Goal: Task Accomplishment & Management: Use online tool/utility

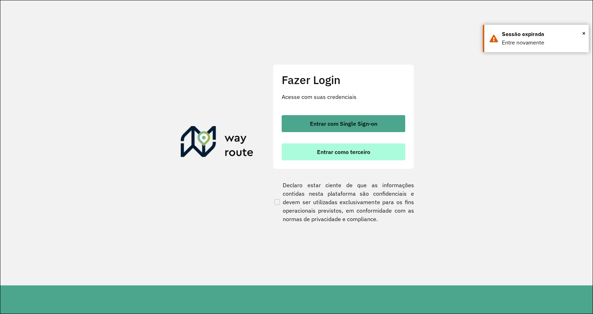
click at [326, 143] on button "Entrar como terceiro" at bounding box center [344, 151] width 124 height 17
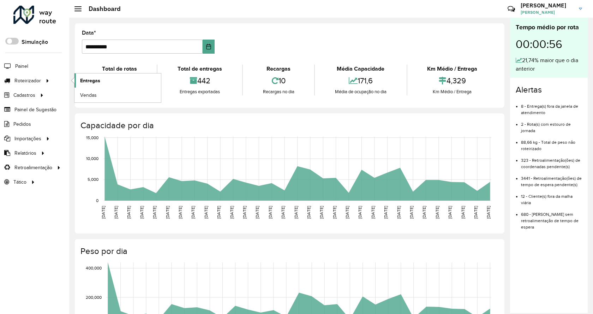
click at [93, 84] on span "Entregas" at bounding box center [90, 80] width 20 height 7
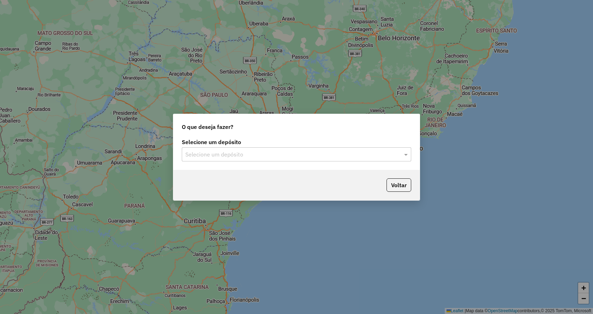
click at [299, 153] on input "text" at bounding box center [289, 154] width 208 height 8
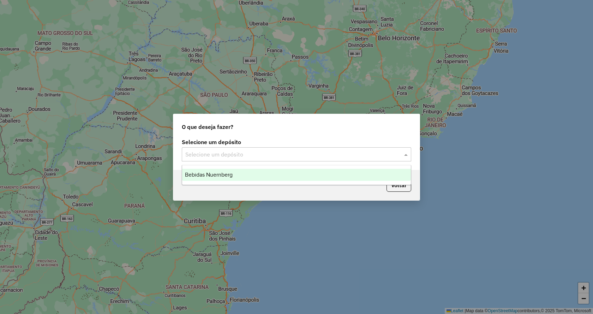
click at [285, 175] on div "Bebidas Nuernberg" at bounding box center [296, 175] width 229 height 12
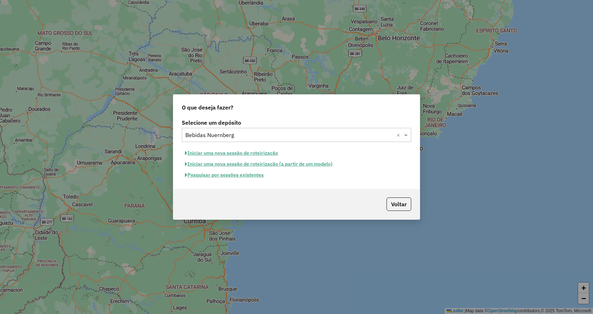
click at [261, 152] on button "Iniciar uma nova sessão de roteirização" at bounding box center [232, 153] width 100 height 11
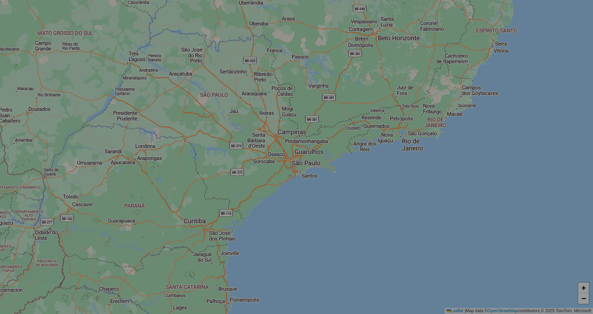
select select "*"
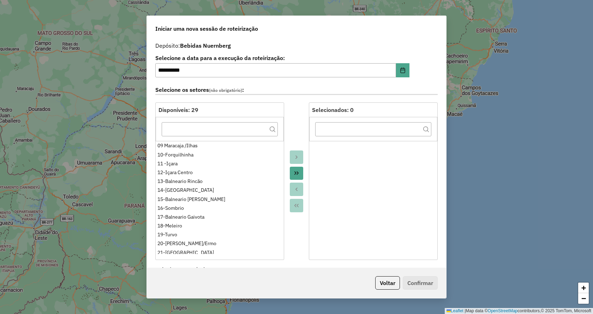
click at [304, 170] on div at bounding box center [296, 181] width 25 height 158
click at [297, 171] on icon "Move All to Target" at bounding box center [297, 173] width 6 height 6
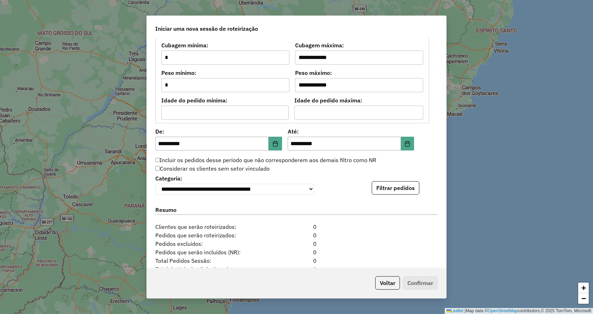
scroll to position [666, 0]
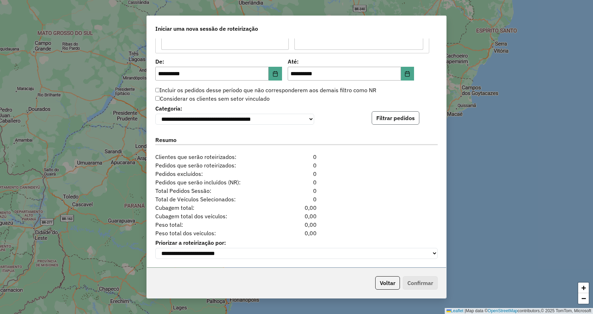
click at [372, 114] on button "Filtrar pedidos" at bounding box center [396, 117] width 48 height 13
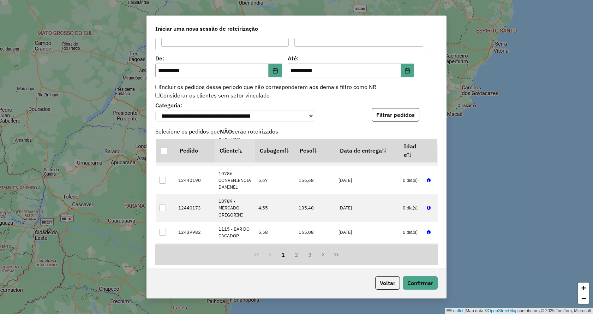
scroll to position [812, 0]
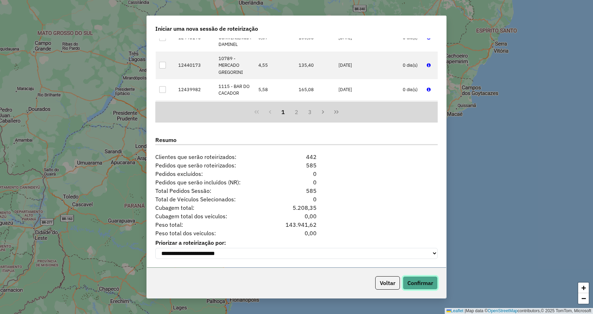
click at [416, 278] on button "Confirmar" at bounding box center [420, 282] width 35 height 13
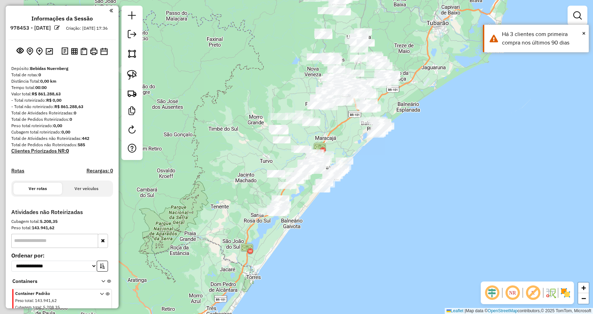
drag, startPoint x: 338, startPoint y: 247, endPoint x: 411, endPoint y: 153, distance: 119.0
click at [411, 153] on div "Janela de atendimento Grade de atendimento Capacidade Transportadoras Veículos …" at bounding box center [296, 157] width 593 height 314
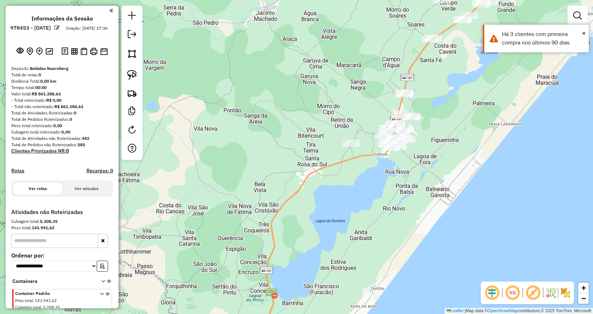
drag, startPoint x: 203, startPoint y: 141, endPoint x: 463, endPoint y: 154, distance: 259.5
click at [463, 154] on div "Janela de atendimento Grade de atendimento Capacidade Transportadoras Veículos …" at bounding box center [296, 157] width 593 height 314
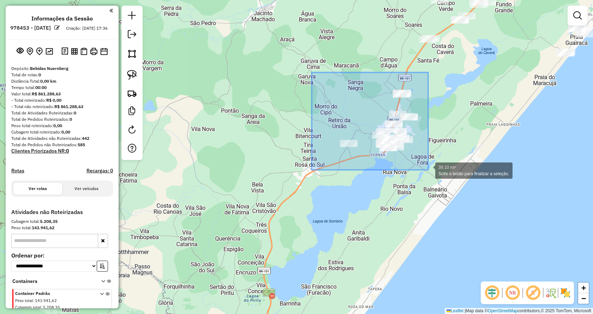
drag, startPoint x: 335, startPoint y: 101, endPoint x: 428, endPoint y: 170, distance: 115.7
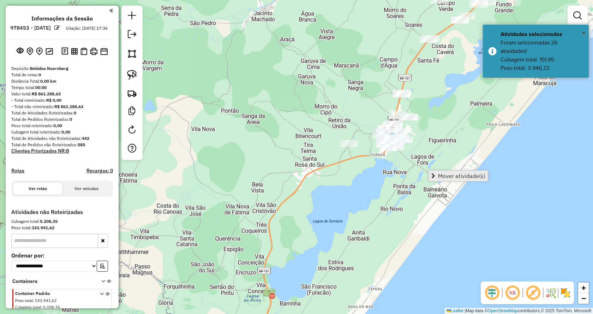
click at [434, 173] on link "Mover atividade(s)" at bounding box center [458, 176] width 59 height 11
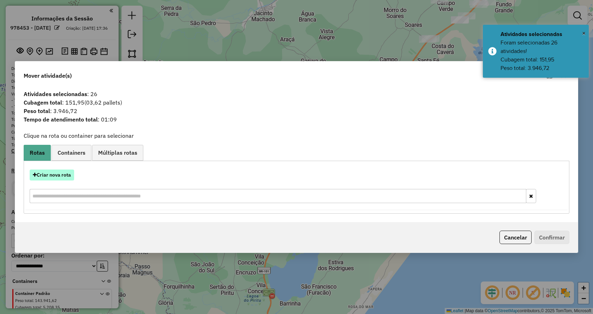
click at [56, 176] on button "Criar nova rota" at bounding box center [52, 175] width 44 height 11
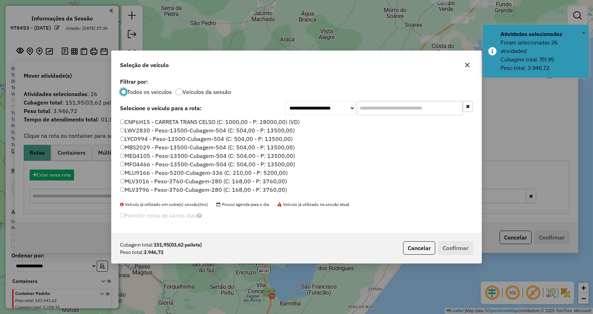
scroll to position [4, 2]
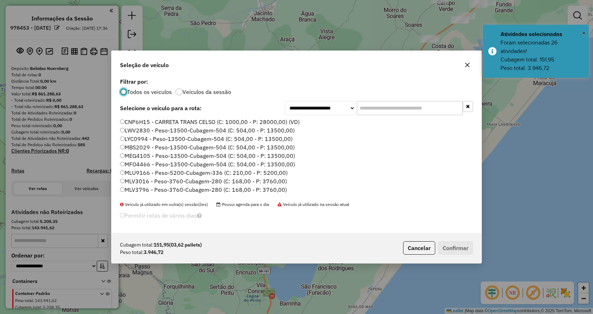
click at [401, 108] on input "text" at bounding box center [410, 108] width 106 height 14
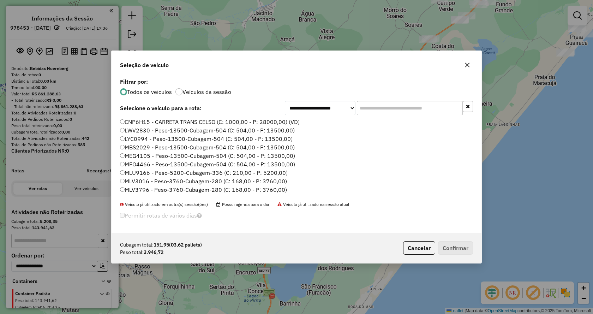
click at [431, 114] on input "text" at bounding box center [410, 108] width 106 height 14
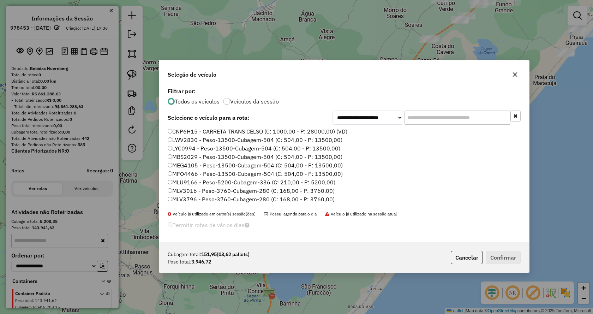
drag, startPoint x: 370, startPoint y: 58, endPoint x: 418, endPoint y: 67, distance: 48.9
click at [418, 67] on div "Seleção de veículo" at bounding box center [344, 72] width 370 height 25
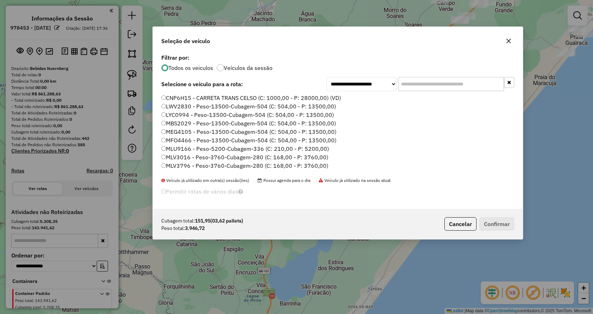
drag, startPoint x: 418, startPoint y: 67, endPoint x: 411, endPoint y: 34, distance: 33.9
click at [411, 34] on div "Seleção de veículo" at bounding box center [338, 39] width 370 height 25
click at [461, 81] on input "text" at bounding box center [451, 84] width 106 height 14
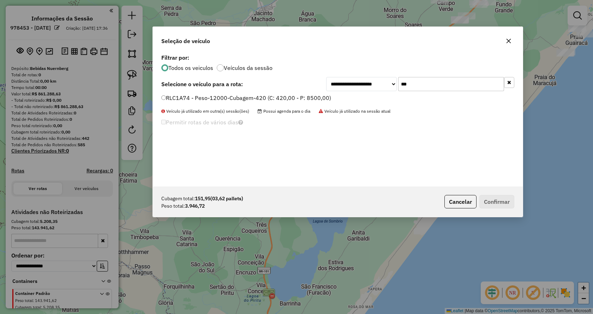
type input "***"
click at [316, 94] on label "RLC1A74 - Peso-12000-Cubagem-420 (C: 420,00 - P: 8500,00)" at bounding box center [246, 98] width 170 height 8
click at [498, 200] on button "Confirmar" at bounding box center [497, 201] width 35 height 13
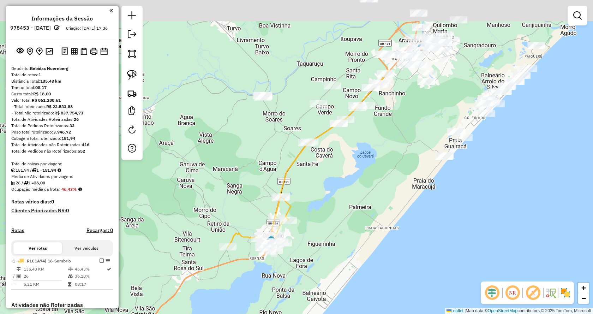
drag, startPoint x: 492, startPoint y: 102, endPoint x: 369, endPoint y: 207, distance: 162.1
click at [369, 207] on div "Janela de atendimento Grade de atendimento Capacidade Transportadoras Veículos …" at bounding box center [296, 157] width 593 height 314
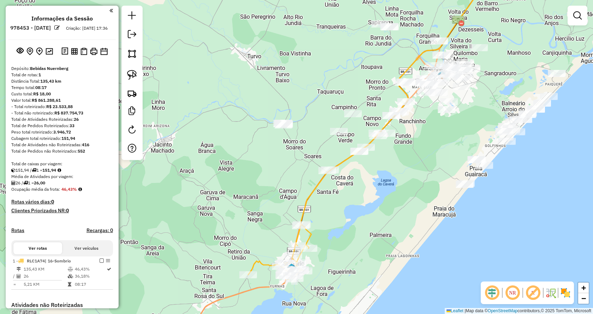
drag, startPoint x: 369, startPoint y: 207, endPoint x: 397, endPoint y: 239, distance: 43.0
click at [397, 239] on div "Janela de atendimento Grade de atendimento Capacidade Transportadoras Veículos …" at bounding box center [296, 157] width 593 height 314
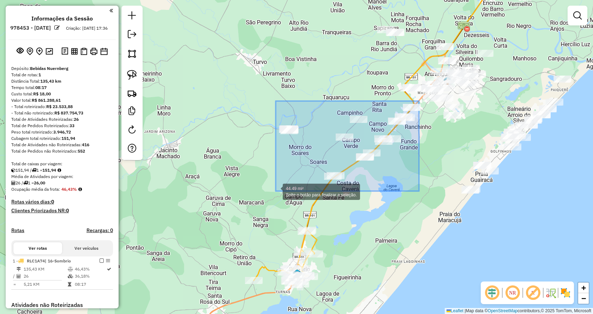
drag, startPoint x: 419, startPoint y: 101, endPoint x: 276, endPoint y: 191, distance: 169.3
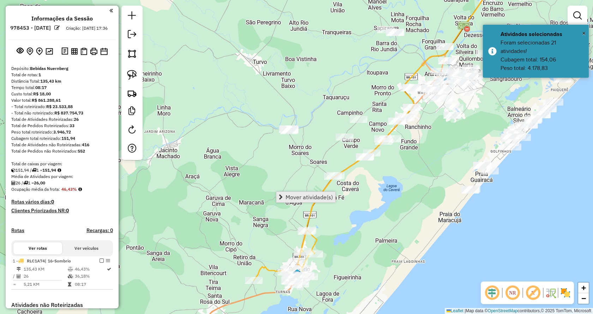
click at [288, 197] on span "Mover atividade(s)" at bounding box center [309, 197] width 47 height 6
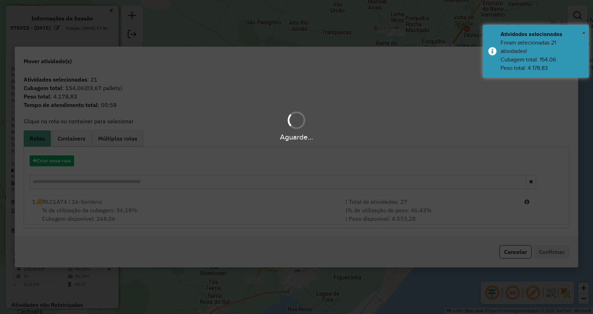
click at [60, 159] on div "Aguarde..." at bounding box center [296, 157] width 593 height 314
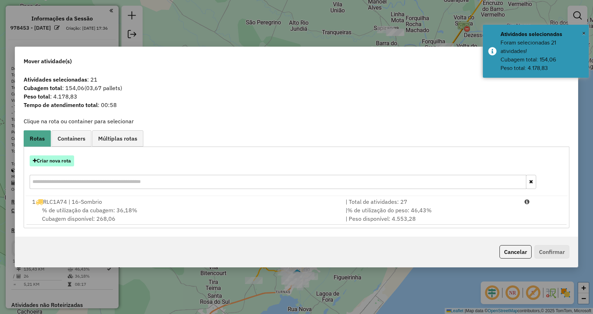
click at [63, 158] on button "Criar nova rota" at bounding box center [52, 160] width 44 height 11
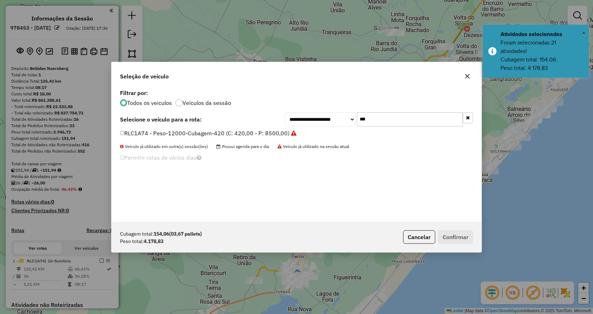
drag, startPoint x: 397, startPoint y: 121, endPoint x: 334, endPoint y: 121, distance: 62.9
click at [334, 121] on div "**********" at bounding box center [379, 119] width 188 height 14
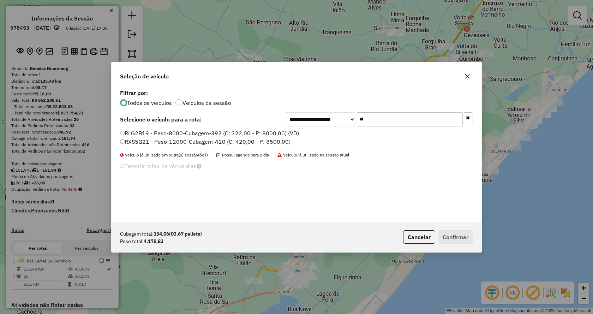
type input "**"
click at [273, 141] on label "RXS5G21 - Peso-12000-Cubagem-420 (C: 420,00 - P: 8500,00)" at bounding box center [205, 141] width 171 height 8
click at [447, 236] on button "Confirmar" at bounding box center [455, 236] width 35 height 13
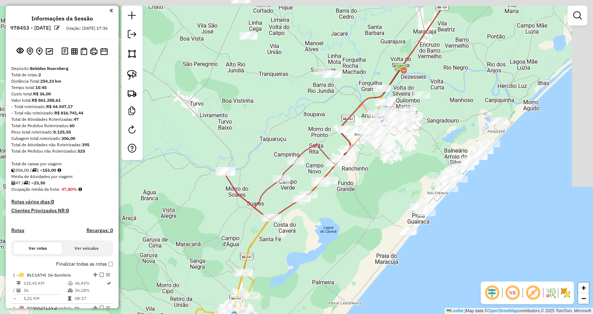
drag, startPoint x: 464, startPoint y: 153, endPoint x: 399, endPoint y: 199, distance: 79.4
click at [399, 199] on div "Janela de atendimento Grade de atendimento Capacidade Transportadoras Veículos …" at bounding box center [296, 157] width 593 height 314
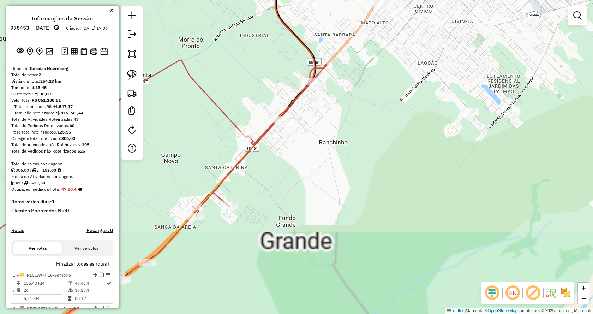
drag, startPoint x: 469, startPoint y: 97, endPoint x: 393, endPoint y: 202, distance: 129.1
click at [393, 202] on div "Janela de atendimento Grade de atendimento Capacidade Transportadoras Veículos …" at bounding box center [296, 157] width 593 height 314
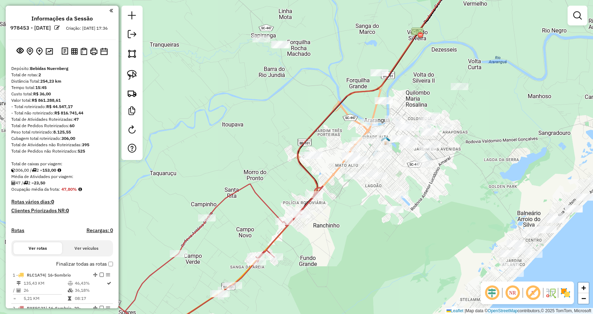
drag, startPoint x: 481, startPoint y: 174, endPoint x: 456, endPoint y: 202, distance: 37.5
click at [456, 202] on div "Janela de atendimento Grade de atendimento Capacidade Transportadoras Veículos …" at bounding box center [296, 157] width 593 height 314
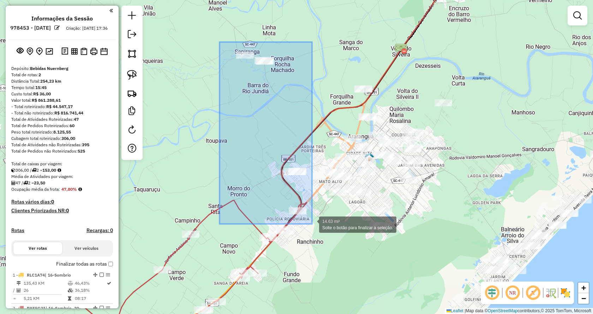
drag, startPoint x: 222, startPoint y: 45, endPoint x: 312, endPoint y: 224, distance: 200.3
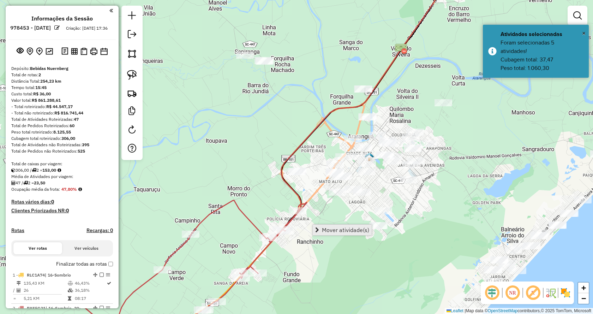
click at [324, 227] on span "Mover atividade(s)" at bounding box center [345, 230] width 47 height 6
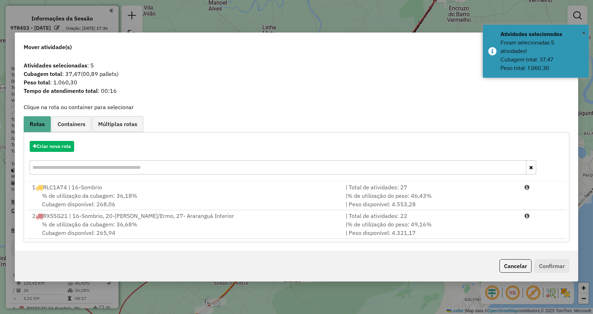
click at [365, 235] on div "| % de utilização do peso: 49,16% | Peso disponível: 4.321,17" at bounding box center [431, 228] width 179 height 17
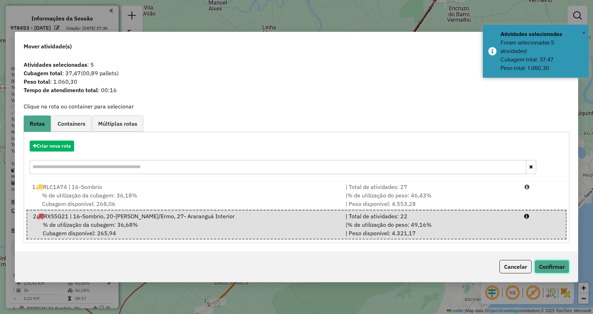
click at [542, 266] on button "Confirmar" at bounding box center [552, 266] width 35 height 13
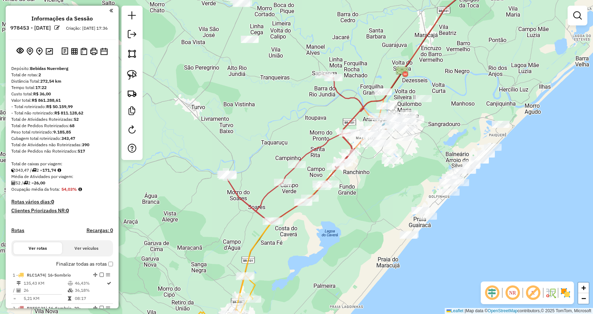
drag, startPoint x: 206, startPoint y: 113, endPoint x: 233, endPoint y: 104, distance: 28.6
click at [233, 104] on div "Janela de atendimento Grade de atendimento Capacidade Transportadoras Veículos …" at bounding box center [296, 157] width 593 height 314
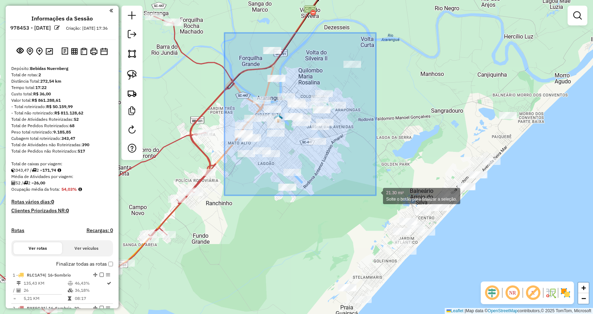
drag, startPoint x: 225, startPoint y: 33, endPoint x: 376, endPoint y: 195, distance: 222.1
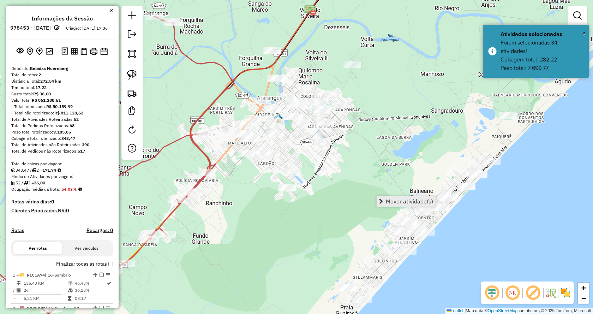
click at [385, 200] on link "Mover atividade(s)" at bounding box center [406, 201] width 59 height 11
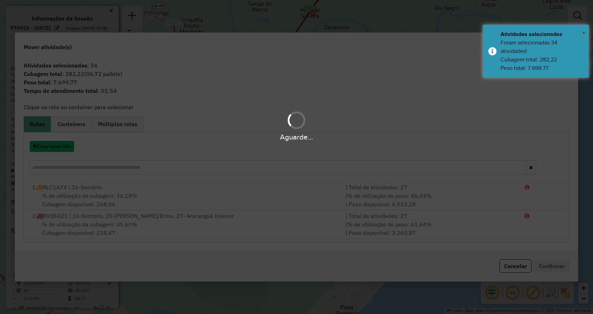
click at [50, 146] on button "Criar nova rota" at bounding box center [52, 146] width 44 height 11
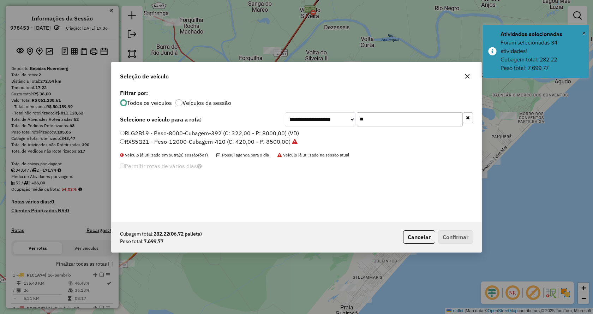
drag, startPoint x: 368, startPoint y: 122, endPoint x: 332, endPoint y: 121, distance: 36.4
click at [332, 121] on div "**********" at bounding box center [379, 119] width 188 height 14
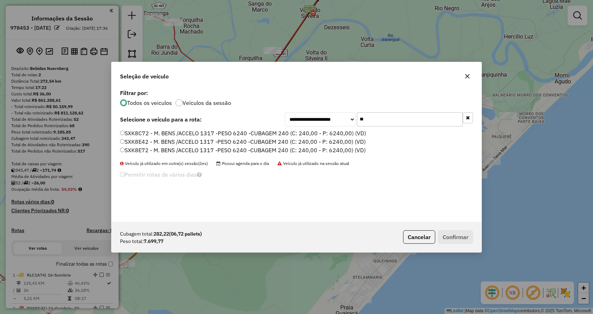
type input "**"
click at [200, 143] on label "SXK8E42 - M. BENS /ACCELO 1317 -PESO 6240 -CUBAGEM 240 (C: 240,00 - P: 6240,00)…" at bounding box center [243, 141] width 246 height 8
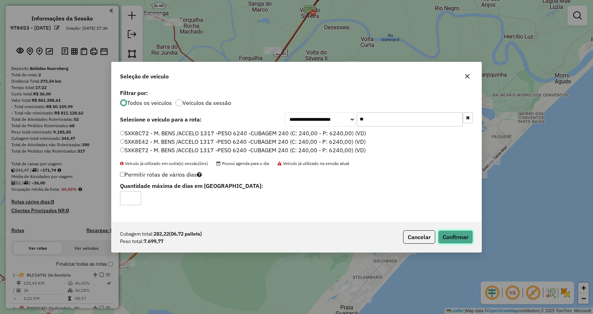
click at [464, 237] on button "Confirmar" at bounding box center [455, 236] width 35 height 13
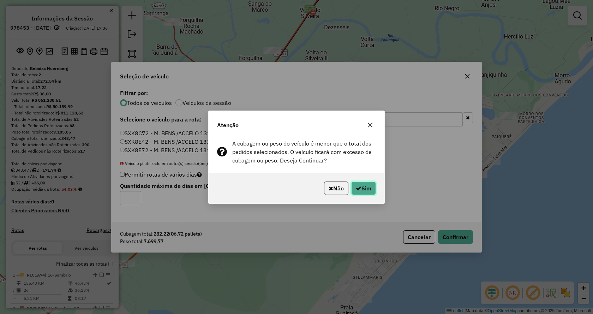
click at [359, 194] on button "Sim" at bounding box center [363, 188] width 25 height 13
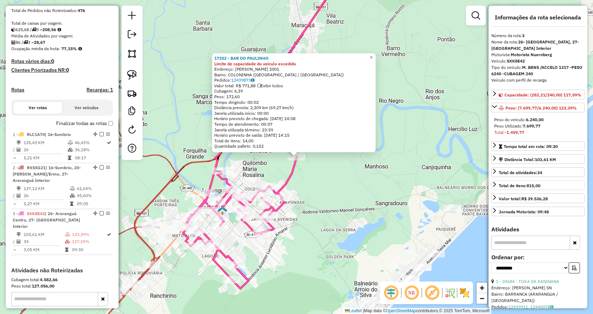
scroll to position [226, 0]
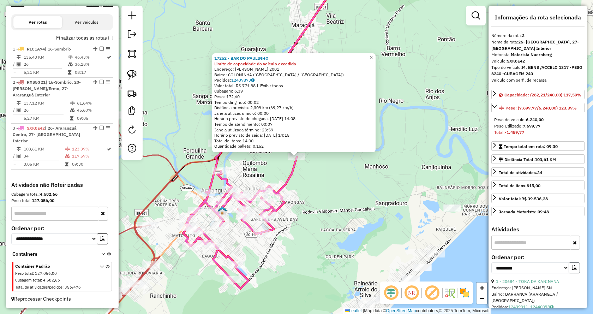
click at [572, 270] on icon "button" at bounding box center [574, 267] width 5 height 5
click at [563, 271] on select "**********" at bounding box center [531, 267] width 78 height 11
select select "*********"
click at [492, 269] on select "**********" at bounding box center [531, 267] width 78 height 11
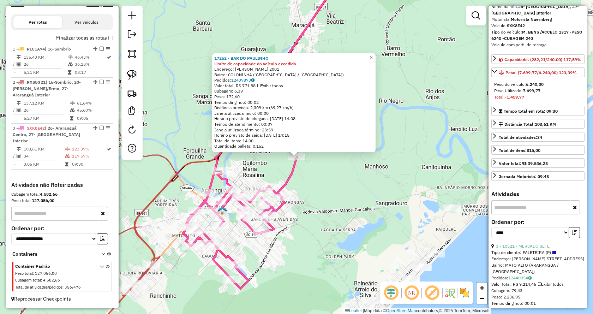
click at [530, 249] on link "3 - 10521 - MERCADO SETE" at bounding box center [523, 245] width 54 height 5
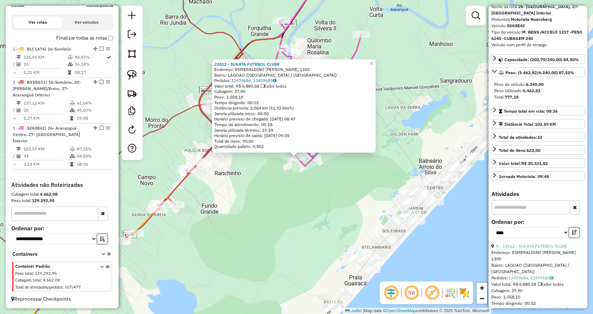
click at [234, 191] on div "23512 - SUKATA FUTEBOL CLUBE Endereço: ESMERALDINO ANTONIO FRANCISCO 1300 Bairr…" at bounding box center [296, 157] width 593 height 314
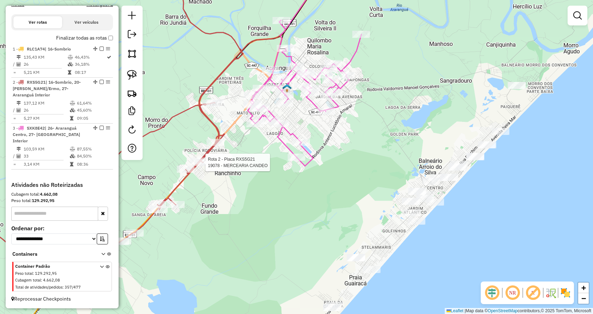
select select "*********"
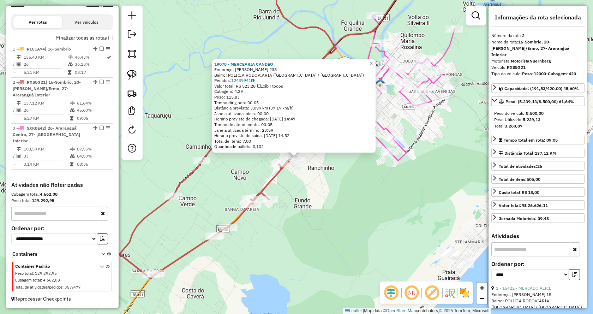
click at [296, 221] on div "19078 - MERCEARIA CANDEO Endereço: ALESSANDRO SOUZA 238 Bairro: POLICIA RODOVIA…" at bounding box center [296, 157] width 593 height 314
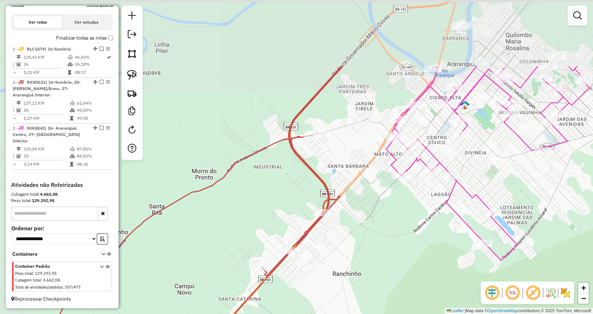
drag, startPoint x: 324, startPoint y: 64, endPoint x: 368, endPoint y: 167, distance: 112.7
click at [368, 167] on div "Janela de atendimento Grade de atendimento Capacidade Transportadoras Veículos …" at bounding box center [296, 157] width 593 height 314
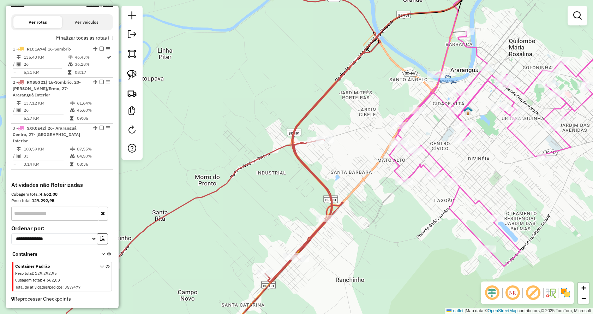
click at [402, 129] on div at bounding box center [400, 125] width 18 height 7
select select "*********"
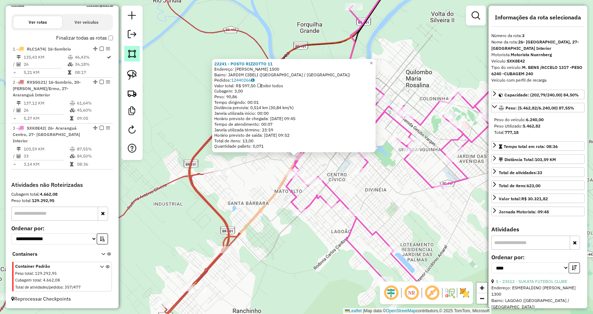
click at [136, 55] on img at bounding box center [132, 54] width 10 height 10
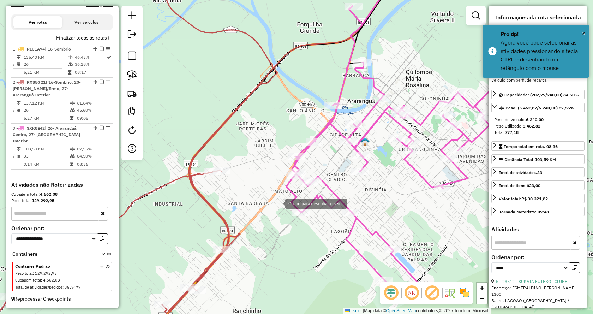
click at [278, 197] on div at bounding box center [278, 203] width 14 height 14
click at [282, 227] on div at bounding box center [282, 227] width 14 height 14
click at [373, 225] on div at bounding box center [373, 225] width 14 height 14
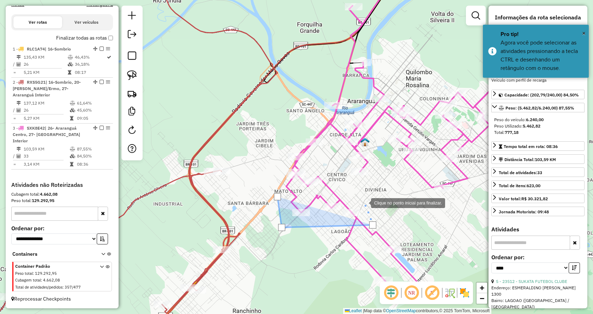
click at [364, 202] on div at bounding box center [364, 202] width 14 height 14
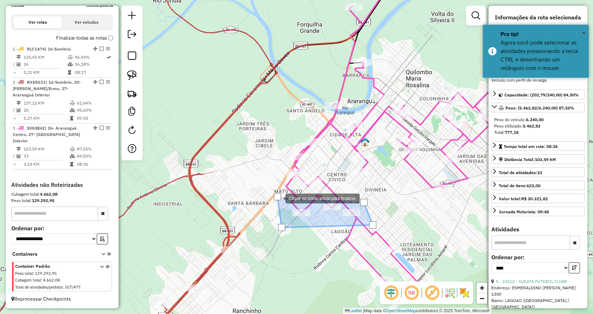
click at [278, 198] on div at bounding box center [277, 196] width 7 height 7
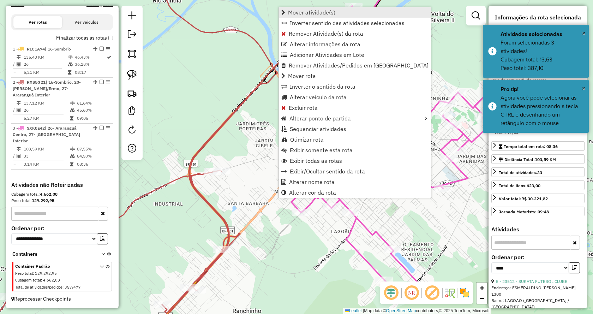
click at [302, 11] on span "Mover atividade(s)" at bounding box center [311, 13] width 47 height 6
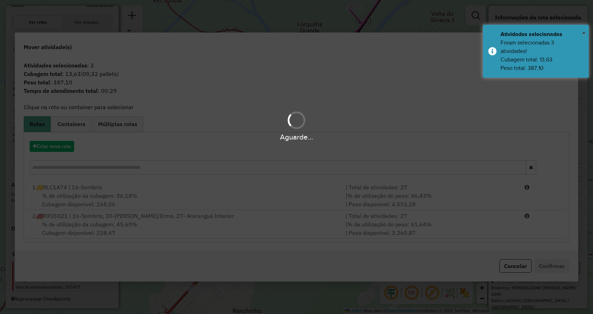
click at [219, 226] on div "Aguarde..." at bounding box center [296, 157] width 593 height 314
click at [219, 226] on div "% de utilização da cubagem: 45,60% Cubagem disponível: 228,47" at bounding box center [185, 228] width 314 height 17
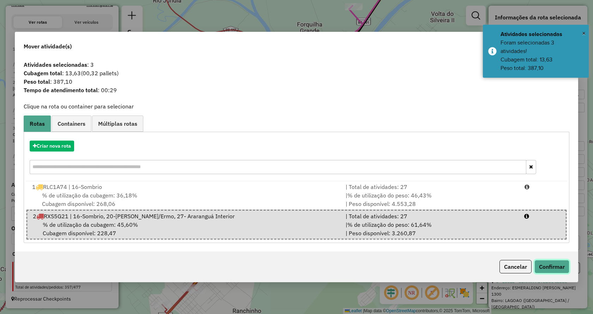
click at [550, 268] on button "Confirmar" at bounding box center [552, 266] width 35 height 13
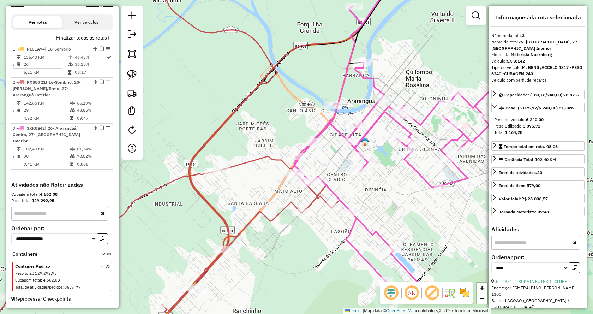
click at [297, 182] on div "Janela de atendimento Grade de atendimento Capacidade Transportadoras Veículos …" at bounding box center [296, 157] width 593 height 314
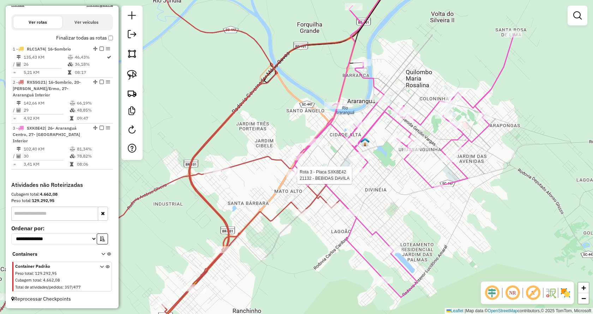
select select "*********"
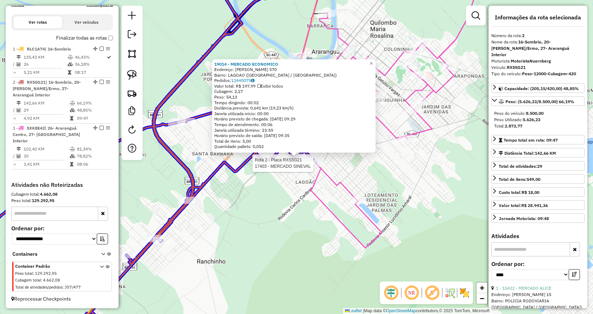
click at [107, 276] on div at bounding box center [107, 276] width 0 height 0
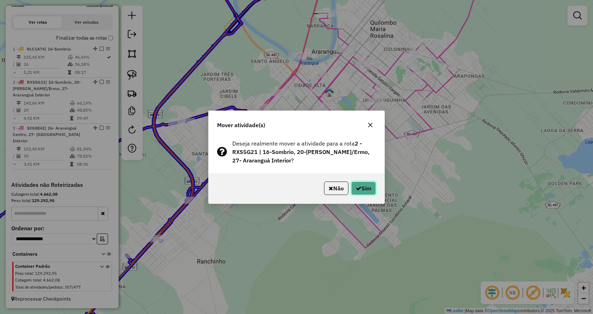
click at [353, 190] on button "Sim" at bounding box center [363, 188] width 25 height 13
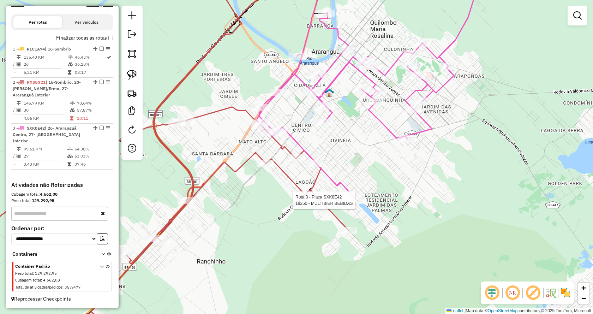
select select "*********"
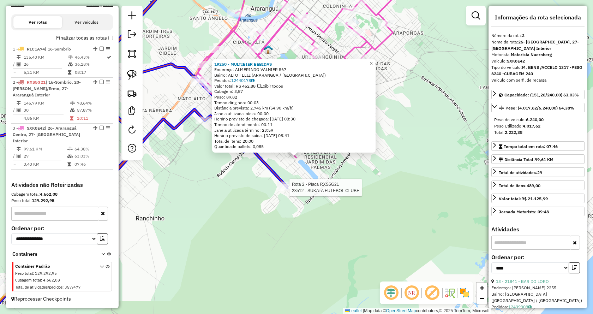
click at [46, 233] on div at bounding box center [46, 233] width 0 height 0
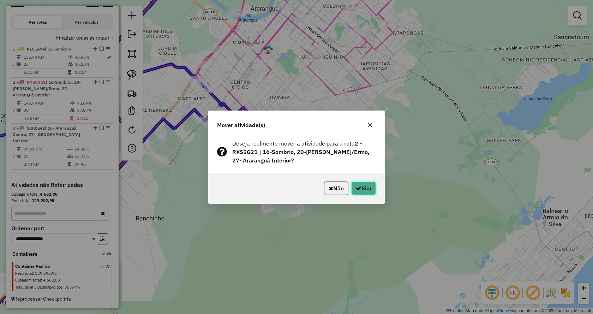
click at [360, 193] on button "Sim" at bounding box center [363, 188] width 25 height 13
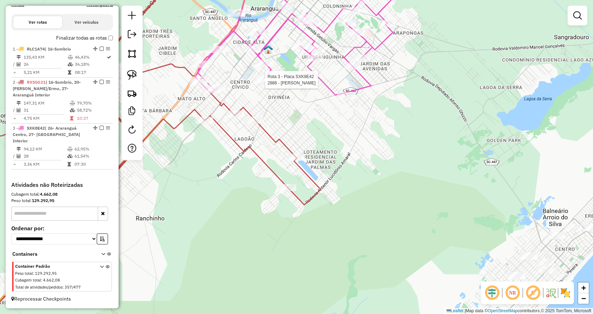
select select "*********"
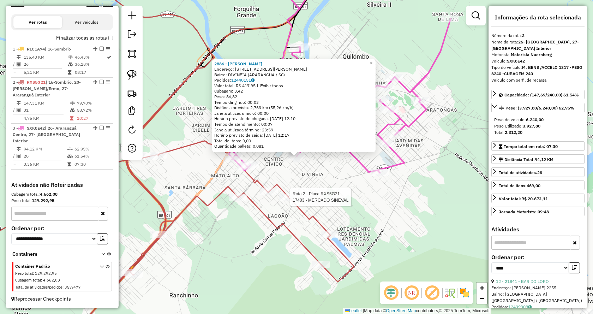
click at [287, 201] on div at bounding box center [288, 197] width 18 height 7
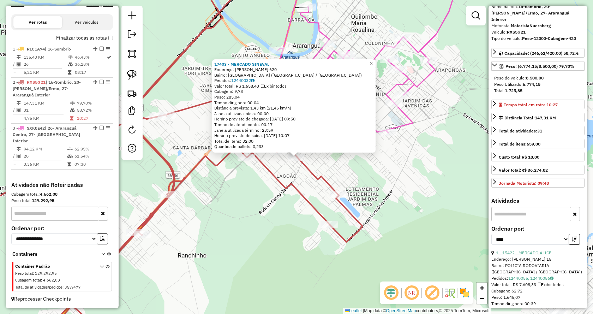
click at [531, 250] on link "1 - 15422 - MERCADO ALICE" at bounding box center [523, 252] width 55 height 5
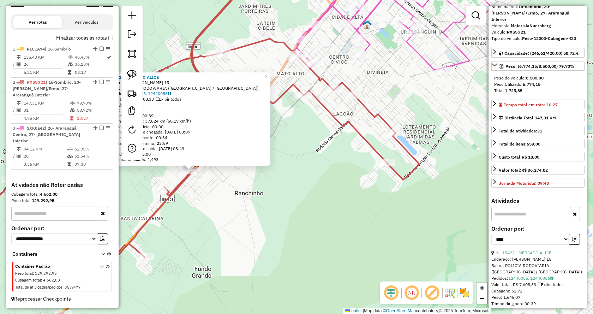
drag, startPoint x: 450, startPoint y: 181, endPoint x: 346, endPoint y: 184, distance: 104.2
click at [344, 194] on div "15422 - MERCADO ALICE Endereço: RENATO CARBONERA 15 Bairro: POLICIA RODOVIARIA …" at bounding box center [296, 157] width 593 height 314
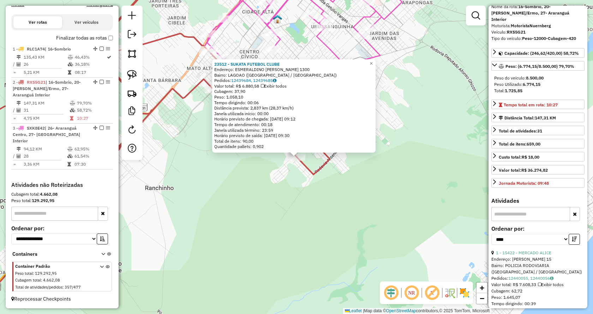
click at [290, 170] on div "23512 - SUKATA FUTEBOL CLUBE Endereço: ESMERALDINO ANTONIO FRANCISCO 1300 Bairr…" at bounding box center [296, 157] width 593 height 314
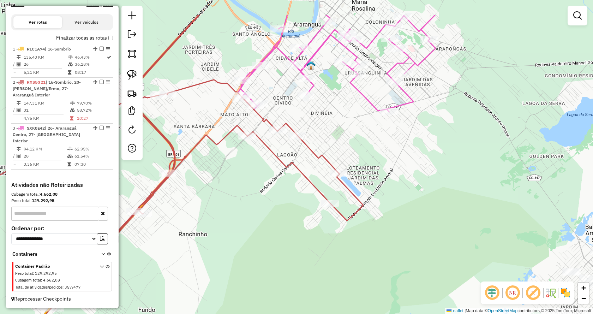
drag, startPoint x: 338, startPoint y: 141, endPoint x: 370, endPoint y: 188, distance: 57.1
click at [370, 188] on div "Janela de atendimento Grade de atendimento Capacidade Transportadoras Veículos …" at bounding box center [296, 157] width 593 height 314
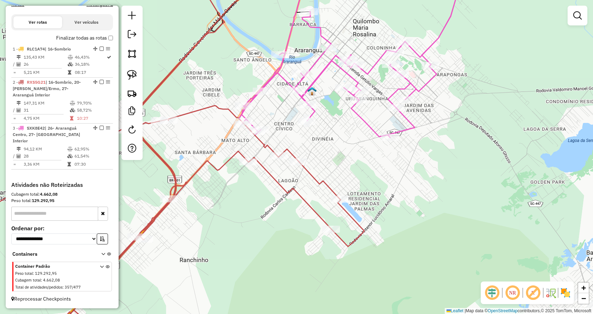
drag, startPoint x: 336, startPoint y: 169, endPoint x: 334, endPoint y: 203, distance: 33.9
click at [329, 220] on icon at bounding box center [152, 182] width 423 height 377
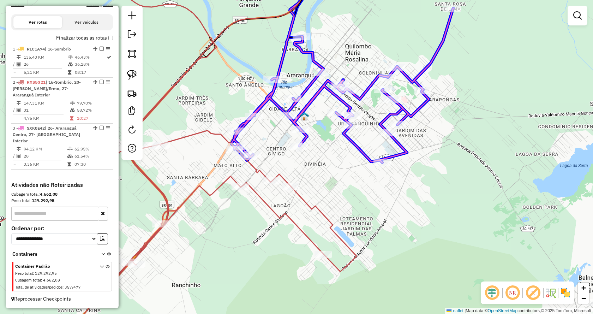
click at [82, 299] on div at bounding box center [82, 299] width 0 height 0
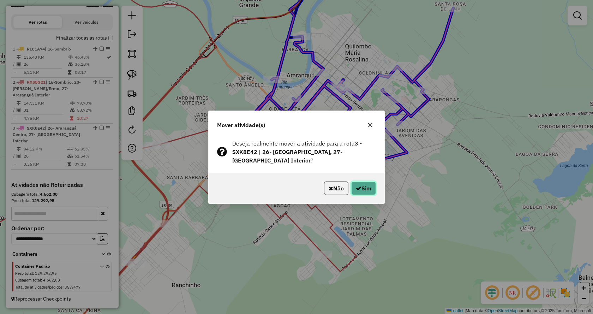
click at [364, 189] on button "Sim" at bounding box center [363, 188] width 25 height 13
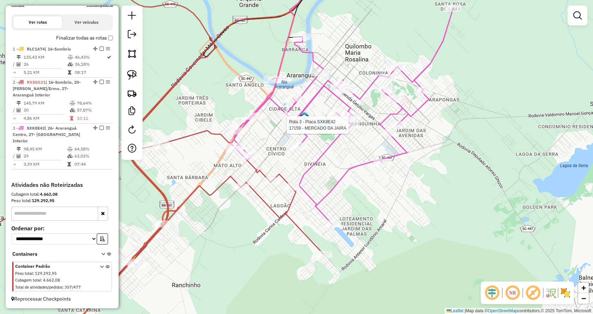
select select "*********"
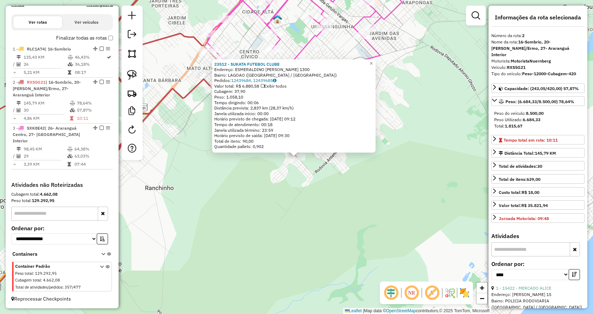
click at [328, 216] on div "23512 - SUKATA FUTEBOL CLUBE Endereço: ESMERALDINO ANTONIO FRANCISCO 1300 Bairr…" at bounding box center [296, 157] width 593 height 314
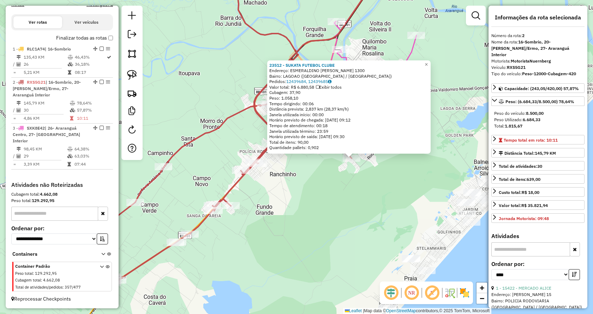
click at [408, 177] on div "23512 - SUKATA FUTEBOL CLUBE Endereço: ESMERALDINO ANTONIO FRANCISCO 1300 Bairr…" at bounding box center [296, 157] width 593 height 314
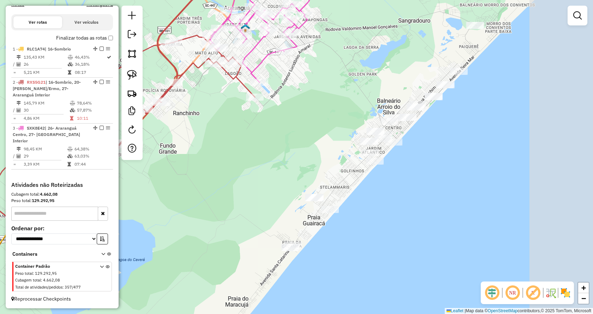
drag, startPoint x: 409, startPoint y: 198, endPoint x: 340, endPoint y: 150, distance: 84.5
click at [340, 150] on div "Janela de atendimento Grade de atendimento Capacidade Transportadoras Veículos …" at bounding box center [296, 157] width 593 height 314
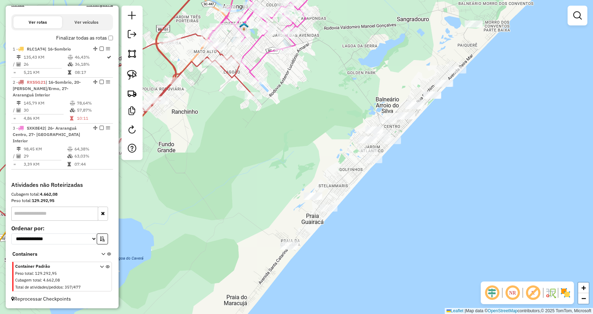
drag, startPoint x: 448, startPoint y: 98, endPoint x: 259, endPoint y: 296, distance: 274.3
click at [259, 296] on div "Janela de atendimento Grade de atendimento Capacidade Transportadoras Veículos …" at bounding box center [296, 157] width 593 height 314
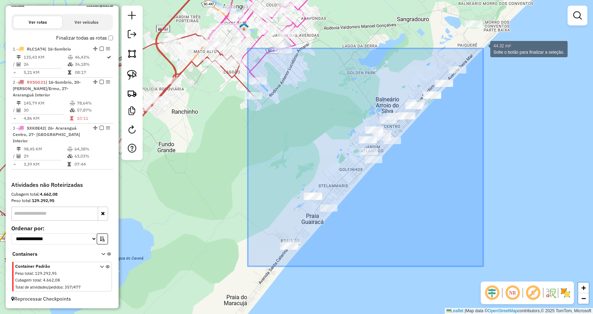
drag, startPoint x: 248, startPoint y: 266, endPoint x: 483, endPoint y: 48, distance: 320.9
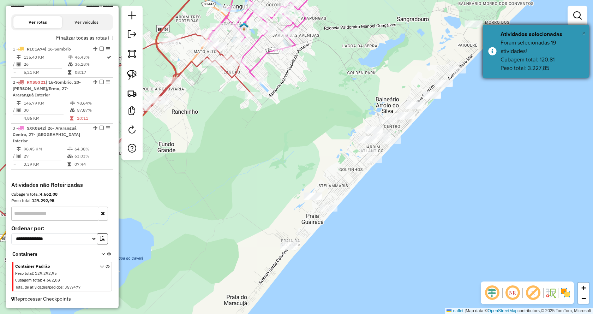
click at [584, 33] on span "×" at bounding box center [584, 33] width 4 height 8
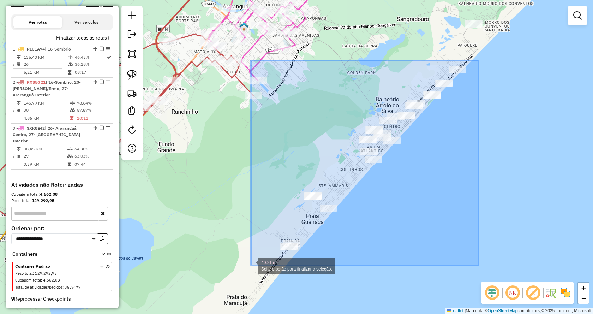
drag, startPoint x: 479, startPoint y: 60, endPoint x: 251, endPoint y: 265, distance: 306.1
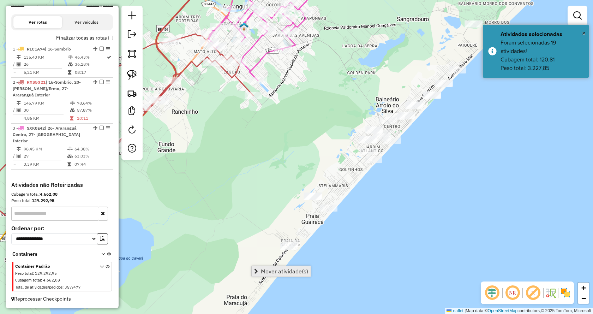
click at [277, 273] on span "Mover atividade(s)" at bounding box center [284, 271] width 47 height 6
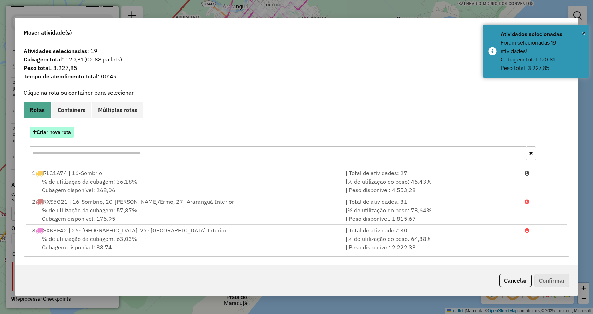
click at [61, 132] on button "Criar nova rota" at bounding box center [52, 132] width 44 height 11
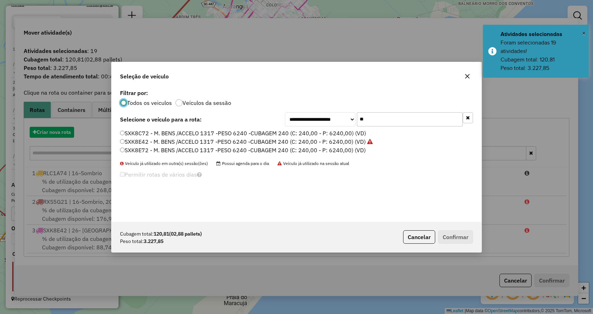
scroll to position [4, 2]
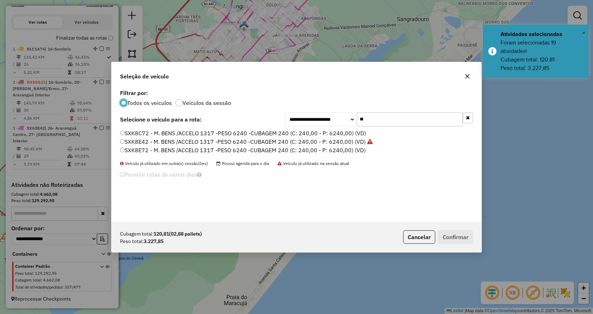
click at [437, 122] on input "**" at bounding box center [410, 119] width 106 height 14
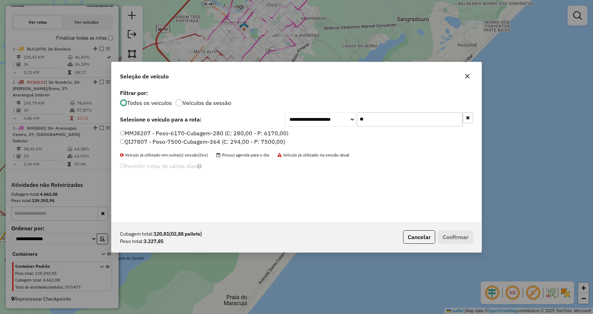
type input "**"
click at [262, 136] on label "MMJ8207 - Peso-6170-Cubagem-280 (C: 280,00 - P: 6170,00)" at bounding box center [204, 133] width 168 height 8
click at [445, 238] on button "Confirmar" at bounding box center [455, 236] width 35 height 13
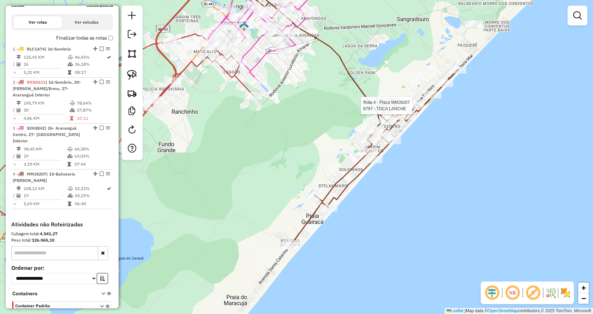
select select "*********"
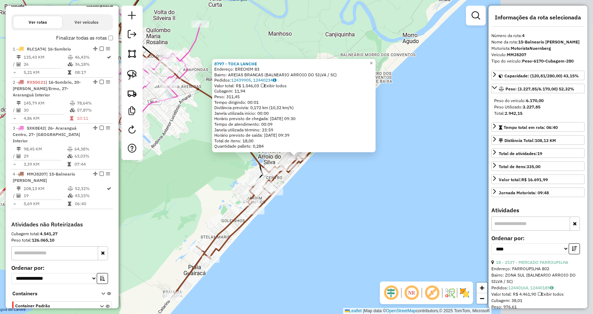
scroll to position [266, 0]
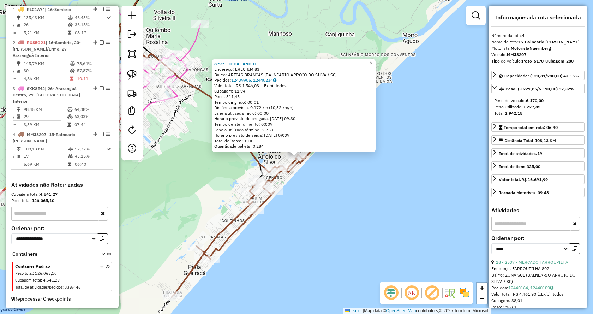
click at [413, 154] on div "8797 - TOCA LANCHE Endereço: ERECHIM 83 Bairro: AREIAS BRANCAS (BALNEARIO ARROI…" at bounding box center [296, 157] width 593 height 314
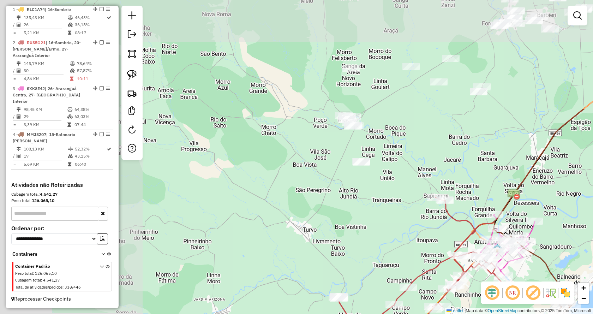
drag, startPoint x: 344, startPoint y: 59, endPoint x: 588, endPoint y: 182, distance: 272.9
click at [588, 182] on div "Janela de atendimento Grade de atendimento Capacidade Transportadoras Veículos …" at bounding box center [296, 157] width 593 height 314
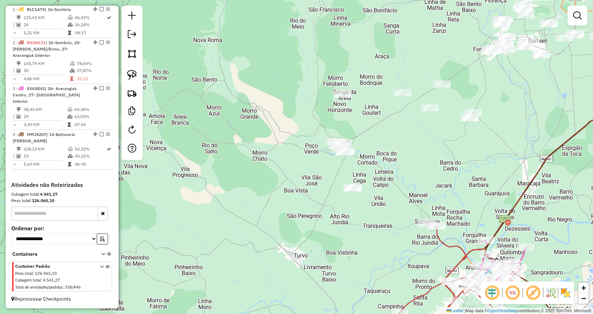
drag, startPoint x: 484, startPoint y: 173, endPoint x: 469, endPoint y: 203, distance: 34.3
click at [469, 203] on div "Janela de atendimento Grade de atendimento Capacidade Transportadoras Veículos …" at bounding box center [296, 157] width 593 height 314
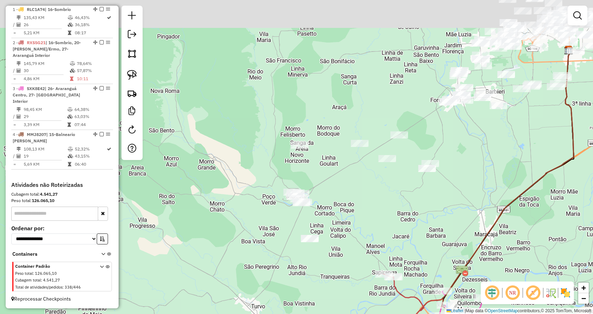
drag, startPoint x: 484, startPoint y: 154, endPoint x: 451, endPoint y: 189, distance: 48.5
click at [451, 189] on div "Janela de atendimento Grade de atendimento Capacidade Transportadoras Veículos …" at bounding box center [296, 157] width 593 height 314
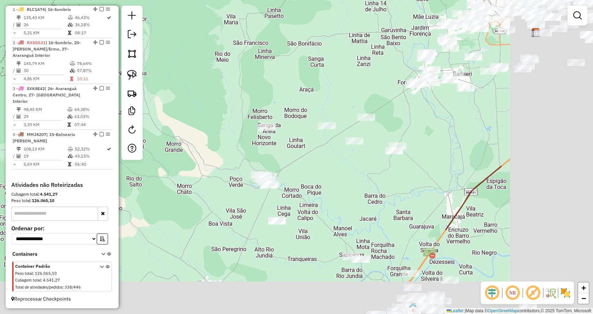
drag, startPoint x: 447, startPoint y: 151, endPoint x: 301, endPoint y: 25, distance: 193.6
click at [301, 25] on div "Janela de atendimento Grade de atendimento Capacidade Transportadoras Veículos …" at bounding box center [296, 157] width 593 height 314
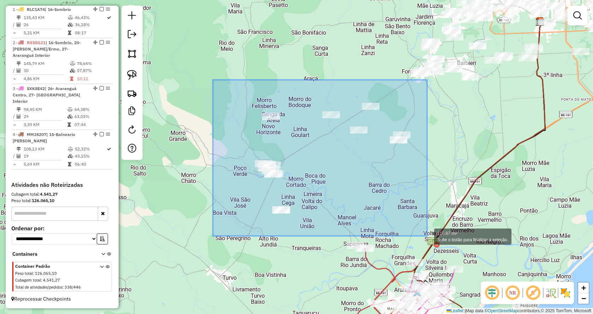
drag, startPoint x: 215, startPoint y: 84, endPoint x: 427, endPoint y: 236, distance: 261.0
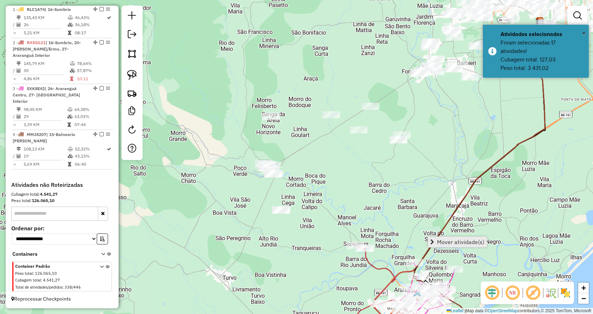
click at [436, 239] on link "Mover atividade(s)" at bounding box center [457, 242] width 59 height 11
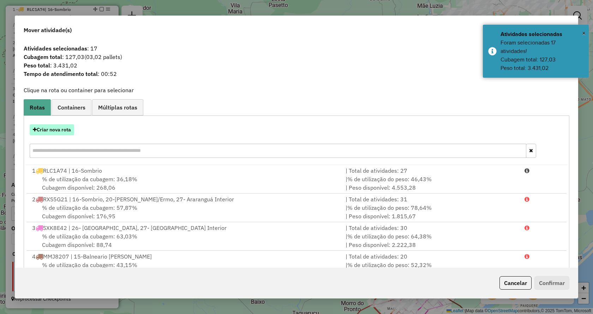
click at [64, 131] on button "Criar nova rota" at bounding box center [52, 129] width 44 height 11
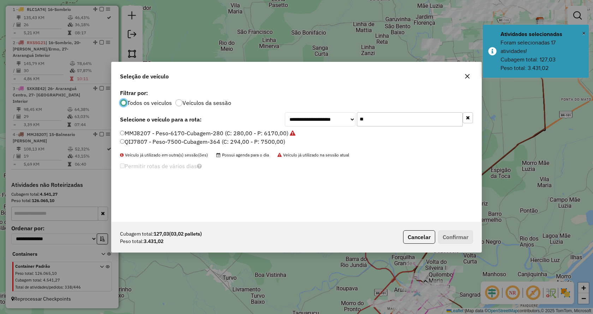
scroll to position [4, 2]
drag, startPoint x: 384, startPoint y: 119, endPoint x: 352, endPoint y: 121, distance: 31.8
click at [352, 121] on div "**********" at bounding box center [379, 119] width 188 height 14
type input "**"
click at [252, 144] on label "QIJ7797 - Peso-7500-Cubagem-364 (C: 294,00 - P: 7500,00)" at bounding box center [202, 141] width 165 height 8
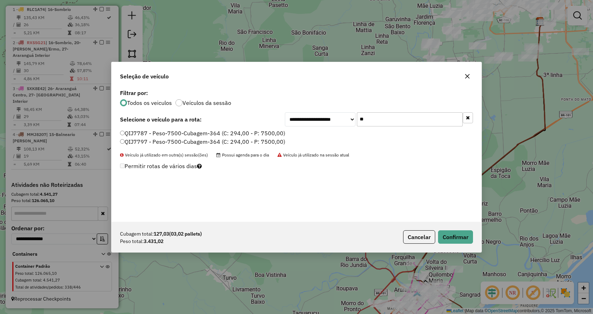
click at [450, 249] on div "Cubagem total: 127,03 (03,02 pallets) Peso total: 3.431,02 Cancelar Confirmar" at bounding box center [297, 237] width 370 height 30
click at [451, 237] on button "Confirmar" at bounding box center [455, 236] width 35 height 13
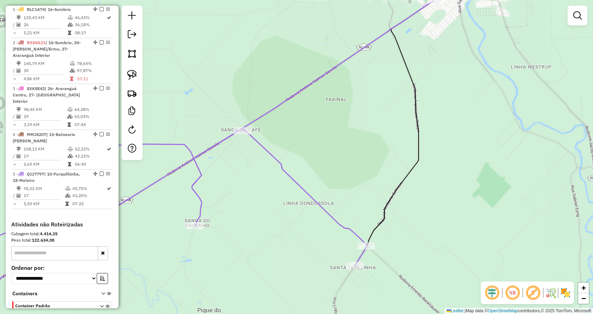
drag, startPoint x: 439, startPoint y: 42, endPoint x: 400, endPoint y: 170, distance: 134.0
click at [400, 170] on div "Janela de atendimento Grade de atendimento Capacidade Transportadoras Veículos …" at bounding box center [296, 157] width 593 height 314
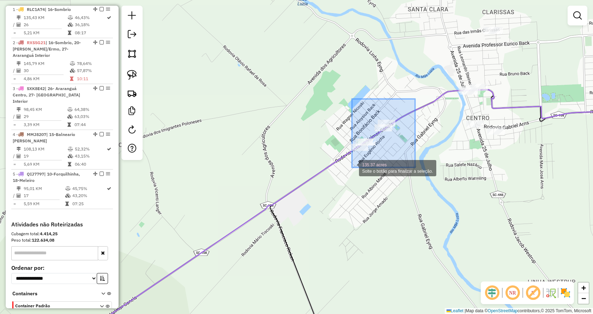
drag, startPoint x: 382, startPoint y: 146, endPoint x: 340, endPoint y: 170, distance: 48.5
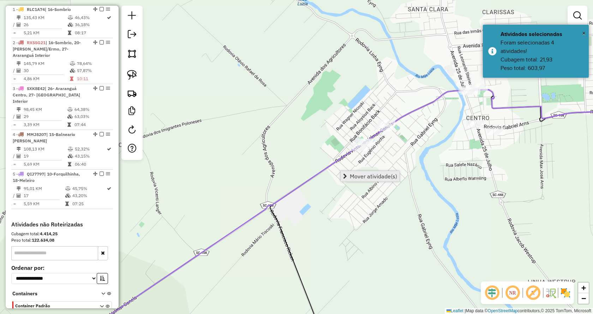
click at [363, 176] on span "Mover atividade(s)" at bounding box center [373, 176] width 47 height 6
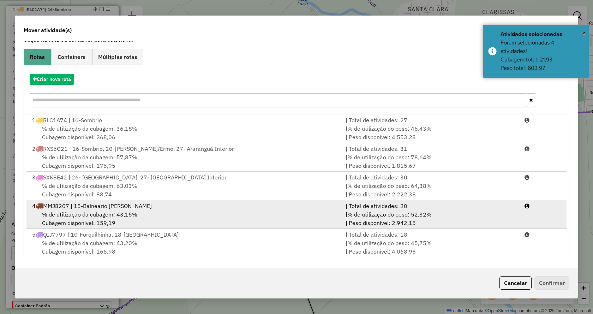
scroll to position [2, 0]
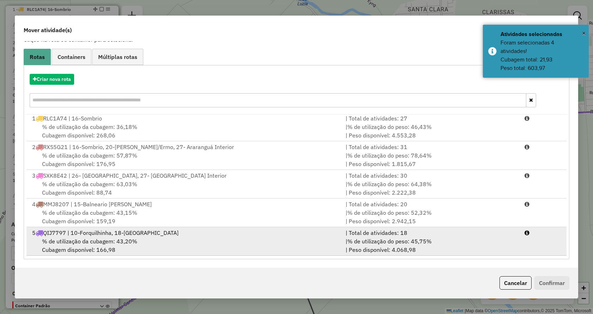
click at [468, 243] on div "| % de utilização do peso: 45,75% | Peso disponível: 4.068,98" at bounding box center [431, 245] width 179 height 17
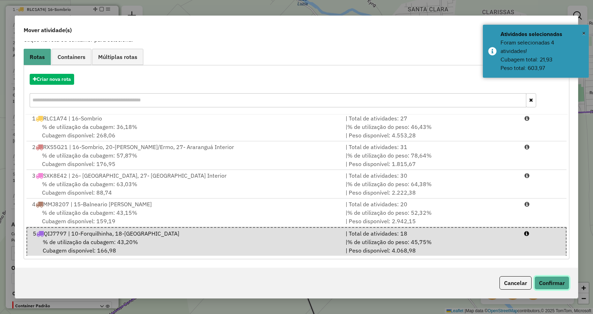
click at [540, 281] on button "Confirmar" at bounding box center [552, 282] width 35 height 13
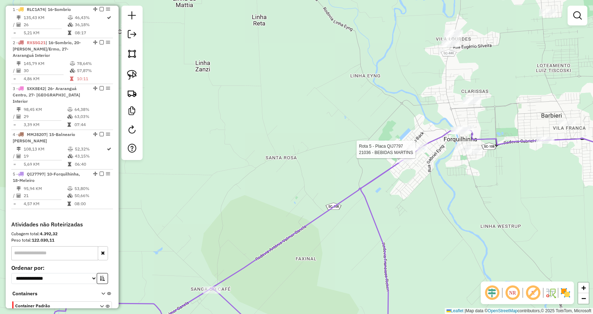
scroll to position [305, 0]
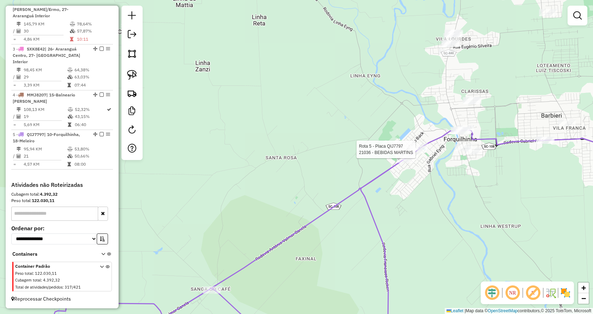
select select "*********"
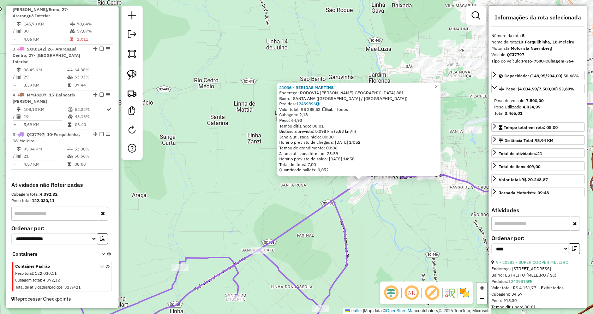
click at [423, 212] on div "21036 - BEBIDAS MARTINS Endereço: RODOVIA ANTONIO VAMOR CANELA 881 Bairro: SANT…" at bounding box center [296, 157] width 593 height 314
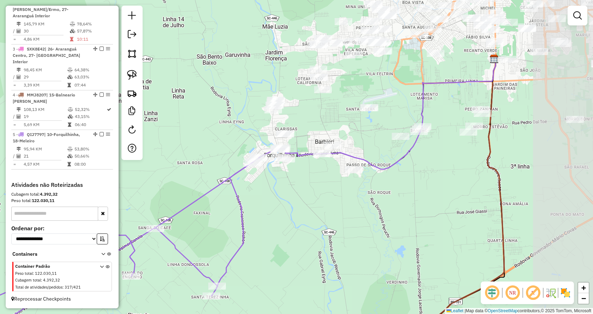
drag, startPoint x: 427, startPoint y: 216, endPoint x: 325, endPoint y: 197, distance: 104.7
click at [325, 197] on div "Janela de atendimento Grade de atendimento Capacidade Transportadoras Veículos …" at bounding box center [296, 157] width 593 height 314
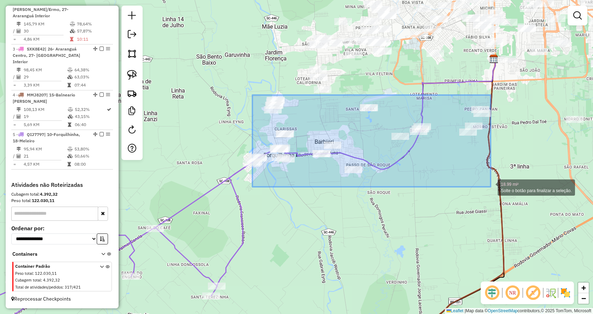
drag, startPoint x: 253, startPoint y: 95, endPoint x: 491, endPoint y: 187, distance: 255.5
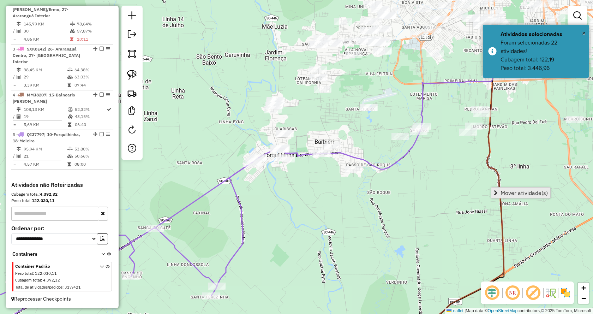
click at [498, 190] on link "Mover atividade(s)" at bounding box center [521, 193] width 59 height 11
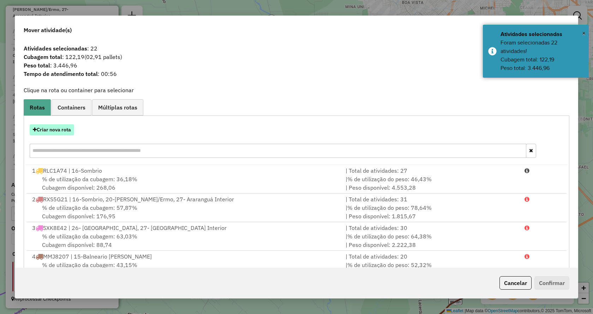
click at [64, 132] on button "Criar nova rota" at bounding box center [52, 129] width 44 height 11
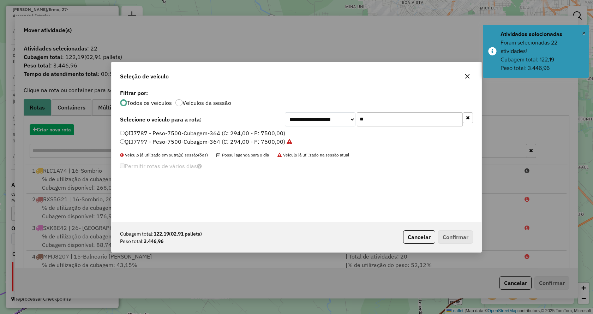
scroll to position [4, 2]
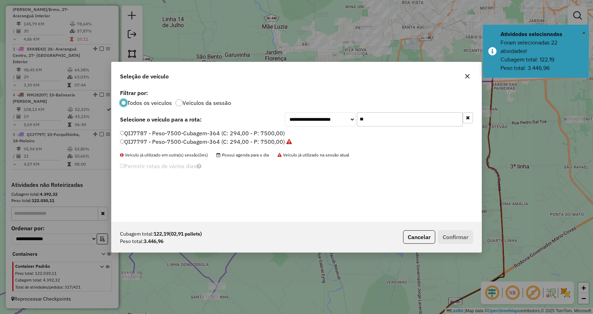
click at [388, 117] on input "**" at bounding box center [410, 119] width 106 height 14
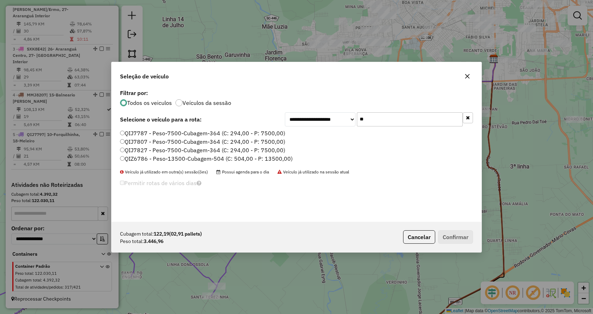
type input "**"
click at [280, 141] on label "QIJ7807 - Peso-7500-Cubagem-364 (C: 294,00 - P: 7500,00)" at bounding box center [202, 141] width 165 height 8
click at [464, 239] on button "Confirmar" at bounding box center [455, 236] width 35 height 13
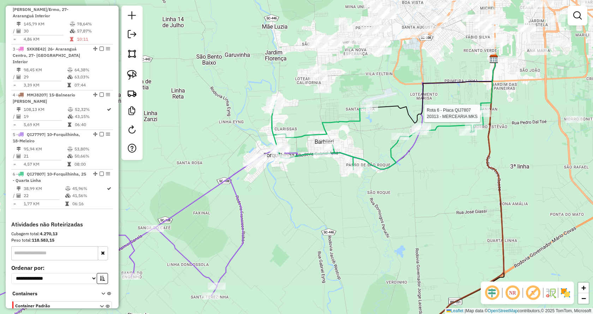
select select "*********"
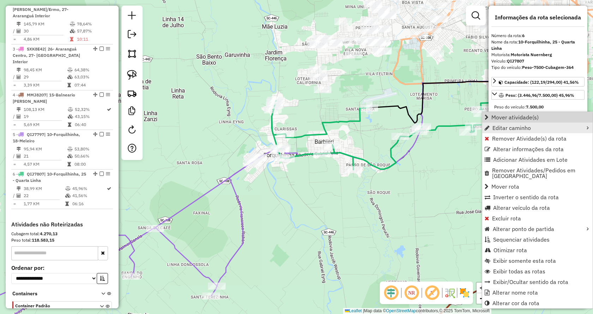
scroll to position [345, 0]
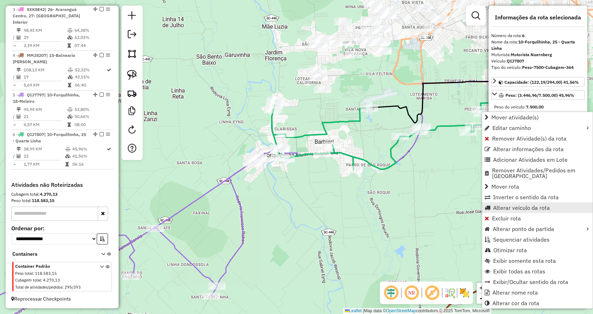
click at [498, 205] on span "Alterar veículo da rota" at bounding box center [521, 208] width 57 height 6
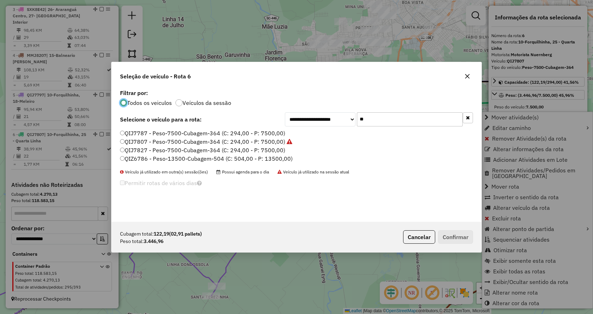
scroll to position [4, 2]
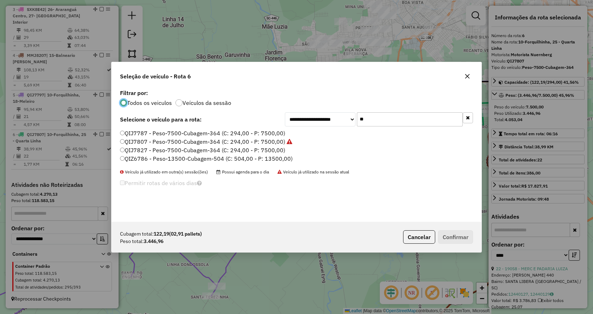
click at [397, 117] on input "**" at bounding box center [410, 119] width 106 height 14
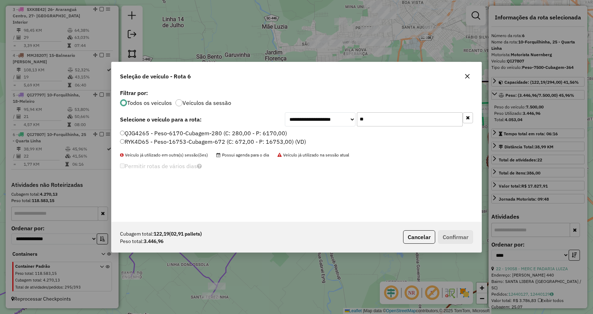
type input "**"
click at [277, 136] on label "QJG4265 - Peso-6170-Cubagem-280 (C: 280,00 - P: 6170,00)" at bounding box center [203, 133] width 167 height 8
click at [454, 244] on div "Cubagem total: 122,19 (02,91 pallets) Peso total: 3.446,96 Cancelar Confirmar" at bounding box center [297, 237] width 370 height 30
click at [453, 241] on button "Confirmar" at bounding box center [455, 236] width 35 height 13
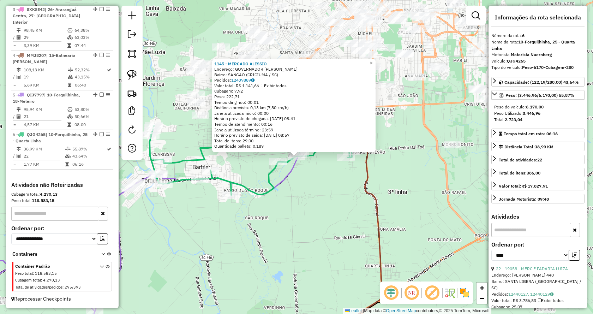
click at [286, 183] on icon at bounding box center [252, 139] width 242 height 111
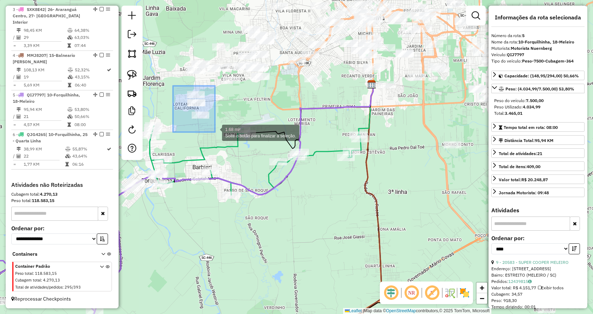
drag, startPoint x: 173, startPoint y: 86, endPoint x: 215, endPoint y: 132, distance: 62.5
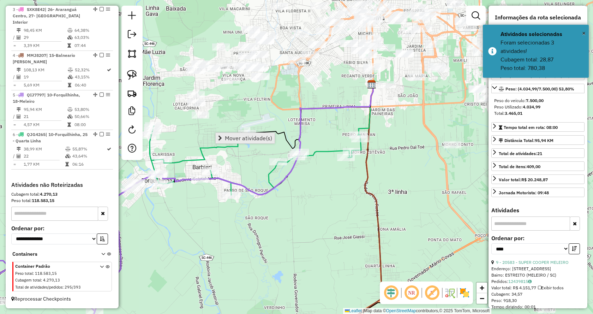
click at [226, 136] on span "Mover atividade(s)" at bounding box center [248, 138] width 47 height 6
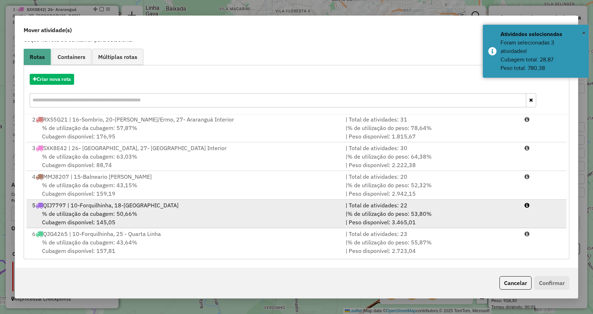
scroll to position [30, 0]
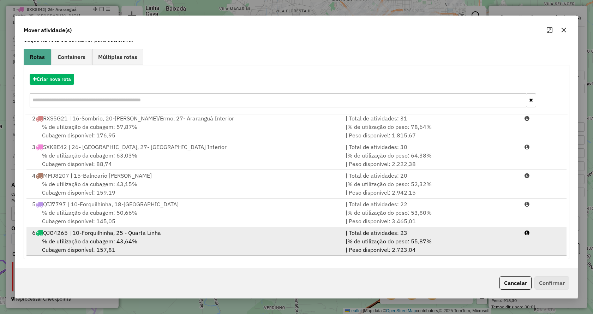
click at [423, 235] on div "| Total de atividades: 23" at bounding box center [431, 233] width 179 height 8
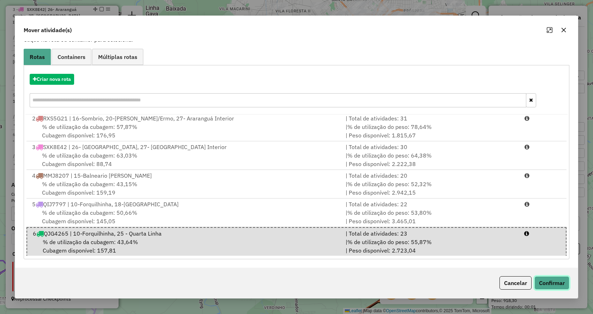
click at [546, 283] on button "Confirmar" at bounding box center [552, 282] width 35 height 13
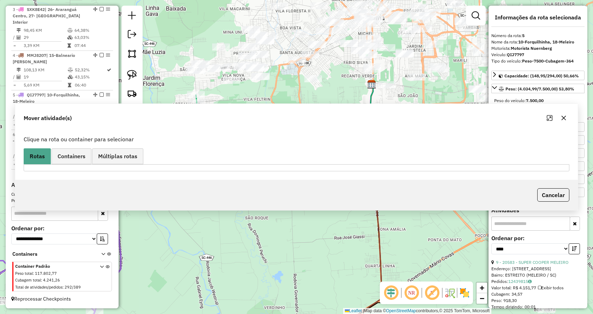
scroll to position [0, 0]
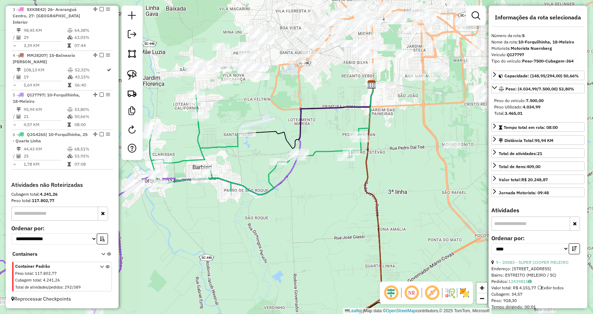
click at [351, 146] on div "Rota 6 - Placa QJG4265 4603 - SEDE ESPORTIVA FERRO Rota 6 - Placa QJG4265 4935 …" at bounding box center [296, 157] width 593 height 314
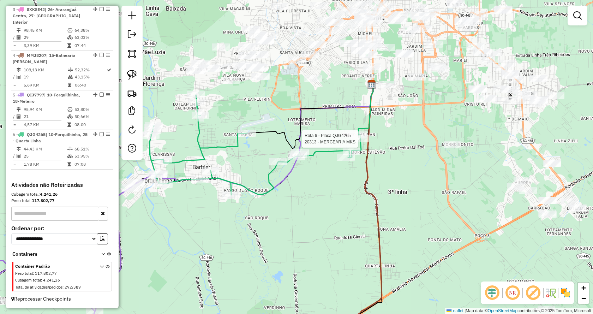
select select "*********"
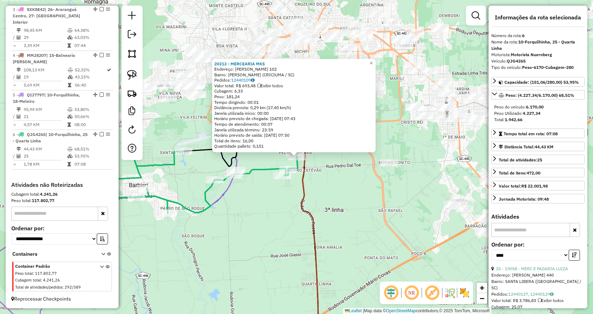
click at [337, 194] on div "20313 - MERCEARIA MKS Endereço: AFONSO PATRICIO DAGOSTIN 102 Bairro: PEDRO ZANI…" at bounding box center [296, 157] width 593 height 314
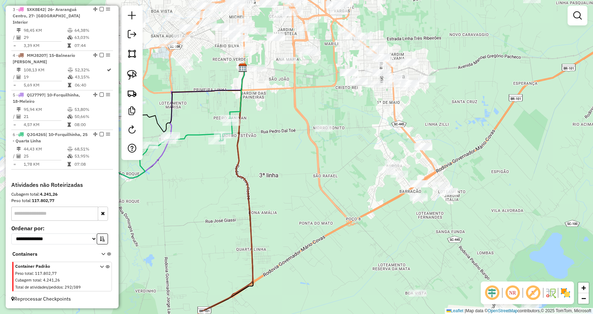
drag, startPoint x: 386, startPoint y: 258, endPoint x: 320, endPoint y: 223, distance: 73.9
click at [320, 223] on div "Janela de atendimento Grade de atendimento Capacidade Transportadoras Veículos …" at bounding box center [296, 157] width 593 height 314
select select "*********"
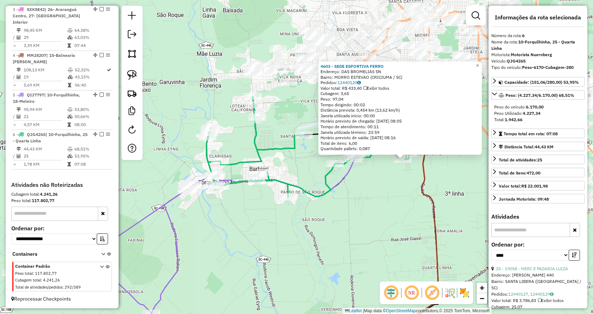
drag, startPoint x: 236, startPoint y: 203, endPoint x: 343, endPoint y: 206, distance: 106.3
click at [343, 206] on div "4603 - SEDE ESPORTIVA FERRO Endereço: DAS BROMELIAS SN Bairro: MORRO ESTEVAO (C…" at bounding box center [296, 157] width 593 height 314
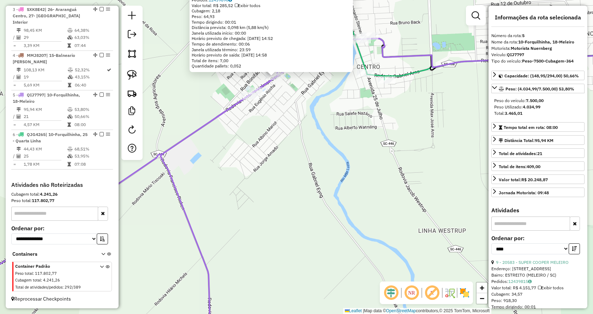
click at [314, 164] on div "21036 - BEBIDAS MARTINS Endereço: RODOVIA ANTONIO VAMOR CANELA 881 Bairro: SANT…" at bounding box center [296, 157] width 593 height 314
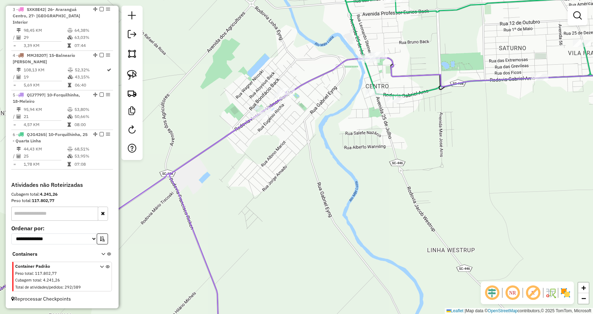
drag, startPoint x: 351, startPoint y: 171, endPoint x: 360, endPoint y: 190, distance: 20.4
click at [360, 190] on div "Janela de atendimento Grade de atendimento Capacidade Transportadoras Veículos …" at bounding box center [296, 157] width 593 height 314
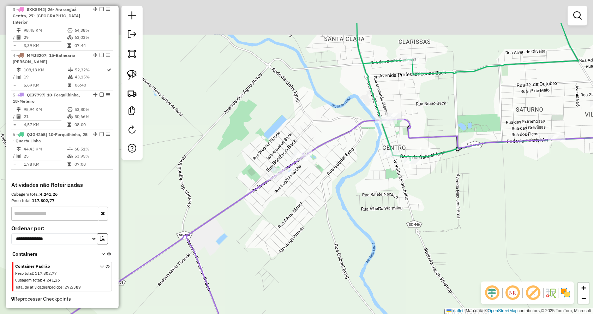
drag, startPoint x: 360, startPoint y: 149, endPoint x: 367, endPoint y: 167, distance: 19.8
click at [367, 167] on div "Janela de atendimento Grade de atendimento Capacidade Transportadoras Veículos …" at bounding box center [296, 157] width 593 height 314
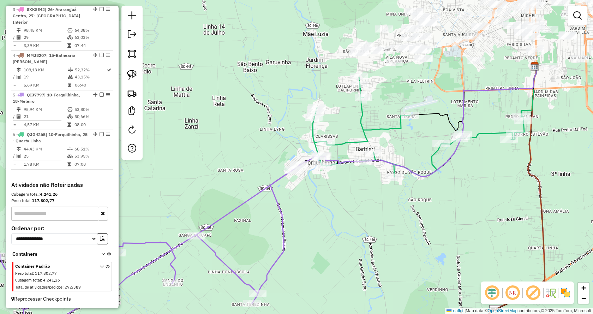
drag, startPoint x: 410, startPoint y: 186, endPoint x: 374, endPoint y: 197, distance: 37.8
click at [374, 197] on div "Janela de atendimento Grade de atendimento Capacidade Transportadoras Veículos …" at bounding box center [296, 157] width 593 height 314
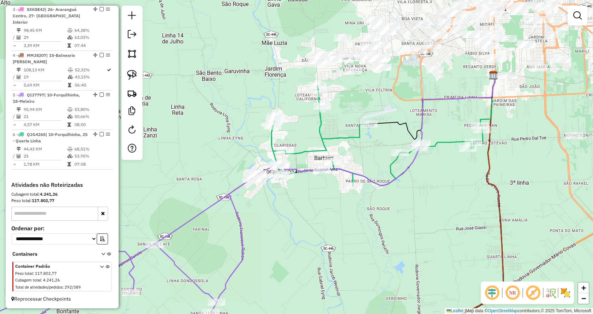
drag, startPoint x: 399, startPoint y: 180, endPoint x: 382, endPoint y: 184, distance: 17.6
click at [382, 184] on icon at bounding box center [374, 130] width 242 height 111
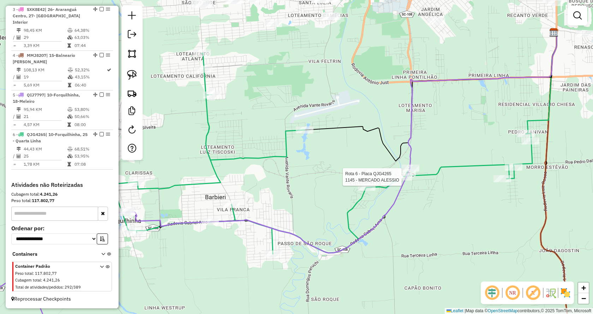
select select "*********"
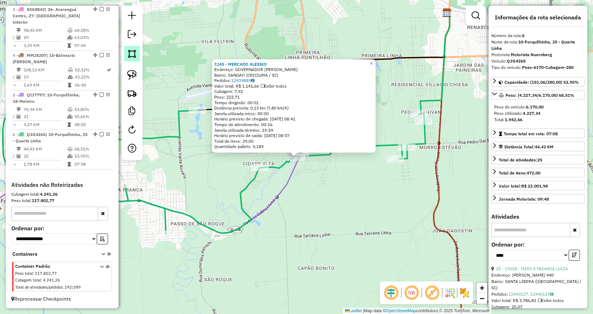
click at [132, 61] on link at bounding box center [132, 54] width 16 height 16
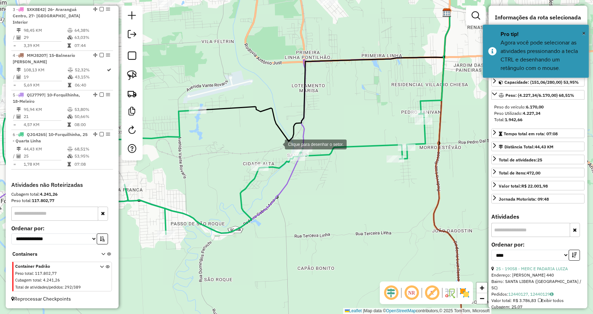
click at [280, 137] on div at bounding box center [278, 144] width 14 height 14
click at [283, 173] on div at bounding box center [282, 173] width 14 height 14
click at [314, 173] on div at bounding box center [311, 173] width 14 height 14
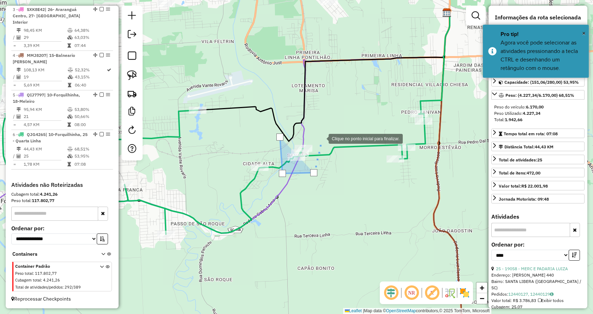
click at [322, 138] on div at bounding box center [322, 138] width 14 height 14
click at [279, 138] on div at bounding box center [280, 136] width 7 height 7
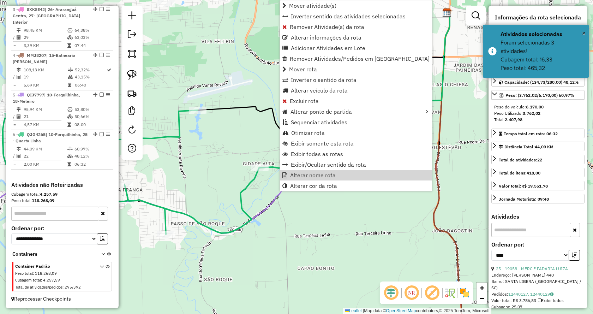
click at [286, 219] on div "Janela de atendimento Grade de atendimento Capacidade Transportadoras Veículos …" at bounding box center [296, 157] width 593 height 314
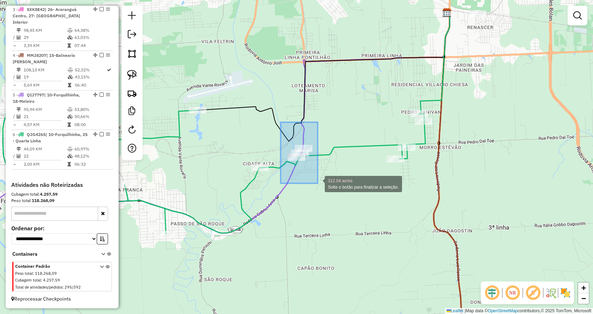
drag, startPoint x: 280, startPoint y: 130, endPoint x: 318, endPoint y: 183, distance: 65.4
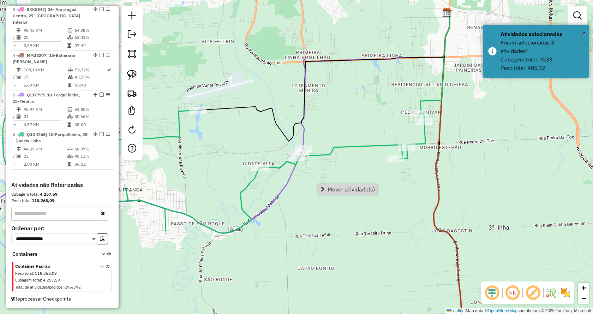
click at [333, 192] on span "Mover atividade(s)" at bounding box center [351, 189] width 47 height 6
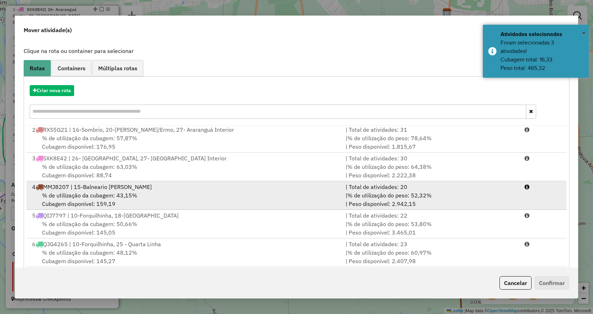
scroll to position [51, 0]
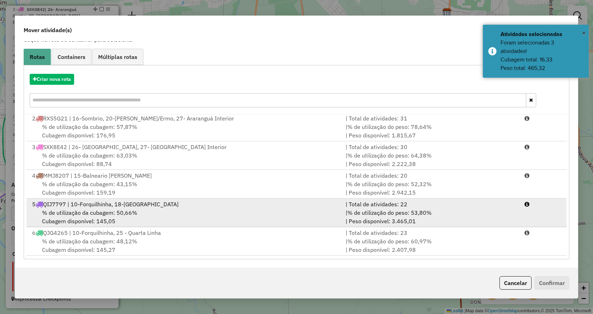
click at [324, 212] on div "% de utilização da cubagem: 50,66% Cubagem disponível: 145,05" at bounding box center [185, 216] width 314 height 17
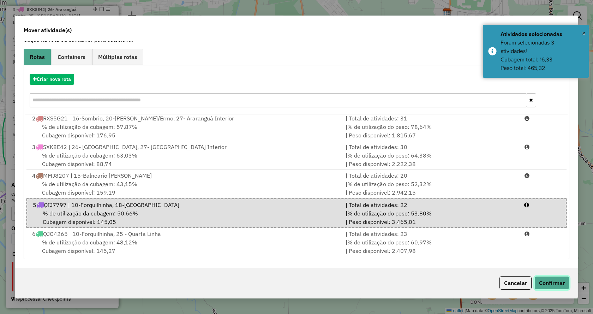
click at [554, 281] on button "Confirmar" at bounding box center [552, 282] width 35 height 13
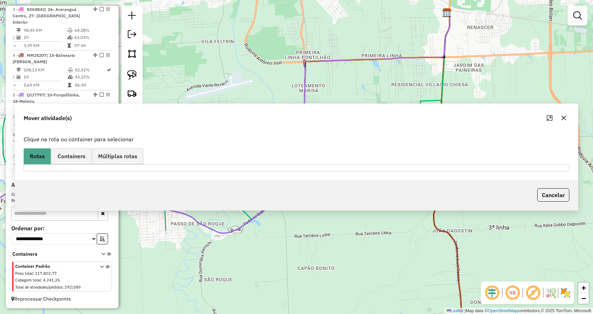
scroll to position [0, 0]
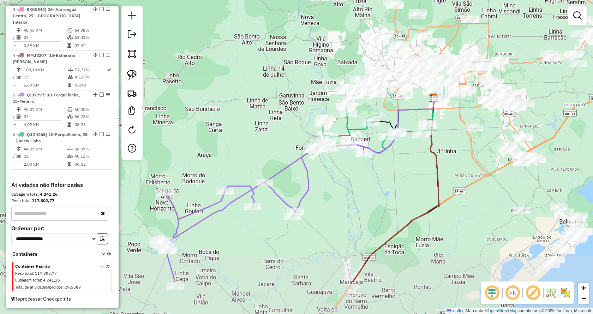
drag, startPoint x: 331, startPoint y: 229, endPoint x: 439, endPoint y: 174, distance: 121.0
click at [439, 174] on div "Janela de atendimento Grade de atendimento Capacidade Transportadoras Veículos …" at bounding box center [296, 157] width 593 height 314
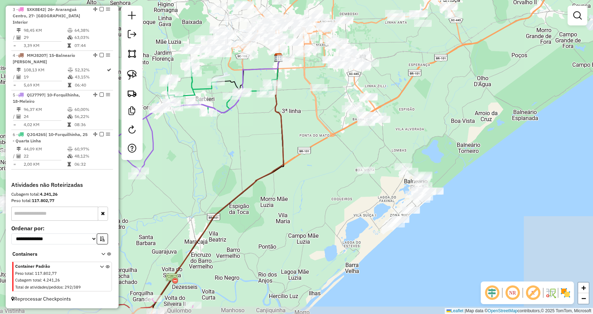
drag, startPoint x: 430, startPoint y: 213, endPoint x: 266, endPoint y: 175, distance: 168.8
click at [266, 175] on icon at bounding box center [217, 182] width 131 height 251
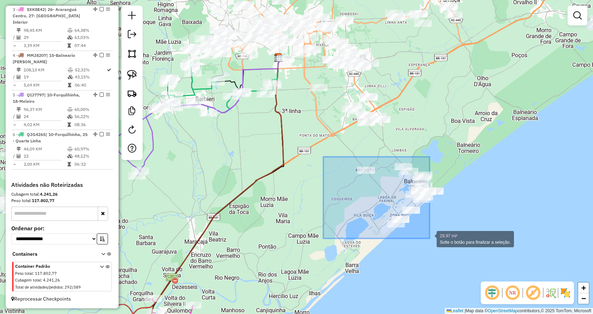
drag, startPoint x: 339, startPoint y: 166, endPoint x: 430, endPoint y: 238, distance: 115.8
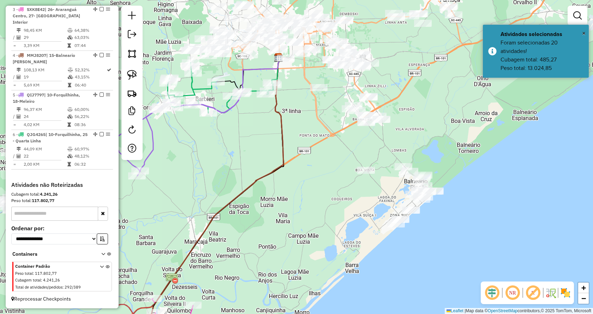
click at [430, 238] on div "Janela de atendimento Grade de atendimento Capacidade Transportadoras Veículos …" at bounding box center [296, 157] width 593 height 314
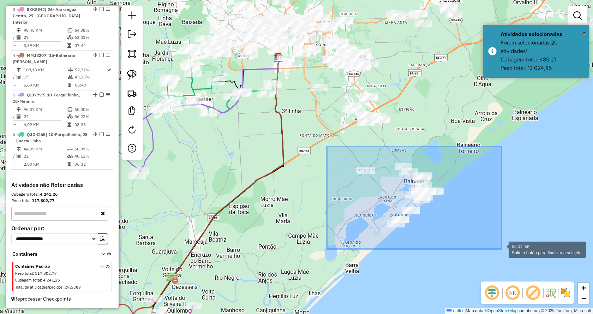
drag, startPoint x: 327, startPoint y: 147, endPoint x: 502, endPoint y: 249, distance: 202.6
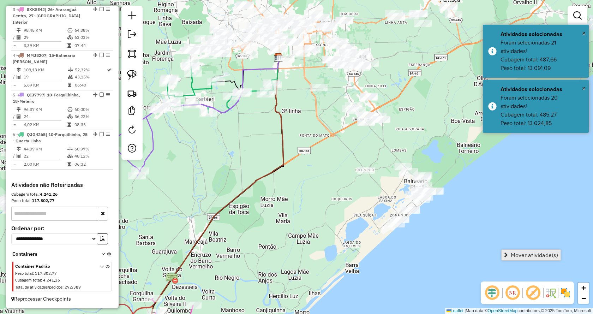
click at [509, 255] on link "Mover atividade(s)" at bounding box center [531, 255] width 59 height 11
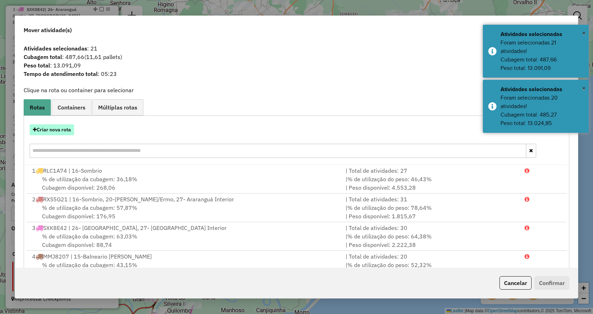
click at [55, 128] on button "Criar nova rota" at bounding box center [52, 129] width 44 height 11
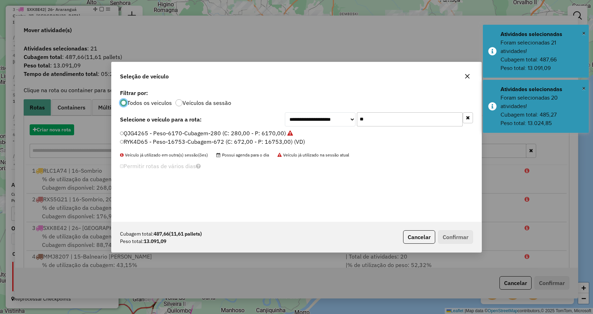
scroll to position [4, 2]
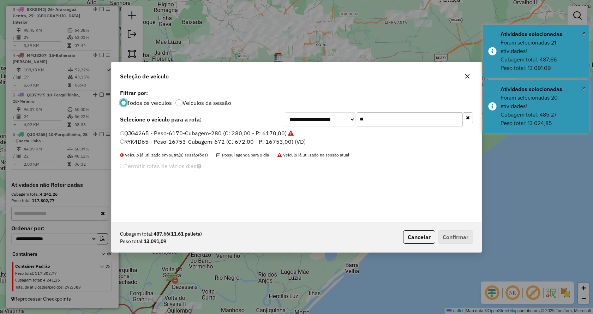
click at [470, 114] on button "button" at bounding box center [468, 117] width 10 height 11
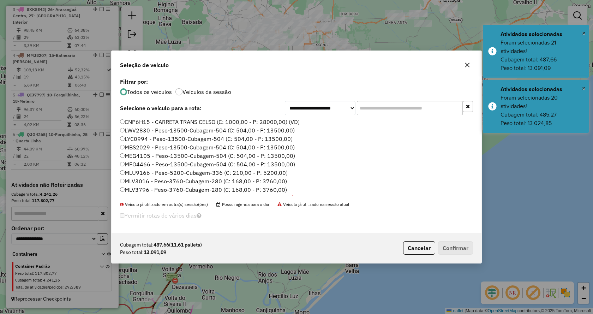
click at [460, 114] on input "text" at bounding box center [410, 108] width 106 height 14
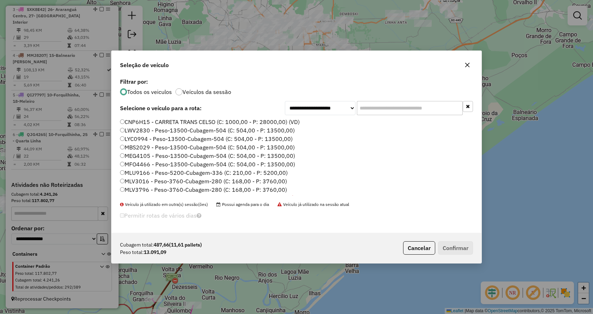
click at [433, 113] on input "text" at bounding box center [410, 108] width 106 height 14
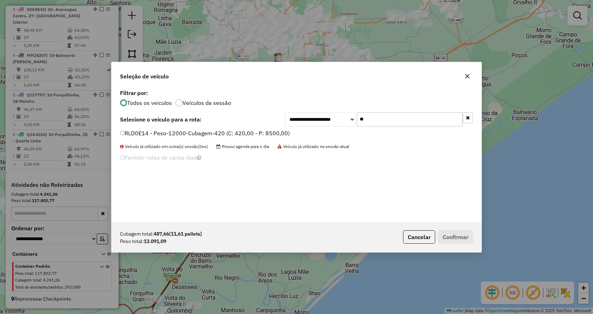
type input "**"
click at [283, 132] on label "RLD0E14 - Peso-12000-Cubagem-420 (C: 420,00 - P: 8500,00)" at bounding box center [205, 133] width 170 height 8
click at [457, 234] on button "Confirmar" at bounding box center [455, 236] width 35 height 13
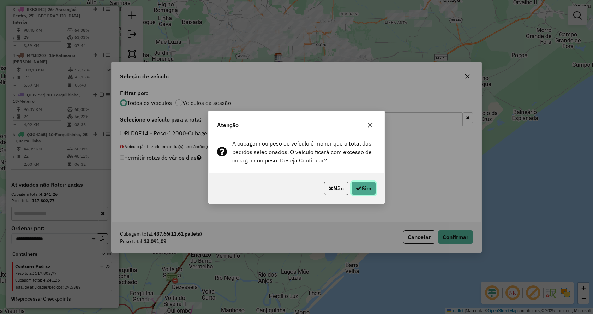
click at [359, 188] on icon "button" at bounding box center [359, 188] width 6 height 6
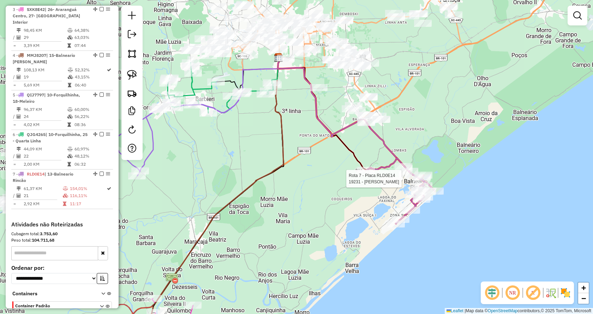
select select "*********"
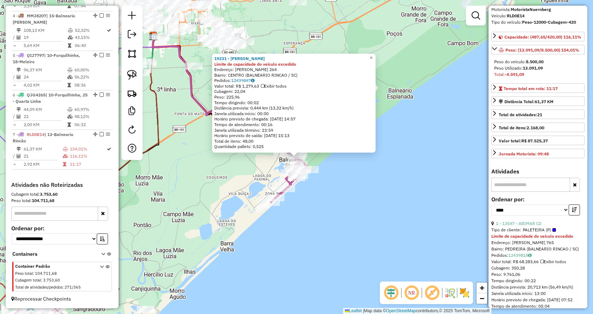
scroll to position [71, 0]
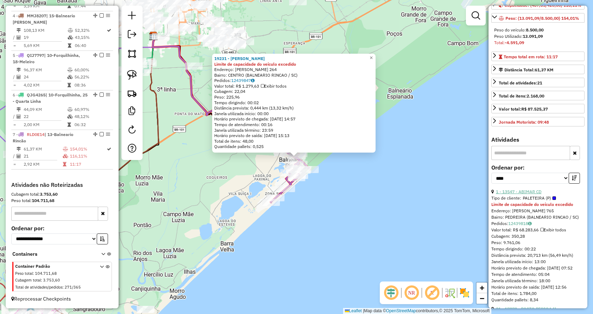
click at [532, 194] on link "1 - 13547 - ABIMAR CD" at bounding box center [519, 191] width 46 height 5
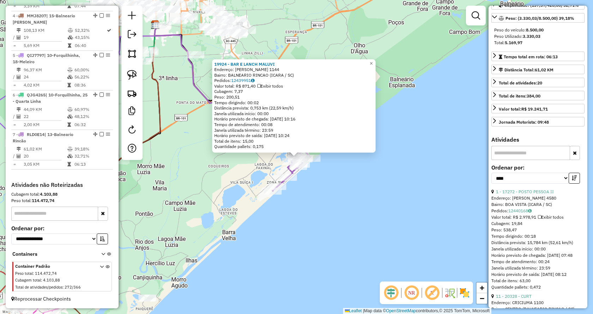
scroll to position [0, 0]
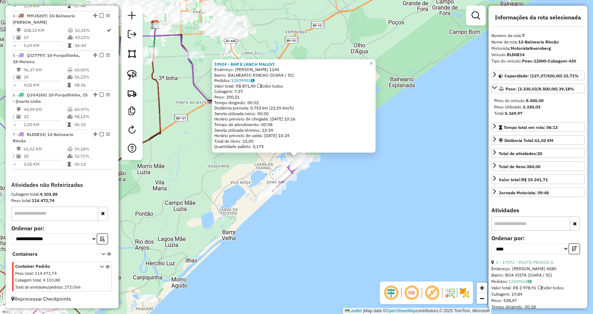
drag, startPoint x: 505, startPoint y: 112, endPoint x: 539, endPoint y: 114, distance: 34.3
click at [539, 114] on div "Peso do veículo: 8.500,00 Peso Utilizado: 3.330,03 Total: 5.169,97" at bounding box center [538, 107] width 93 height 25
click at [391, 218] on div "19924 - BAR E LANCH MALUVI Endereço: ONISIO FRANCISCO PEDRO 1144 Bairro: BALNEA…" at bounding box center [296, 157] width 593 height 314
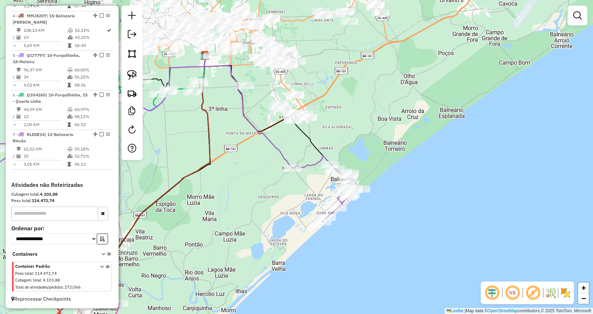
drag, startPoint x: 279, startPoint y: 101, endPoint x: 363, endPoint y: 150, distance: 97.3
click at [363, 150] on div "Janela de atendimento Grade de atendimento Capacidade Transportadoras Veículos …" at bounding box center [296, 157] width 593 height 314
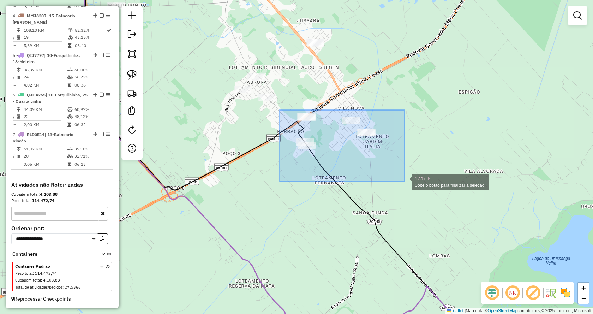
drag, startPoint x: 318, startPoint y: 136, endPoint x: 405, endPoint y: 182, distance: 97.6
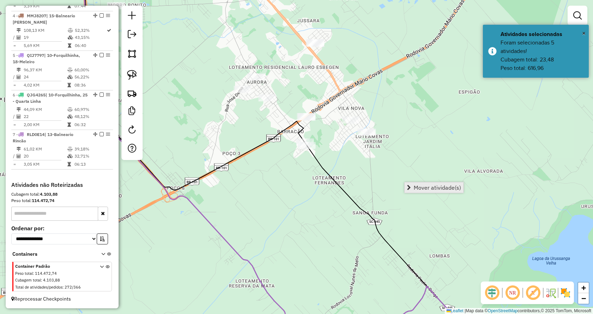
click at [423, 189] on span "Mover atividade(s)" at bounding box center [437, 188] width 47 height 6
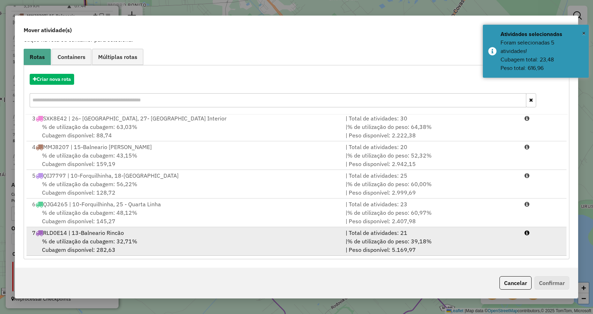
scroll to position [51, 0]
click at [529, 253] on li "7 RLD0E14 | 13-Balneario Rincão | Total de atividades: 21 % de utilização da cu…" at bounding box center [296, 241] width 540 height 29
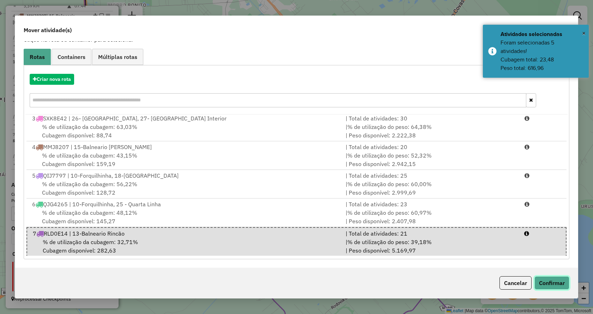
click at [546, 277] on button "Confirmar" at bounding box center [552, 282] width 35 height 13
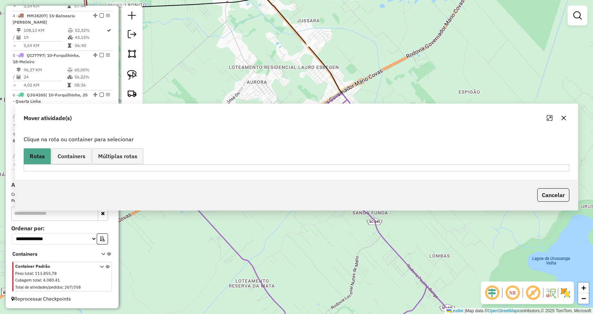
scroll to position [0, 0]
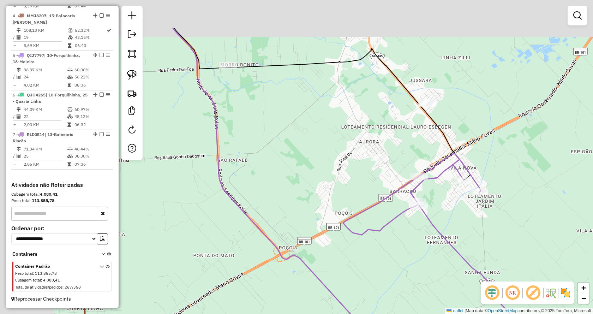
drag, startPoint x: 308, startPoint y: 173, endPoint x: 403, endPoint y: 228, distance: 110.0
click at [403, 228] on div "Janela de atendimento Grade de atendimento Capacidade Transportadoras Veículos …" at bounding box center [296, 157] width 593 height 314
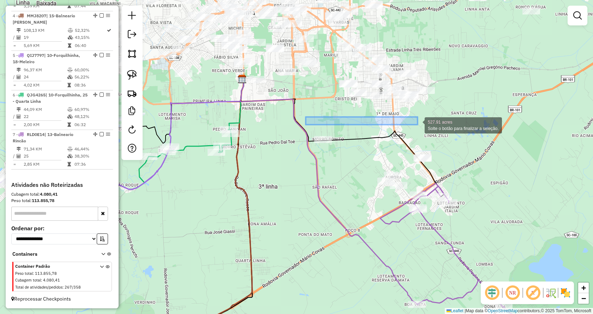
drag, startPoint x: 306, startPoint y: 117, endPoint x: 418, endPoint y: 125, distance: 112.2
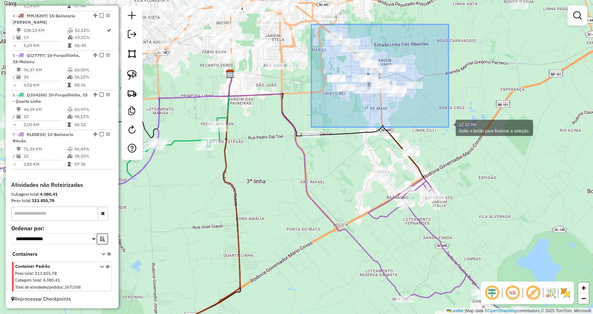
drag, startPoint x: 311, startPoint y: 24, endPoint x: 449, endPoint y: 128, distance: 172.2
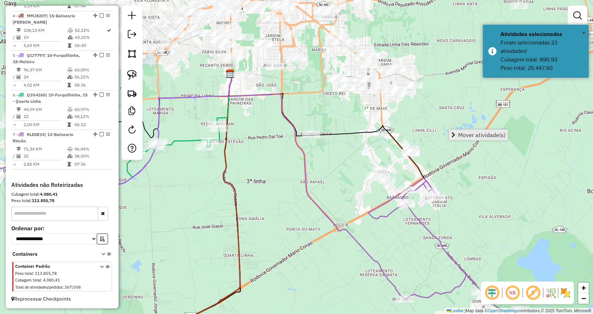
click at [457, 137] on link "Mover atividade(s)" at bounding box center [478, 135] width 59 height 11
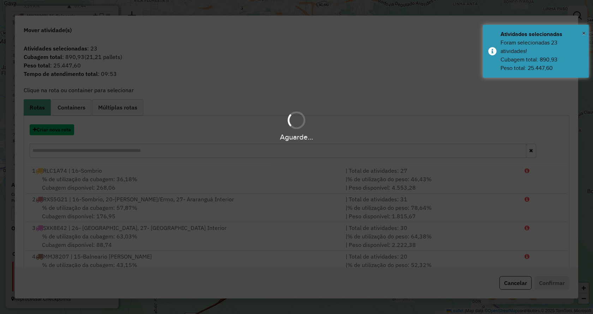
click at [64, 129] on button "Criar nova rota" at bounding box center [52, 129] width 44 height 11
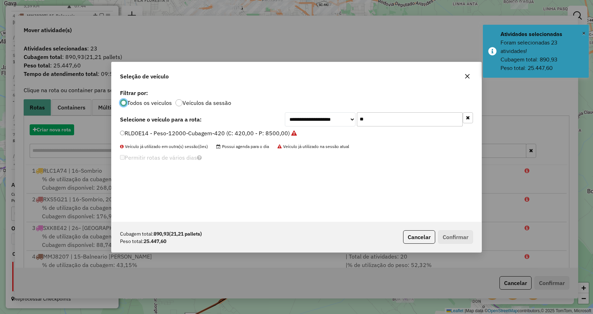
scroll to position [4, 2]
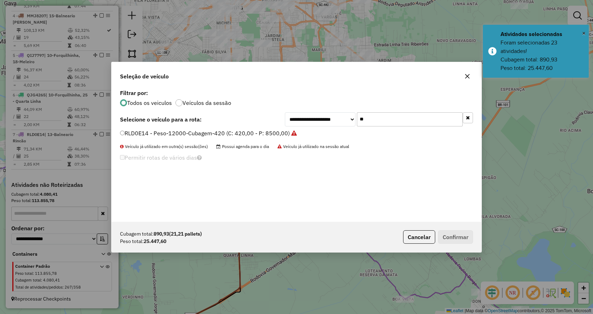
drag, startPoint x: 380, startPoint y: 121, endPoint x: 308, endPoint y: 131, distance: 73.1
click at [308, 131] on div "**********" at bounding box center [297, 155] width 370 height 134
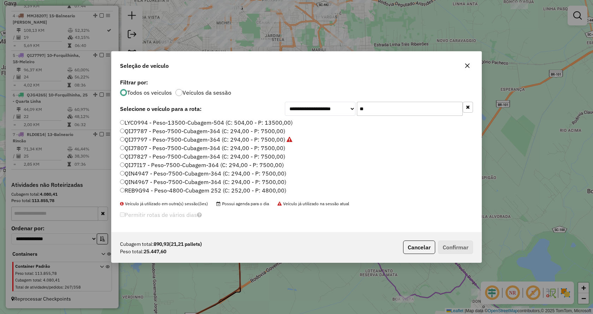
type input "*"
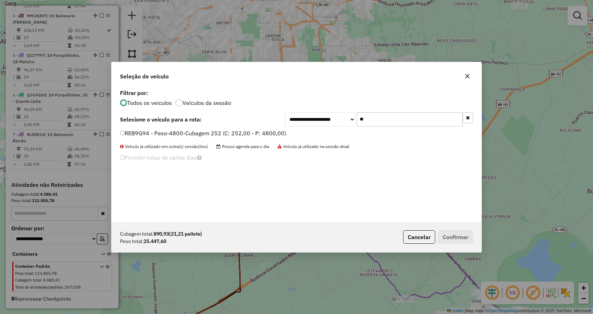
type input "**"
click at [258, 131] on label "REB9G94 - Peso-4800-Cubagem 252 (C: 252,00 - P: 4800,00)" at bounding box center [203, 133] width 166 height 8
click at [458, 230] on div "Cubagem total: 890,93 (21,21 pallets) Peso total: 25.447,60 Cancelar Confirmar" at bounding box center [297, 237] width 370 height 30
click at [456, 233] on button "Confirmar" at bounding box center [455, 236] width 35 height 13
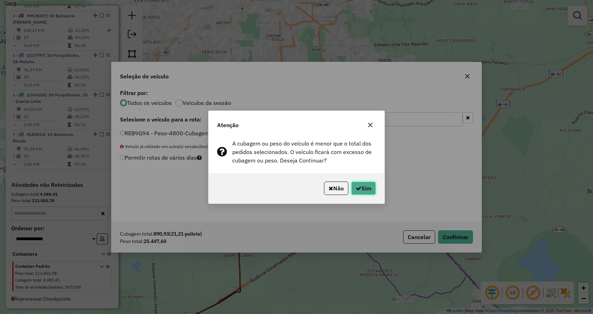
click at [374, 193] on button "Sim" at bounding box center [363, 188] width 25 height 13
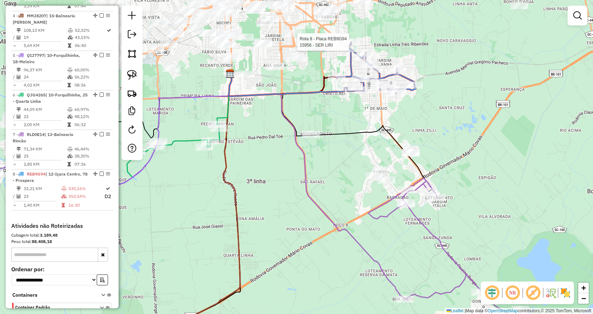
select select "*********"
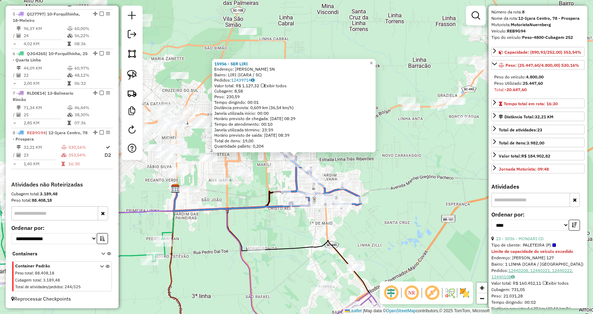
scroll to position [35, 0]
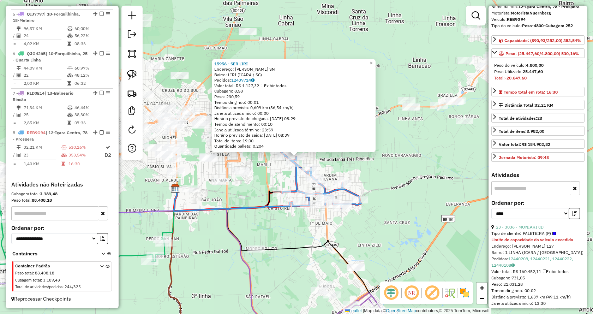
click at [535, 230] on link "23 - 3036 - MONIARI CD" at bounding box center [520, 226] width 48 height 5
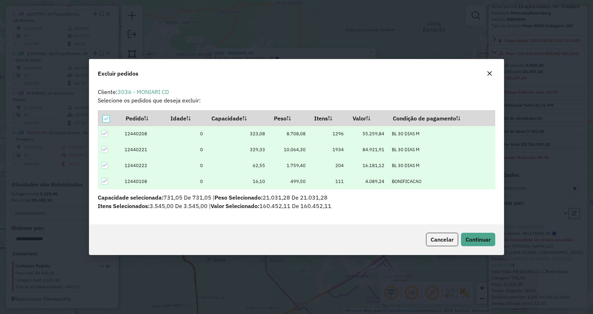
scroll to position [0, 0]
click at [477, 240] on span "Continuar" at bounding box center [478, 239] width 25 height 7
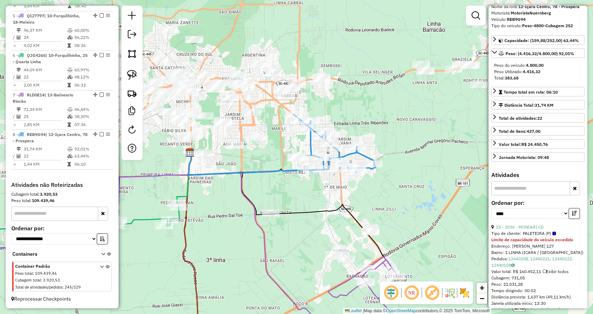
scroll to position [424, 0]
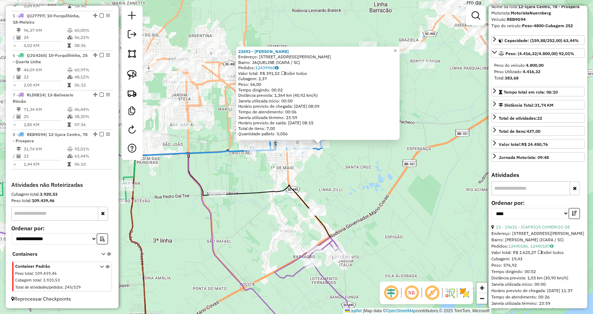
drag, startPoint x: 350, startPoint y: 204, endPoint x: 377, endPoint y: 171, distance: 42.7
click at [378, 171] on div "22693 - JORGE STUCCHI Endereço: Rua Jose Felisbino 114 Bairro: JAQUELINE (ICARA…" at bounding box center [296, 157] width 593 height 314
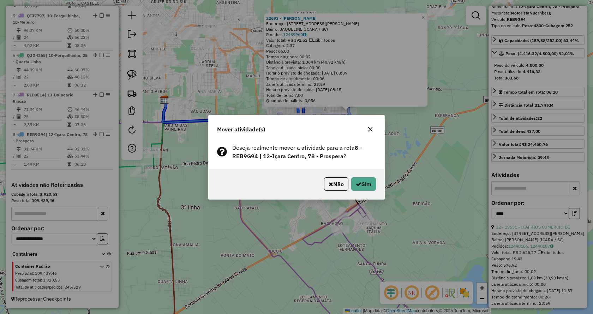
click at [348, 183] on p-footer "Não Sim" at bounding box center [348, 183] width 55 height 13
click at [352, 183] on button "Sim" at bounding box center [363, 183] width 25 height 13
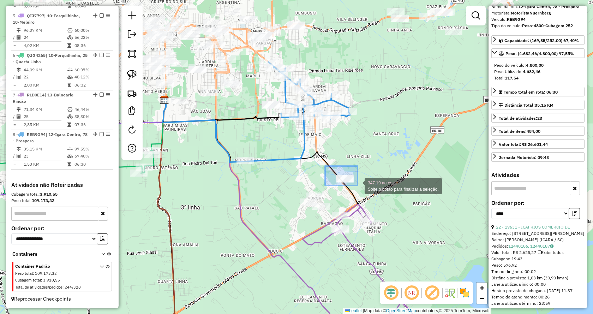
drag, startPoint x: 330, startPoint y: 167, endPoint x: 358, endPoint y: 185, distance: 33.1
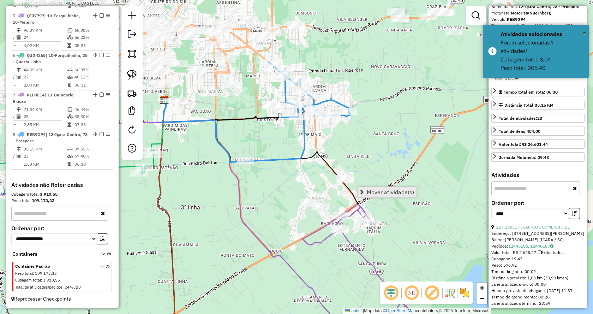
click at [381, 192] on span "Mover atividade(s)" at bounding box center [390, 192] width 47 height 6
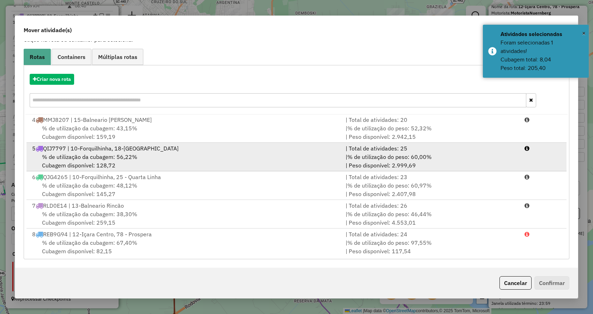
scroll to position [88, 0]
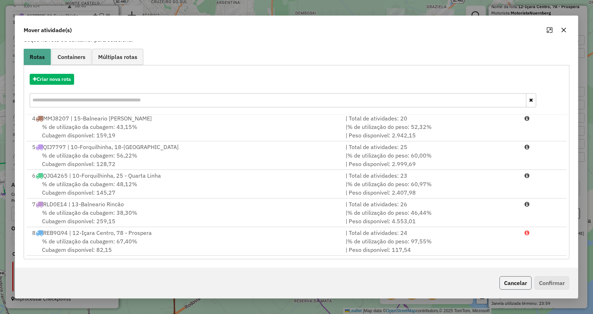
click at [506, 284] on button "Cancelar" at bounding box center [516, 282] width 32 height 13
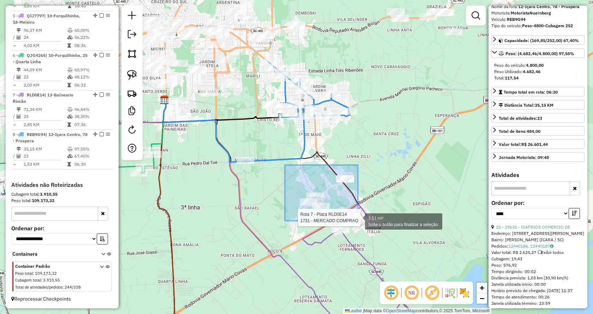
drag, startPoint x: 287, startPoint y: 167, endPoint x: 355, endPoint y: 222, distance: 87.6
click at [356, 222] on div "Rota 7 - Placa RLD0E14 6294 - POSTO RINCAO Rota 7 - Placa RLD0E14 1731 - MERCAD…" at bounding box center [296, 157] width 593 height 314
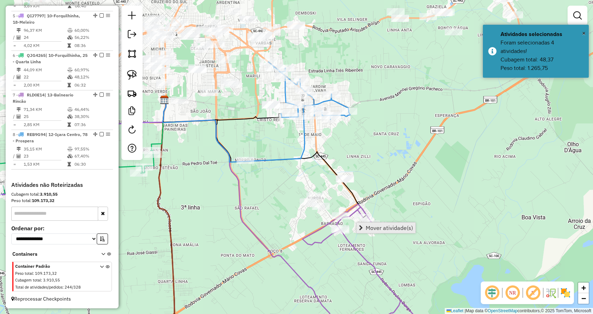
click at [373, 225] on span "Mover atividade(s)" at bounding box center [389, 228] width 47 height 6
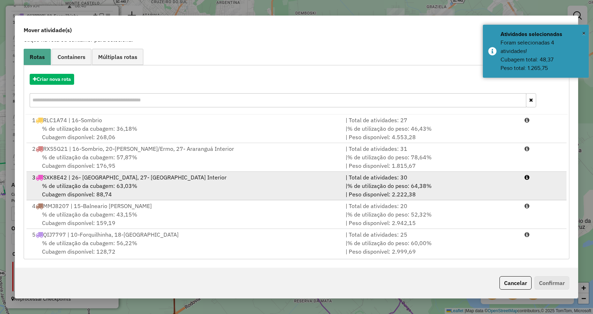
scroll to position [88, 0]
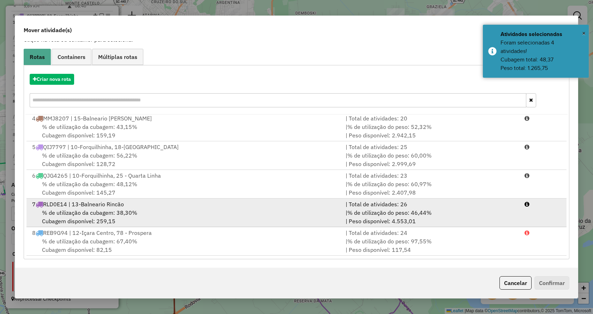
click at [394, 217] on div "| % de utilização do peso: 46,44% | Peso disponível: 4.553,01" at bounding box center [431, 216] width 179 height 17
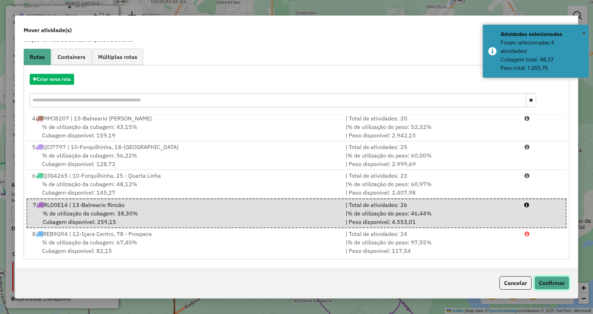
drag, startPoint x: 562, startPoint y: 287, endPoint x: 535, endPoint y: 285, distance: 27.6
click at [562, 287] on button "Confirmar" at bounding box center [552, 282] width 35 height 13
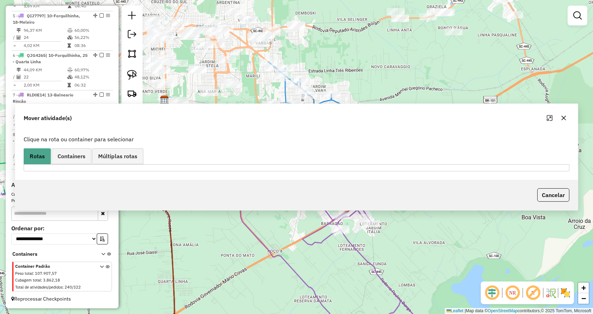
scroll to position [0, 0]
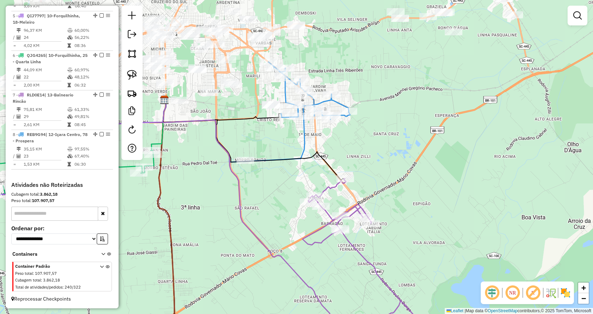
click at [397, 209] on div "Janela de atendimento Grade de atendimento Capacidade Transportadoras Veículos …" at bounding box center [296, 157] width 593 height 314
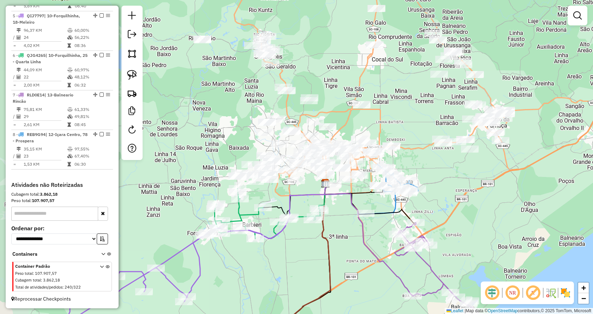
drag, startPoint x: 420, startPoint y: 138, endPoint x: 453, endPoint y: 196, distance: 66.5
click at [457, 198] on div "Janela de atendimento Grade de atendimento Capacidade Transportadoras Veículos …" at bounding box center [296, 157] width 593 height 314
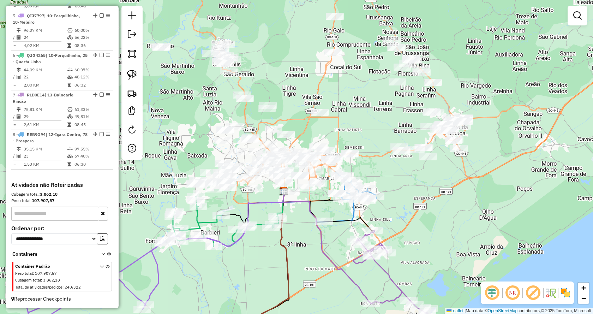
drag, startPoint x: 446, startPoint y: 192, endPoint x: 404, endPoint y: 201, distance: 42.9
click at [404, 201] on div "Janela de atendimento Grade de atendimento Capacidade Transportadoras Veículos …" at bounding box center [296, 157] width 593 height 314
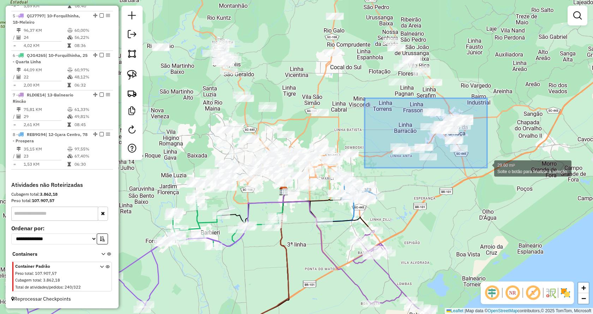
drag, startPoint x: 365, startPoint y: 99, endPoint x: 487, endPoint y: 168, distance: 140.4
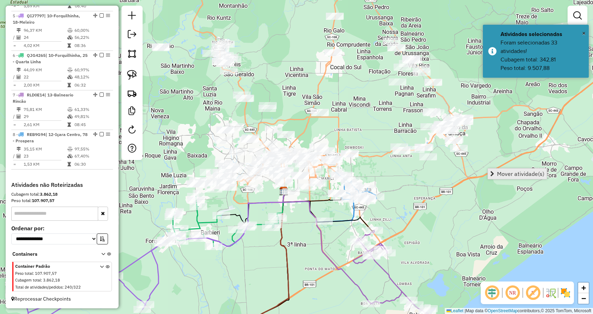
click at [495, 177] on link "Mover atividade(s)" at bounding box center [517, 173] width 59 height 11
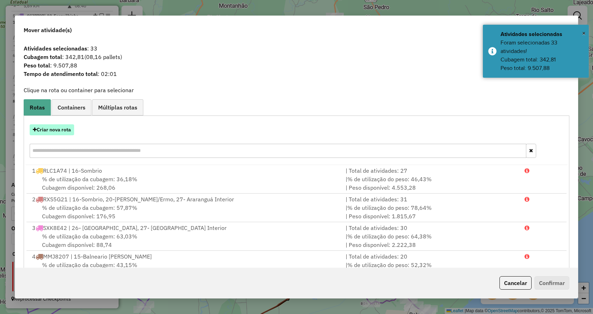
click at [55, 130] on button "Criar nova rota" at bounding box center [52, 129] width 44 height 11
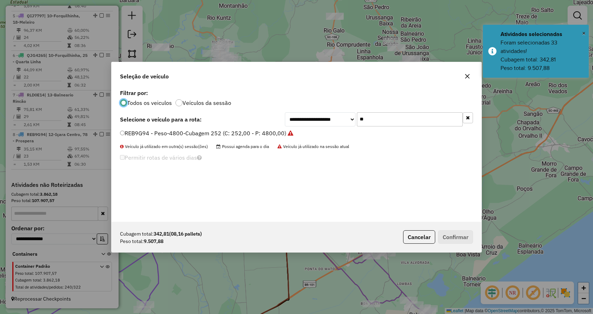
scroll to position [4, 2]
drag, startPoint x: 382, startPoint y: 121, endPoint x: 320, endPoint y: 129, distance: 63.3
click at [326, 130] on div "**********" at bounding box center [297, 155] width 370 height 134
type input "***"
click at [283, 134] on label "QIN5017 - Peso-6170-Cubagem-280 (C: 280,00 - P: 6170,00)" at bounding box center [203, 133] width 166 height 8
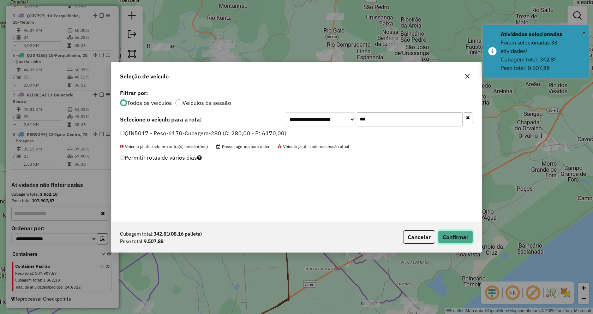
click at [453, 234] on button "Confirmar" at bounding box center [455, 236] width 35 height 13
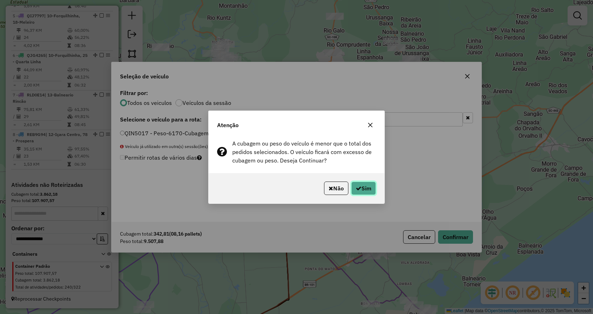
click at [361, 185] on button "Sim" at bounding box center [363, 188] width 25 height 13
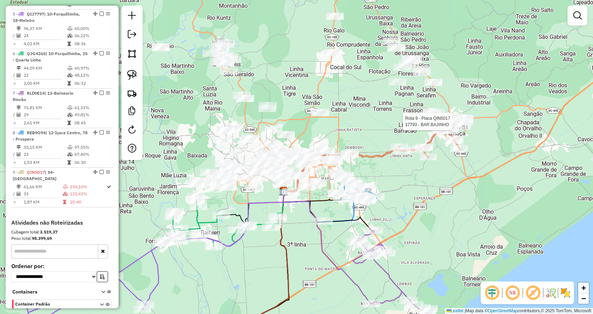
click at [437, 119] on icon at bounding box center [431, 135] width 65 height 46
select select "*********"
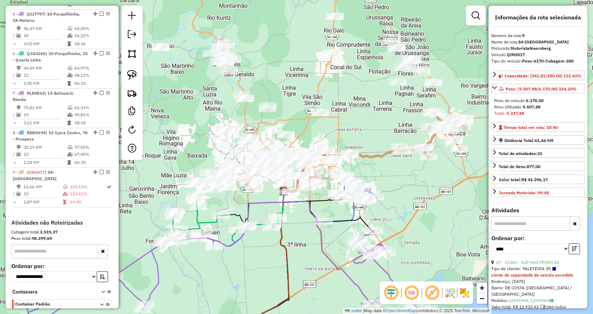
scroll to position [463, 0]
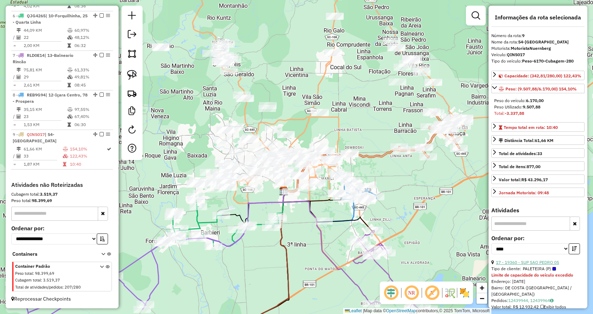
click at [527, 265] on link "17 - 19360 - SUP SAO PEDRO 05" at bounding box center [527, 262] width 63 height 5
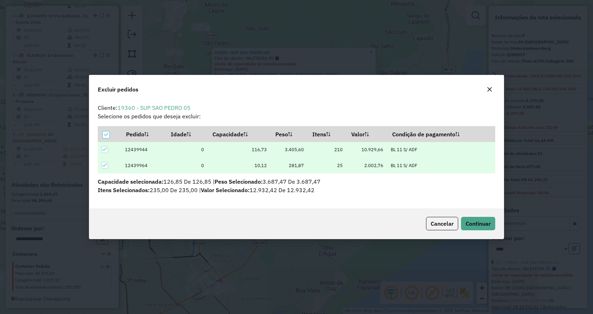
scroll to position [0, 0]
click at [469, 223] on span "Continuar" at bounding box center [478, 223] width 25 height 7
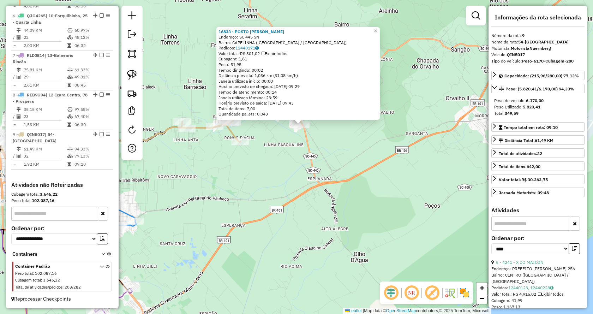
click at [292, 190] on div "16833 - POSTO PELLEGRIN II Endereço: SC 445 SN Bairro: CAPELINHA (MORRO DA FUMA…" at bounding box center [296, 157] width 593 height 314
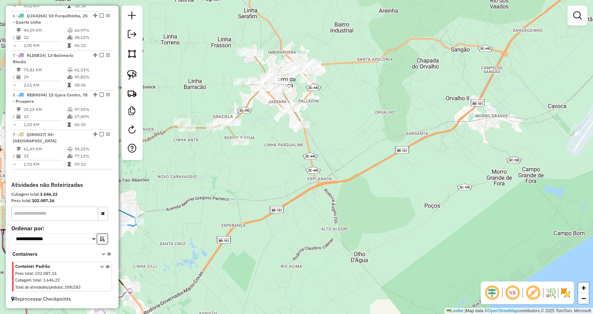
drag, startPoint x: 270, startPoint y: 167, endPoint x: 373, endPoint y: 187, distance: 105.4
click at [373, 187] on div "Janela de atendimento Grade de atendimento Capacidade Transportadoras Veículos …" at bounding box center [296, 157] width 593 height 314
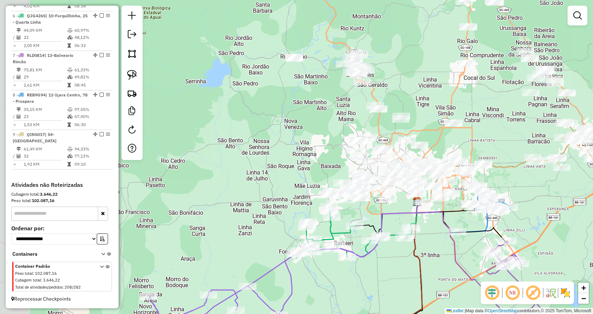
drag, startPoint x: 284, startPoint y: 135, endPoint x: 488, endPoint y: 128, distance: 204.2
click at [488, 128] on div "Janela de atendimento Grade de atendimento Capacidade Transportadoras Veículos …" at bounding box center [296, 157] width 593 height 314
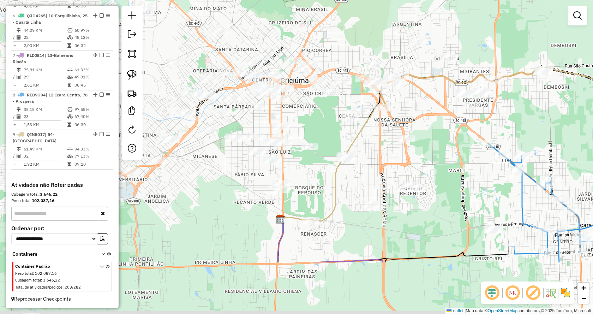
drag, startPoint x: 445, startPoint y: 230, endPoint x: 428, endPoint y: 147, distance: 84.3
click at [428, 147] on div "Janela de atendimento Grade de atendimento Capacidade Transportadoras Veículos …" at bounding box center [296, 157] width 593 height 314
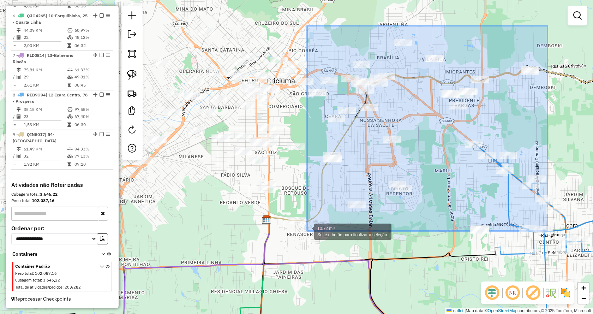
drag, startPoint x: 548, startPoint y: 26, endPoint x: 307, endPoint y: 231, distance: 316.1
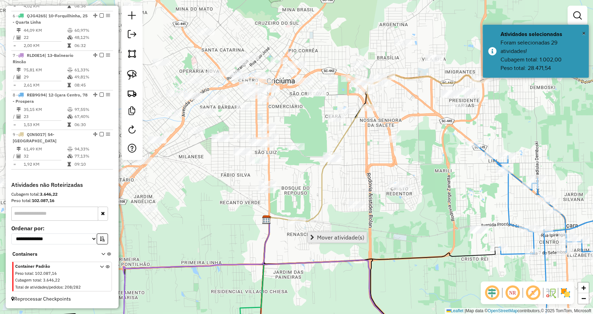
click at [325, 236] on span "Mover atividade(s)" at bounding box center [340, 238] width 47 height 6
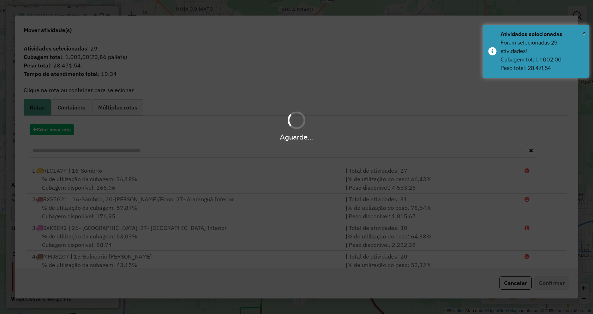
click at [74, 133] on div "Aguarde..." at bounding box center [296, 136] width 593 height 11
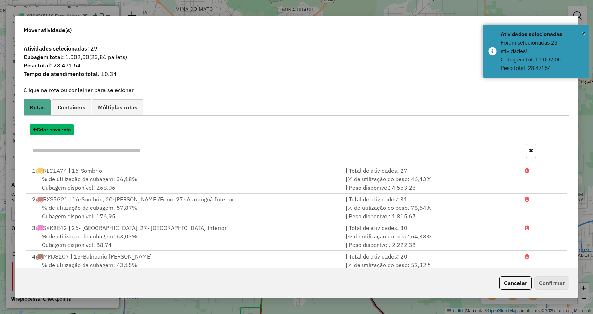
click at [70, 132] on button "Criar nova rota" at bounding box center [52, 129] width 44 height 11
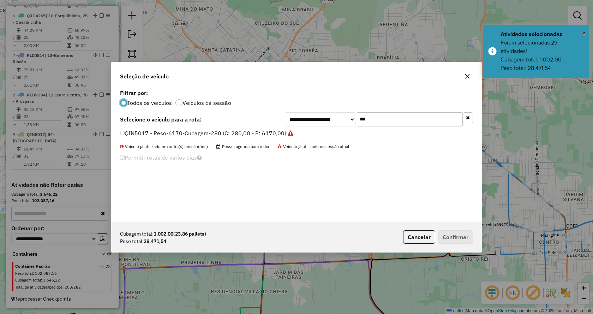
scroll to position [4, 2]
drag, startPoint x: 355, startPoint y: 117, endPoint x: 340, endPoint y: 117, distance: 15.2
click at [340, 117] on div "**********" at bounding box center [379, 119] width 188 height 14
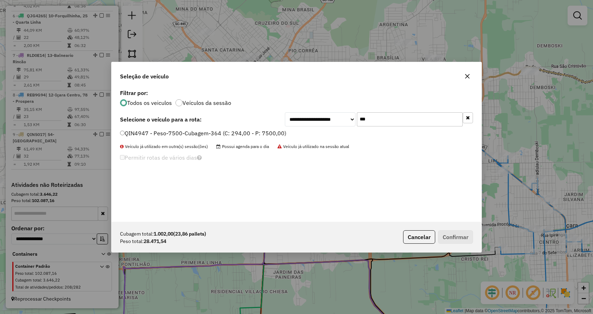
type input "***"
click at [279, 132] on label "QIN4947 - Peso-7500-Cubagem-364 (C: 294,00 - P: 7500,00)" at bounding box center [203, 133] width 166 height 8
click at [458, 235] on button "Confirmar" at bounding box center [455, 236] width 35 height 13
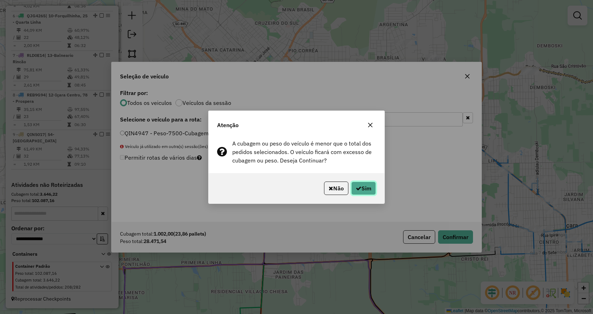
click at [367, 182] on button "Sim" at bounding box center [363, 188] width 25 height 13
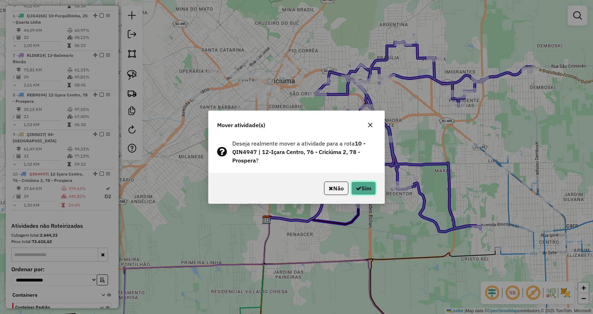
click at [367, 189] on button "Sim" at bounding box center [363, 188] width 25 height 13
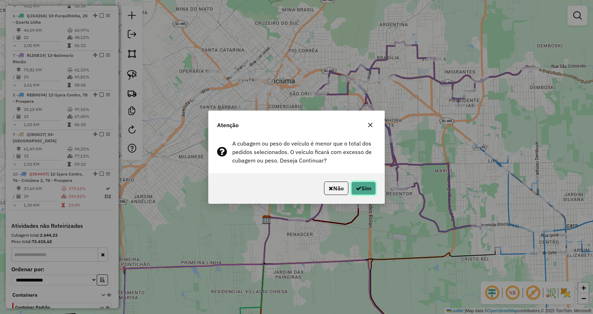
click at [362, 189] on button "Sim" at bounding box center [363, 188] width 25 height 13
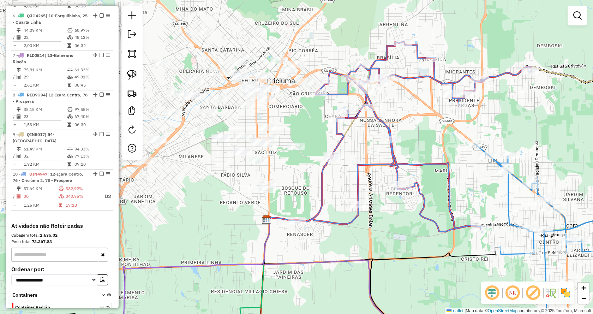
click at [358, 201] on icon at bounding box center [414, 136] width 235 height 190
select select "*********"
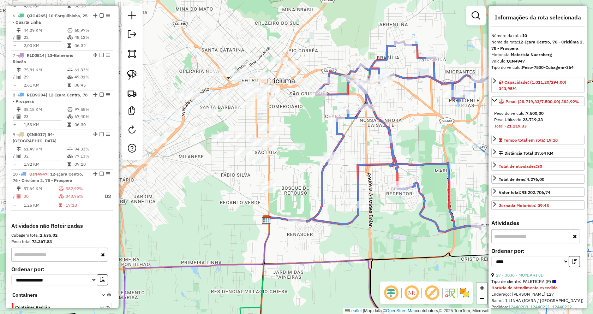
scroll to position [505, 0]
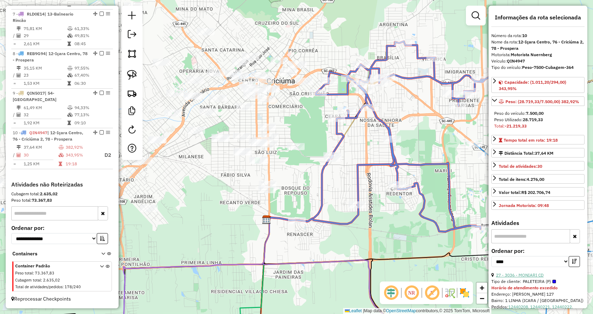
click at [509, 277] on link "27 - 3036 - MONIARI CD" at bounding box center [520, 274] width 48 height 5
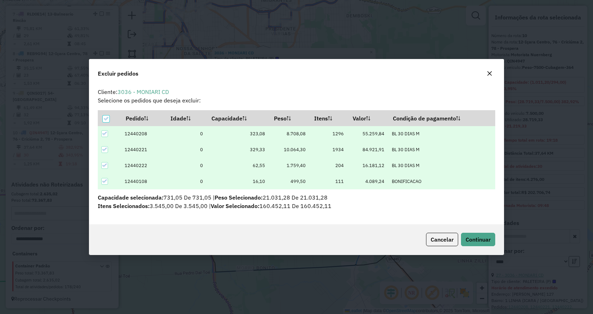
scroll to position [0, 0]
click at [486, 243] on button "Continuar" at bounding box center [478, 239] width 34 height 13
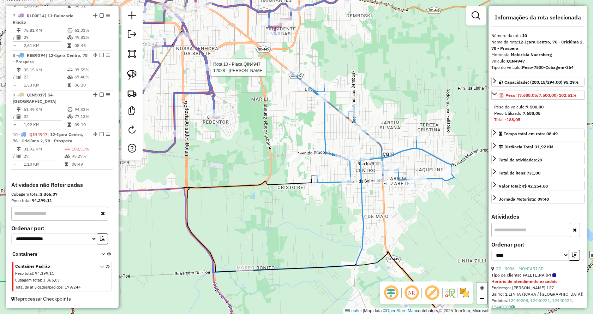
scroll to position [503, 0]
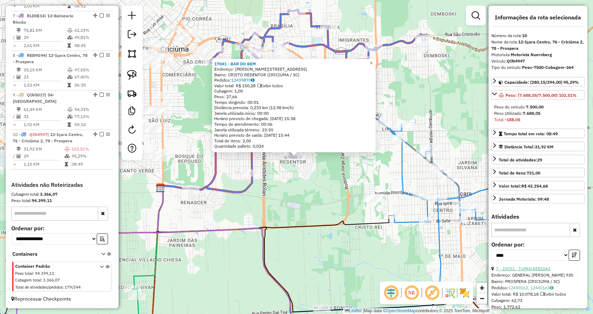
click at [524, 270] on link "7 - 22031 - TUPAN BEBIDAS" at bounding box center [523, 268] width 55 height 5
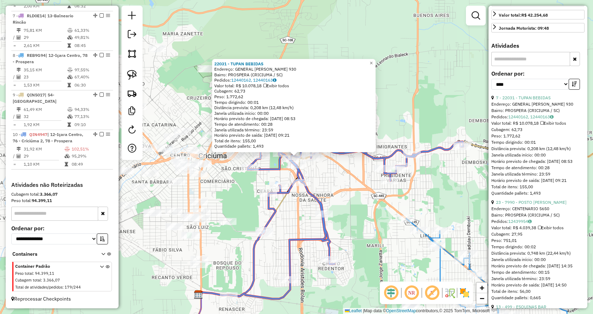
scroll to position [247, 0]
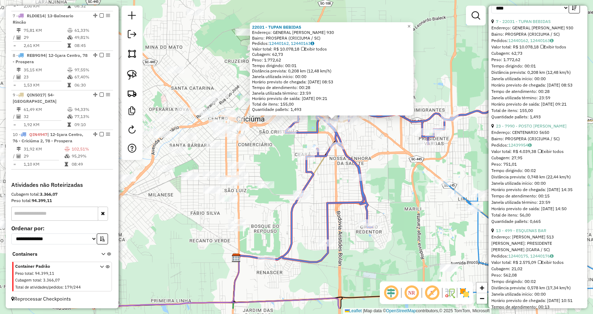
drag, startPoint x: 354, startPoint y: 196, endPoint x: 376, endPoint y: 158, distance: 43.5
click at [376, 158] on div "22031 - TUPAN BEBIDAS Endereço: GENERAL OSVALDO PINTO DA VEIGA 930 Bairro: PROS…" at bounding box center [296, 157] width 593 height 314
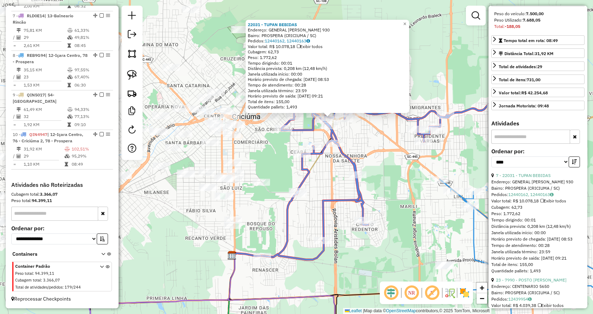
scroll to position [0, 0]
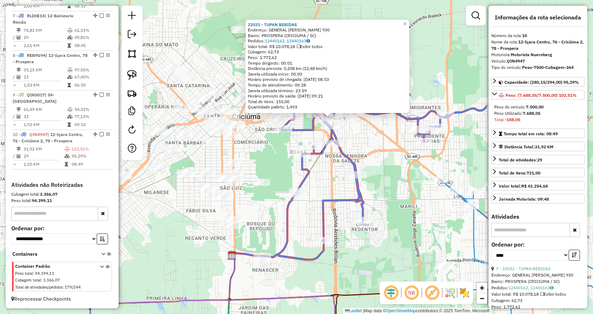
click at [312, 228] on div "22031 - TUPAN BEBIDAS Endereço: GENERAL OSVALDO PINTO DA VEIGA 930 Bairro: PROS…" at bounding box center [296, 157] width 593 height 314
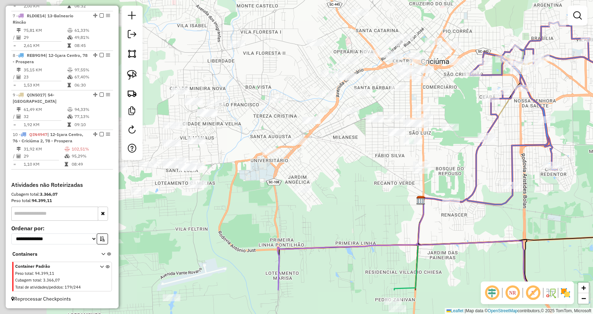
drag, startPoint x: 272, startPoint y: 232, endPoint x: 461, endPoint y: 177, distance: 196.8
click at [461, 177] on div "Janela de atendimento Grade de atendimento Capacidade Transportadoras Veículos …" at bounding box center [296, 157] width 593 height 314
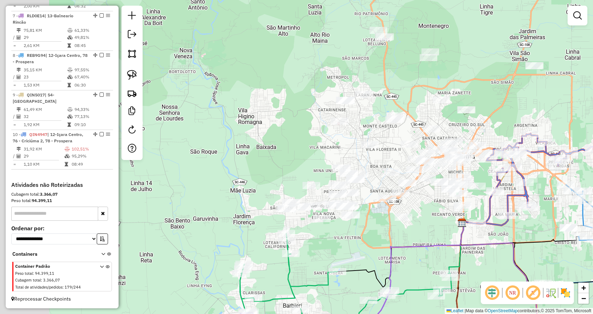
drag, startPoint x: 266, startPoint y: 216, endPoint x: 387, endPoint y: 211, distance: 121.6
click at [387, 211] on div "Janela de atendimento Grade de atendimento Capacidade Transportadoras Veículos …" at bounding box center [296, 157] width 593 height 314
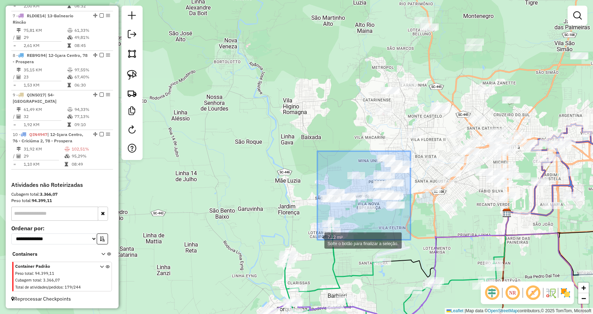
drag, startPoint x: 401, startPoint y: 190, endPoint x: 318, endPoint y: 241, distance: 97.0
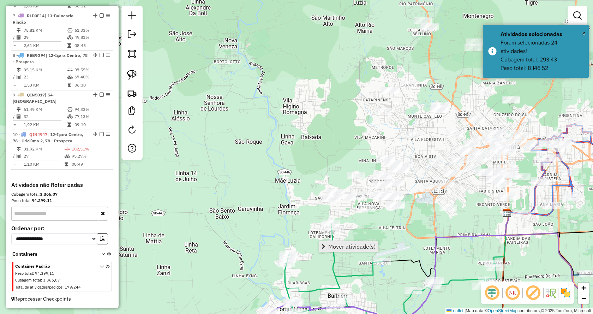
click at [372, 248] on span "Mover atividade(s)" at bounding box center [351, 247] width 47 height 6
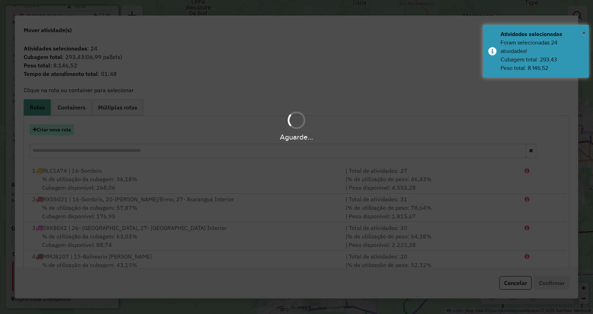
click at [60, 129] on div "Aguarde..." at bounding box center [296, 126] width 593 height 34
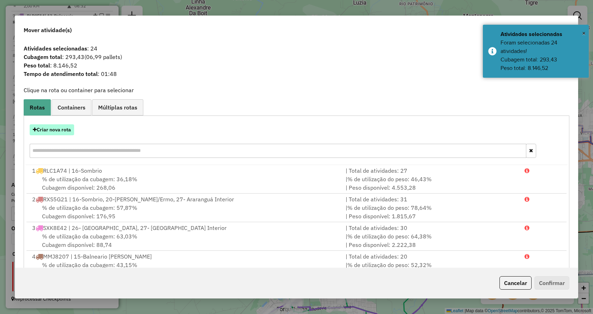
click at [50, 126] on button "Criar nova rota" at bounding box center [52, 129] width 44 height 11
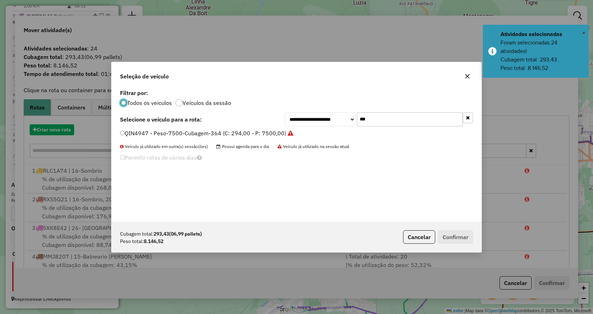
scroll to position [4, 2]
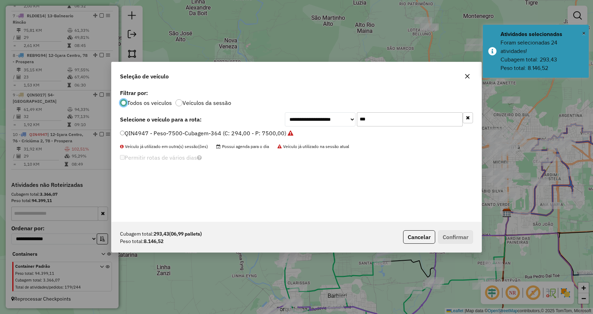
drag, startPoint x: 386, startPoint y: 119, endPoint x: 345, endPoint y: 121, distance: 41.0
click at [345, 121] on div "**********" at bounding box center [379, 119] width 188 height 14
click at [467, 117] on icon "button" at bounding box center [468, 117] width 4 height 5
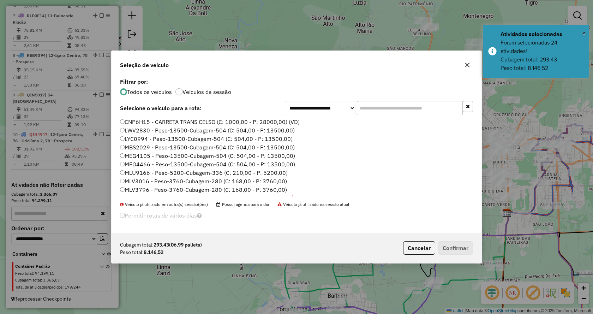
click at [438, 113] on input "text" at bounding box center [410, 108] width 106 height 14
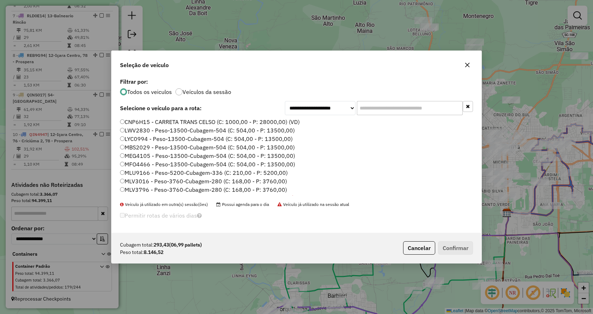
click at [438, 116] on div "**********" at bounding box center [297, 154] width 370 height 156
click at [437, 112] on input "text" at bounding box center [410, 108] width 106 height 14
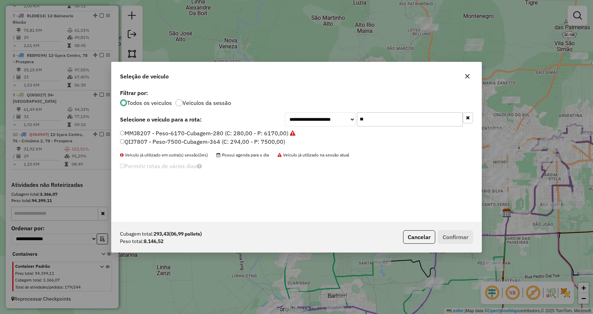
type input "**"
click at [281, 144] on label "QIJ7807 - Peso-7500-Cubagem-364 (C: 294,00 - P: 7500,00)" at bounding box center [202, 141] width 165 height 8
click at [460, 240] on button "Confirmar" at bounding box center [455, 236] width 35 height 13
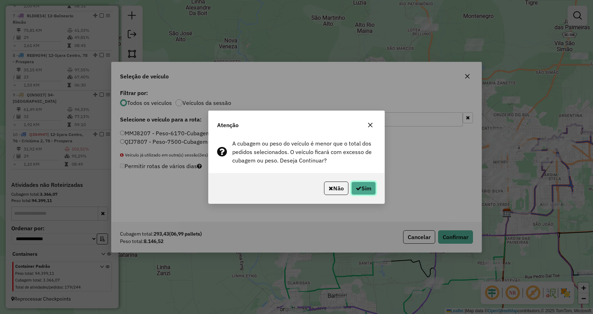
click at [367, 190] on button "Sim" at bounding box center [363, 188] width 25 height 13
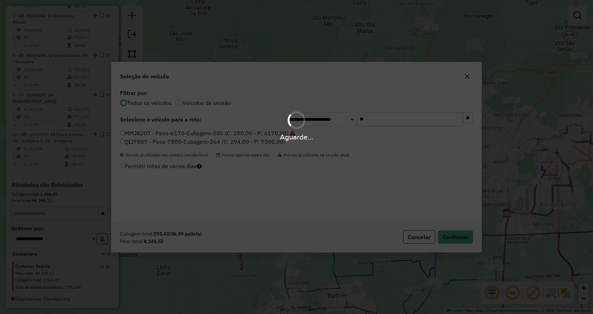
scroll to position [505, 0]
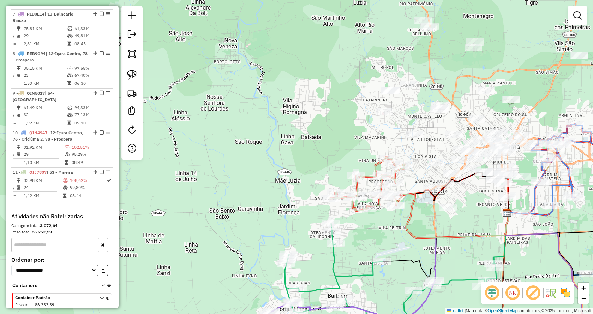
click at [388, 171] on icon at bounding box center [367, 184] width 75 height 54
select select "*********"
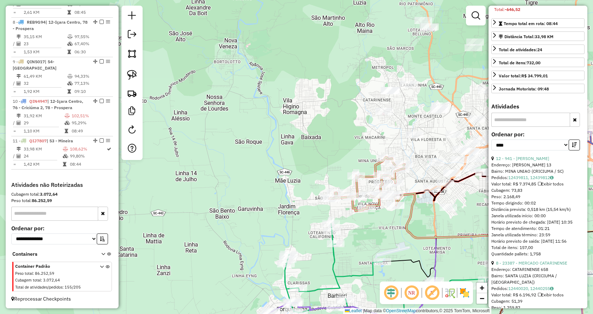
scroll to position [106, 0]
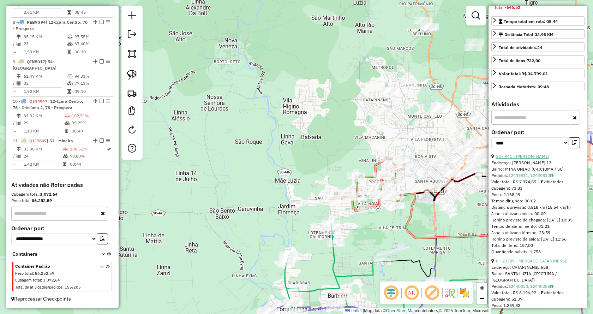
click at [536, 158] on link "12 - 941 - MERCADO MARCON" at bounding box center [522, 156] width 53 height 5
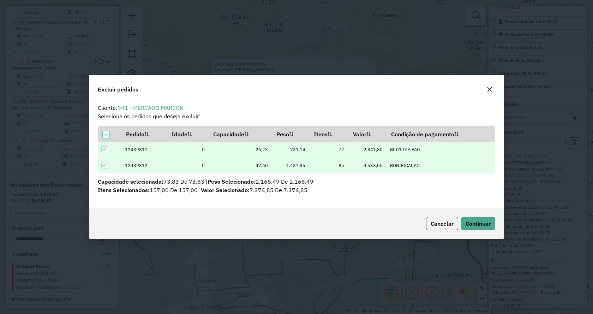
scroll to position [0, 0]
click at [481, 222] on span "Continuar" at bounding box center [478, 223] width 25 height 7
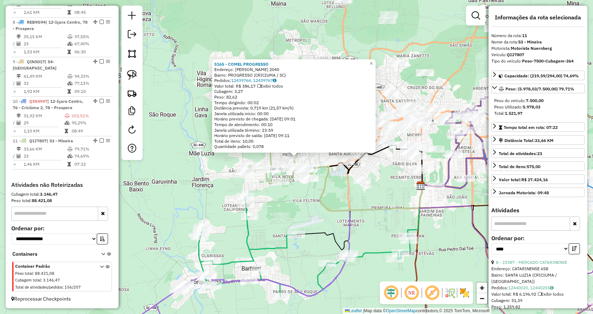
click at [358, 215] on div "5165 - COMEL PROGRESSO Endereço: FRIEDRICH ENGELS 2040 Bairro: PROGRESSO (CRICI…" at bounding box center [296, 157] width 593 height 314
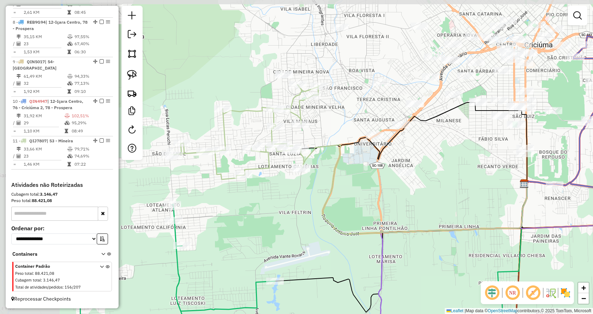
drag, startPoint x: 337, startPoint y: 150, endPoint x: 424, endPoint y: 155, distance: 87.0
click at [424, 155] on div "Janela de atendimento Grade de atendimento Capacidade Transportadoras Veículos …" at bounding box center [296, 157] width 593 height 314
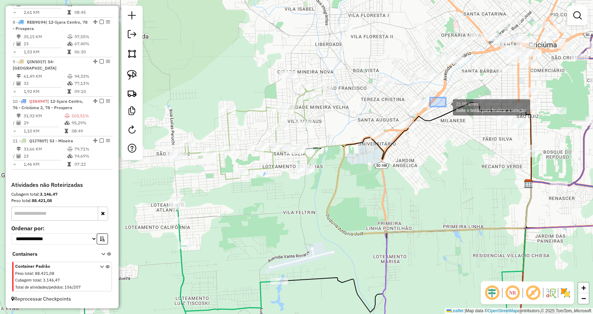
drag, startPoint x: 430, startPoint y: 97, endPoint x: 445, endPoint y: 102, distance: 15.5
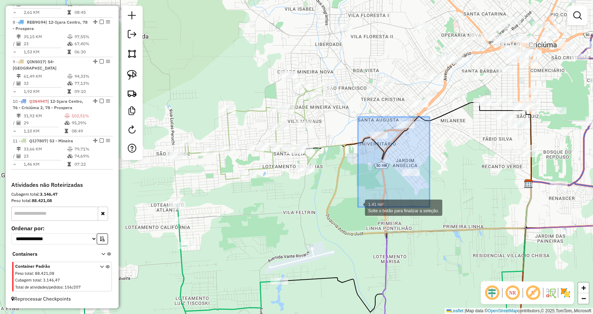
drag, startPoint x: 430, startPoint y: 117, endPoint x: 360, endPoint y: 207, distance: 114.0
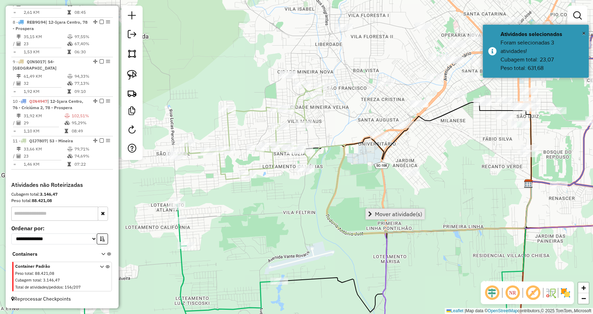
click at [381, 214] on span "Mover atividade(s)" at bounding box center [398, 214] width 47 height 6
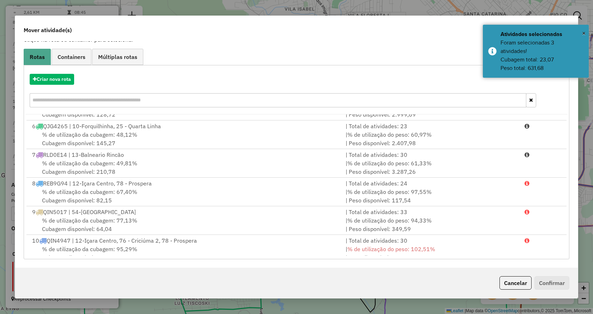
scroll to position [173, 0]
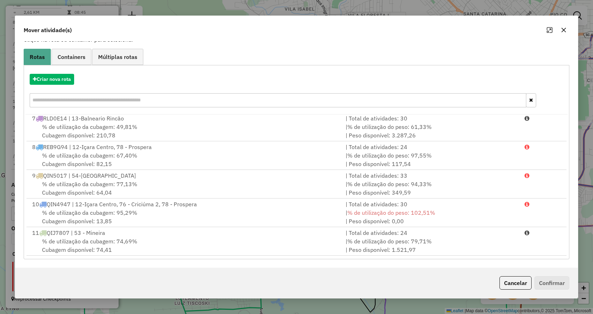
click at [534, 257] on div "Criar nova rota 1 RLC1A74 | 16-Sombrio | Total de atividades: 27 % de utilizaçã…" at bounding box center [297, 162] width 546 height 194
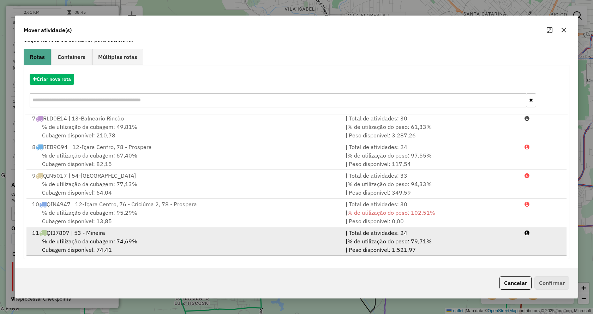
click at [547, 239] on li "11 QIJ7807 | 53 - Mineira | Total de atividades: 24 % de utilização da cubagem:…" at bounding box center [296, 241] width 540 height 29
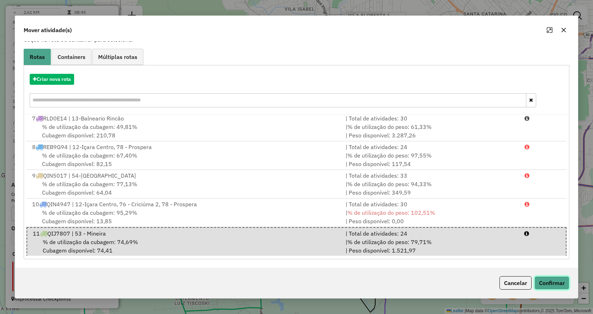
click at [554, 279] on button "Confirmar" at bounding box center [552, 282] width 35 height 13
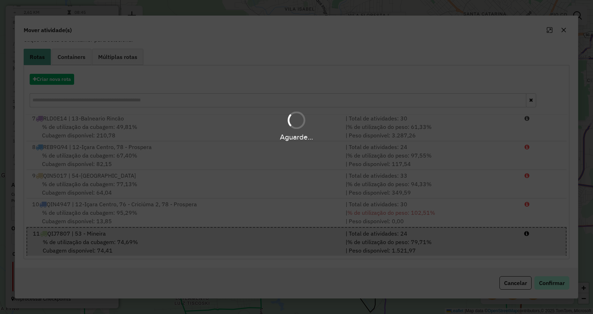
scroll to position [0, 0]
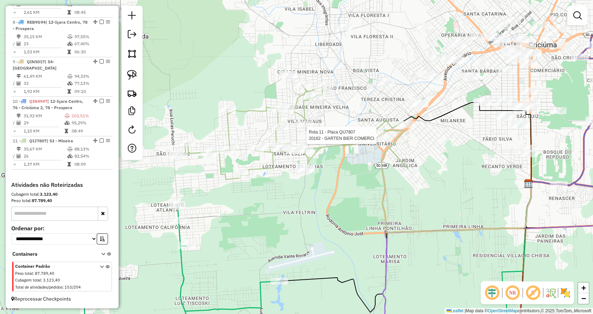
select select "*********"
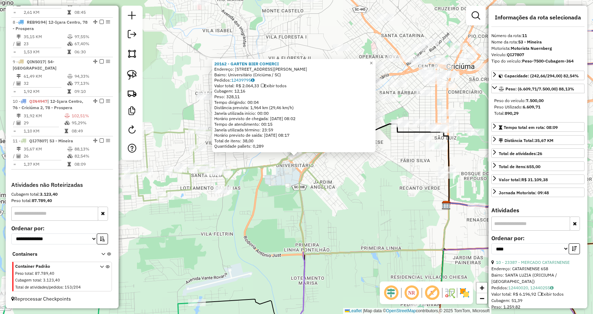
click at [402, 203] on div "20162 - GARTEN BIER COMERCI Endereço: Rua Imigrante Meller, 14 Bairro: Universi…" at bounding box center [296, 157] width 593 height 314
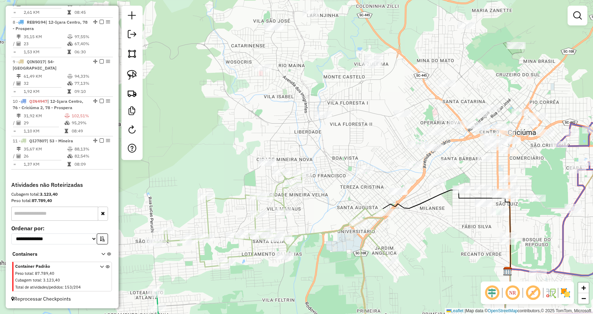
drag, startPoint x: 275, startPoint y: 103, endPoint x: 335, endPoint y: 170, distance: 89.3
click at [335, 170] on div "Janela de atendimento Grade de atendimento Capacidade Transportadoras Veículos …" at bounding box center [296, 157] width 593 height 314
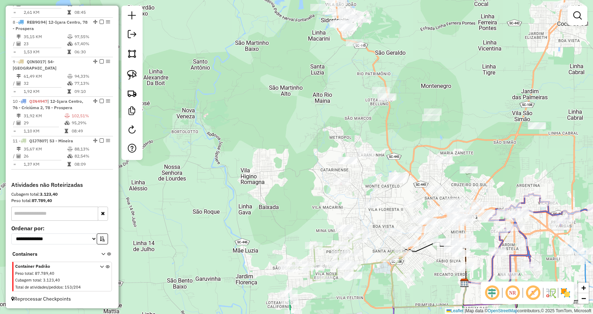
drag, startPoint x: 391, startPoint y: 98, endPoint x: 419, endPoint y: 172, distance: 79.4
click at [419, 172] on div "Janela de atendimento Grade de atendimento Capacidade Transportadoras Veículos …" at bounding box center [296, 157] width 593 height 314
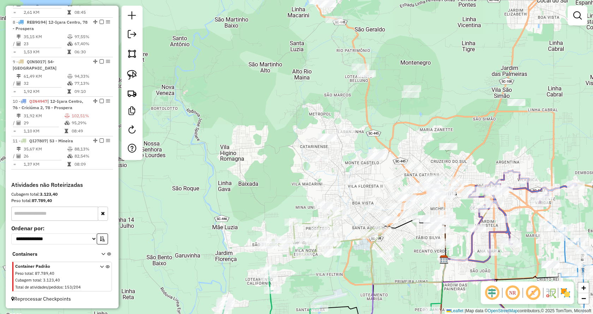
drag, startPoint x: 483, startPoint y: 161, endPoint x: 456, endPoint y: 118, distance: 50.4
click at [456, 118] on div "Janela de atendimento Grade de atendimento Capacidade Transportadoras Veículos …" at bounding box center [296, 157] width 593 height 314
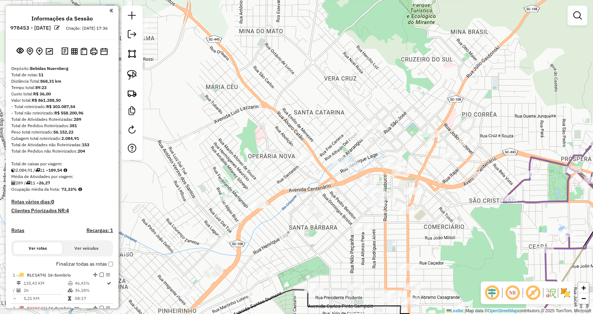
scroll to position [536, 0]
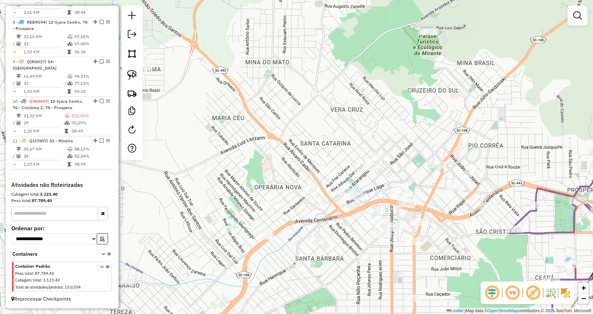
drag, startPoint x: 449, startPoint y: 73, endPoint x: 457, endPoint y: 111, distance: 39.3
click at [457, 111] on div "Janela de atendimento Grade de atendimento Capacidade Transportadoras Veículos …" at bounding box center [296, 157] width 593 height 314
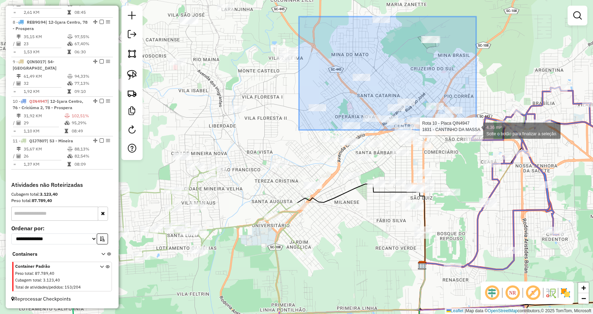
drag, startPoint x: 299, startPoint y: 17, endPoint x: 476, endPoint y: 130, distance: 210.4
click at [476, 130] on div "Rota 10 - Placa QIN4947 1831 - CANTINHO DA MASSA 4.36 mi² Solte o botão para fi…" at bounding box center [296, 157] width 593 height 314
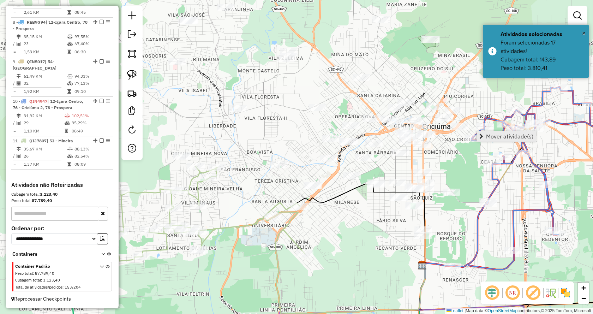
click at [480, 134] on span "Mover atividade(s)" at bounding box center [482, 136] width 4 height 6
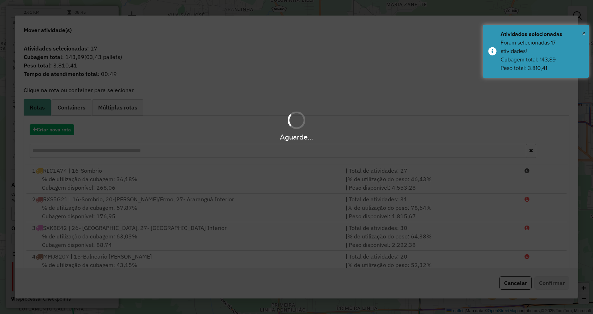
click at [61, 133] on div "Aguarde..." at bounding box center [296, 136] width 593 height 11
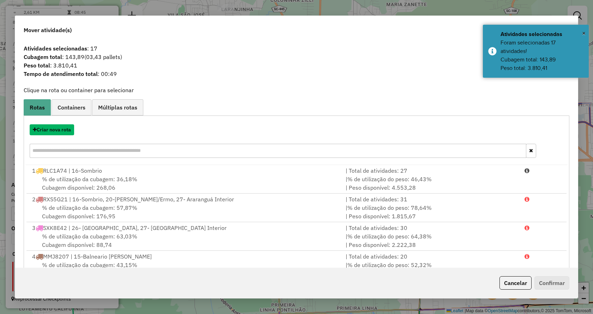
click at [61, 133] on button "Criar nova rota" at bounding box center [52, 129] width 44 height 11
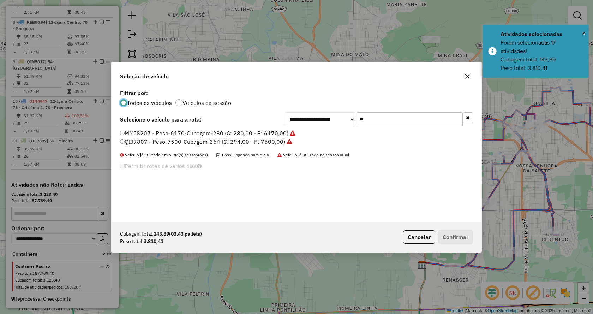
scroll to position [4, 2]
drag, startPoint x: 366, startPoint y: 123, endPoint x: 314, endPoint y: 117, distance: 53.0
click at [314, 117] on div "**********" at bounding box center [379, 119] width 188 height 14
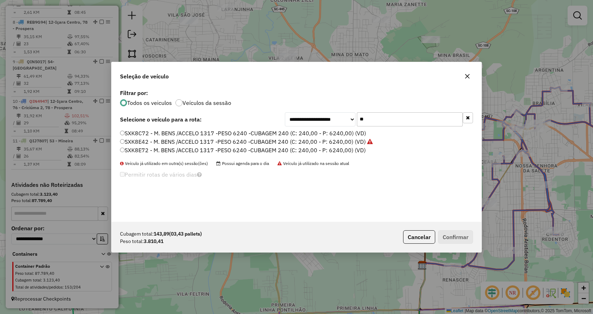
type input "**"
click at [308, 152] on label "SXK8E72 - M. BENS /ACCELO 1317 -PESO 6240 -CUBAGEM 240 (C: 240,00 - P: 6240,00)…" at bounding box center [243, 150] width 246 height 8
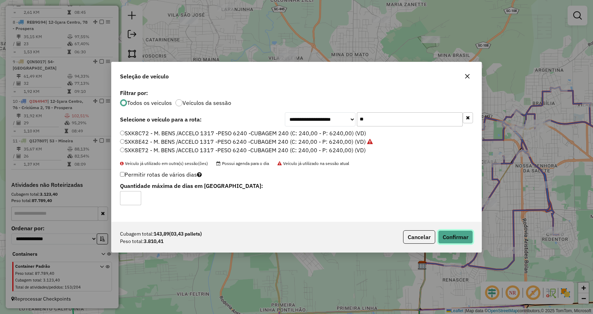
click at [455, 233] on button "Confirmar" at bounding box center [455, 236] width 35 height 13
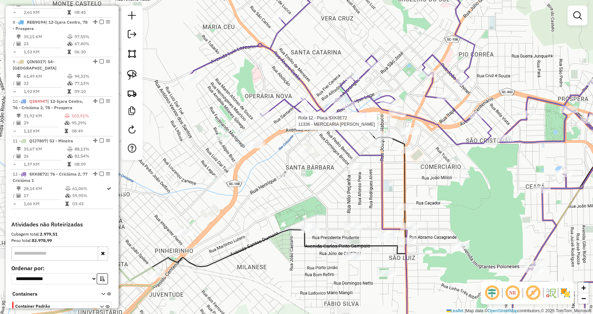
scroll to position [584, 0]
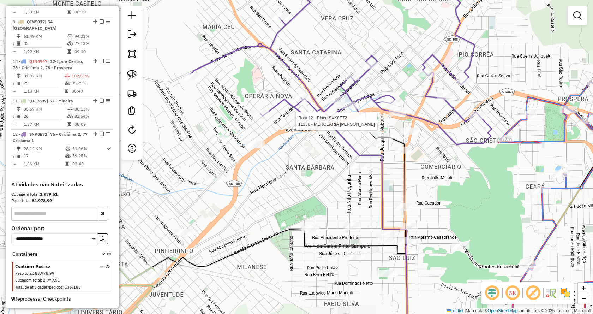
select select "*********"
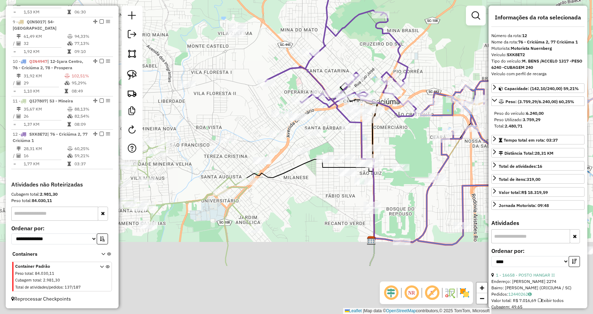
drag, startPoint x: 393, startPoint y: 213, endPoint x: 414, endPoint y: 80, distance: 134.1
click at [414, 80] on div "Janela de atendimento Grade de atendimento Capacidade Transportadoras Veículos …" at bounding box center [296, 157] width 593 height 314
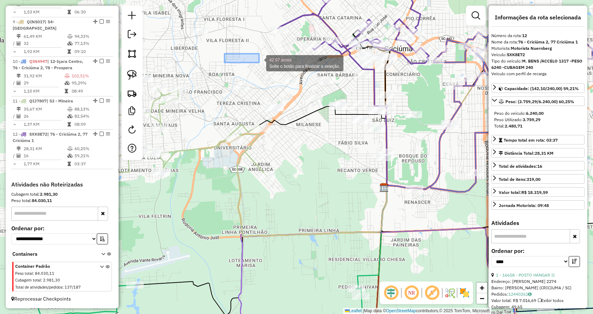
drag, startPoint x: 253, startPoint y: 72, endPoint x: 259, endPoint y: 63, distance: 11.5
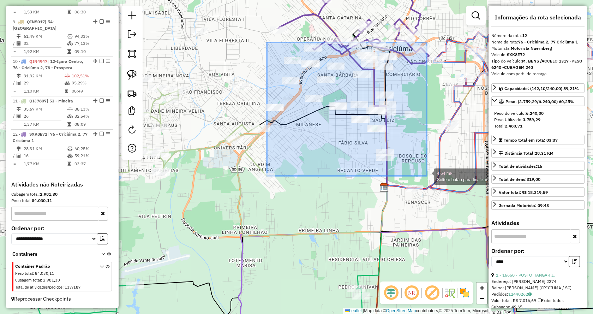
drag, startPoint x: 267, startPoint y: 42, endPoint x: 427, endPoint y: 176, distance: 208.4
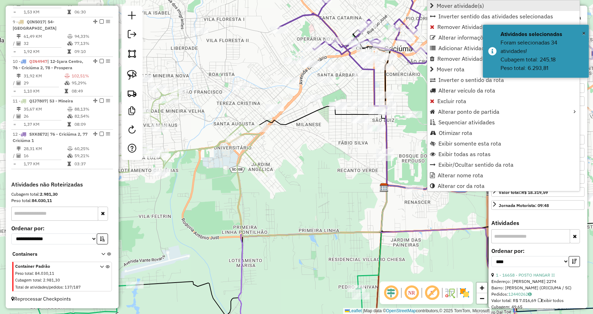
click at [444, 8] on span "Mover atividade(s)" at bounding box center [460, 6] width 47 height 6
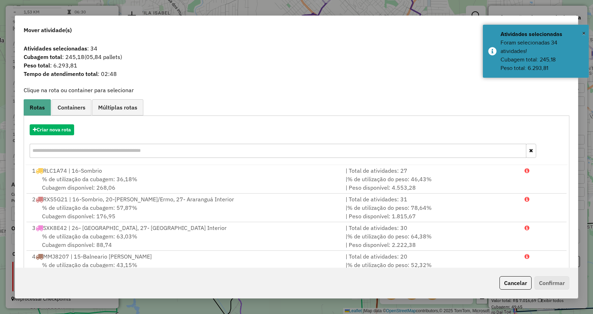
click at [60, 135] on div "Criar nova rota" at bounding box center [296, 142] width 542 height 46
click at [60, 131] on button "Criar nova rota" at bounding box center [52, 129] width 44 height 11
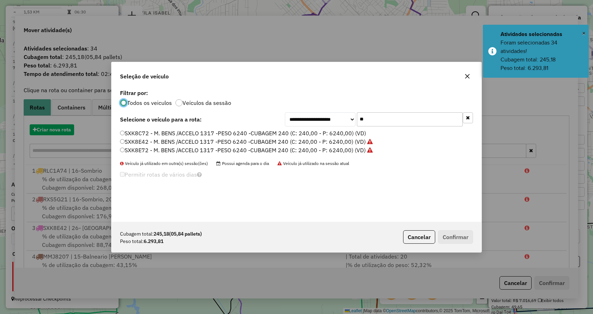
scroll to position [4, 2]
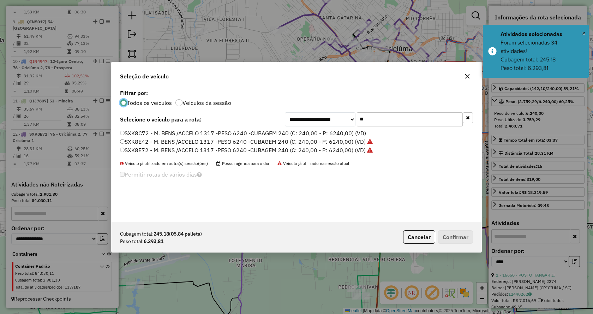
click at [247, 131] on label "SXK8C72 - M. BENS /ACCELO 1317 -PESO 6240 -CUBAGEM 240 (C: 240,00 - P: 6240,00)…" at bounding box center [243, 133] width 246 height 8
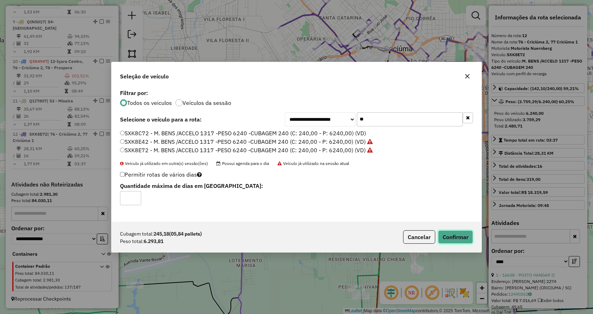
click at [455, 232] on button "Confirmar" at bounding box center [455, 236] width 35 height 13
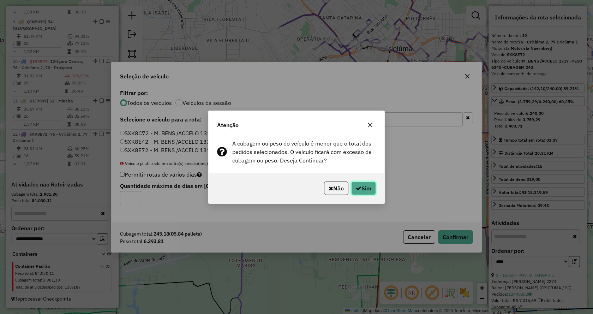
click at [356, 186] on icon "button" at bounding box center [359, 188] width 6 height 6
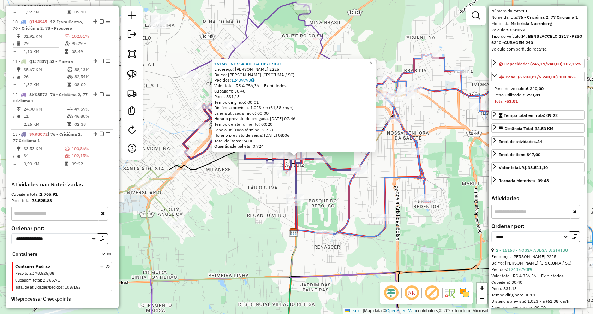
scroll to position [35, 0]
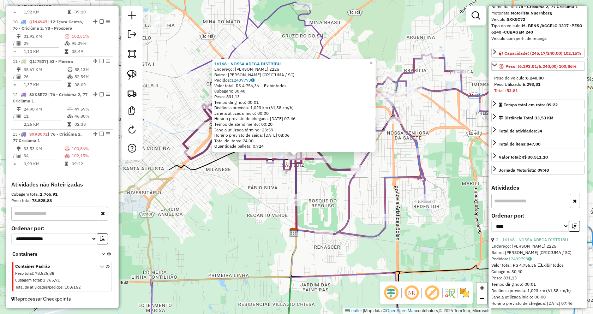
click at [385, 164] on div "16168 - NOSSA ADEGA DISTRIBU Endereço: SANTOS DUMONT 2225 Bairro: MICHEL (CRICI…" at bounding box center [296, 157] width 593 height 314
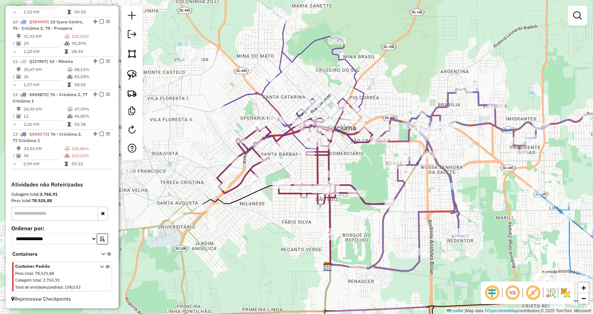
drag, startPoint x: 320, startPoint y: 125, endPoint x: 352, endPoint y: 159, distance: 47.0
click at [352, 159] on div "Janela de atendimento Grade de atendimento Capacidade Transportadoras Veículos …" at bounding box center [296, 157] width 593 height 314
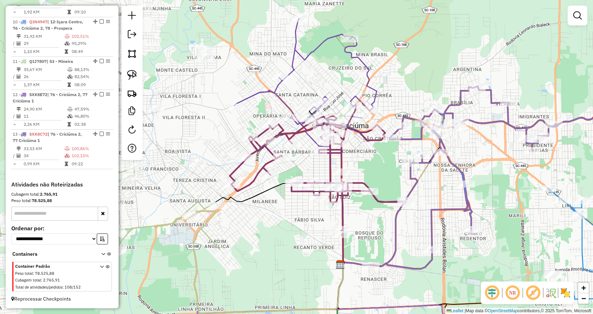
drag, startPoint x: 356, startPoint y: 146, endPoint x: 380, endPoint y: 174, distance: 36.9
click at [380, 174] on div "Janela de atendimento Grade de atendimento Capacidade Transportadoras Veículos …" at bounding box center [296, 157] width 593 height 314
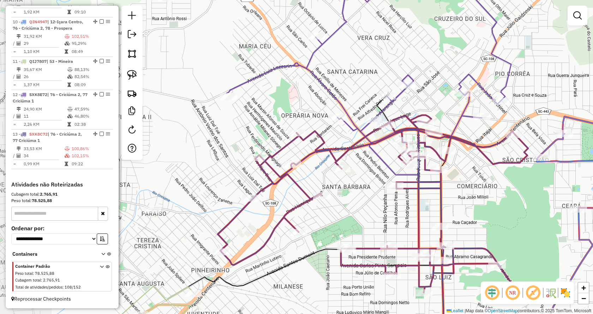
drag, startPoint x: 228, startPoint y: 158, endPoint x: 311, endPoint y: 147, distance: 84.1
click at [311, 147] on div "Janela de atendimento Grade de atendimento Capacidade Transportadoras Veículos …" at bounding box center [296, 157] width 593 height 314
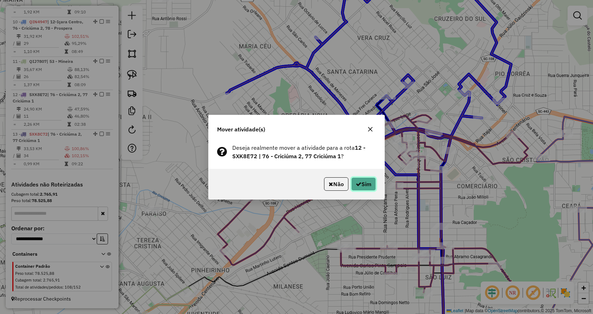
click at [360, 184] on icon "button" at bounding box center [359, 184] width 6 height 6
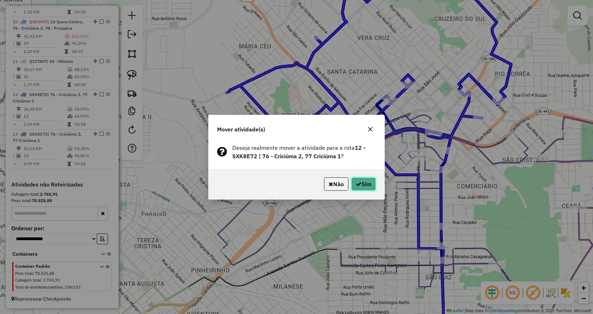
drag, startPoint x: 361, startPoint y: 188, endPoint x: 363, endPoint y: 184, distance: 3.9
click at [361, 188] on button "Sim" at bounding box center [363, 183] width 25 height 13
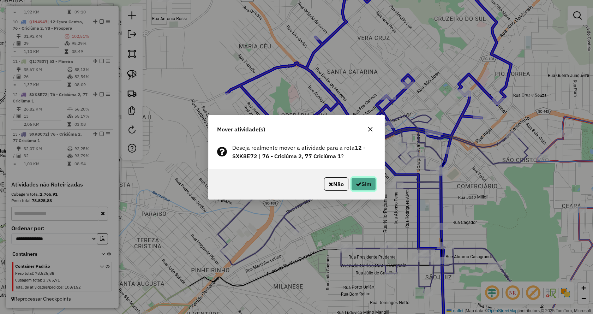
click at [361, 184] on button "Sim" at bounding box center [363, 183] width 25 height 13
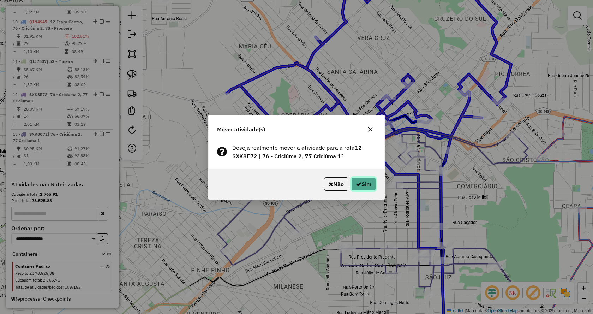
click at [370, 179] on button "Sim" at bounding box center [363, 183] width 25 height 13
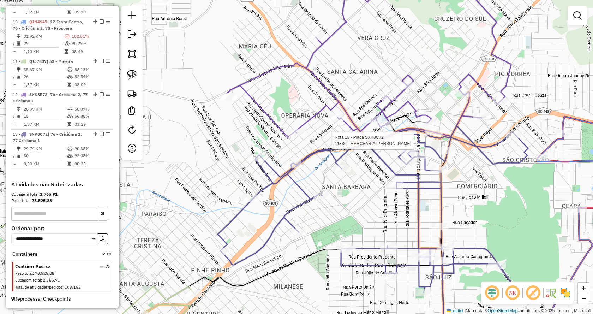
select select "*********"
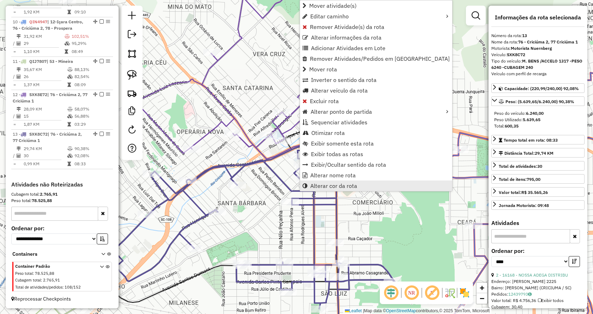
click at [314, 182] on link "Alterar cor da rota" at bounding box center [376, 185] width 152 height 11
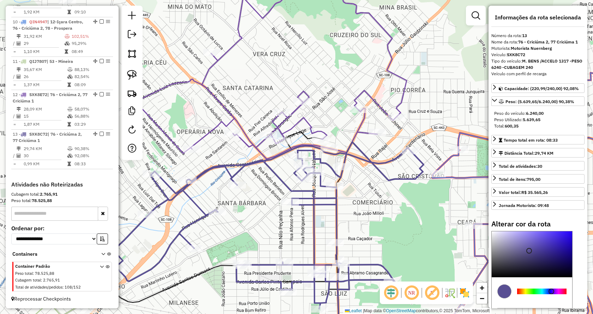
click at [525, 290] on div at bounding box center [541, 292] width 49 height 6
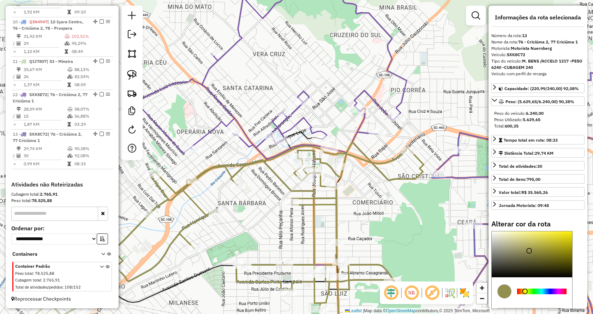
click at [532, 292] on div at bounding box center [541, 292] width 49 height 6
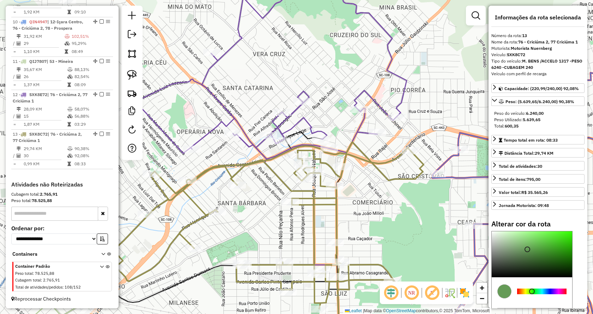
type input "*******"
drag, startPoint x: 527, startPoint y: 249, endPoint x: 587, endPoint y: 230, distance: 63.0
click at [588, 230] on hb-router-mapa "Informações da Sessão 978453 - 13/08/2025 Criação: 12/08/2025 17:36 Depósito: B…" at bounding box center [296, 157] width 593 height 314
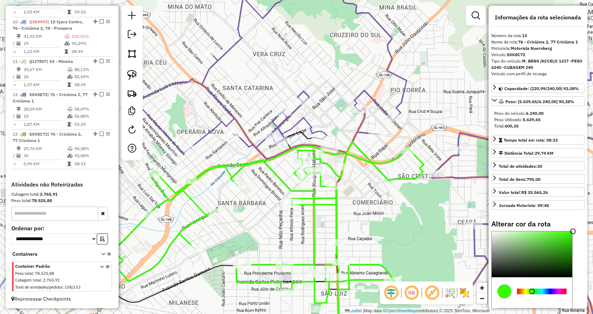
click at [380, 214] on div "Janela de atendimento Grade de atendimento Capacidade Transportadoras Veículos …" at bounding box center [296, 157] width 593 height 314
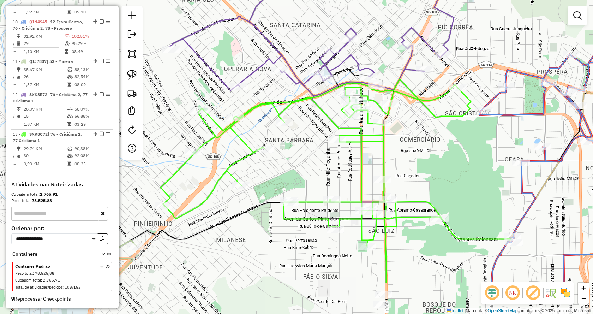
drag, startPoint x: 384, startPoint y: 202, endPoint x: 422, endPoint y: 151, distance: 63.4
click at [422, 151] on div "Janela de atendimento Grade de atendimento Capacidade Transportadoras Veículos …" at bounding box center [296, 157] width 593 height 314
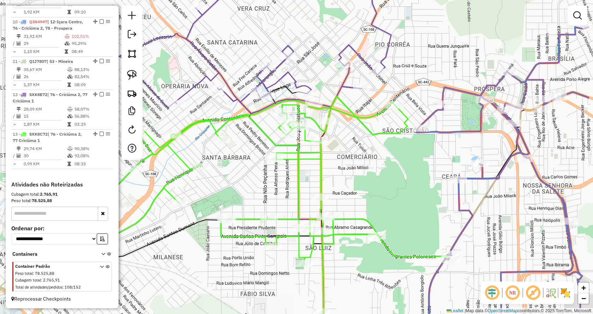
drag, startPoint x: 453, startPoint y: 162, endPoint x: 389, endPoint y: 180, distance: 66.1
click at [389, 180] on div "Janela de atendimento Grade de atendimento Capacidade Transportadoras Veículos …" at bounding box center [296, 157] width 593 height 314
select select "*********"
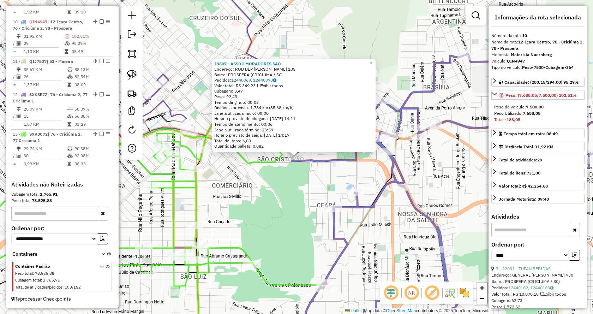
click at [265, 216] on div "19607 - ASSOC MORADORES SAO Endereço: ROD DEP ANTONIO HEIL 105 Bairro: PROSPERA…" at bounding box center [296, 157] width 593 height 314
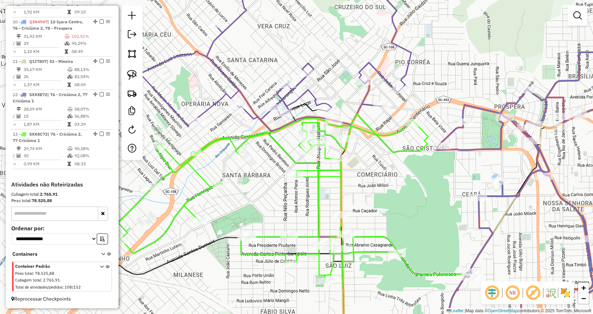
drag, startPoint x: 226, startPoint y: 221, endPoint x: 373, endPoint y: 210, distance: 148.1
click at [373, 210] on div "Janela de atendimento Grade de atendimento Capacidade Transportadoras Veículos …" at bounding box center [296, 157] width 593 height 314
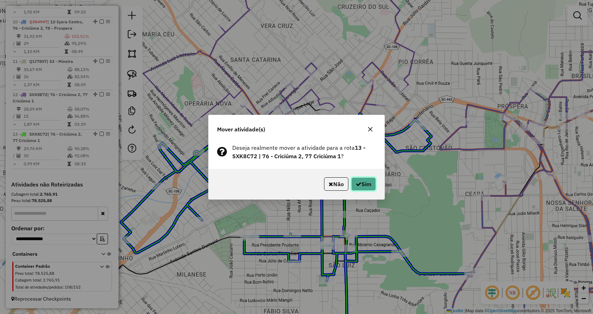
click at [372, 188] on button "Sim" at bounding box center [363, 183] width 25 height 13
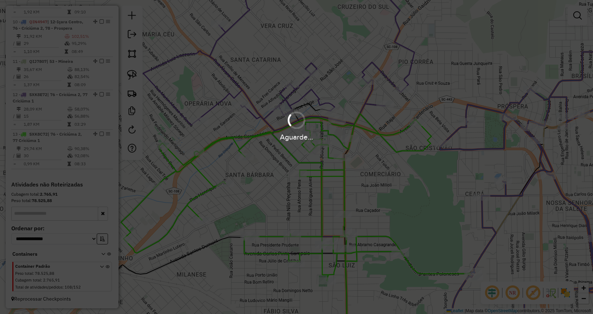
drag, startPoint x: 439, startPoint y: 229, endPoint x: 459, endPoint y: 198, distance: 37.1
click at [459, 198] on div "Aguarde..." at bounding box center [296, 157] width 593 height 314
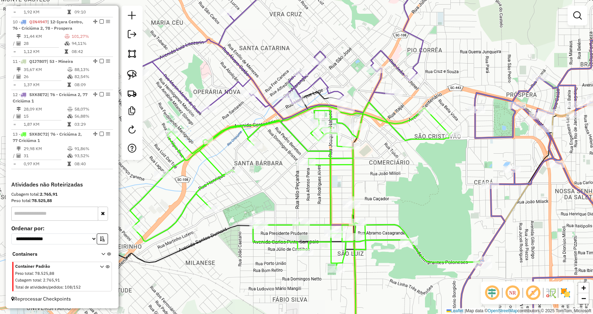
drag, startPoint x: 431, startPoint y: 208, endPoint x: 466, endPoint y: 152, distance: 65.6
click at [466, 152] on div "Janela de atendimento Grade de atendimento Capacidade Transportadoras Veículos …" at bounding box center [296, 157] width 593 height 314
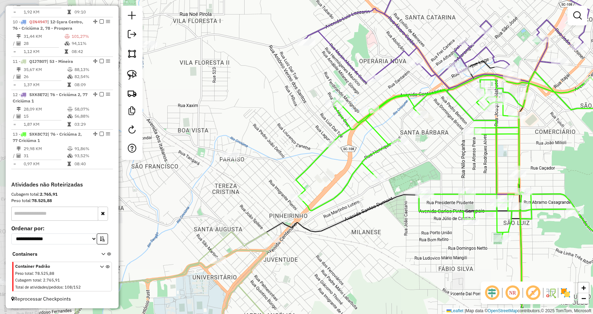
drag, startPoint x: 321, startPoint y: 141, endPoint x: 452, endPoint y: 163, distance: 132.2
click at [455, 163] on div "Janela de atendimento Grade de atendimento Capacidade Transportadoras Veículos …" at bounding box center [296, 157] width 593 height 314
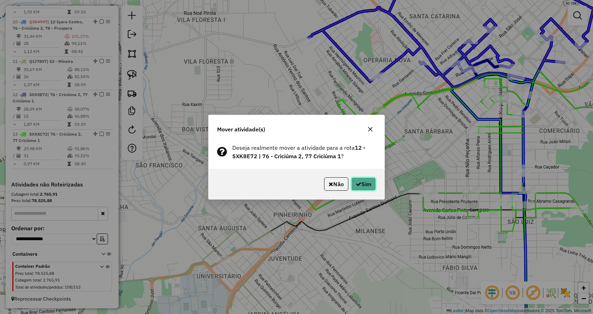
drag, startPoint x: 368, startPoint y: 180, endPoint x: 385, endPoint y: 126, distance: 56.9
click at [368, 181] on button "Sim" at bounding box center [363, 183] width 25 height 13
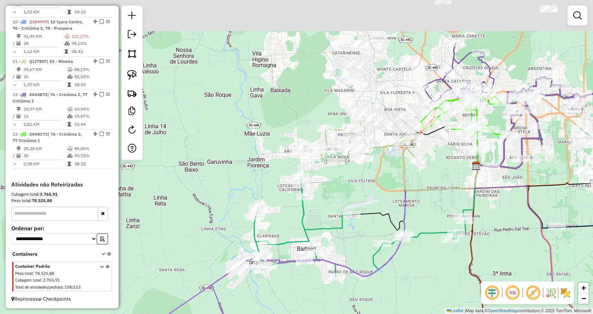
drag, startPoint x: 518, startPoint y: 27, endPoint x: 495, endPoint y: 116, distance: 92.1
click at [495, 116] on div "Janela de atendimento Grade de atendimento Capacidade Transportadoras Veículos …" at bounding box center [296, 157] width 593 height 314
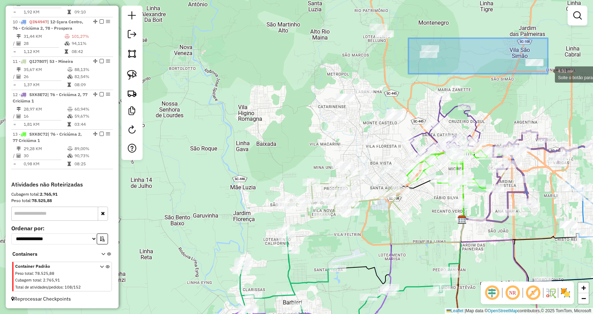
drag, startPoint x: 414, startPoint y: 39, endPoint x: 547, endPoint y: 74, distance: 137.6
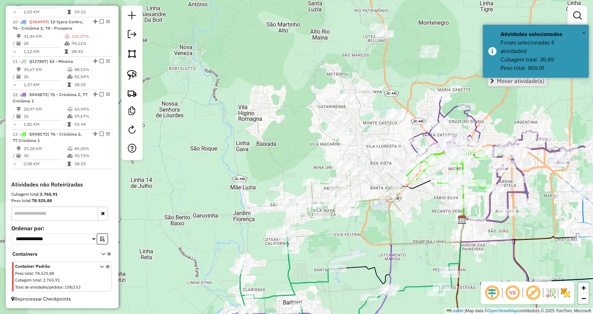
click at [536, 82] on span "Mover atividade(s)" at bounding box center [520, 81] width 47 height 6
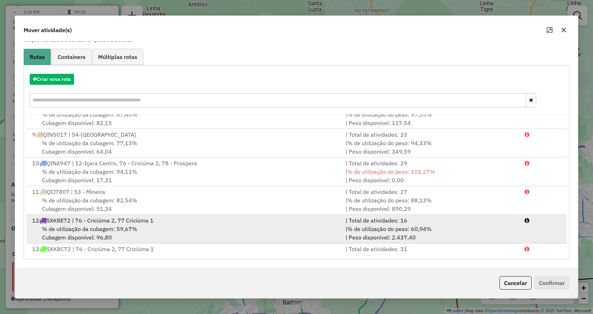
scroll to position [231, 0]
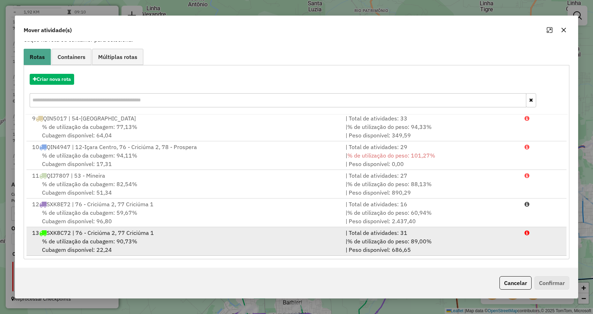
click at [440, 229] on div "| Total de atividades: 31" at bounding box center [431, 233] width 179 height 8
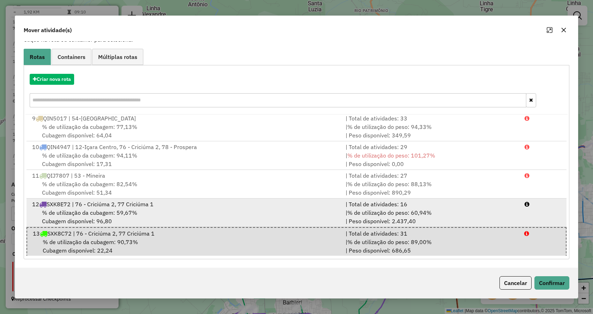
click at [441, 221] on div "| % de utilização do peso: 60,94% | Peso disponível: 2.437,40" at bounding box center [431, 216] width 179 height 17
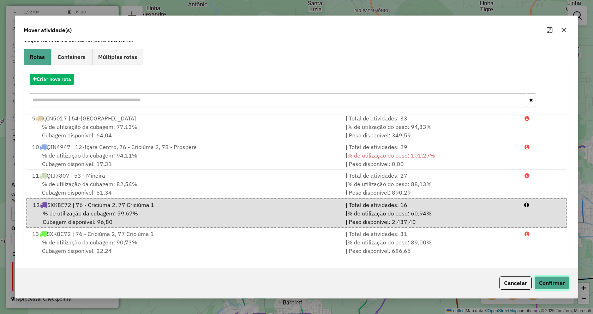
click at [551, 284] on button "Confirmar" at bounding box center [552, 282] width 35 height 13
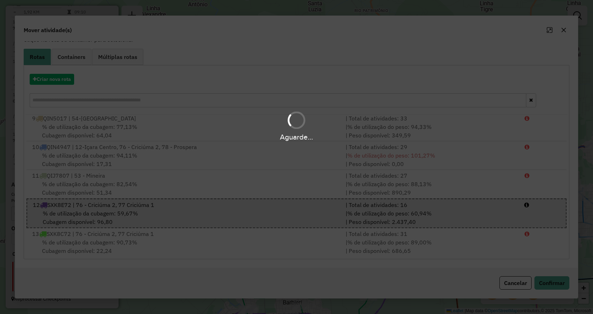
scroll to position [0, 0]
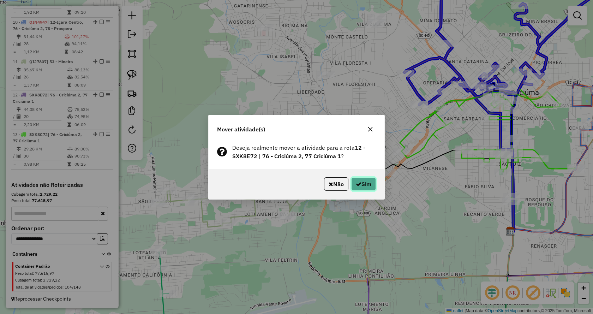
click at [364, 186] on button "Sim" at bounding box center [363, 183] width 25 height 13
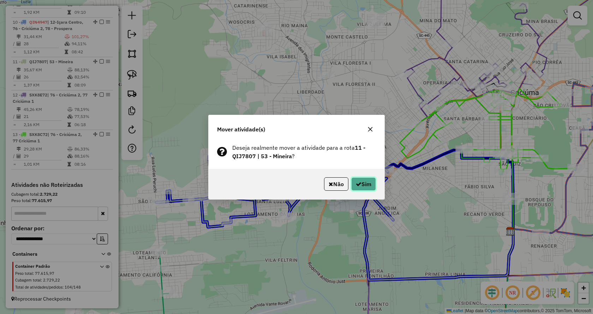
click at [368, 186] on button "Sim" at bounding box center [363, 183] width 25 height 13
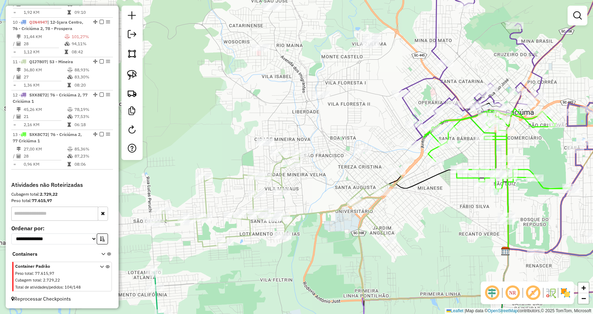
drag, startPoint x: 442, startPoint y: 161, endPoint x: 431, endPoint y: 202, distance: 43.0
click at [431, 202] on div "Janela de atendimento Grade de atendimento Capacidade Transportadoras Veículos …" at bounding box center [296, 157] width 593 height 314
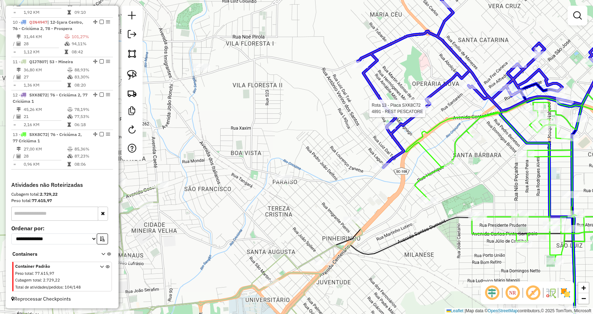
drag, startPoint x: 419, startPoint y: 137, endPoint x: 425, endPoint y: 107, distance: 29.9
click at [425, 107] on div at bounding box center [423, 109] width 18 height 7
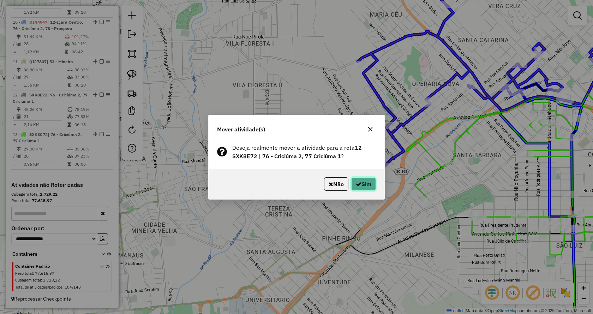
click at [372, 188] on button "Sim" at bounding box center [363, 183] width 25 height 13
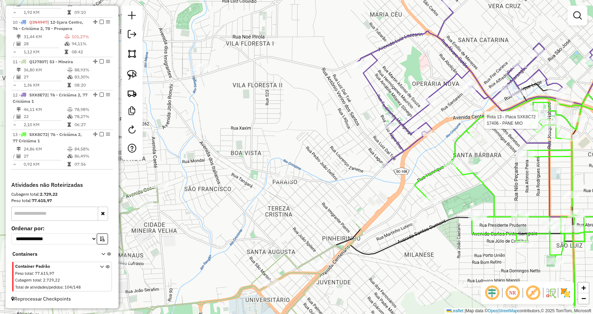
select select "*********"
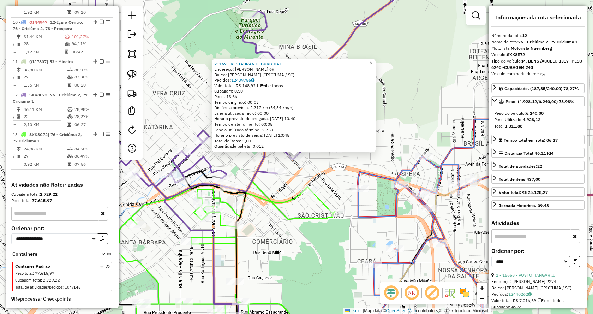
click at [429, 84] on div "21167 - RESTAURANTE BURG DAT Endereço: COELHO NETO 69 Bairro: PIO CORREA (CRICI…" at bounding box center [296, 157] width 593 height 314
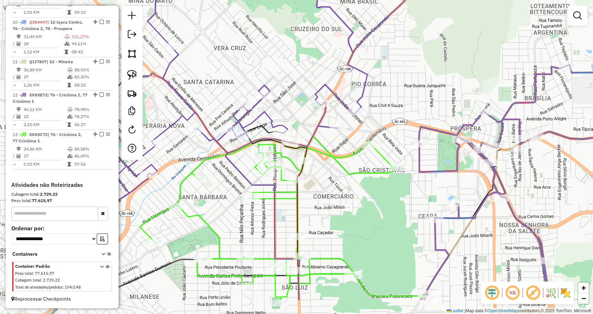
drag, startPoint x: 351, startPoint y: 152, endPoint x: 428, endPoint y: 95, distance: 96.4
click at [428, 95] on div "Janela de atendimento Grade de atendimento Capacidade Transportadoras Veículos …" at bounding box center [296, 157] width 593 height 314
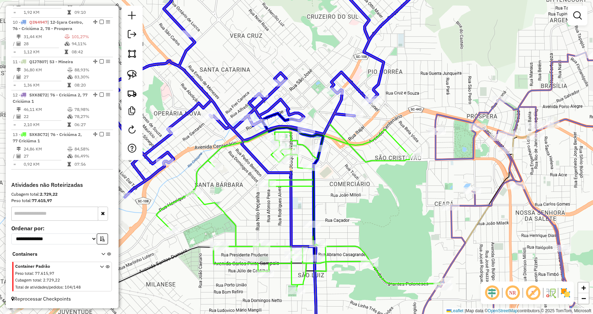
click at [371, 106] on div at bounding box center [370, 102] width 18 height 7
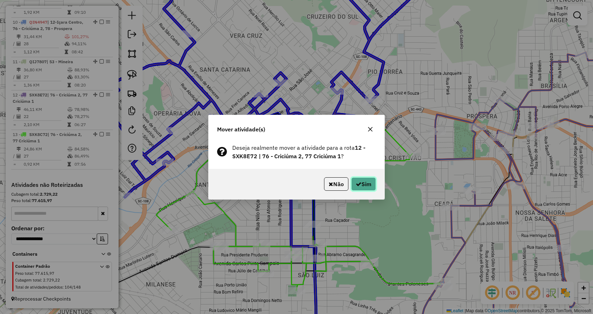
click at [365, 189] on button "Sim" at bounding box center [363, 183] width 25 height 13
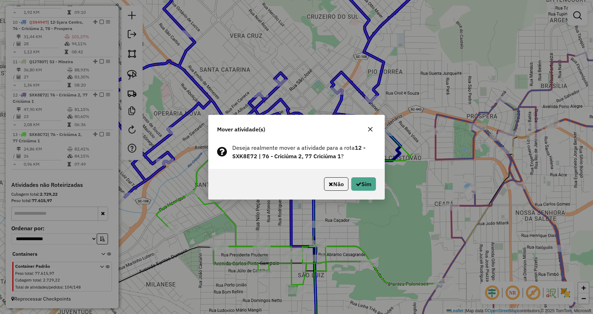
click at [369, 194] on div "Não Sim" at bounding box center [297, 184] width 176 height 30
click at [369, 185] on button "Sim" at bounding box center [363, 183] width 25 height 13
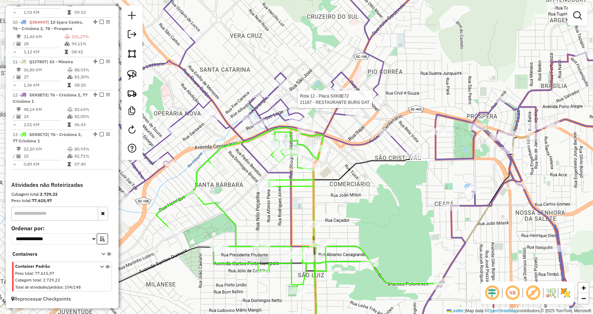
select select "*********"
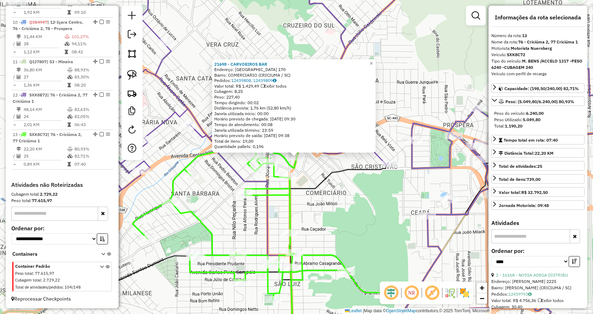
click at [360, 178] on div "21698 - CARVOEIROS BAR Endereço: SANTA CATARINA 170 Bairro: COMERCIARIO (CRICIU…" at bounding box center [296, 157] width 593 height 314
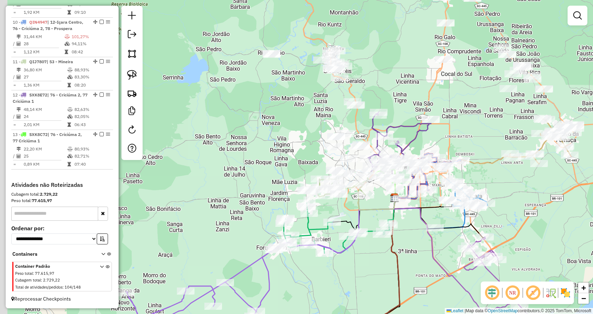
drag, startPoint x: 225, startPoint y: 109, endPoint x: 341, endPoint y: 153, distance: 123.7
click at [341, 153] on div "Janela de atendimento Grade de atendimento Capacidade Transportadoras Veículos …" at bounding box center [296, 157] width 593 height 314
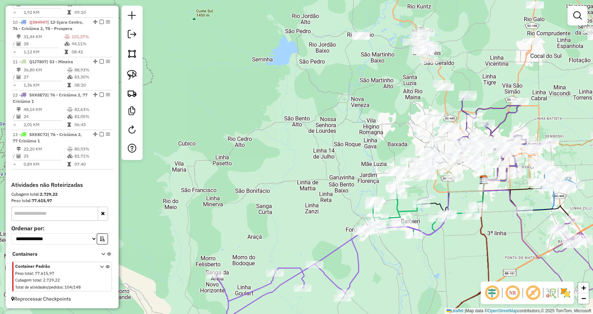
drag, startPoint x: 382, startPoint y: 95, endPoint x: 318, endPoint y: 174, distance: 102.2
click at [318, 174] on div "Janela de atendimento Grade de atendimento Capacidade Transportadoras Veículos …" at bounding box center [296, 157] width 593 height 314
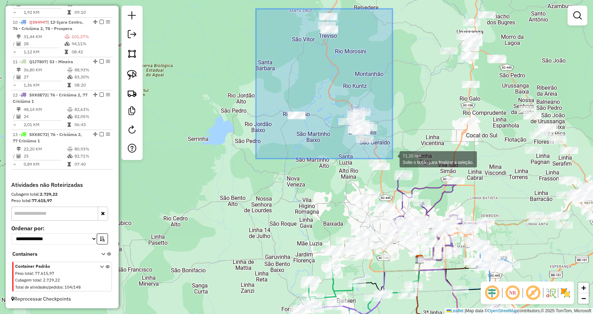
drag, startPoint x: 256, startPoint y: 9, endPoint x: 393, endPoint y: 159, distance: 202.7
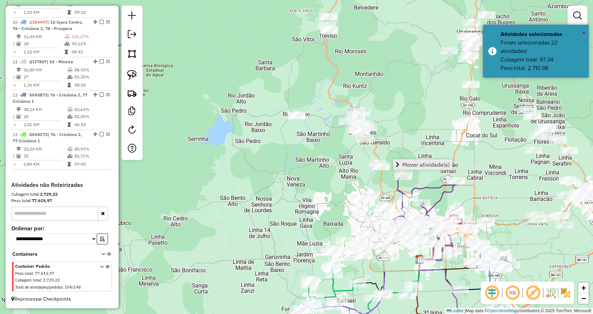
click at [399, 162] on span "Mover atividade(s)" at bounding box center [398, 165] width 4 height 6
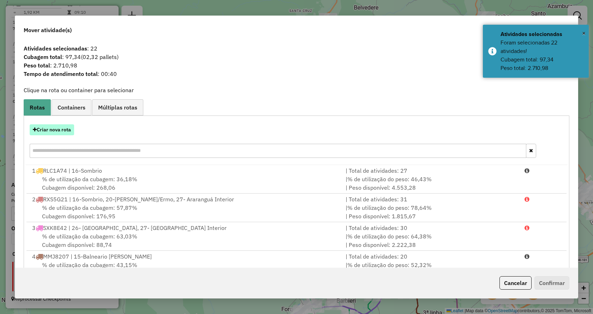
click at [61, 132] on button "Criar nova rota" at bounding box center [52, 129] width 44 height 11
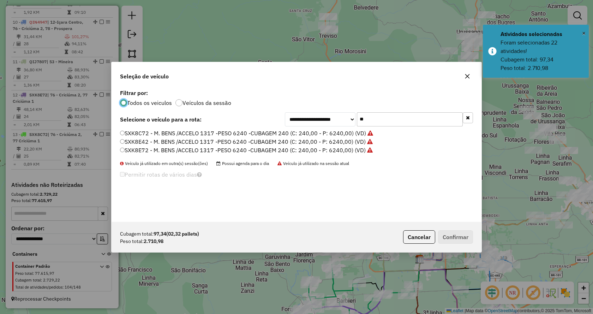
scroll to position [4, 2]
click at [467, 118] on icon "button" at bounding box center [468, 117] width 4 height 5
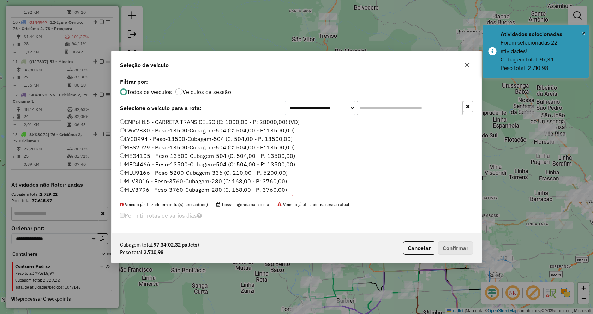
click at [434, 112] on input "text" at bounding box center [410, 108] width 106 height 14
click at [406, 100] on div "**********" at bounding box center [297, 154] width 370 height 156
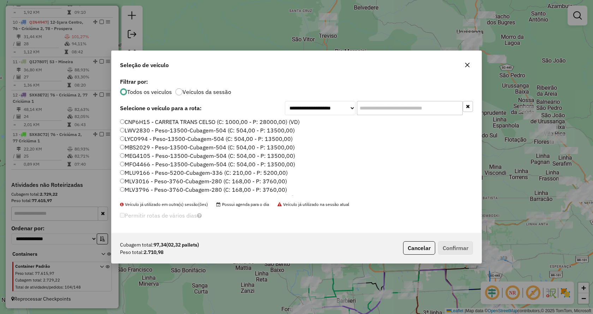
click at [408, 105] on input "text" at bounding box center [410, 108] width 106 height 14
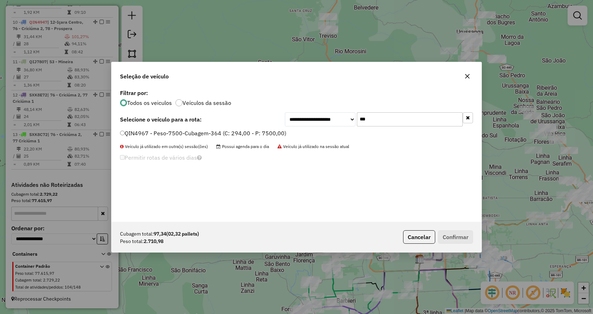
type input "***"
click at [282, 135] on label "QIN4967 - Peso-7500-Cubagem-364 (C: 294,00 - P: 7500,00)" at bounding box center [203, 133] width 166 height 8
click at [455, 243] on button "Confirmar" at bounding box center [455, 236] width 35 height 13
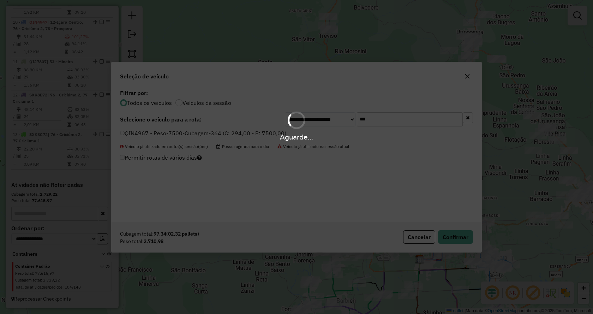
scroll to position [616, 0]
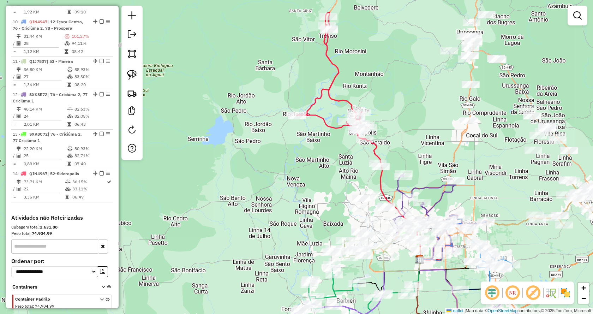
click at [355, 175] on div "Janela de atendimento Grade de atendimento Capacidade Transportadoras Veículos …" at bounding box center [296, 157] width 593 height 314
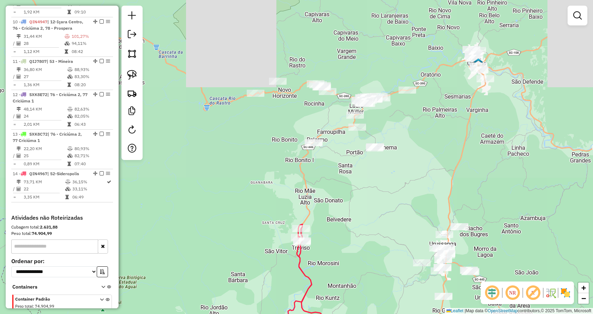
drag, startPoint x: 416, startPoint y: 46, endPoint x: 398, endPoint y: 255, distance: 209.9
click at [398, 255] on div "Janela de atendimento Grade de atendimento Capacidade Transportadoras Veículos …" at bounding box center [296, 157] width 593 height 314
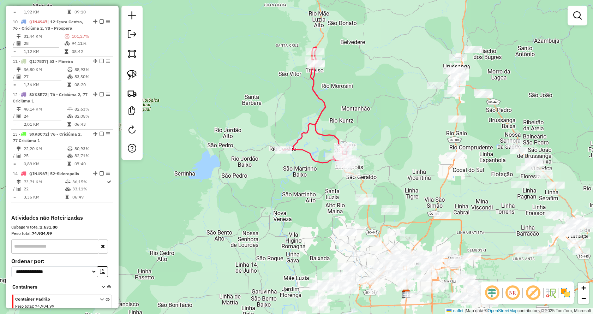
drag, startPoint x: 364, startPoint y: 244, endPoint x: 372, endPoint y: 84, distance: 160.6
click at [372, 84] on div "Janela de atendimento Grade de atendimento Capacidade Transportadoras Veículos …" at bounding box center [296, 157] width 593 height 314
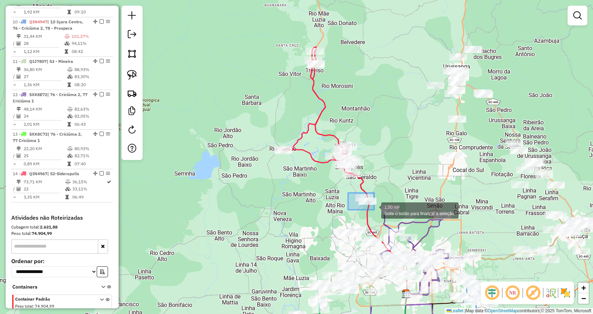
drag, startPoint x: 348, startPoint y: 193, endPoint x: 374, endPoint y: 210, distance: 31.2
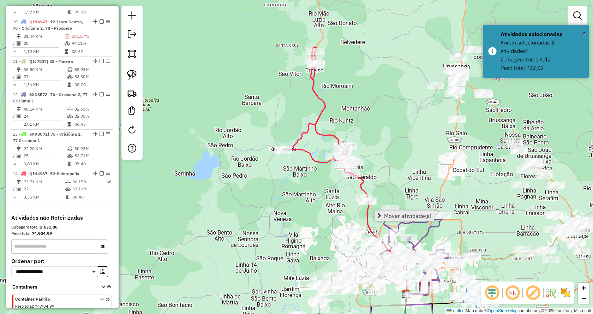
click at [379, 213] on span "Mover atividade(s)" at bounding box center [380, 216] width 4 height 6
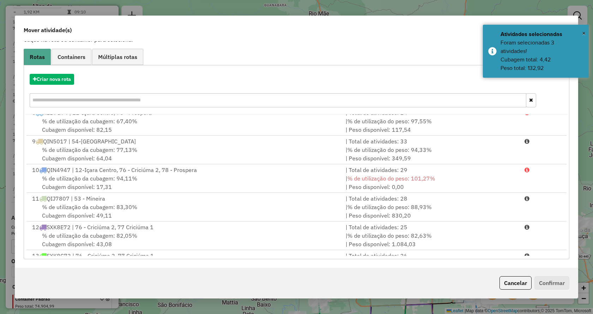
scroll to position [259, 0]
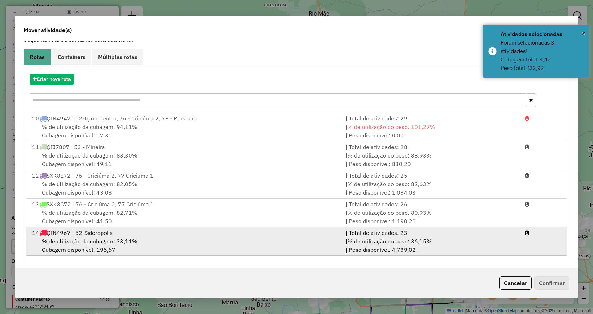
click at [537, 240] on li "14 QIN4967 | 52-Sideropolis | Total de atividades: 23 % de utilização da cubage…" at bounding box center [296, 241] width 540 height 29
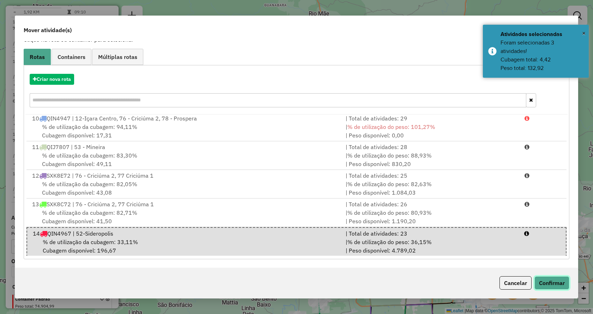
click at [547, 287] on button "Confirmar" at bounding box center [552, 282] width 35 height 13
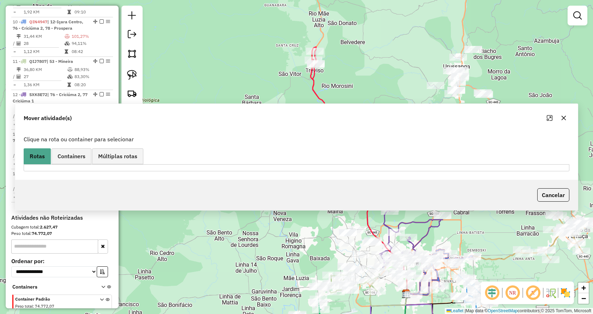
scroll to position [0, 0]
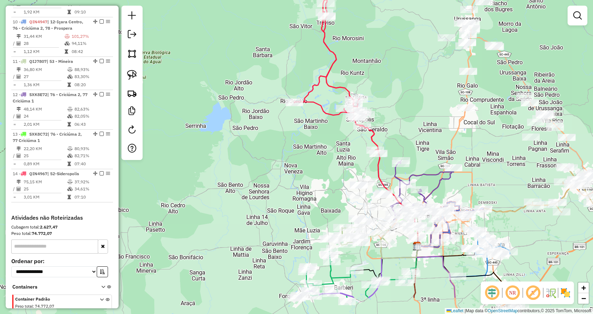
drag, startPoint x: 373, startPoint y: 217, endPoint x: 384, endPoint y: 173, distance: 45.1
click at [384, 173] on div "Janela de atendimento Grade de atendimento Capacidade Transportadoras Veículos …" at bounding box center [296, 157] width 593 height 314
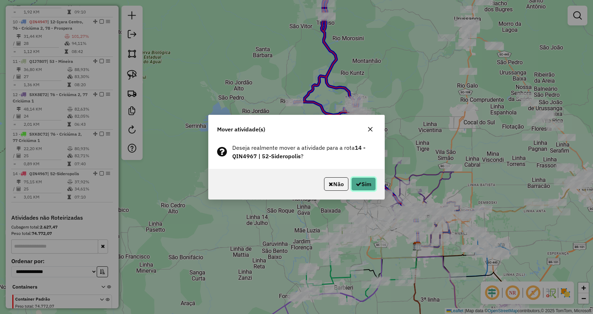
click at [369, 186] on button "Sim" at bounding box center [363, 183] width 25 height 13
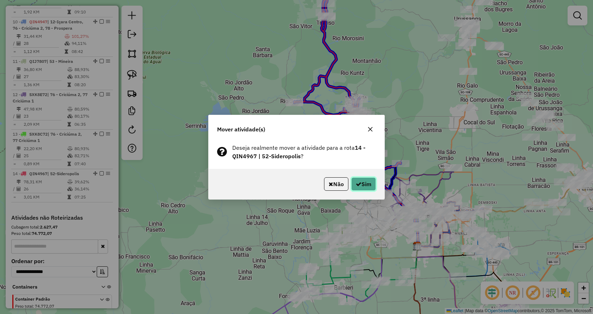
click at [369, 186] on button "Sim" at bounding box center [363, 183] width 25 height 13
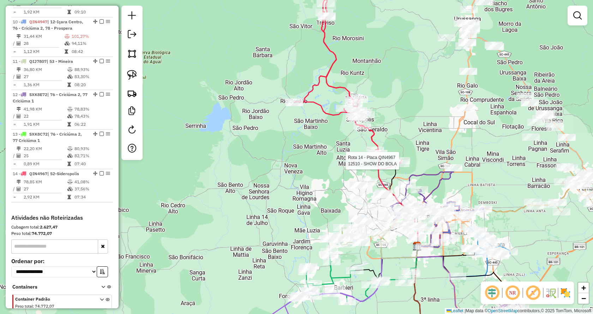
select select "*********"
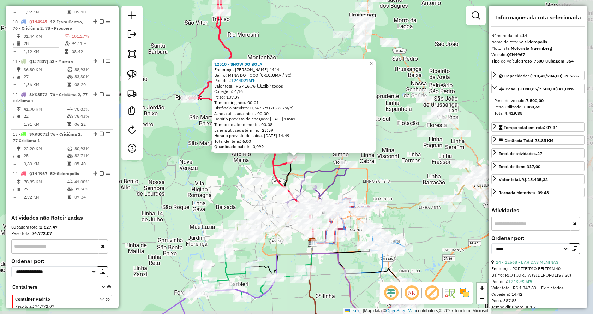
scroll to position [648, 0]
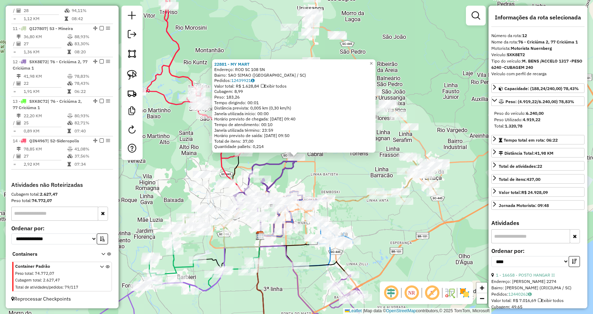
click at [355, 213] on div "22881 - MY MART Endereço: ROD SC 108 SN Bairro: SAO SIMAO (MORRO DA FUMACA / SC…" at bounding box center [296, 157] width 593 height 314
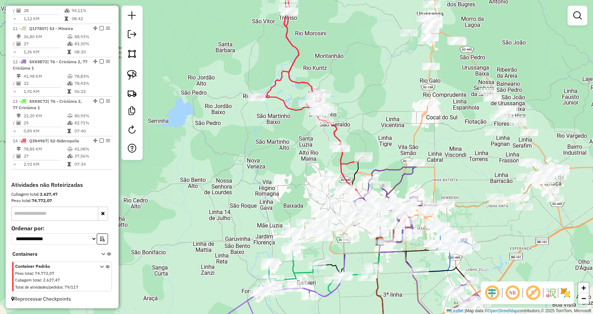
drag, startPoint x: 265, startPoint y: 160, endPoint x: 382, endPoint y: 166, distance: 117.7
click at [382, 166] on div "Janela de atendimento Grade de atendimento Capacidade Transportadoras Veículos …" at bounding box center [296, 157] width 593 height 314
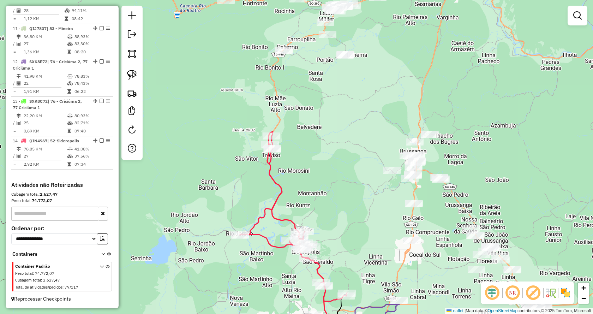
drag, startPoint x: 355, startPoint y: 170, endPoint x: 353, endPoint y: 213, distance: 42.8
click at [353, 213] on div "Janela de atendimento Grade de atendimento Capacidade Transportadoras Veículos …" at bounding box center [296, 157] width 593 height 314
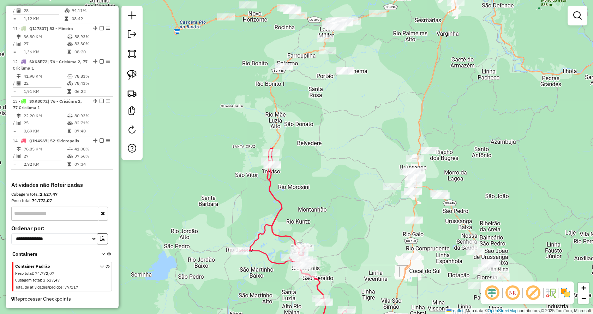
drag, startPoint x: 432, startPoint y: 93, endPoint x: 380, endPoint y: 245, distance: 160.7
click at [380, 245] on div "Janela de atendimento Grade de atendimento Capacidade Transportadoras Veículos …" at bounding box center [296, 157] width 593 height 314
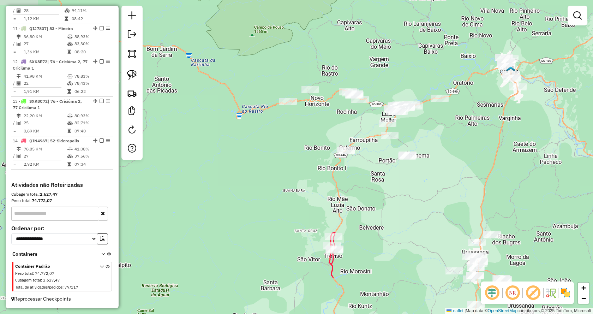
drag, startPoint x: 409, startPoint y: 186, endPoint x: 523, endPoint y: 119, distance: 132.4
click at [523, 119] on div "Janela de atendimento Grade de atendimento Capacidade Transportadoras Veículos …" at bounding box center [296, 157] width 593 height 314
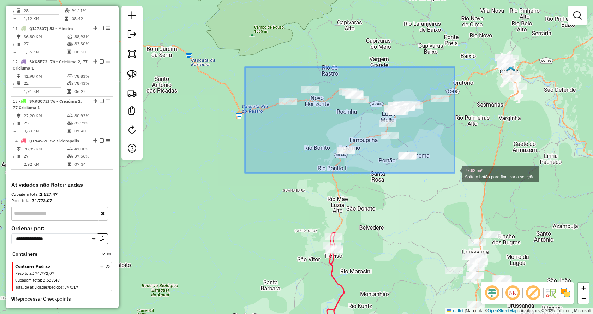
drag, startPoint x: 283, startPoint y: 112, endPoint x: 451, endPoint y: 175, distance: 179.6
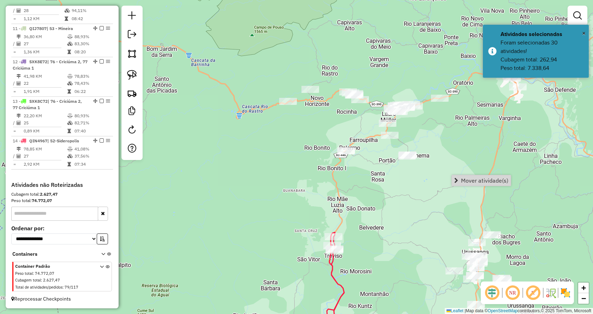
click at [458, 186] on div "Mover atividade(s)" at bounding box center [482, 180] width 60 height 11
click at [455, 180] on span "Mover atividade(s)" at bounding box center [457, 181] width 4 height 6
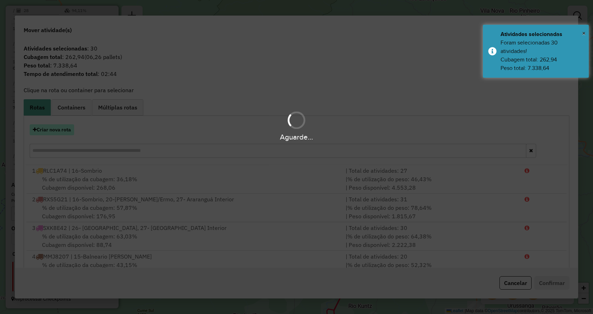
click at [66, 132] on button "Criar nova rota" at bounding box center [52, 129] width 44 height 11
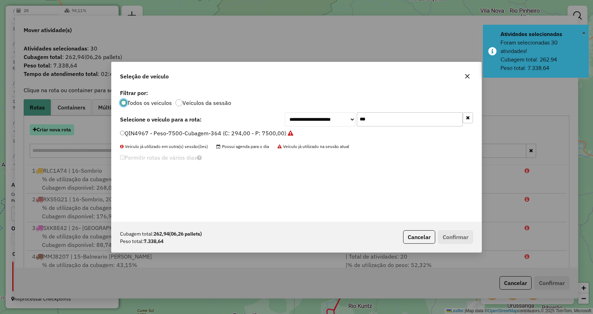
scroll to position [4, 2]
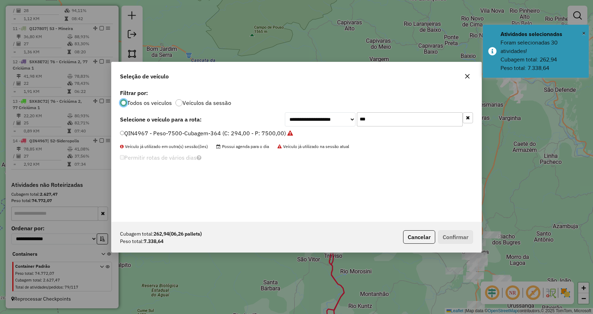
drag, startPoint x: 397, startPoint y: 116, endPoint x: 346, endPoint y: 127, distance: 52.1
click at [350, 127] on div "**********" at bounding box center [297, 155] width 370 height 134
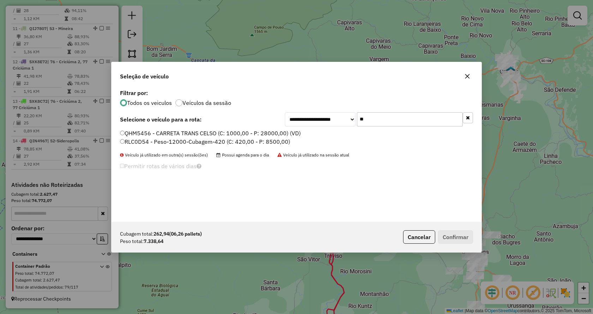
type input "**"
click at [277, 138] on label "RLC0D54 - Peso-12000-Cubagem-420 (C: 420,00 - P: 8500,00)" at bounding box center [205, 141] width 170 height 8
click at [463, 236] on button "Confirmar" at bounding box center [455, 236] width 35 height 13
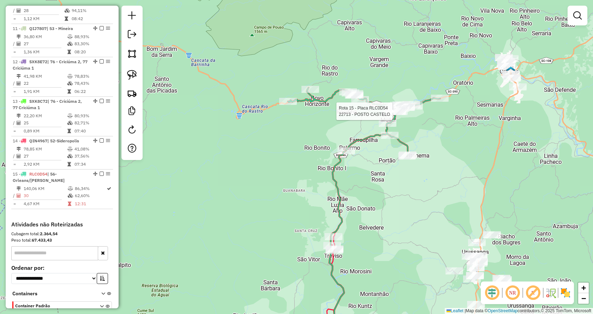
scroll to position [688, 0]
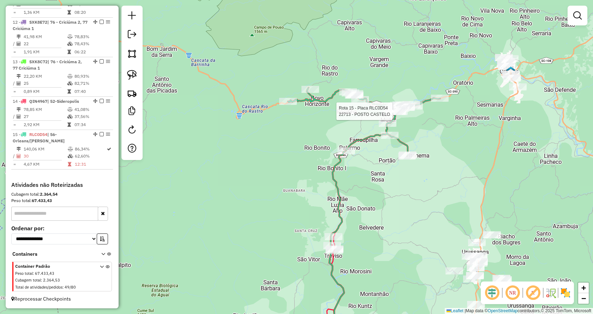
select select "*********"
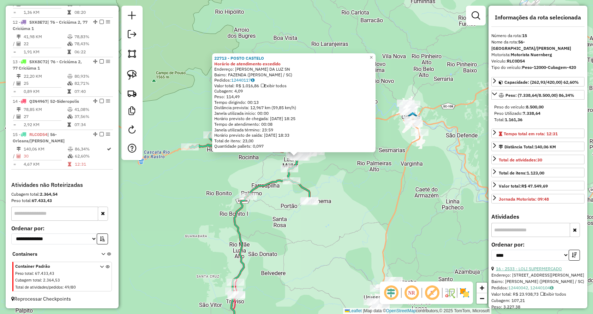
click at [556, 266] on link "16 - 2533 - LOLI SUPERMERCADO" at bounding box center [529, 268] width 66 height 5
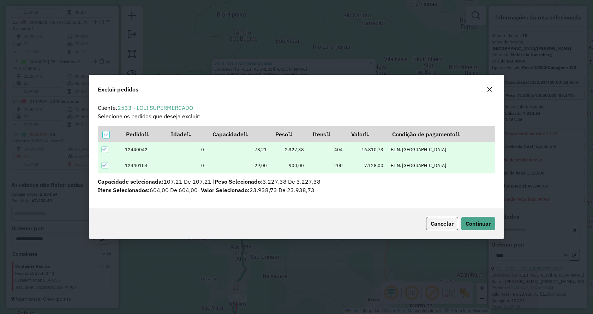
scroll to position [0, 0]
click at [491, 222] on button "Continuar" at bounding box center [478, 223] width 34 height 13
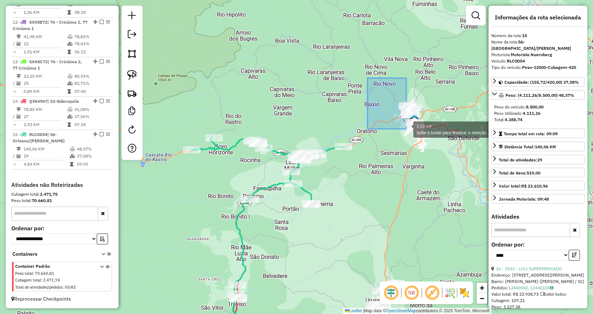
drag, startPoint x: 385, startPoint y: 100, endPoint x: 437, endPoint y: 156, distance: 76.0
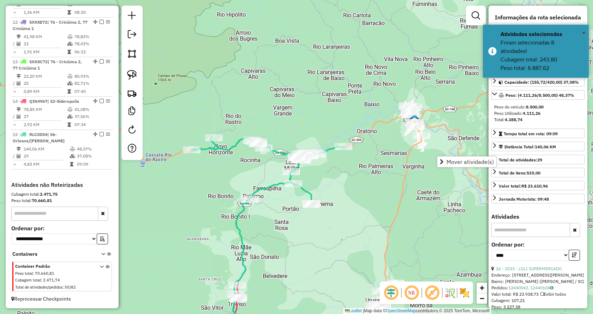
click at [456, 168] on div "Janela de atendimento Grade de atendimento Capacidade Transportadoras Veículos …" at bounding box center [296, 157] width 593 height 314
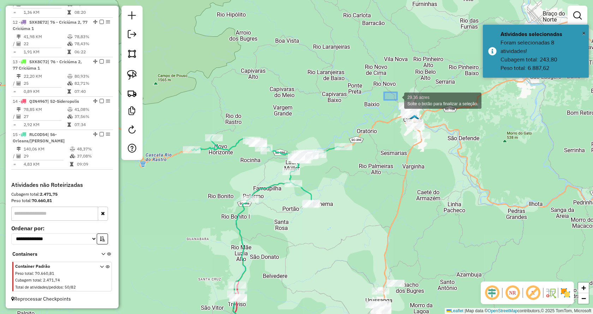
drag, startPoint x: 386, startPoint y: 92, endPoint x: 447, endPoint y: 151, distance: 84.9
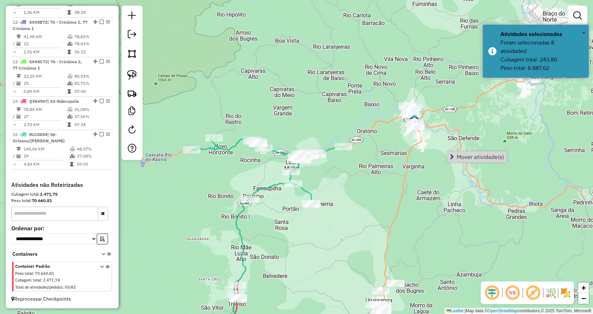
click at [465, 161] on link "Mover atividade(s)" at bounding box center [477, 157] width 59 height 11
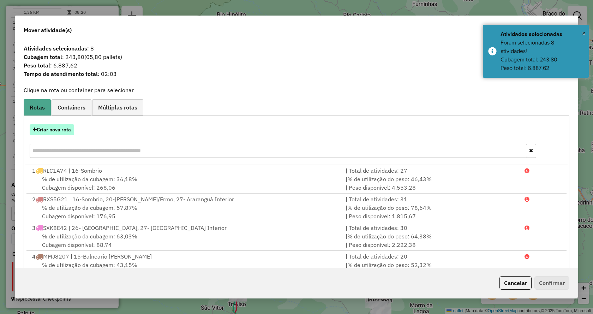
click at [64, 132] on button "Criar nova rota" at bounding box center [52, 129] width 44 height 11
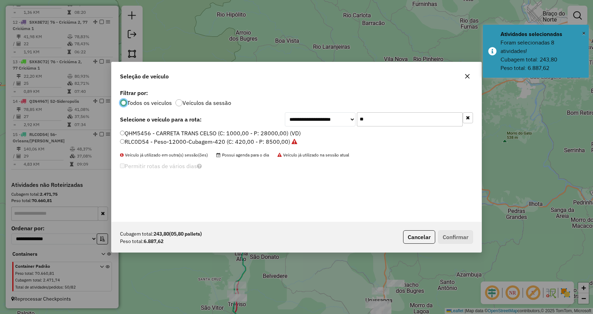
scroll to position [4, 2]
drag, startPoint x: 393, startPoint y: 121, endPoint x: 342, endPoint y: 120, distance: 51.6
click at [351, 120] on div "**********" at bounding box center [379, 119] width 188 height 14
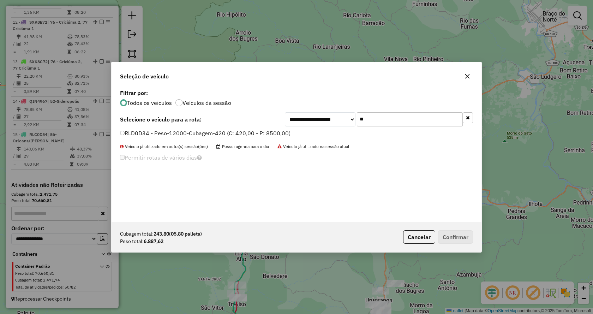
type input "**"
click at [255, 131] on label "RLD0D34 - Peso-12000-Cubagem-420 (C: 420,00 - P: 8500,00)" at bounding box center [205, 133] width 171 height 8
click at [450, 234] on button "Confirmar" at bounding box center [455, 236] width 35 height 13
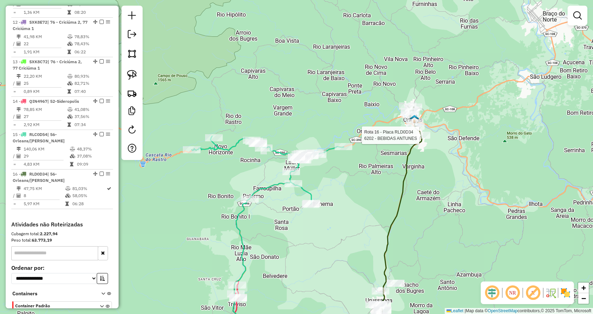
select select "*********"
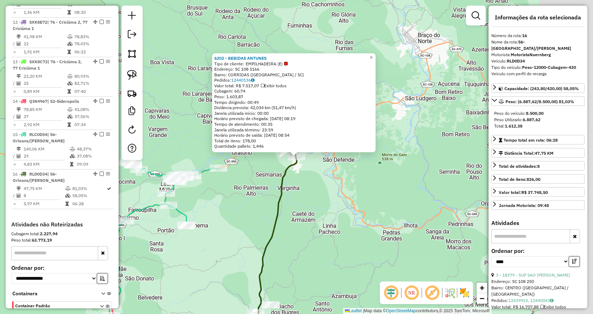
scroll to position [728, 0]
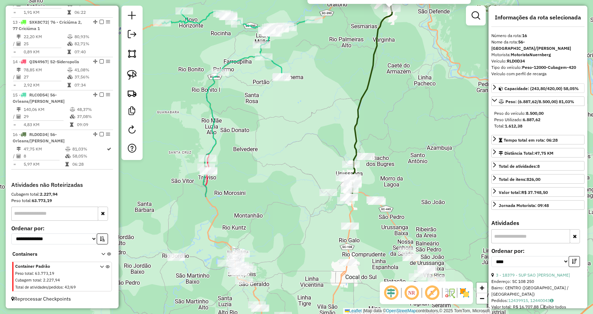
drag, startPoint x: 418, startPoint y: 230, endPoint x: 515, endPoint y: 82, distance: 177.0
click at [515, 82] on hb-router-mapa "Informações da Sessão 978453 - 13/08/2025 Criação: 12/08/2025 17:36 Depósito: B…" at bounding box center [296, 157] width 593 height 314
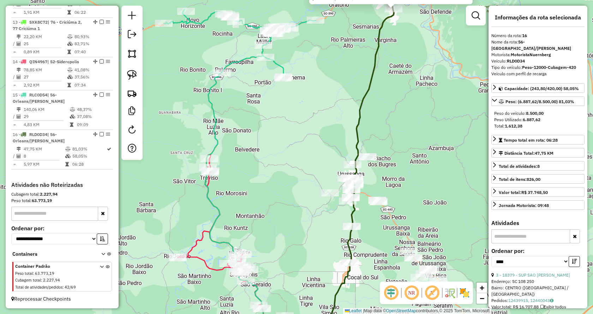
drag, startPoint x: 504, startPoint y: 119, endPoint x: 538, endPoint y: 120, distance: 33.6
click at [537, 123] on div "Total: 1.612,38" at bounding box center [538, 126] width 88 height 6
click at [332, 111] on div "6202 - BEBIDAS ANTUNES Tipo de cliente: EMPILHADEIRA (E) Endereço: SC 108 3166 …" at bounding box center [296, 157] width 593 height 314
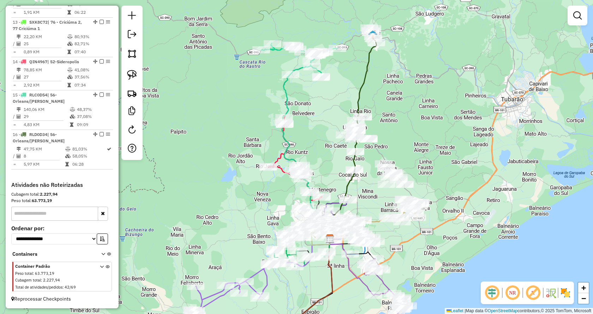
drag, startPoint x: 413, startPoint y: 125, endPoint x: 420, endPoint y: 115, distance: 12.9
click at [420, 115] on div "Janela de atendimento Grade de atendimento Capacidade Transportadoras Veículos …" at bounding box center [296, 157] width 593 height 314
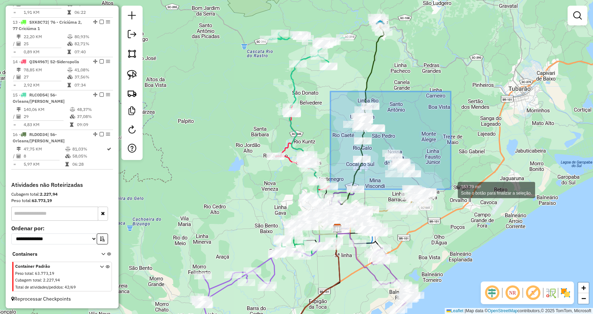
drag, startPoint x: 331, startPoint y: 91, endPoint x: 451, endPoint y: 189, distance: 155.2
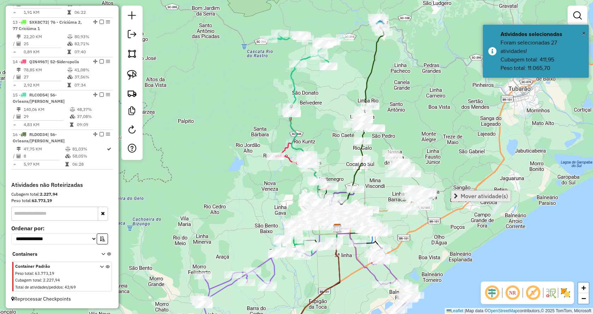
click at [469, 197] on span "Mover atividade(s)" at bounding box center [484, 196] width 47 height 6
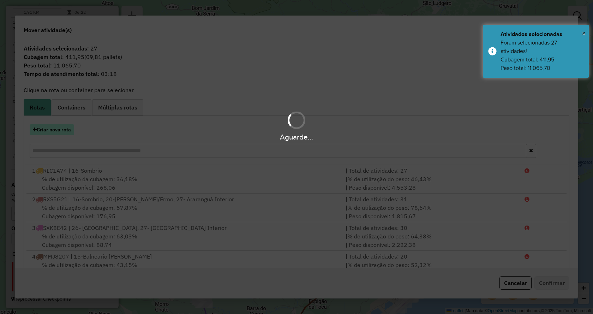
click at [66, 132] on button "Criar nova rota" at bounding box center [52, 129] width 44 height 11
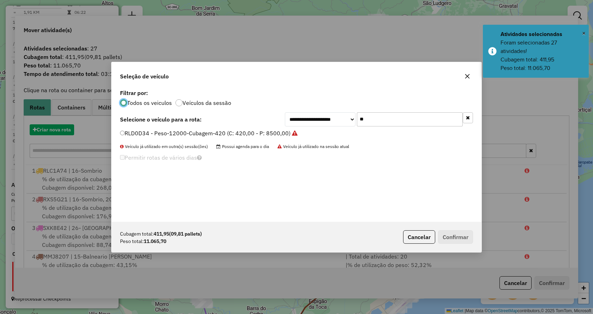
scroll to position [4, 2]
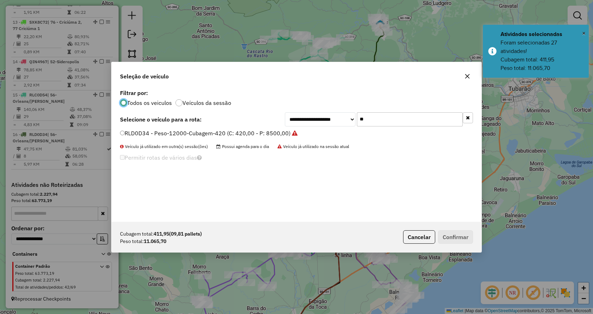
click at [464, 119] on button "button" at bounding box center [468, 117] width 10 height 11
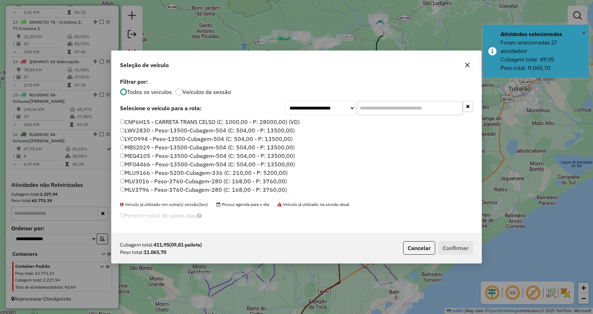
click at [455, 109] on input "text" at bounding box center [410, 108] width 106 height 14
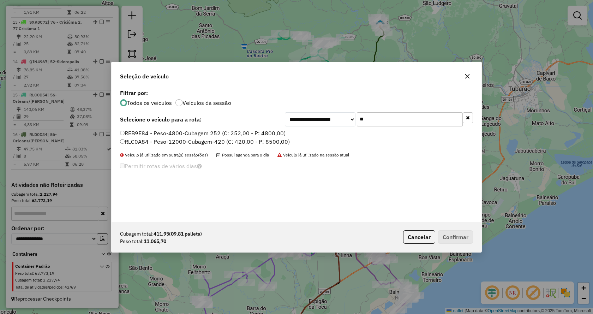
type input "**"
click at [219, 142] on label "RLC0A84 - Peso-12000-Cubagem-420 (C: 420,00 - P: 8500,00)" at bounding box center [205, 141] width 170 height 8
click at [467, 237] on button "Confirmar" at bounding box center [455, 236] width 35 height 13
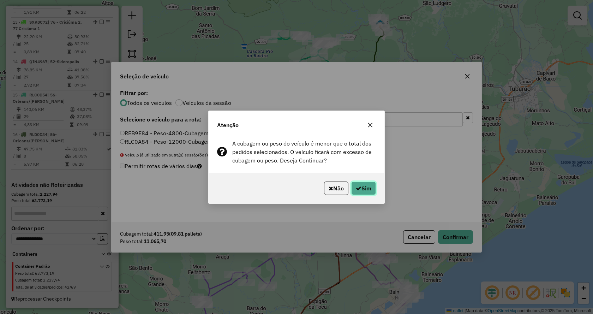
click at [365, 192] on button "Sim" at bounding box center [363, 188] width 25 height 13
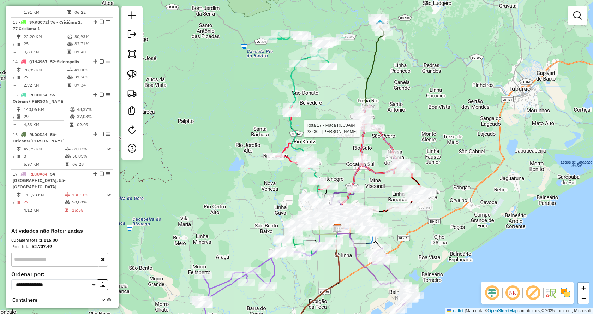
select select "*********"
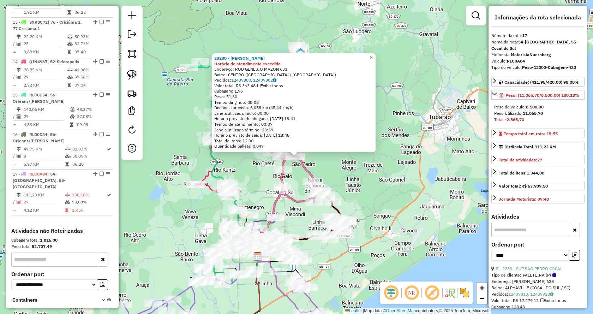
scroll to position [767, 0]
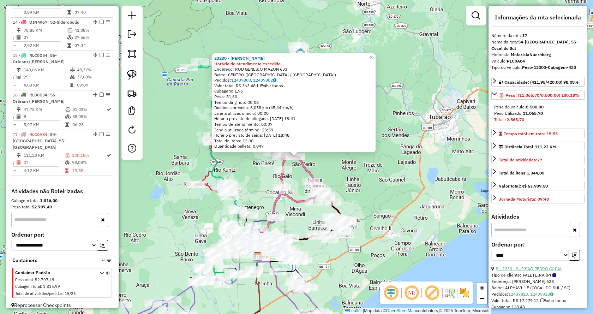
click at [535, 269] on link "5 - 2233 - SUP SAO PEDRO COCAL" at bounding box center [529, 268] width 66 height 5
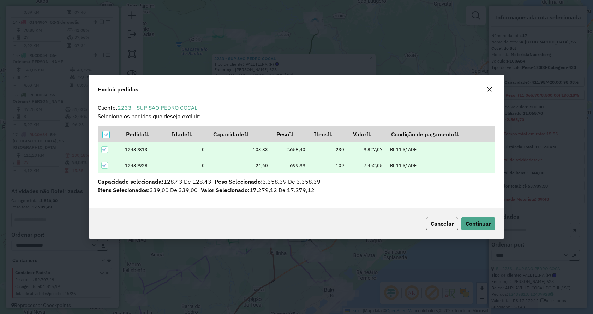
scroll to position [0, 0]
click at [475, 231] on div "Cancelar Continuar" at bounding box center [296, 223] width 415 height 30
click at [475, 226] on span "Continuar" at bounding box center [478, 223] width 25 height 7
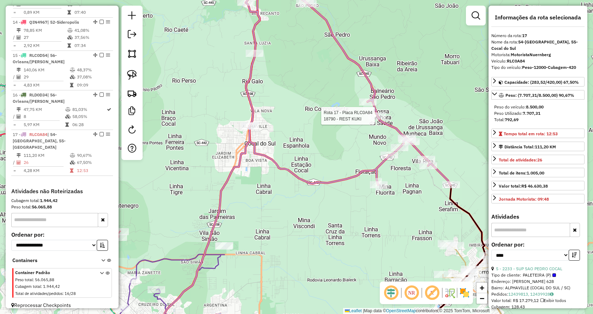
click at [379, 119] on div at bounding box center [377, 115] width 18 height 7
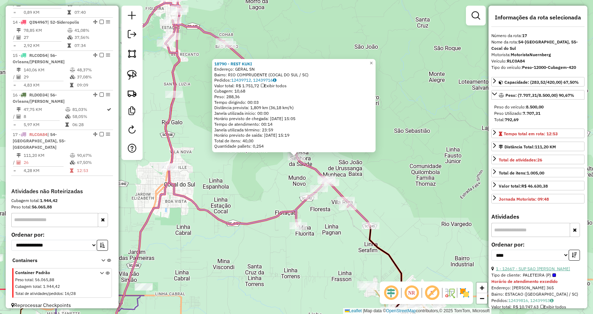
click at [516, 268] on link "1 - 12667 - SUP SAO [PERSON_NAME]" at bounding box center [533, 268] width 74 height 5
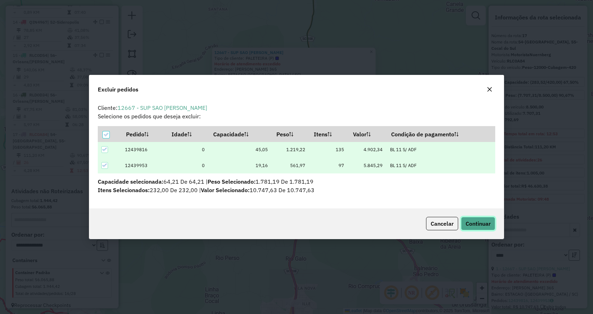
click at [482, 219] on button "Continuar" at bounding box center [478, 223] width 34 height 13
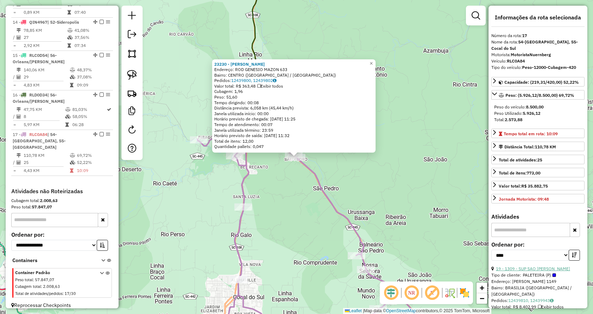
click at [557, 267] on link "19 - 1309 - SUP SAO PEDRO URUSSA" at bounding box center [533, 268] width 74 height 5
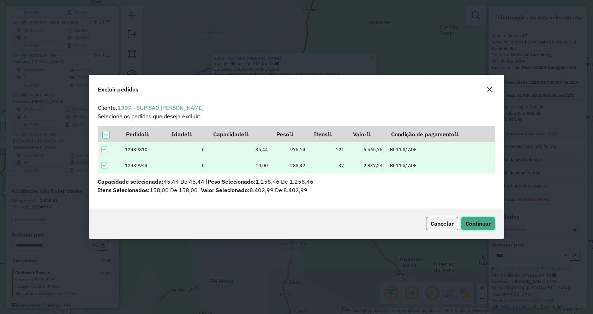
click at [479, 229] on button "Continuar" at bounding box center [478, 223] width 34 height 13
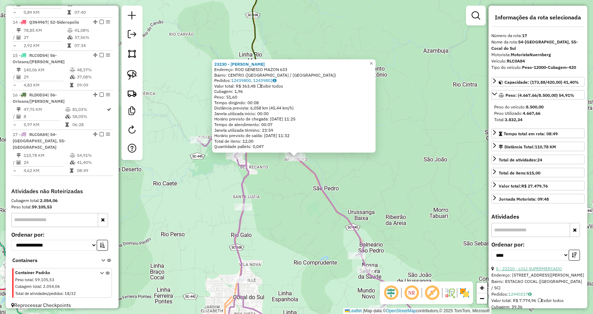
click at [502, 268] on link "5 - 22210 - LOLI SUPERMERCADO" at bounding box center [529, 268] width 66 height 5
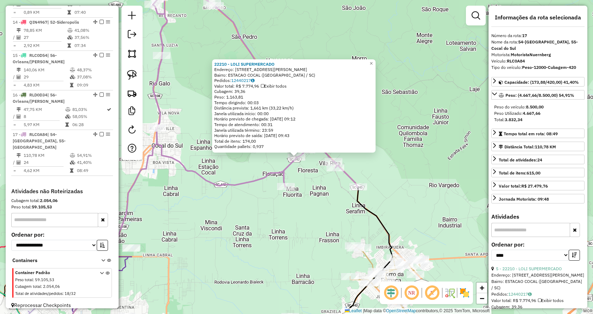
click at [468, 201] on div "22210 - LOLI SUPERMERCADO Endereço: RUA JOAO DE ROCHI 635 Bairro: ESTACAO COCAL…" at bounding box center [296, 157] width 593 height 314
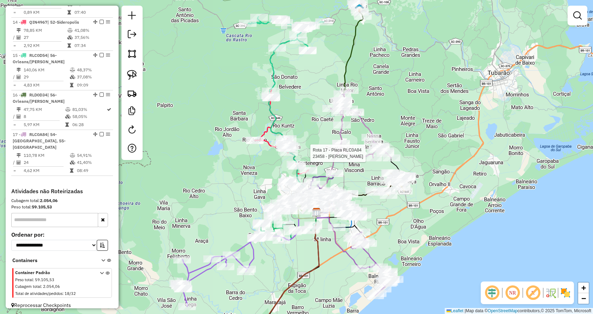
select select "*********"
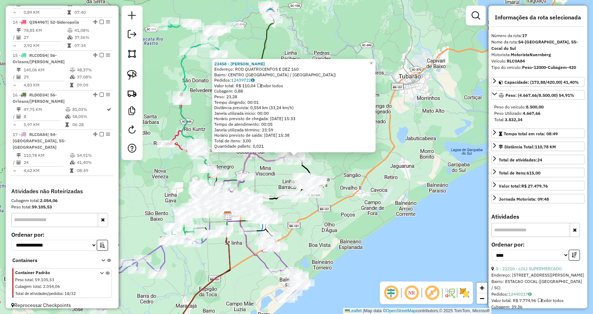
click at [394, 176] on div "23458 - RAPHAEL FERREIRA ROC Endereço: ROD QUATROCENTOS E DEZ 160 Bairro: CENTR…" at bounding box center [296, 157] width 593 height 314
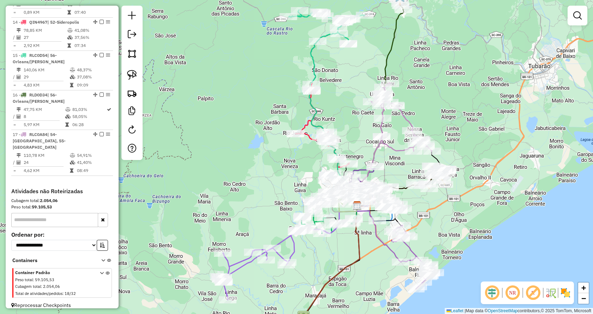
drag, startPoint x: 251, startPoint y: 129, endPoint x: 385, endPoint y: 123, distance: 133.6
click at [390, 104] on div "Janela de atendimento Grade de atendimento Capacidade Transportadoras Veículos …" at bounding box center [296, 157] width 593 height 314
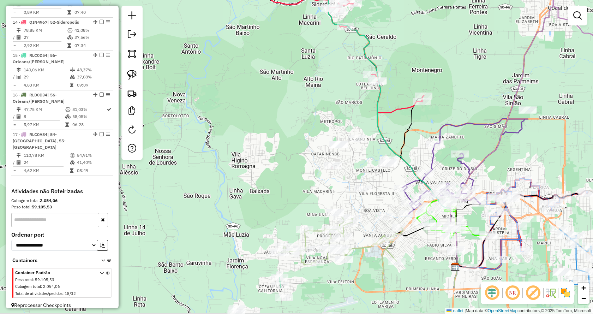
drag, startPoint x: 376, startPoint y: 184, endPoint x: 397, endPoint y: 142, distance: 47.1
click at [397, 142] on div "Rota 17 - Placa RLC0A84 6731 - PETROSKI MERCEARIA Janela de atendimento Grade d…" at bounding box center [296, 157] width 593 height 314
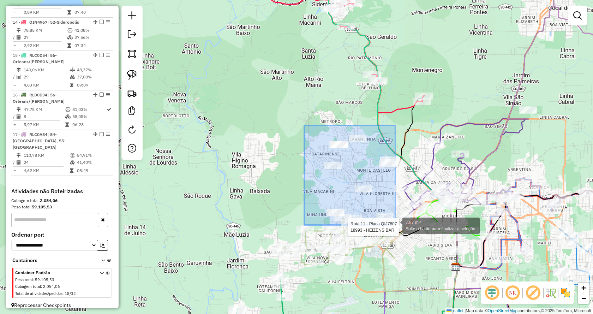
click at [395, 226] on div "Rota 17 - Placa RLC0A84 6731 - PETROSKI MERCEARIA Rota 11 - Placa QIJ7807 18993…" at bounding box center [296, 157] width 593 height 314
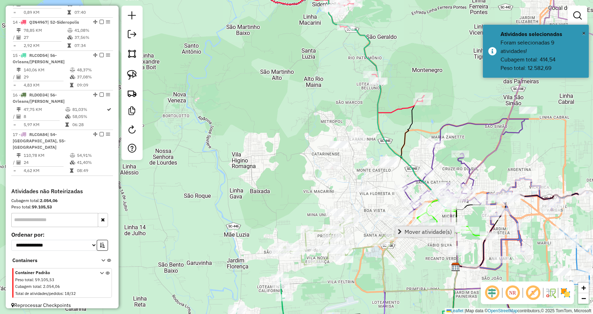
click at [410, 232] on span "Mover atividade(s)" at bounding box center [428, 232] width 47 height 6
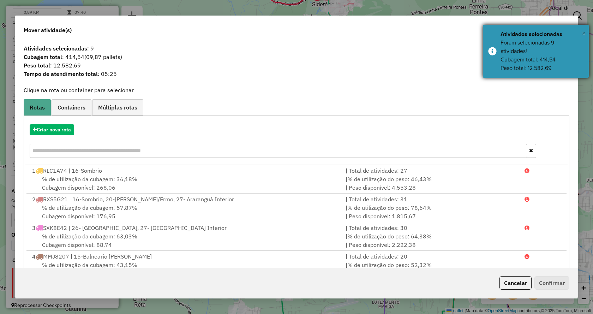
click at [585, 31] on span "×" at bounding box center [584, 33] width 4 height 8
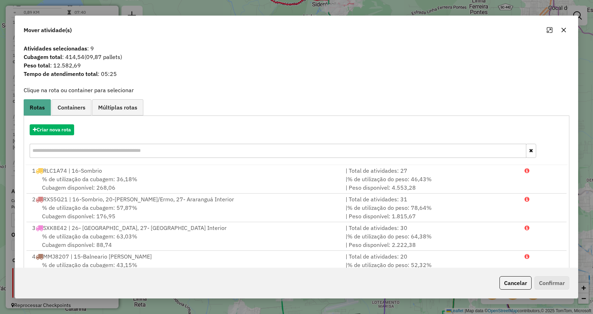
click at [513, 278] on button "Cancelar" at bounding box center [516, 282] width 32 height 13
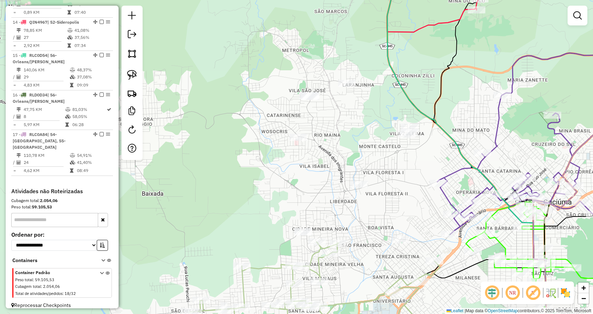
drag, startPoint x: 360, startPoint y: 206, endPoint x: 334, endPoint y: 200, distance: 26.1
click at [334, 200] on div "Janela de atendimento Grade de atendimento Capacidade Transportadoras Veículos …" at bounding box center [296, 157] width 593 height 314
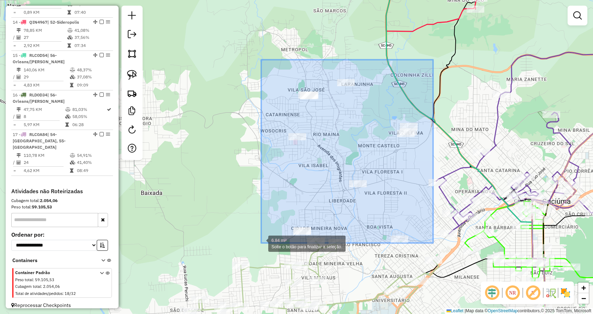
drag, startPoint x: 433, startPoint y: 60, endPoint x: 261, endPoint y: 243, distance: 251.4
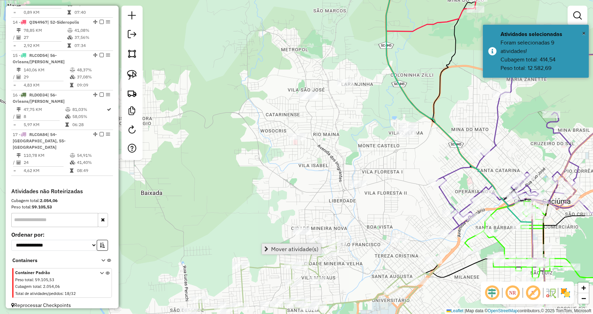
click at [283, 247] on span "Mover atividade(s)" at bounding box center [294, 249] width 47 height 6
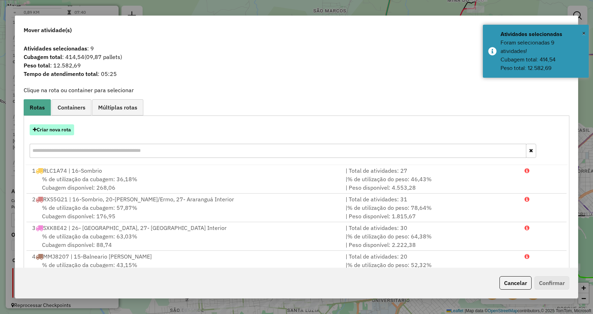
click at [61, 130] on button "Criar nova rota" at bounding box center [52, 129] width 44 height 11
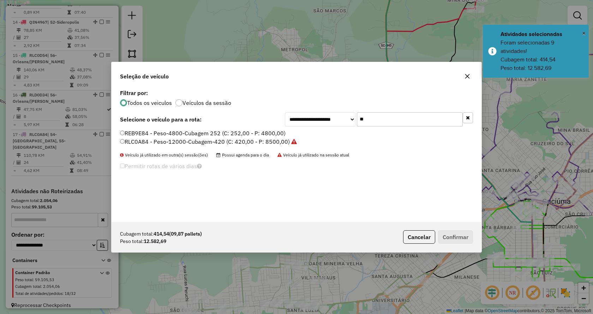
scroll to position [4, 2]
click at [468, 119] on icon "button" at bounding box center [468, 117] width 4 height 5
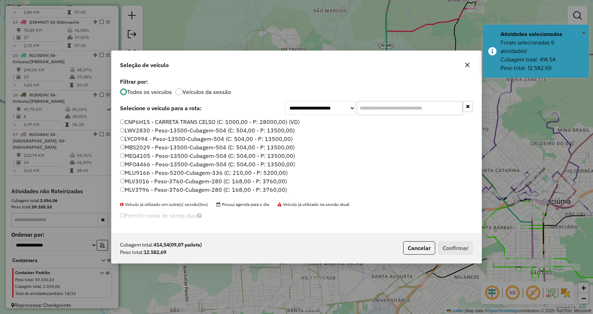
click at [446, 111] on input "text" at bounding box center [410, 108] width 106 height 14
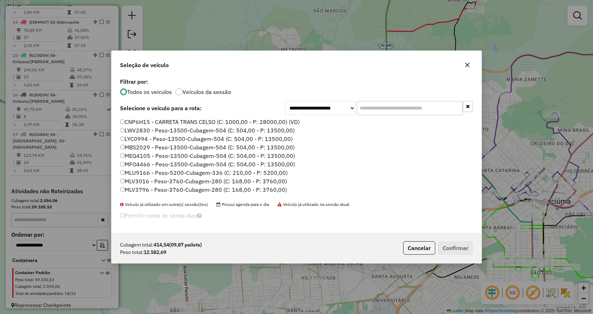
click at [429, 111] on input "text" at bounding box center [410, 108] width 106 height 14
click at [333, 162] on li "MFO4466 - Peso-13500-Cubagem-504 (C: 504,00 - P: 13500,00)" at bounding box center [296, 164] width 353 height 8
click at [366, 107] on input "text" at bounding box center [410, 108] width 106 height 14
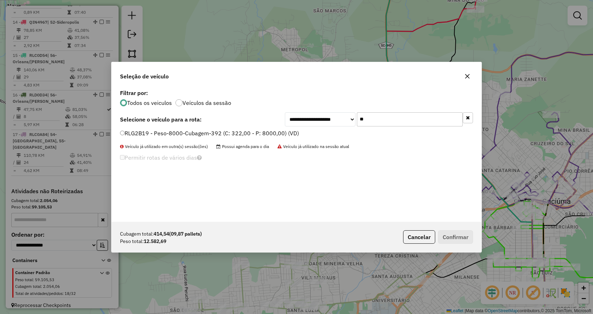
type input "**"
click at [286, 134] on label "RLG2B19 - Peso-8000-Cubagem-392 (C: 322,00 - P: 8000,00) (VD)" at bounding box center [209, 133] width 179 height 8
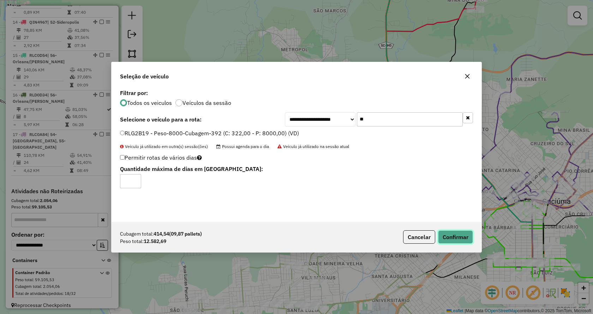
click at [450, 234] on button "Confirmar" at bounding box center [455, 236] width 35 height 13
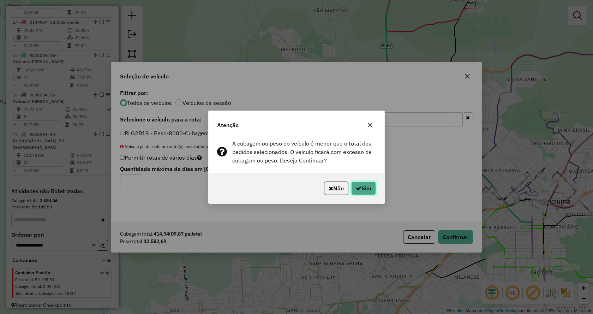
click at [361, 189] on button "Sim" at bounding box center [363, 188] width 25 height 13
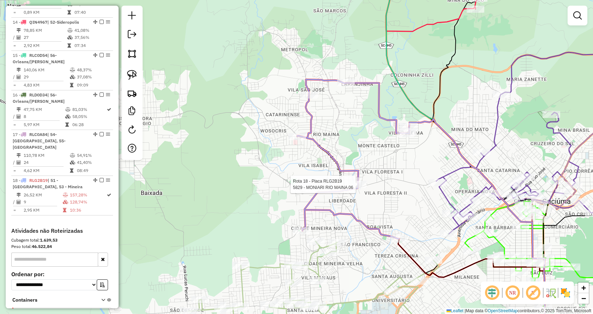
scroll to position [807, 0]
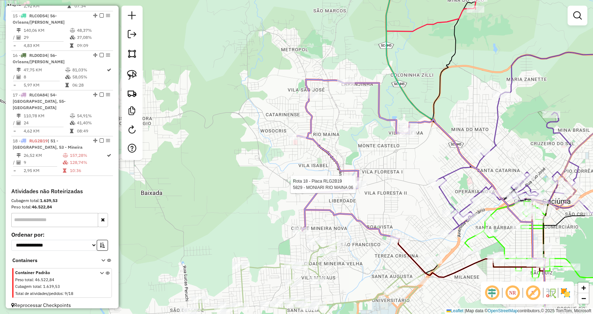
select select "*********"
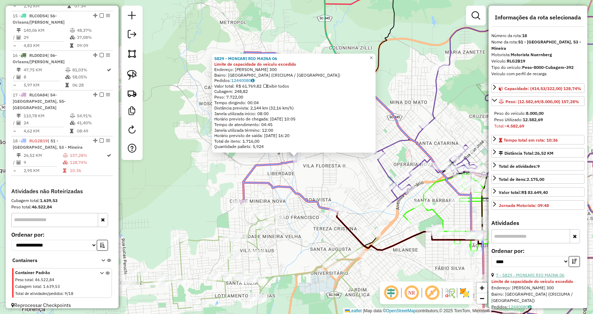
click at [535, 278] on link "7 - 5829 - MONIARI RIO MAINA 06" at bounding box center [530, 274] width 69 height 5
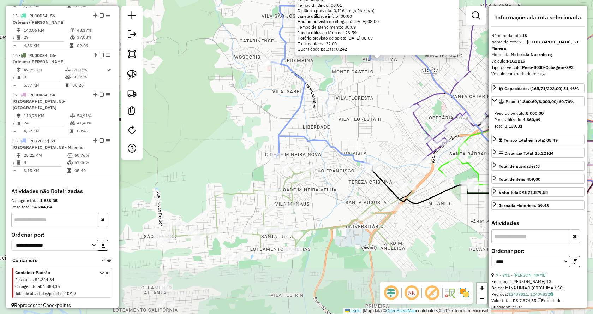
drag, startPoint x: 307, startPoint y: 231, endPoint x: 390, endPoint y: 134, distance: 127.2
click at [390, 134] on div "21818 - PADARIA MAGI PANY Endereço: JOSE SERAFIM FERREIRA 210 Bairro: VILA ZULE…" at bounding box center [296, 157] width 593 height 314
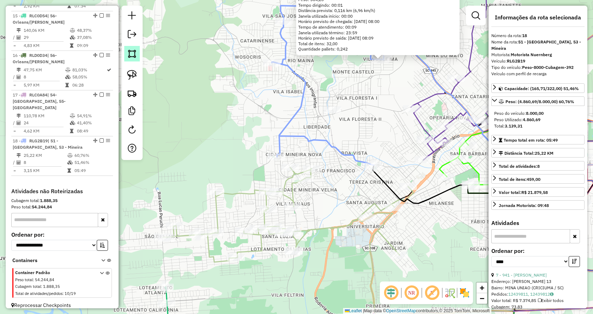
click at [131, 55] on img at bounding box center [132, 54] width 10 height 10
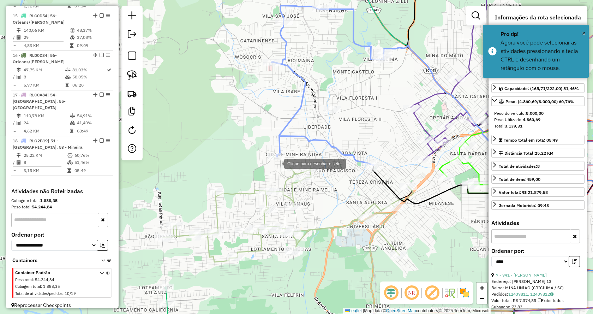
click at [277, 163] on div at bounding box center [277, 163] width 14 height 14
click at [286, 187] on div at bounding box center [286, 187] width 14 height 14
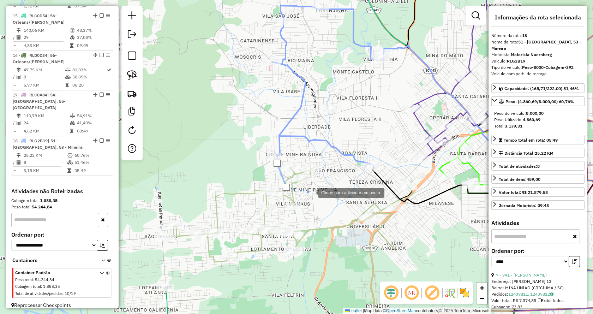
click at [312, 193] on div at bounding box center [311, 192] width 14 height 14
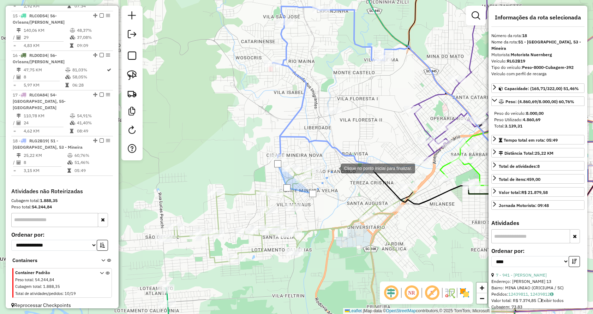
drag, startPoint x: 334, startPoint y: 168, endPoint x: 325, endPoint y: 165, distance: 9.4
click at [334, 168] on div at bounding box center [334, 168] width 14 height 14
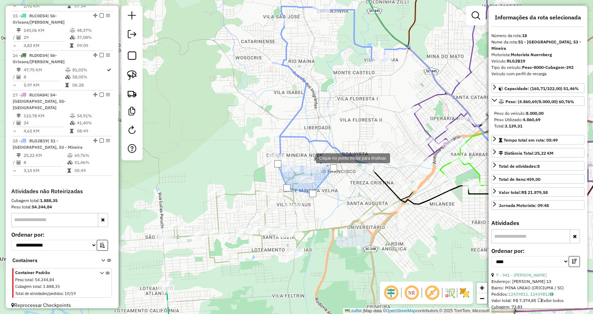
click at [308, 157] on div at bounding box center [309, 157] width 14 height 14
click at [278, 165] on div at bounding box center [277, 163] width 7 height 7
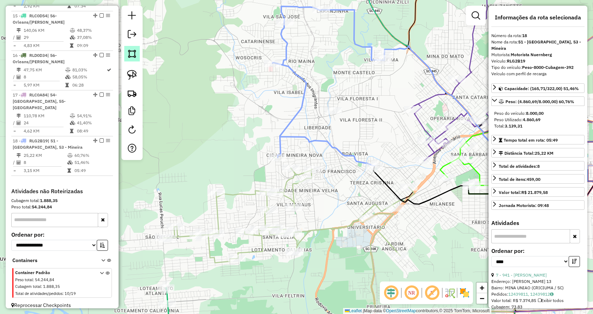
click at [133, 56] on img at bounding box center [132, 54] width 10 height 10
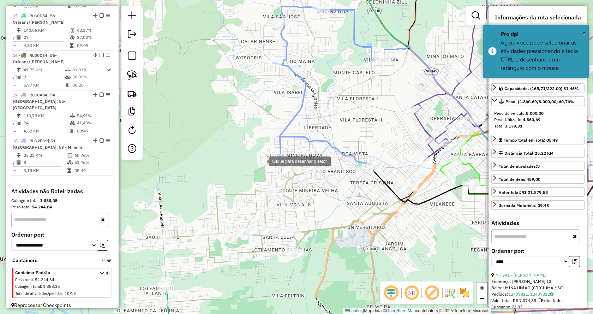
click at [262, 161] on div at bounding box center [262, 161] width 14 height 14
click at [332, 160] on div at bounding box center [332, 160] width 14 height 14
click at [334, 172] on div at bounding box center [332, 169] width 14 height 14
click at [318, 190] on div at bounding box center [318, 189] width 14 height 14
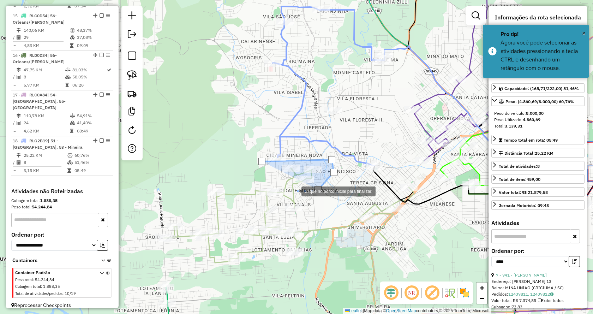
click at [294, 191] on div at bounding box center [294, 191] width 14 height 14
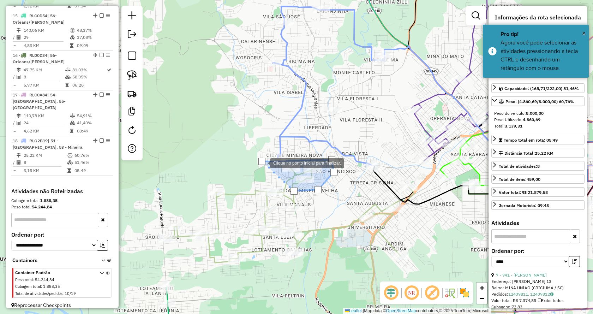
click at [263, 162] on div at bounding box center [262, 161] width 7 height 7
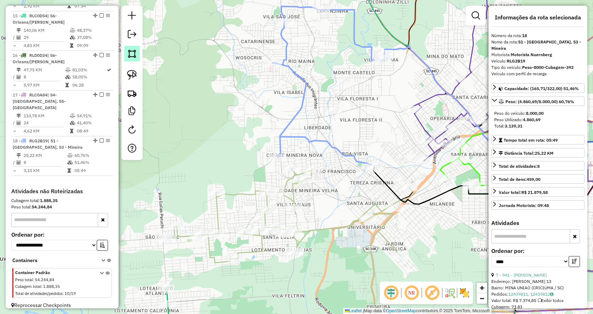
click at [134, 59] on link at bounding box center [132, 54] width 16 height 16
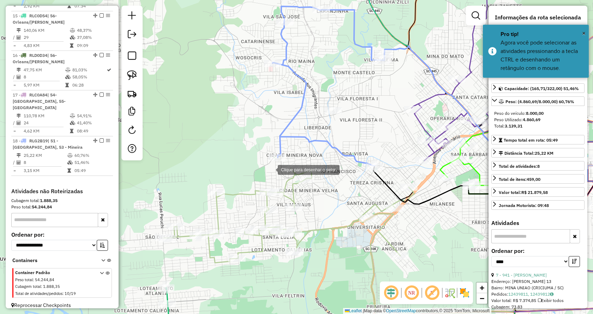
click at [273, 169] on div at bounding box center [271, 169] width 14 height 14
click at [313, 148] on div at bounding box center [313, 149] width 14 height 14
drag, startPoint x: 328, startPoint y: 162, endPoint x: 325, endPoint y: 174, distance: 12.4
click at [328, 163] on div at bounding box center [328, 162] width 14 height 14
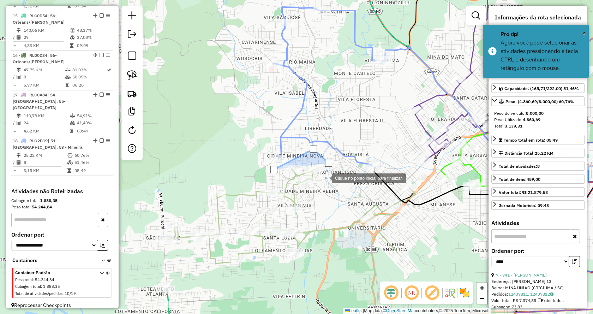
click at [330, 185] on div at bounding box center [325, 178] width 14 height 14
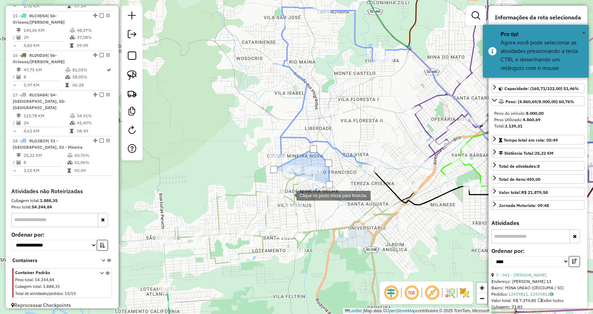
click at [290, 195] on div at bounding box center [290, 195] width 14 height 14
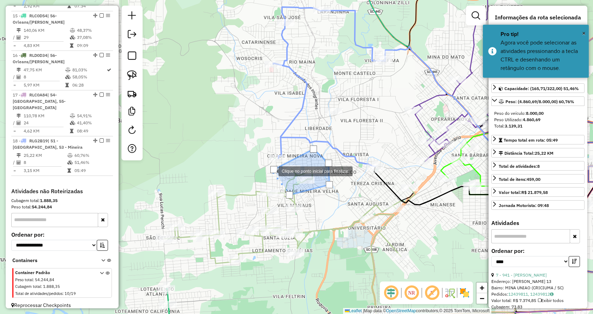
click at [273, 171] on div at bounding box center [274, 169] width 7 height 7
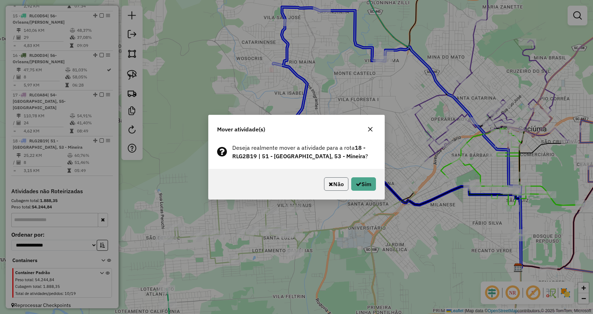
click at [344, 184] on button "Não" at bounding box center [336, 183] width 24 height 13
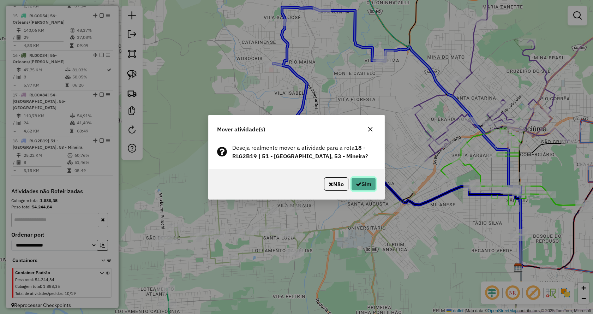
click at [364, 185] on button "Sim" at bounding box center [363, 183] width 25 height 13
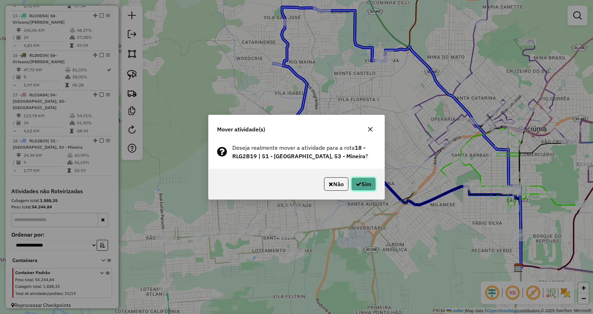
drag, startPoint x: 355, startPoint y: 184, endPoint x: 347, endPoint y: 185, distance: 7.8
click at [356, 184] on icon "button" at bounding box center [359, 184] width 6 height 6
click at [369, 193] on div "Não Sim" at bounding box center [297, 184] width 176 height 30
click at [362, 185] on button "Sim" at bounding box center [363, 183] width 25 height 13
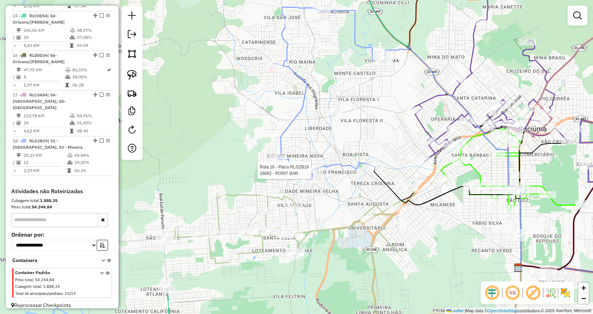
select select "*********"
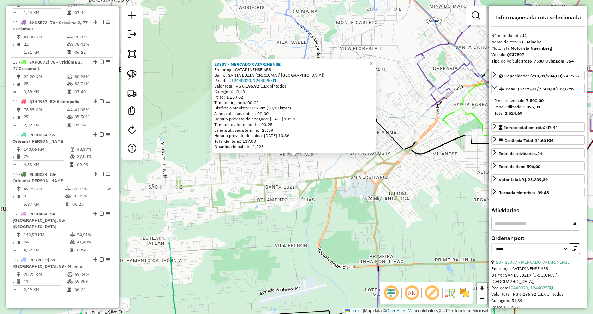
scroll to position [667, 0]
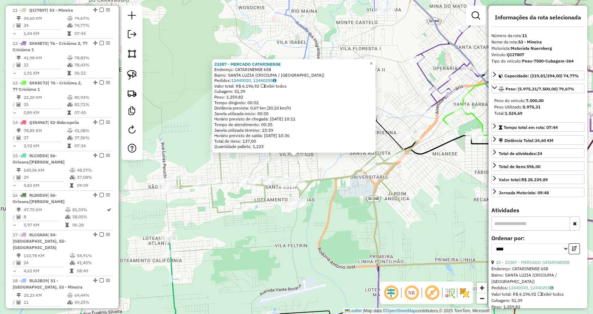
click at [345, 204] on div "23387 - MERCADO CATARINENSE Endereço: CATARINENSE 658 Bairro: SANTA LUZIA (CRIC…" at bounding box center [296, 157] width 593 height 314
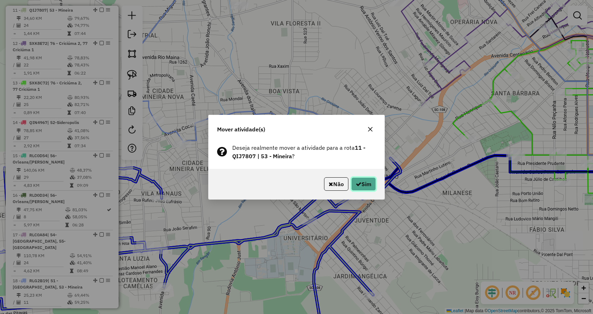
click at [368, 184] on button "Sim" at bounding box center [363, 183] width 25 height 13
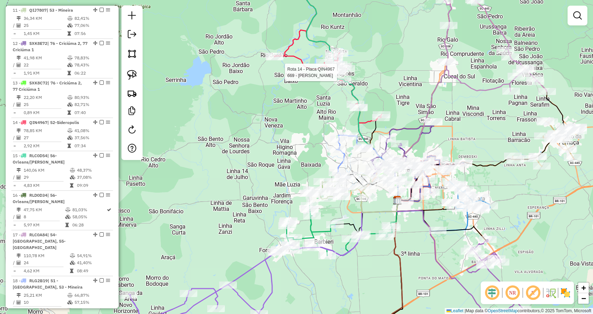
select select "*********"
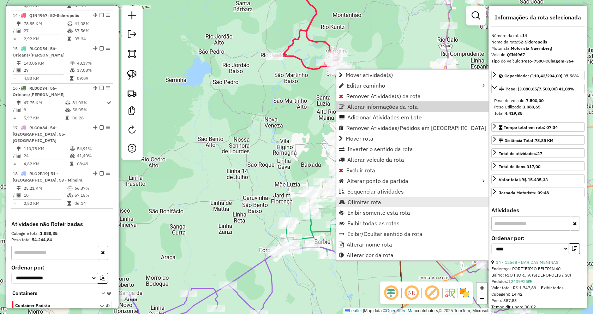
scroll to position [779, 0]
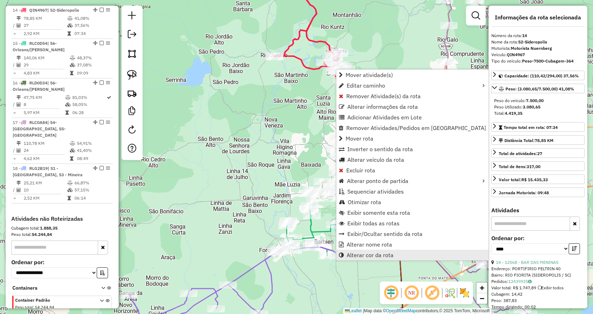
click at [352, 253] on span "Alterar cor da rota" at bounding box center [370, 255] width 47 height 6
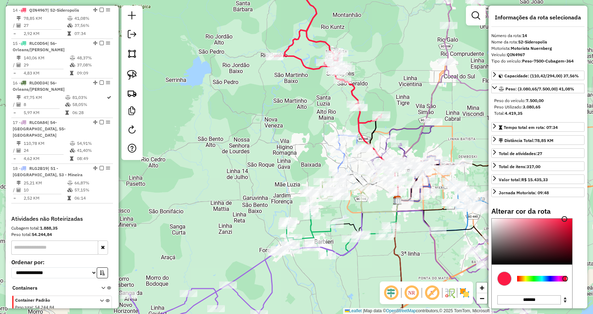
type input "*******"
click at [535, 223] on div at bounding box center [532, 242] width 81 height 46
click at [404, 86] on div "Janela de atendimento Grade de atendimento Capacidade Transportadoras Veículos …" at bounding box center [296, 157] width 593 height 314
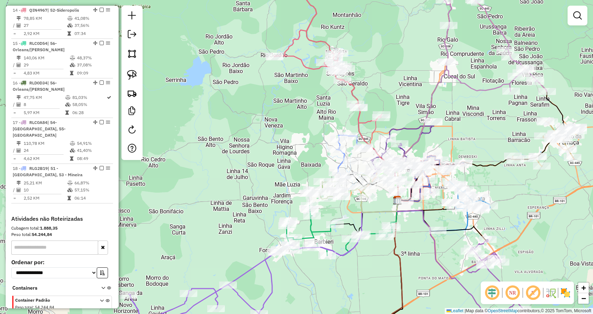
click at [401, 265] on icon at bounding box center [376, 273] width 54 height 146
select select "*********"
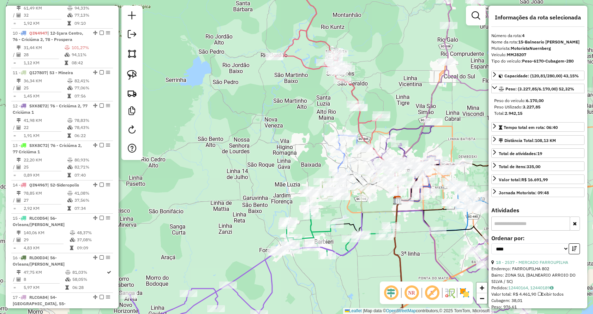
scroll to position [390, 0]
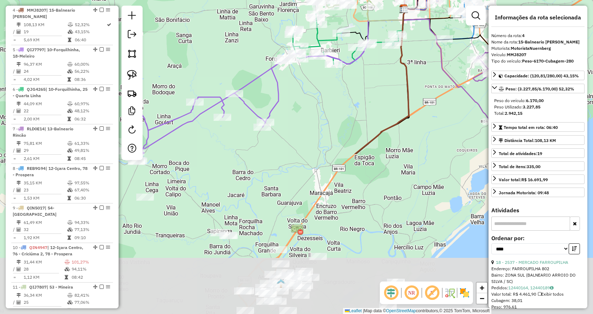
drag, startPoint x: 404, startPoint y: 252, endPoint x: 410, endPoint y: 61, distance: 191.5
click at [410, 61] on div "Janela de atendimento Grade de atendimento Capacidade Transportadoras Veículos …" at bounding box center [296, 157] width 593 height 314
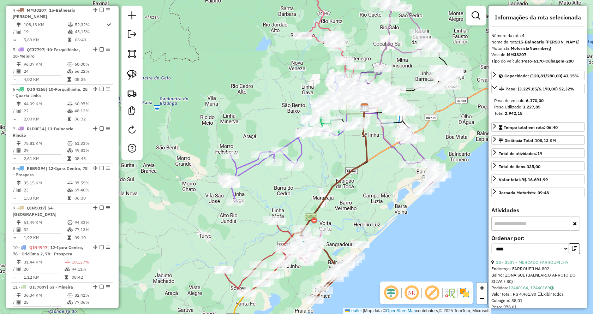
drag, startPoint x: 381, startPoint y: 176, endPoint x: 350, endPoint y: 207, distance: 44.2
click at [350, 207] on div "Janela de atendimento Grade de atendimento Capacidade Transportadoras Veículos …" at bounding box center [296, 157] width 593 height 314
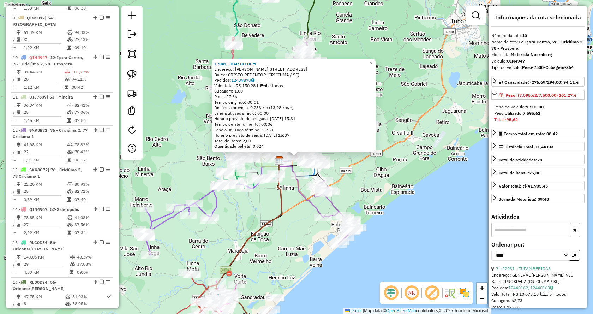
scroll to position [627, 0]
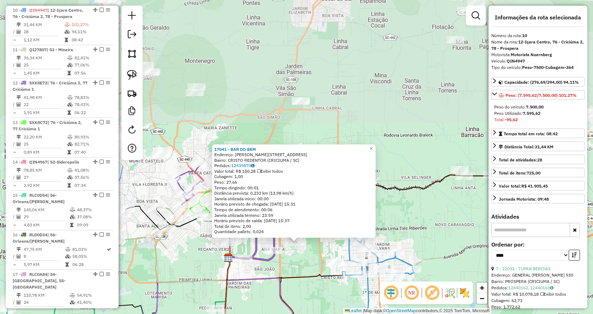
drag, startPoint x: 340, startPoint y: 76, endPoint x: 325, endPoint y: 273, distance: 197.6
click at [325, 273] on icon at bounding box center [286, 268] width 118 height 23
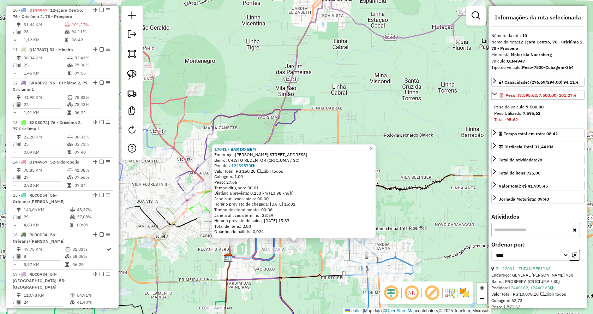
drag, startPoint x: 507, startPoint y: 121, endPoint x: 569, endPoint y: 120, distance: 62.5
click at [569, 120] on div "Total: -95,62" at bounding box center [538, 120] width 88 height 6
click at [404, 111] on div "17041 - BAR DO BEM Endereço: NARCIZO TORRIANI 279 Bairro: CRISTO REDENTOR (CRIC…" at bounding box center [296, 157] width 593 height 314
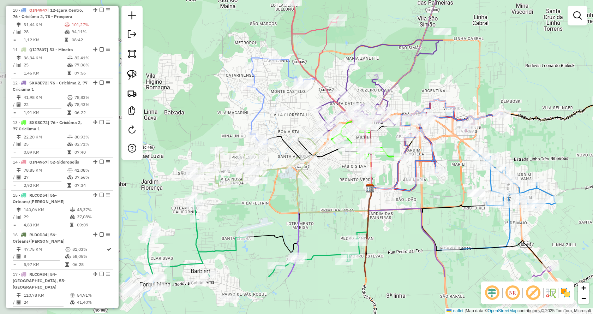
drag, startPoint x: 302, startPoint y: 127, endPoint x: 437, endPoint y: 63, distance: 149.1
click at [437, 63] on div "Janela de atendimento Grade de atendimento Capacidade Transportadoras Veículos …" at bounding box center [296, 157] width 593 height 314
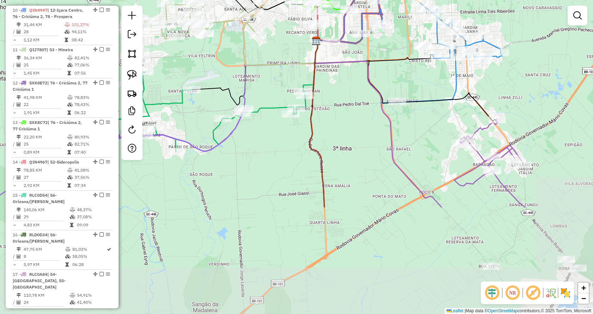
drag, startPoint x: 494, startPoint y: 240, endPoint x: 437, endPoint y: 117, distance: 136.4
click at [437, 117] on div "Janela de atendimento Grade de atendimento Capacidade Transportadoras Veículos …" at bounding box center [296, 157] width 593 height 314
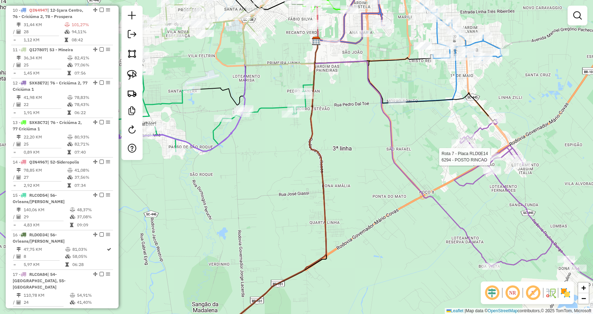
click at [492, 160] on div at bounding box center [493, 156] width 18 height 7
select select "*********"
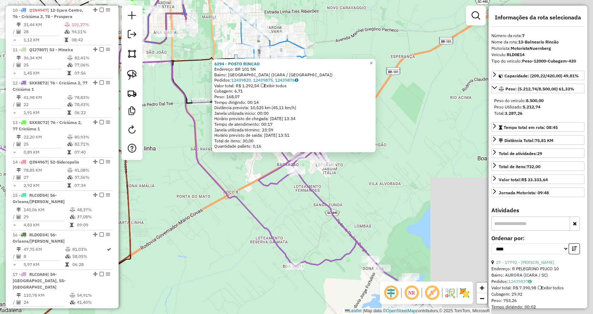
scroll to position [509, 0]
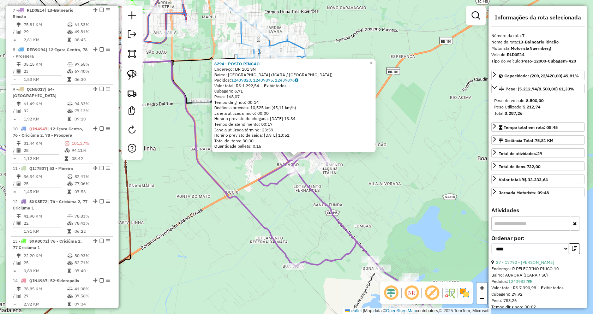
click at [370, 200] on div "6294 - POSTO RINCAO Endereço: BR 101 SN Bairro: VILA NOVA (ICARA / SC) Pedidos:…" at bounding box center [296, 157] width 593 height 314
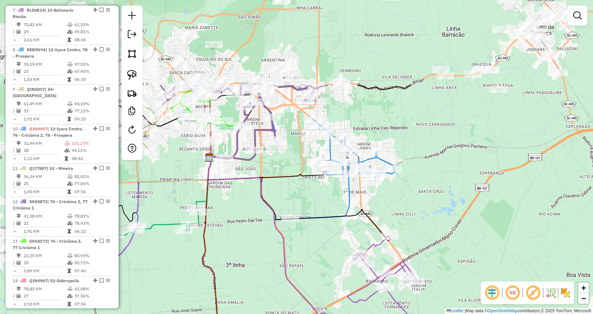
drag, startPoint x: 224, startPoint y: 136, endPoint x: 313, endPoint y: 253, distance: 146.4
click at [313, 253] on div "Janela de atendimento Grade de atendimento Capacidade Transportadoras Veículos …" at bounding box center [296, 157] width 593 height 314
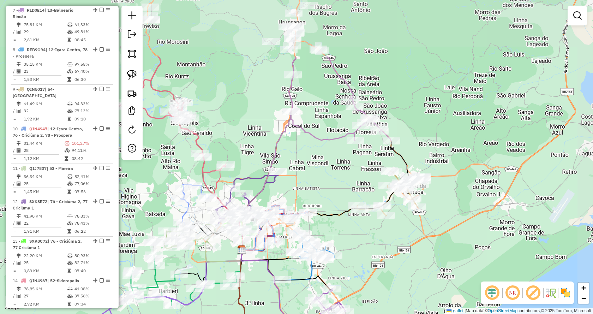
drag, startPoint x: 402, startPoint y: 155, endPoint x: 382, endPoint y: 243, distance: 90.3
click at [382, 243] on div "Janela de atendimento Grade de atendimento Capacidade Transportadoras Veículos …" at bounding box center [296, 157] width 593 height 314
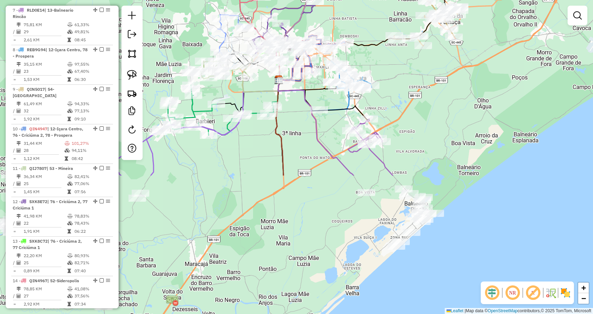
drag, startPoint x: 359, startPoint y: 257, endPoint x: 396, endPoint y: 88, distance: 172.4
click at [396, 88] on div "Janela de atendimento Grade de atendimento Capacidade Transportadoras Veículos …" at bounding box center [296, 157] width 593 height 314
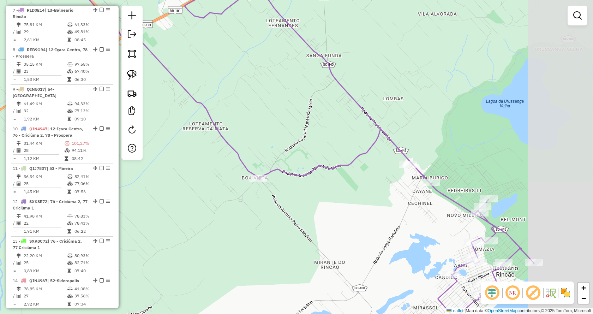
drag, startPoint x: 456, startPoint y: 198, endPoint x: 339, endPoint y: 198, distance: 116.2
click at [339, 198] on div "Janela de atendimento Grade de atendimento Capacidade Transportadoras Veículos …" at bounding box center [296, 157] width 593 height 314
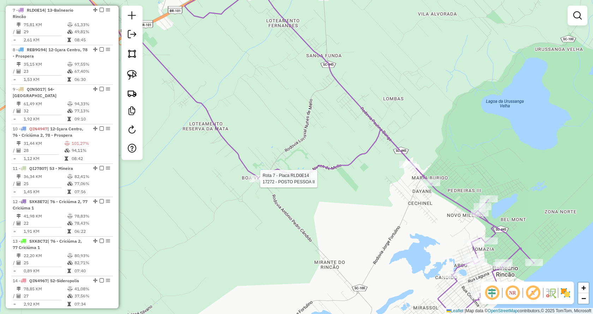
select select "*********"
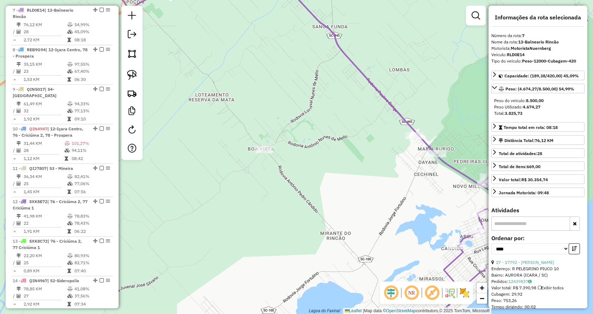
drag, startPoint x: 379, startPoint y: 174, endPoint x: 370, endPoint y: 168, distance: 10.6
click at [370, 168] on div "Janela de atendimento Grade de atendimento Capacidade Transportadoras Veículos …" at bounding box center [296, 157] width 593 height 314
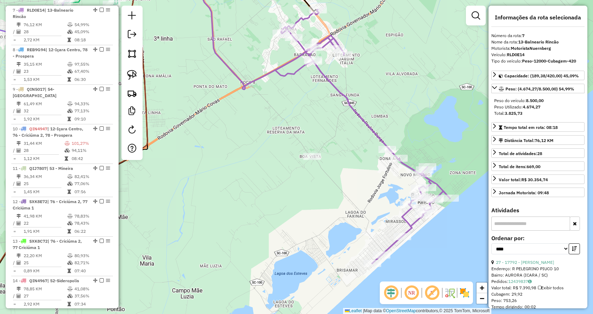
click at [346, 127] on div "Janela de atendimento Grade de atendimento Capacidade Transportadoras Veículos …" at bounding box center [296, 157] width 593 height 314
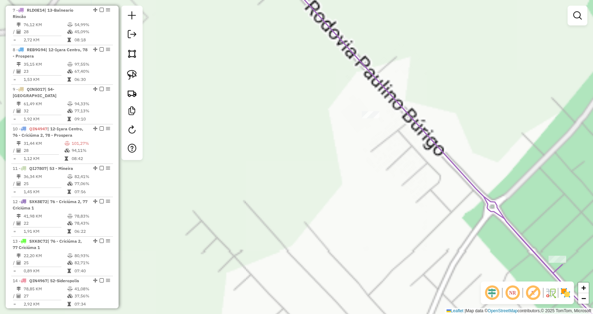
drag, startPoint x: 358, startPoint y: 125, endPoint x: 354, endPoint y: 216, distance: 91.5
click at [354, 216] on div "Janela de atendimento Grade de atendimento Capacidade Transportadoras Veículos …" at bounding box center [296, 157] width 593 height 314
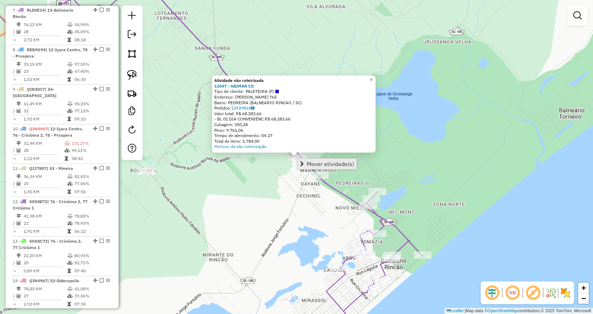
click at [310, 160] on link "Mover atividade(s)" at bounding box center [327, 164] width 59 height 11
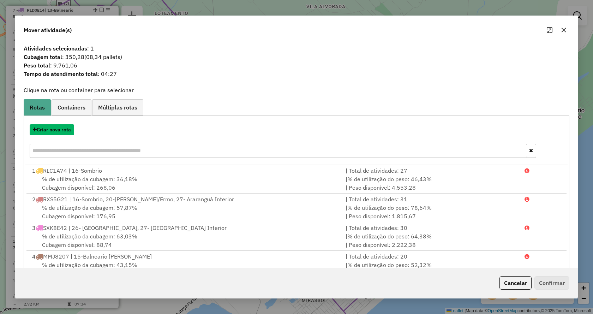
click at [43, 132] on button "Criar nova rota" at bounding box center [52, 129] width 44 height 11
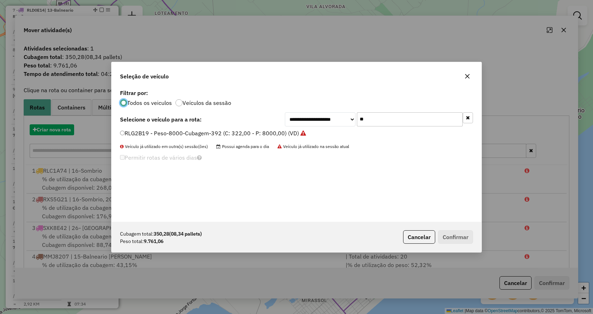
scroll to position [4, 2]
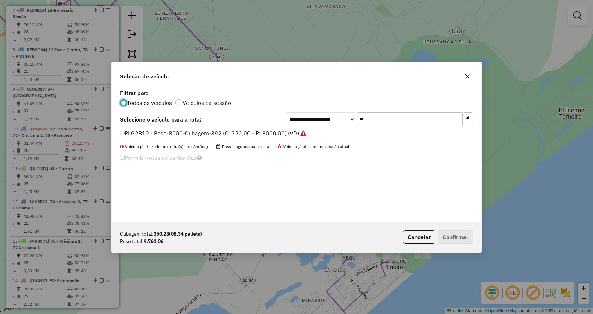
drag, startPoint x: 355, startPoint y: 121, endPoint x: 315, endPoint y: 122, distance: 40.6
click at [315, 122] on div "**********" at bounding box center [379, 119] width 188 height 14
type input "**"
click at [215, 135] on label "QIZ6786 - Peso-13500-Cubagem-504 (C: 504,00 - P: 13500,00)" at bounding box center [206, 133] width 173 height 8
click at [458, 236] on button "Confirmar" at bounding box center [455, 236] width 35 height 13
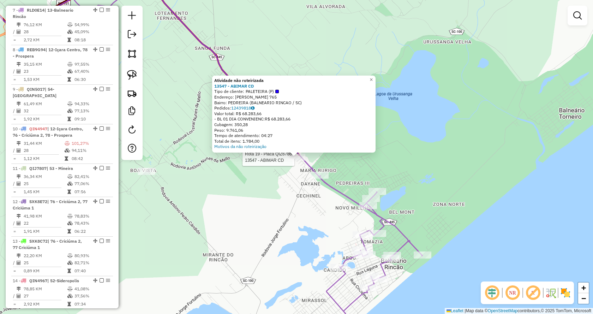
select select "*********"
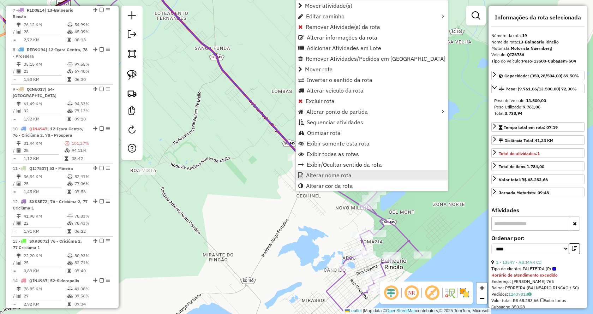
scroll to position [846, 0]
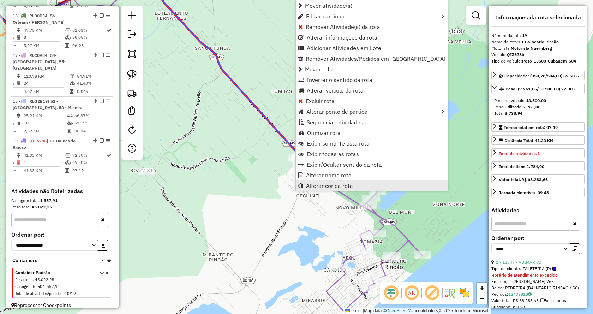
click at [327, 183] on span "Alterar cor da rota" at bounding box center [329, 186] width 47 height 6
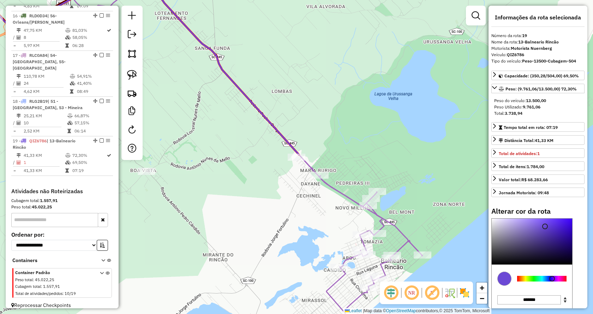
click at [512, 230] on div at bounding box center [532, 242] width 81 height 46
type input "*******"
drag, startPoint x: 483, startPoint y: 224, endPoint x: 476, endPoint y: 216, distance: 10.8
click at [476, 216] on hb-router-mapa "Informações da Sessão 978453 - 13/08/2025 Criação: 12/08/2025 17:36 Depósito: B…" at bounding box center [296, 157] width 593 height 314
click at [222, 166] on div "Janela de atendimento Grade de atendimento Capacidade Transportadoras Veículos …" at bounding box center [296, 157] width 593 height 314
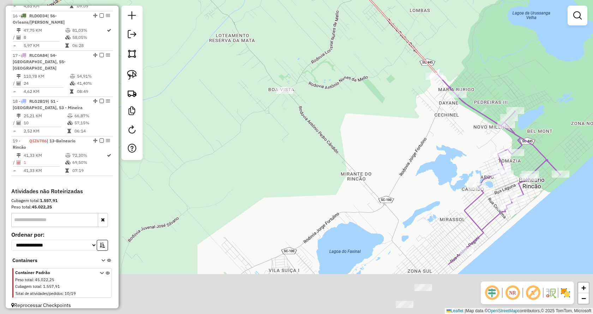
drag, startPoint x: 219, startPoint y: 228, endPoint x: 390, endPoint y: 125, distance: 198.8
click at [390, 125] on div "Janela de atendimento Grade de atendimento Capacidade Transportadoras Veículos …" at bounding box center [296, 157] width 593 height 314
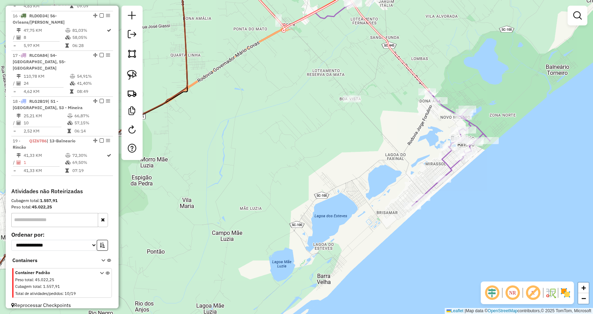
drag, startPoint x: 254, startPoint y: 188, endPoint x: 407, endPoint y: 130, distance: 163.2
click at [407, 130] on div "Janela de atendimento Grade de atendimento Capacidade Transportadoras Veículos …" at bounding box center [296, 157] width 593 height 314
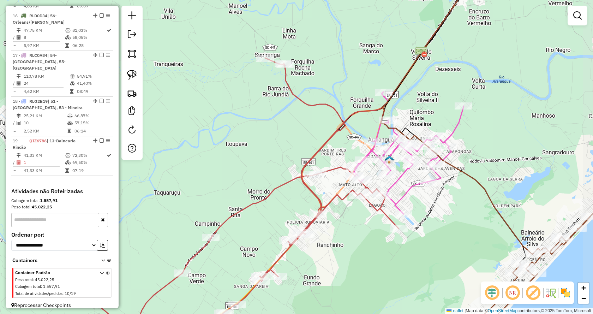
drag, startPoint x: 386, startPoint y: 182, endPoint x: 375, endPoint y: 182, distance: 10.6
click at [375, 182] on div "Janela de atendimento Grade de atendimento Capacidade Transportadoras Veículos …" at bounding box center [296, 157] width 593 height 314
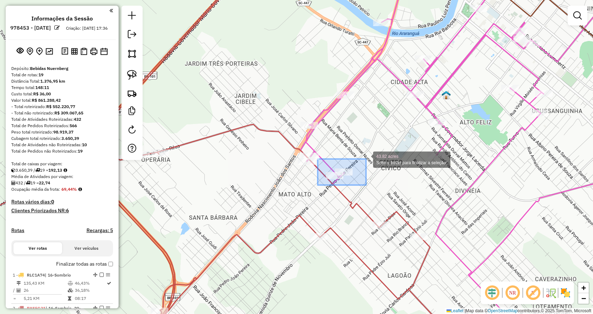
scroll to position [846, 0]
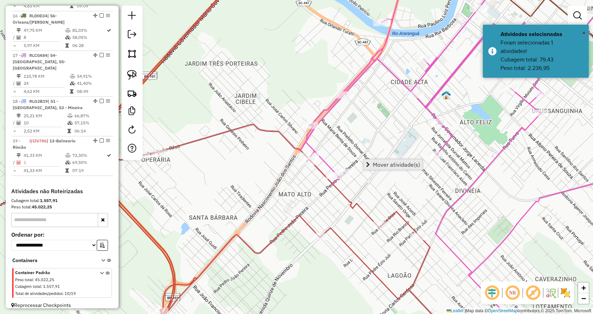
click at [384, 164] on span "Mover atividade(s)" at bounding box center [396, 165] width 47 height 6
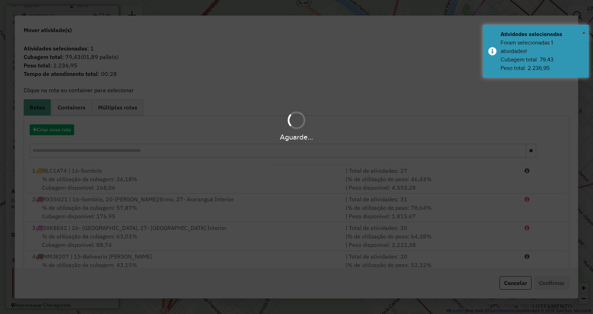
click at [54, 133] on div "Aguarde..." at bounding box center [296, 136] width 593 height 11
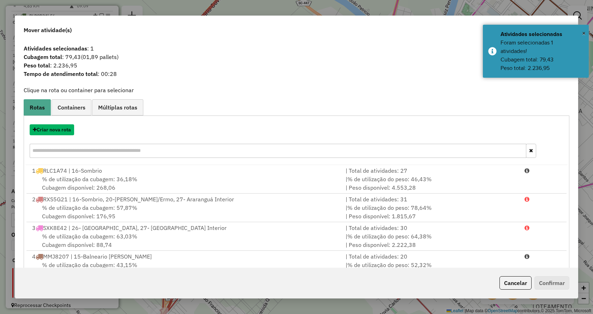
click at [54, 133] on button "Criar nova rota" at bounding box center [52, 129] width 44 height 11
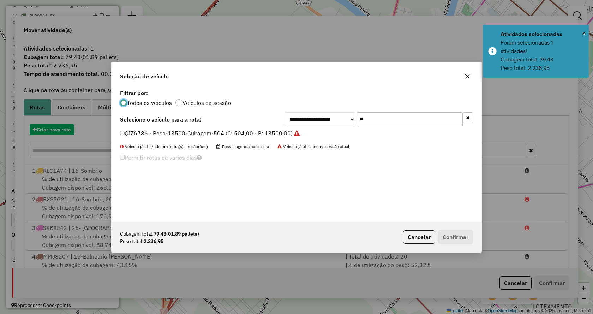
scroll to position [4, 2]
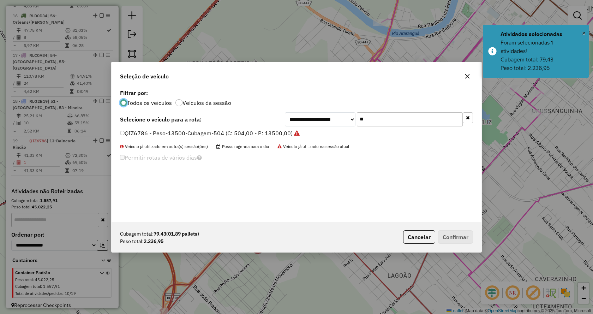
click at [199, 130] on label "QIZ6786 - Peso-13500-Cubagem-504 (C: 504,00 - P: 13500,00)" at bounding box center [210, 133] width 180 height 8
click at [454, 236] on button "Confirmar" at bounding box center [455, 236] width 35 height 13
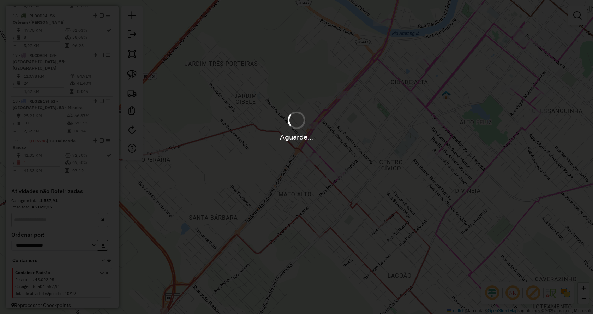
scroll to position [855, 0]
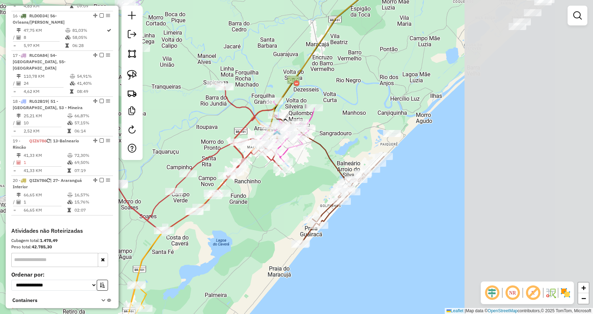
drag, startPoint x: 425, startPoint y: 235, endPoint x: 260, endPoint y: 255, distance: 166.2
click at [260, 255] on div "Janela de atendimento Grade de atendimento Capacidade Transportadoras Veículos …" at bounding box center [296, 157] width 593 height 314
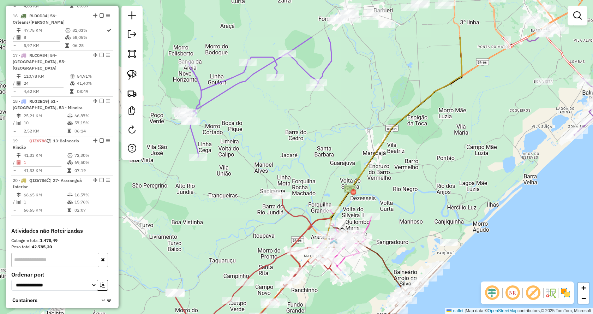
drag, startPoint x: 255, startPoint y: 83, endPoint x: 331, endPoint y: 151, distance: 102.5
click at [331, 151] on div "Janela de atendimento Grade de atendimento Capacidade Transportadoras Veículos …" at bounding box center [296, 157] width 593 height 314
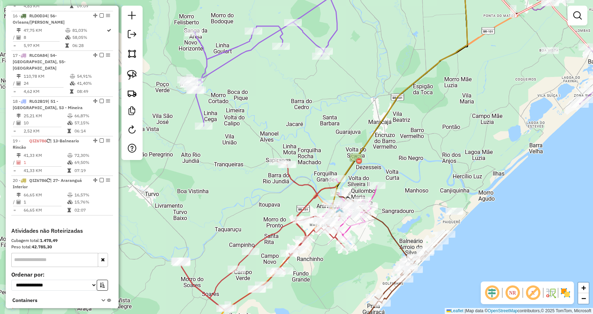
drag, startPoint x: 275, startPoint y: 229, endPoint x: 306, endPoint y: 141, distance: 93.3
click at [306, 141] on div "Janela de atendimento Grade de atendimento Capacidade Transportadoras Veículos …" at bounding box center [296, 157] width 593 height 314
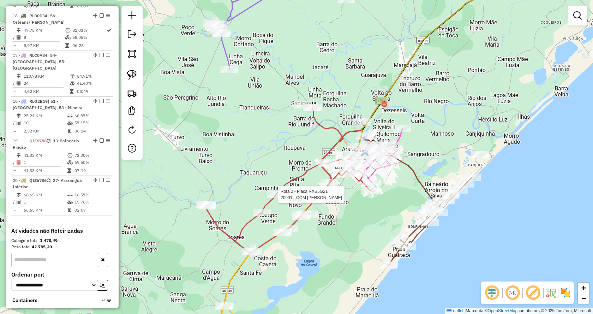
select select "*********"
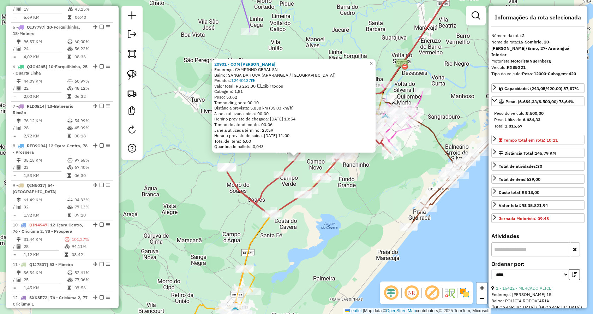
scroll to position [313, 0]
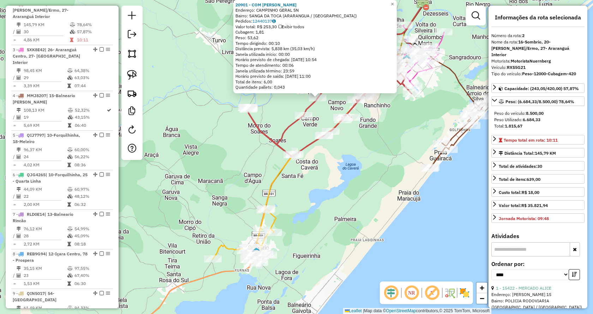
drag, startPoint x: 279, startPoint y: 269, endPoint x: 300, endPoint y: 211, distance: 61.6
click at [300, 211] on div "20901 - COM [PERSON_NAME]: CAMPINHO GERAL SN Bairro: [GEOGRAPHIC_DATA] ([GEOGRA…" at bounding box center [296, 157] width 593 height 314
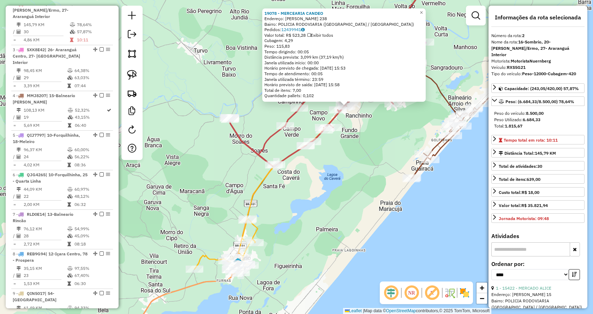
drag, startPoint x: 261, startPoint y: 244, endPoint x: 320, endPoint y: 184, distance: 83.4
click at [320, 184] on div "19078 - MERCEARIA CANDEO Endereço: [PERSON_NAME] 238 Bairro: POLICIA RODOVIARIA…" at bounding box center [296, 157] width 593 height 314
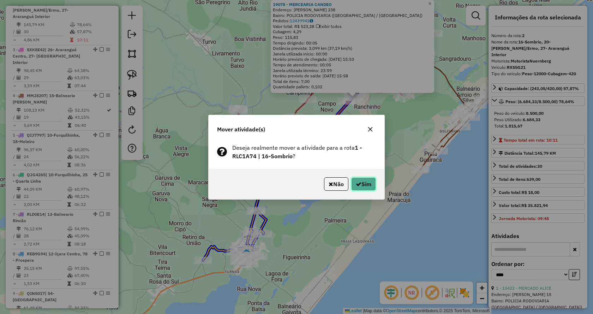
click at [358, 179] on button "Sim" at bounding box center [363, 183] width 25 height 13
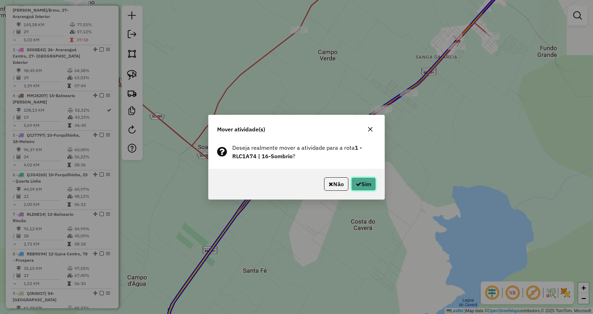
click at [363, 180] on button "Sim" at bounding box center [363, 183] width 25 height 13
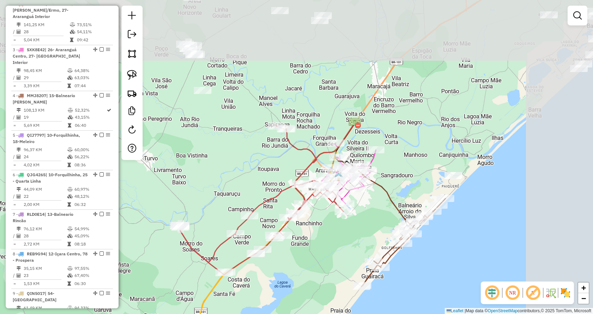
drag, startPoint x: 413, startPoint y: 115, endPoint x: 312, endPoint y: 269, distance: 183.4
click at [312, 269] on div "Janela de atendimento Grade de atendimento Capacidade Transportadoras Veículos …" at bounding box center [296, 157] width 593 height 314
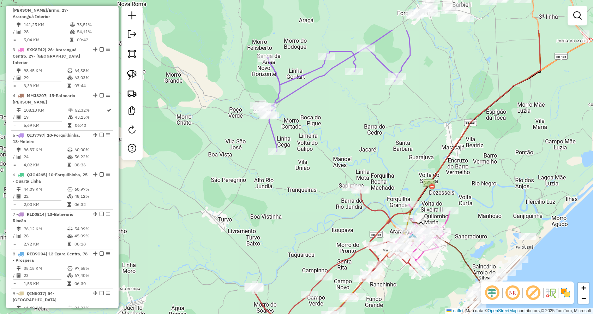
drag, startPoint x: 316, startPoint y: 84, endPoint x: 391, endPoint y: 131, distance: 88.6
click at [391, 131] on div "Janela de atendimento Grade de atendimento Capacidade Transportadoras Veículos …" at bounding box center [296, 157] width 593 height 314
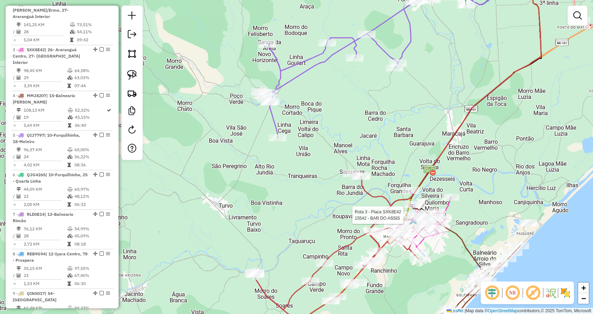
select select "*********"
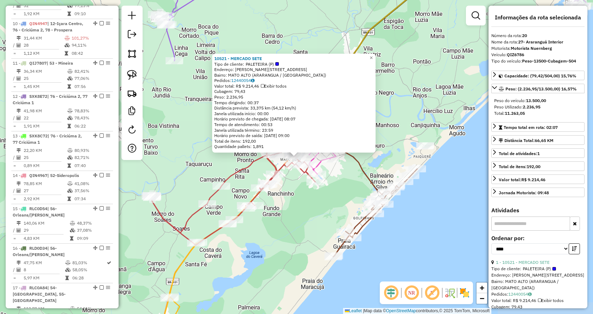
scroll to position [895, 0]
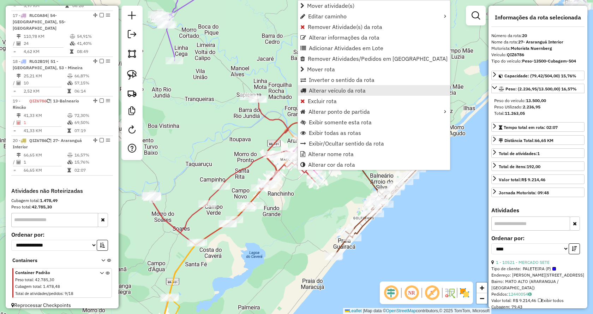
click at [321, 90] on span "Alterar veículo da rota" at bounding box center [337, 91] width 57 height 6
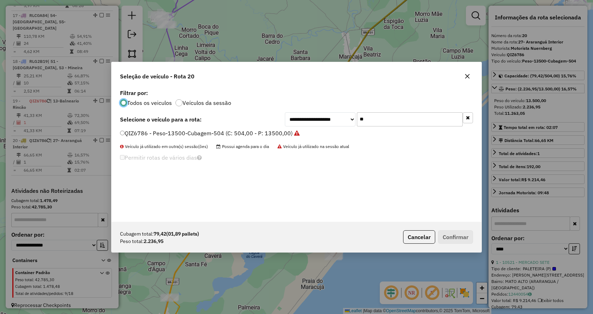
scroll to position [4, 2]
click at [471, 118] on button "button" at bounding box center [468, 117] width 10 height 11
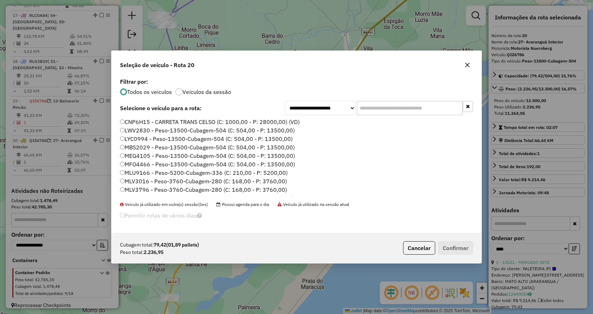
click at [364, 107] on input "text" at bounding box center [410, 108] width 106 height 14
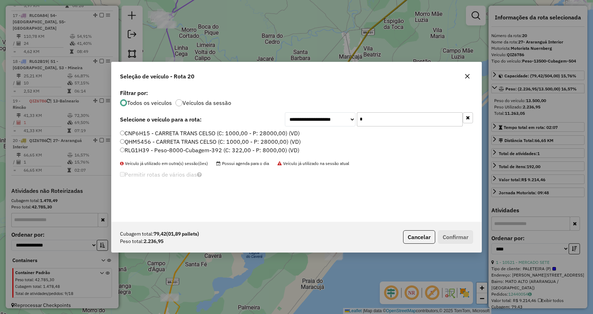
type input "*"
click at [262, 153] on label "RLG1H39 - Peso-8000-Cubagem-392 (C: 322,00 - P: 8000,00) (VD)" at bounding box center [209, 150] width 179 height 8
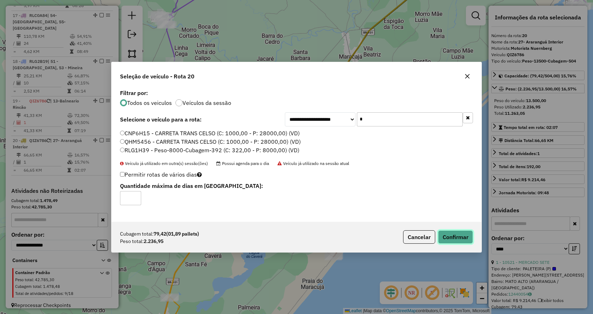
click at [470, 242] on button "Confirmar" at bounding box center [455, 236] width 35 height 13
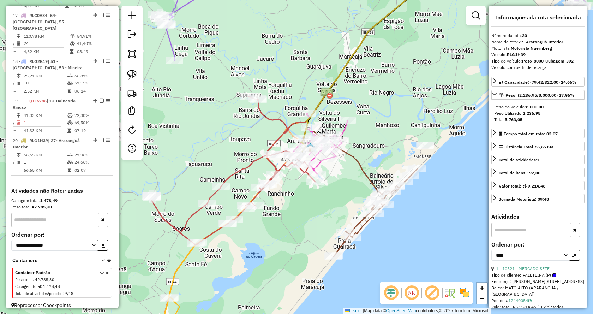
click at [442, 59] on div "Janela de atendimento Grade de atendimento Capacidade Transportadoras Veículos …" at bounding box center [296, 157] width 593 height 314
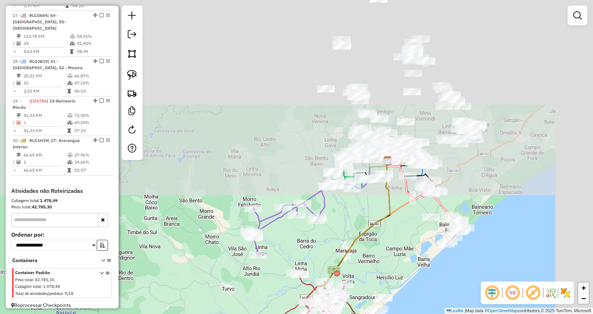
drag, startPoint x: 442, startPoint y: 59, endPoint x: 385, endPoint y: 281, distance: 229.4
click at [385, 281] on div "Janela de atendimento Grade de atendimento Capacidade Transportadoras Veículos …" at bounding box center [296, 157] width 593 height 314
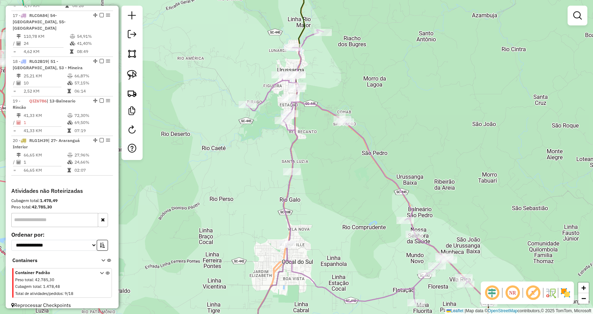
drag, startPoint x: 319, startPoint y: 126, endPoint x: 337, endPoint y: 126, distance: 18.7
click at [337, 126] on div "Janela de atendimento Grade de atendimento Capacidade Transportadoras Veículos …" at bounding box center [296, 157] width 593 height 314
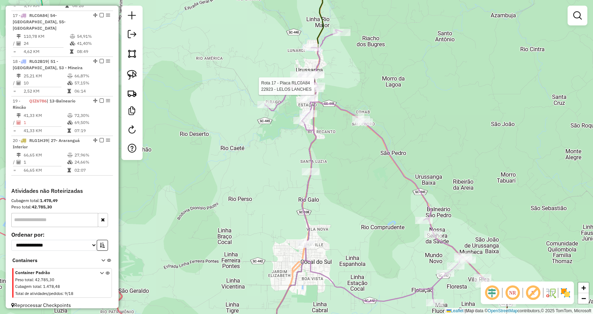
click at [325, 83] on div "Rota 17 - Placa RLC0A84 22923 - LELOS LANCHES Clique e arraste para selecionar …" at bounding box center [296, 157] width 593 height 314
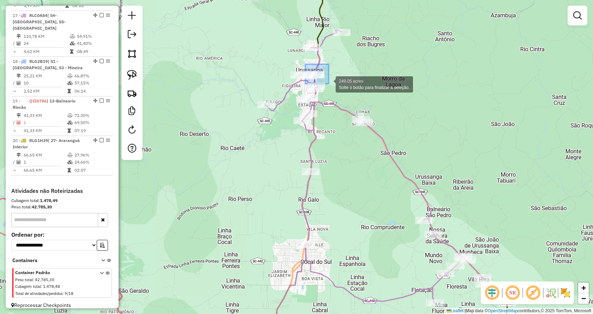
drag, startPoint x: 305, startPoint y: 64, endPoint x: 329, endPoint y: 84, distance: 30.3
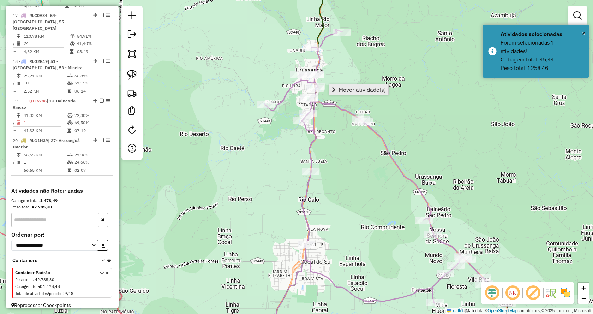
click at [334, 88] on span "Mover atividade(s)" at bounding box center [334, 90] width 4 height 6
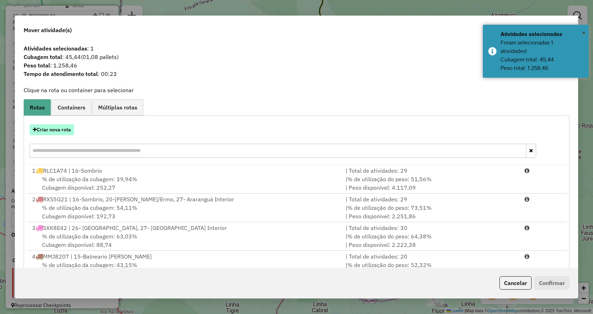
click at [67, 130] on button "Criar nova rota" at bounding box center [52, 129] width 44 height 11
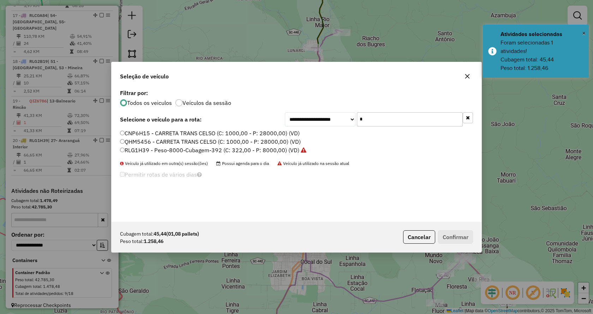
drag, startPoint x: 397, startPoint y: 121, endPoint x: 295, endPoint y: 114, distance: 102.3
click at [295, 114] on div "**********" at bounding box center [379, 119] width 188 height 14
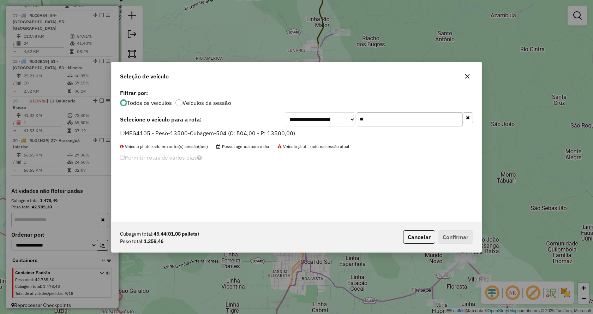
type input "**"
click at [260, 132] on label "MEG4105 - Peso-13500-Cubagem-504 (C: 504,00 - P: 13500,00)" at bounding box center [207, 133] width 175 height 8
click at [451, 238] on button "Confirmar" at bounding box center [455, 236] width 35 height 13
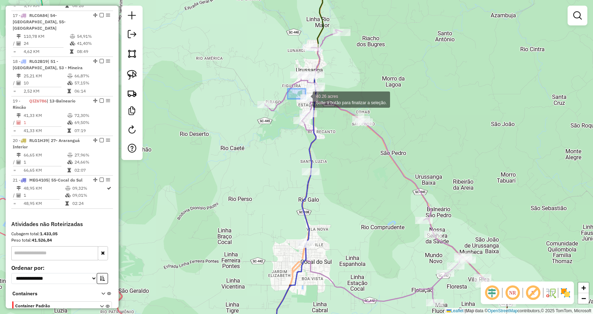
drag, startPoint x: 290, startPoint y: 89, endPoint x: 324, endPoint y: 109, distance: 39.4
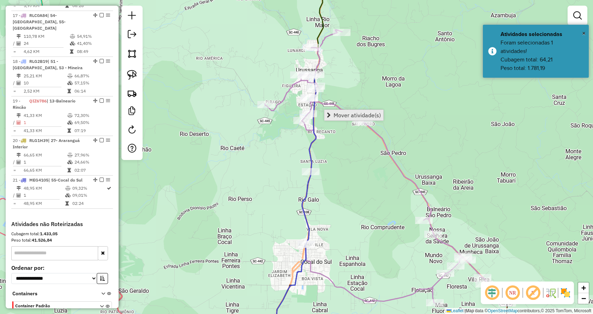
click at [336, 119] on link "Mover atividade(s)" at bounding box center [354, 115] width 59 height 11
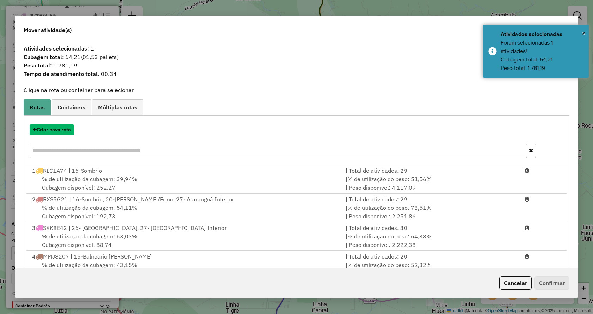
click at [66, 133] on button "Criar nova rota" at bounding box center [52, 129] width 44 height 11
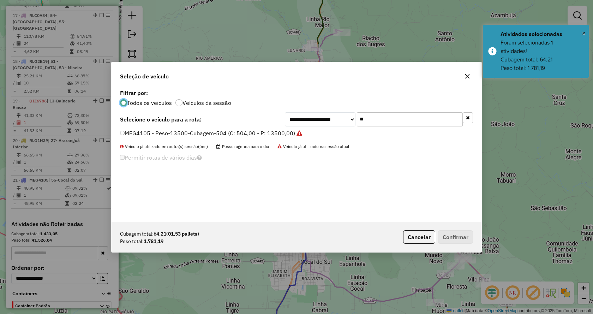
click at [296, 131] on label "MEG4105 - Peso-13500-Cubagem-504 (C: 504,00 - P: 13500,00)" at bounding box center [211, 133] width 182 height 8
click at [465, 236] on button "Confirmar" at bounding box center [455, 236] width 35 height 13
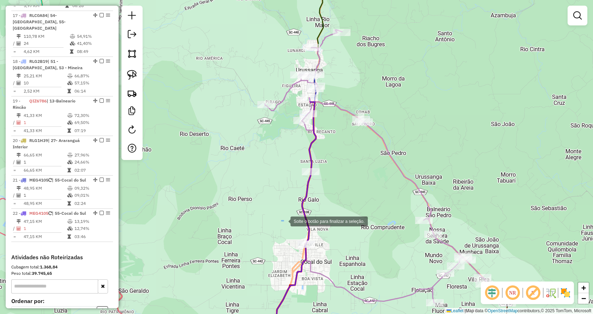
drag, startPoint x: 284, startPoint y: 221, endPoint x: 351, endPoint y: 269, distance: 83.2
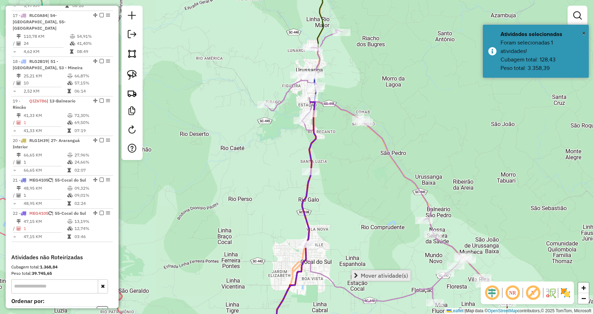
click at [363, 273] on span "Mover atividade(s)" at bounding box center [384, 276] width 47 height 6
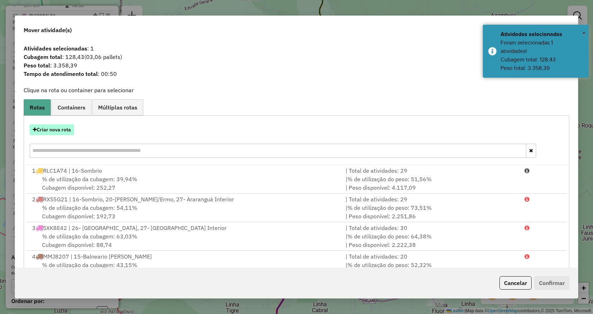
click at [69, 132] on button "Criar nova rota" at bounding box center [52, 129] width 44 height 11
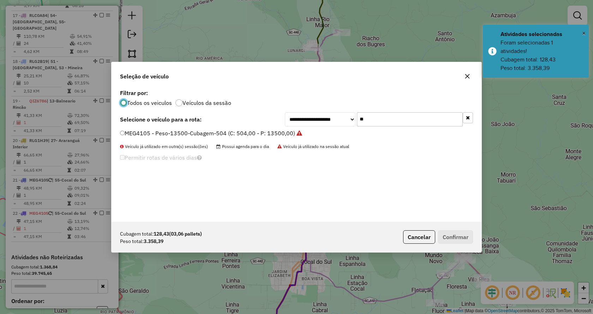
click at [199, 140] on div "MEG4105 - Peso-13500-Cubagem-504 (C: 504,00 - P: 13500,00)" at bounding box center [297, 136] width 362 height 14
click at [220, 137] on label "MEG4105 - Peso-13500-Cubagem-504 (C: 504,00 - P: 13500,00)" at bounding box center [211, 133] width 182 height 8
click at [456, 232] on button "Confirmar" at bounding box center [455, 236] width 35 height 13
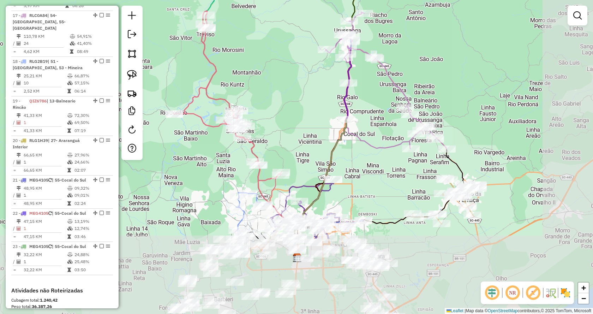
drag, startPoint x: 516, startPoint y: 219, endPoint x: 456, endPoint y: 110, distance: 124.6
click at [456, 110] on div "Janela de atendimento Grade de atendimento Capacidade Transportadoras Veículos …" at bounding box center [296, 157] width 593 height 314
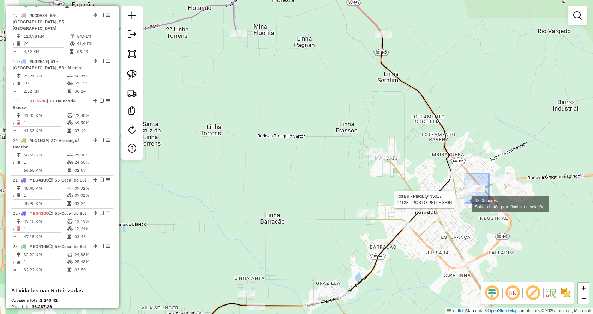
drag, startPoint x: 488, startPoint y: 182, endPoint x: 463, endPoint y: 204, distance: 32.8
click at [463, 204] on div "Rota 9 - Placa QIN5017 14128 - POSTO PELLEGRIN 98.05 acres Solte o botão para f…" at bounding box center [296, 157] width 593 height 314
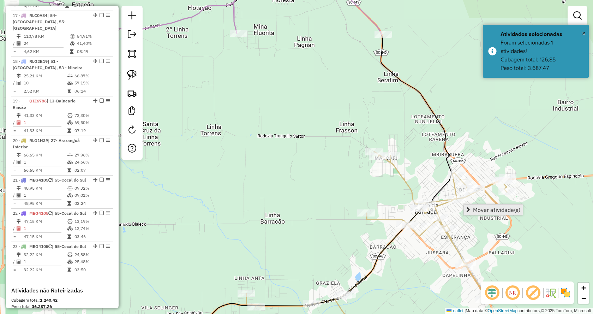
click at [478, 209] on span "Mover atividade(s)" at bounding box center [496, 210] width 47 height 6
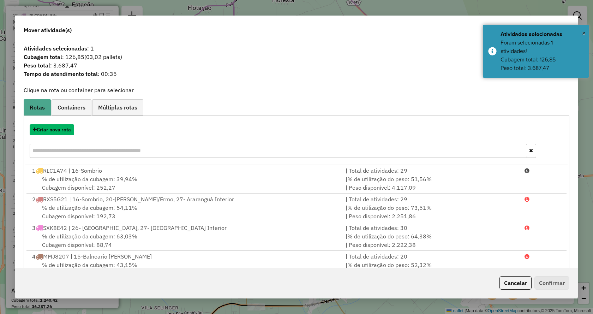
click at [65, 132] on button "Criar nova rota" at bounding box center [52, 129] width 44 height 11
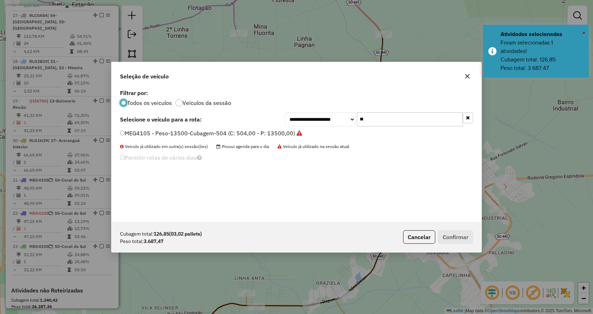
click at [473, 119] on button "button" at bounding box center [468, 117] width 10 height 11
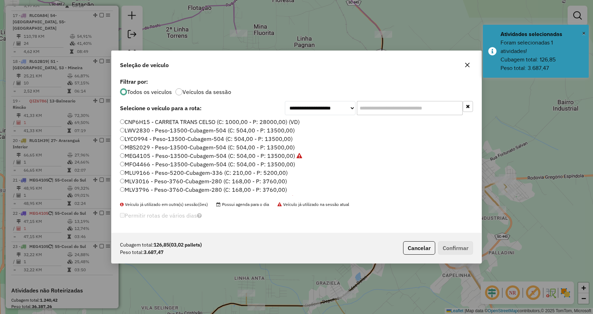
drag, startPoint x: 453, startPoint y: 113, endPoint x: 450, endPoint y: 117, distance: 4.5
click at [453, 113] on input "text" at bounding box center [410, 108] width 106 height 14
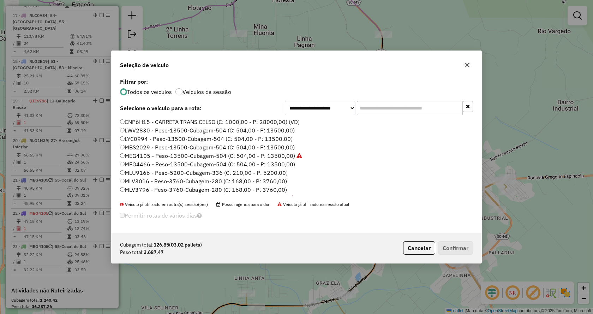
click at [436, 112] on input "text" at bounding box center [410, 108] width 106 height 14
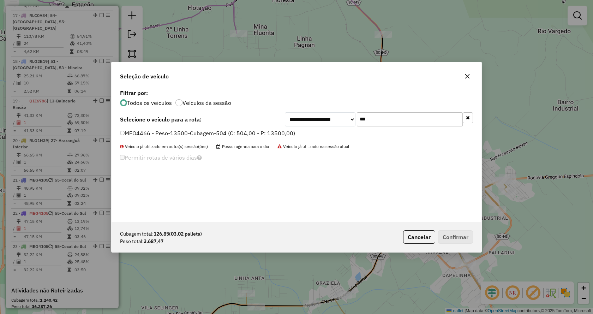
type input "***"
click at [241, 129] on div "**********" at bounding box center [297, 155] width 370 height 134
click at [253, 135] on label "MFO4466 - Peso-13500-Cubagem-504 (C: 504,00 - P: 13500,00)" at bounding box center [207, 133] width 175 height 8
click at [456, 240] on button "Confirmar" at bounding box center [455, 236] width 35 height 13
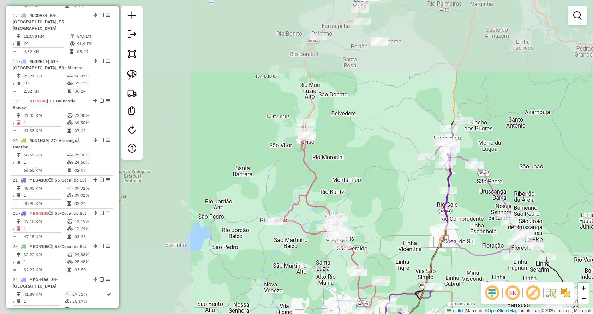
drag, startPoint x: 249, startPoint y: 54, endPoint x: 470, endPoint y: 207, distance: 268.0
click at [470, 207] on div "Janela de atendimento Grade de atendimento Capacidade Transportadoras Veículos …" at bounding box center [296, 157] width 593 height 314
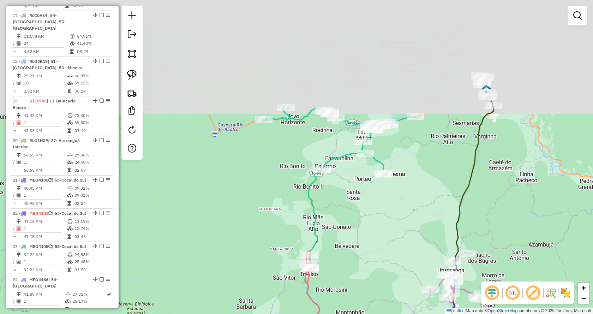
drag, startPoint x: 364, startPoint y: 114, endPoint x: 367, endPoint y: 246, distance: 132.1
click at [367, 246] on div "Janela de atendimento Grade de atendimento Capacidade Transportadoras Veículos …" at bounding box center [296, 157] width 593 height 314
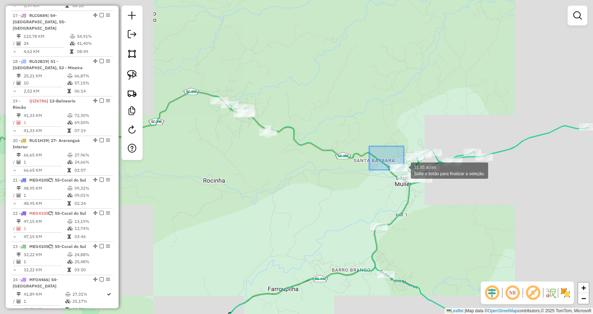
drag, startPoint x: 393, startPoint y: 162, endPoint x: 434, endPoint y: 188, distance: 49.2
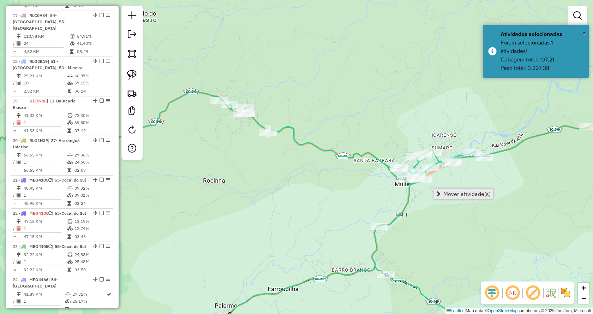
click at [438, 193] on span "Mover atividade(s)" at bounding box center [439, 194] width 4 height 6
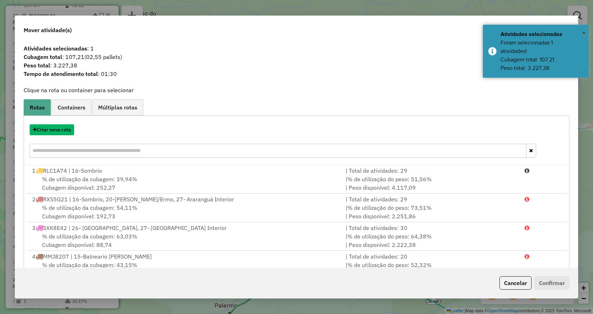
click at [66, 133] on button "Criar nova rota" at bounding box center [52, 129] width 44 height 11
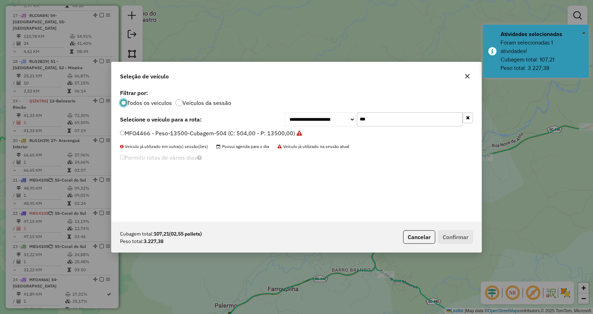
click at [253, 132] on label "MFO4466 - Peso-13500-Cubagem-504 (C: 504,00 - P: 13500,00)" at bounding box center [211, 133] width 182 height 8
click at [461, 239] on button "Confirmar" at bounding box center [455, 236] width 35 height 13
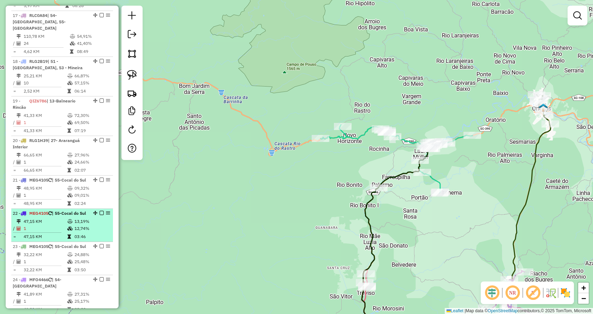
scroll to position [1092, 0]
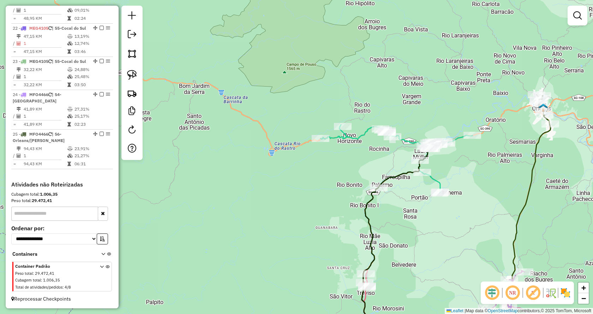
click at [100, 267] on icon at bounding box center [102, 278] width 4 height 26
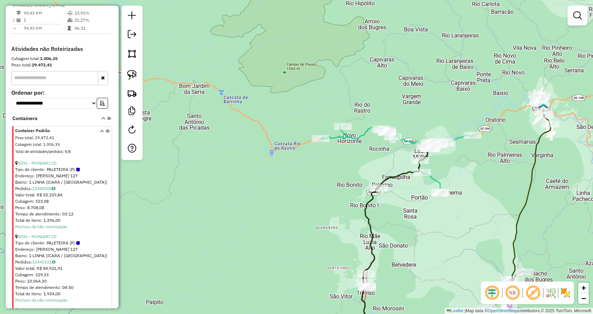
scroll to position [1234, 0]
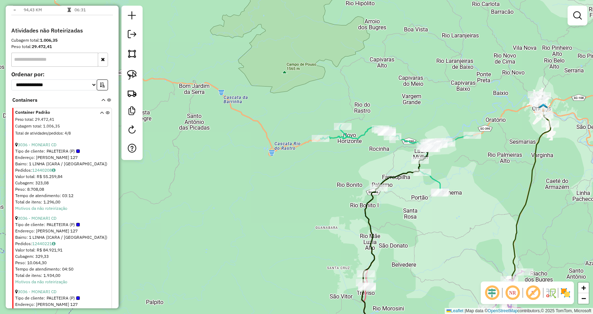
click at [40, 154] on div "Tipo de cliente: PALETEIRA (P)" at bounding box center [62, 151] width 95 height 6
click at [41, 154] on div "Tipo de cliente: PALETEIRA (P)" at bounding box center [62, 151] width 95 height 6
click at [42, 147] on link "3036 - MONIARI CD" at bounding box center [37, 144] width 39 height 5
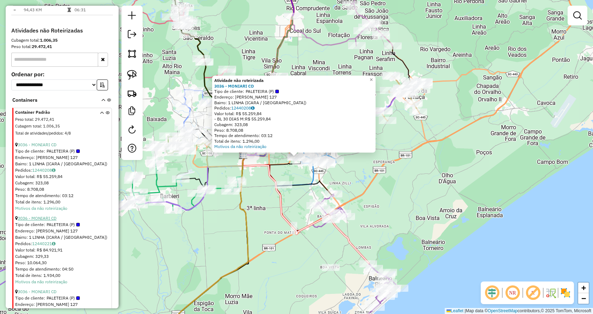
click at [32, 221] on link "3036 - MONIARI CD" at bounding box center [37, 217] width 39 height 5
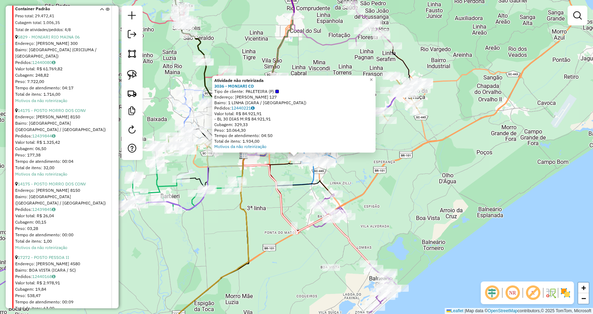
scroll to position [1657, 0]
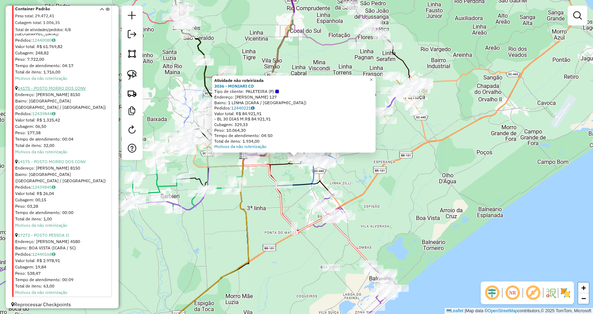
click at [74, 91] on link "14175 - POSTO MORRO DOS CONV" at bounding box center [52, 87] width 68 height 5
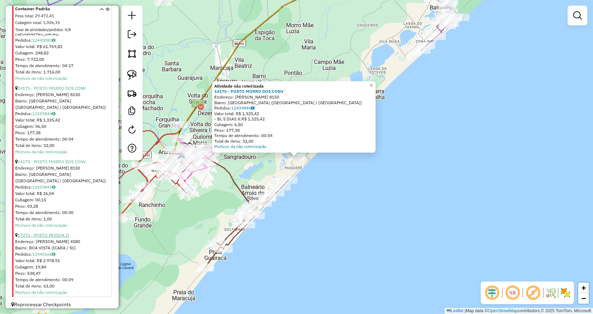
click at [61, 238] on link "17272 - POSTO PESSOA II" at bounding box center [44, 234] width 52 height 5
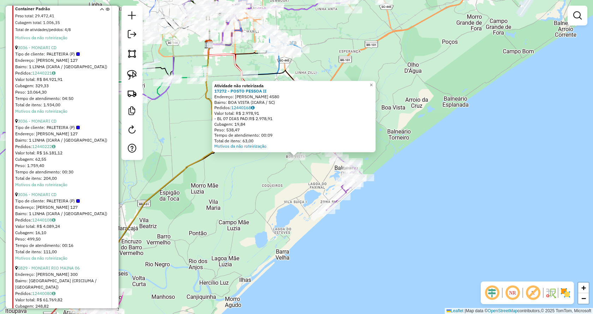
scroll to position [1329, 0]
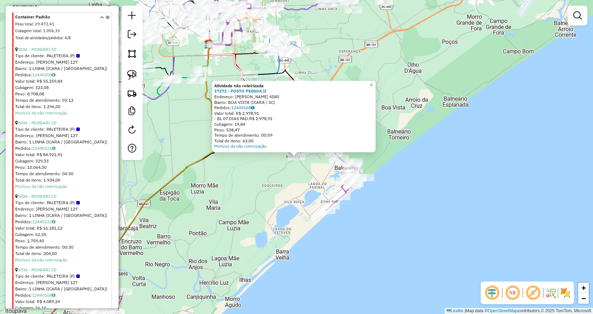
click at [198, 172] on div "Atividade não roteirizada 17272 - POSTO PESSOA II Endereço: [PERSON_NAME] 4580 …" at bounding box center [296, 157] width 593 height 314
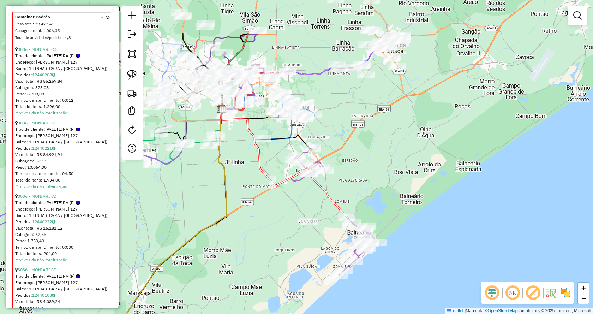
drag, startPoint x: 260, startPoint y: 115, endPoint x: 284, endPoint y: 213, distance: 100.6
click at [284, 213] on div "Janela de atendimento Grade de atendimento Capacidade Transportadoras Veículos …" at bounding box center [296, 157] width 593 height 314
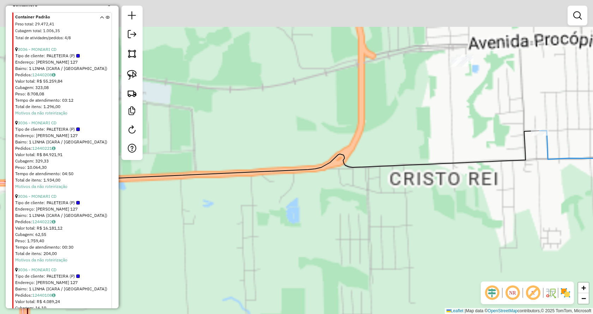
drag, startPoint x: 363, startPoint y: 133, endPoint x: 281, endPoint y: 298, distance: 184.8
click at [281, 298] on div "Rota 19 - Placa QIZ6786 13547 - ABIMAR CD Janela de atendimento Grade de atendi…" at bounding box center [296, 157] width 593 height 314
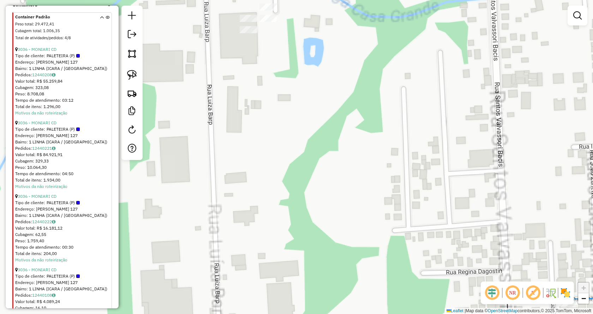
drag, startPoint x: 396, startPoint y: 49, endPoint x: 404, endPoint y: 182, distance: 133.4
click at [404, 182] on div "Rota 19 - Placa QIZ6786 13547 - ABIMAR CD Janela de atendimento Grade de atendi…" at bounding box center [296, 157] width 593 height 314
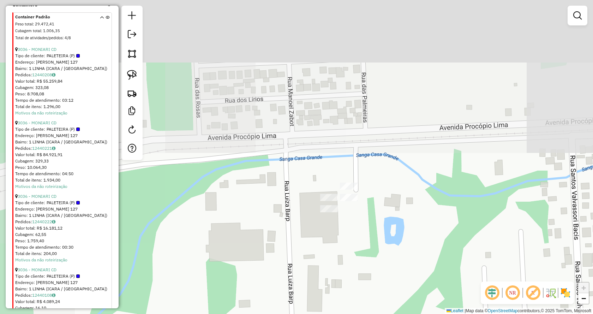
drag, startPoint x: 409, startPoint y: 158, endPoint x: 468, endPoint y: 196, distance: 70.2
click at [468, 196] on div "Rota 19 - Placa QIZ6786 13547 - ABIMAR CD Janela de atendimento Grade de atendi…" at bounding box center [296, 157] width 593 height 314
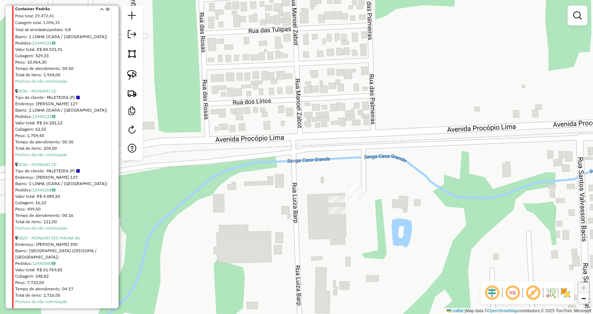
scroll to position [1435, 0]
click at [234, 156] on div "Rota 19 - Placa QIZ6786 13547 - ABIMAR CD Janela de atendimento Grade de atendi…" at bounding box center [296, 157] width 593 height 314
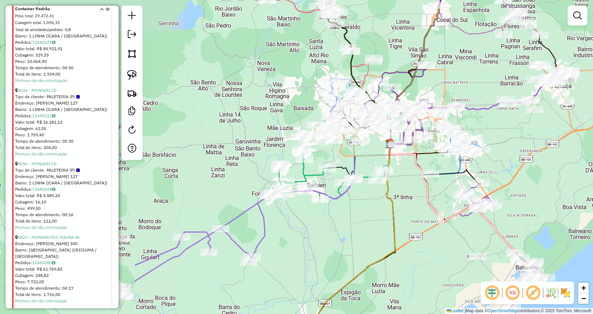
drag, startPoint x: 218, startPoint y: 160, endPoint x: 382, endPoint y: 149, distance: 164.6
click at [412, 167] on div "Janela de atendimento Grade de atendimento Capacidade Transportadoras Veículos …" at bounding box center [296, 157] width 593 height 314
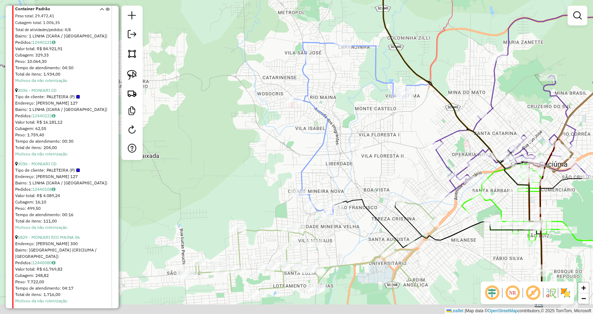
drag, startPoint x: 367, startPoint y: 130, endPoint x: 327, endPoint y: 75, distance: 67.6
click at [327, 75] on div "Janela de atendimento Grade de atendimento Capacidade Transportadoras Veículos …" at bounding box center [296, 157] width 593 height 314
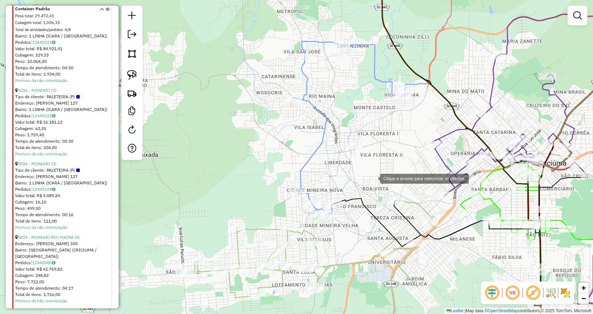
drag, startPoint x: 332, startPoint y: 126, endPoint x: 374, endPoint y: 178, distance: 66.4
click at [374, 178] on div "Clique e arraste para selecionar os clientes. Janela de atendimento Grade de at…" at bounding box center [296, 157] width 593 height 314
drag, startPoint x: 333, startPoint y: 126, endPoint x: 385, endPoint y: 167, distance: 66.6
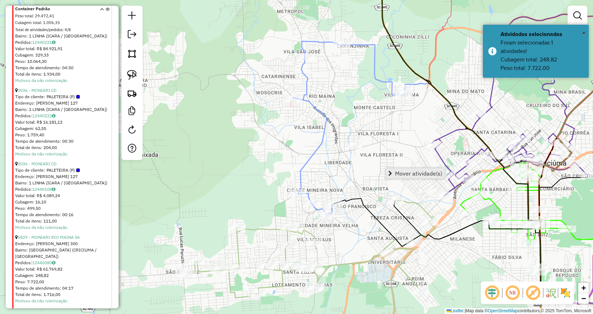
click at [393, 172] on link "Mover atividade(s)" at bounding box center [415, 173] width 59 height 11
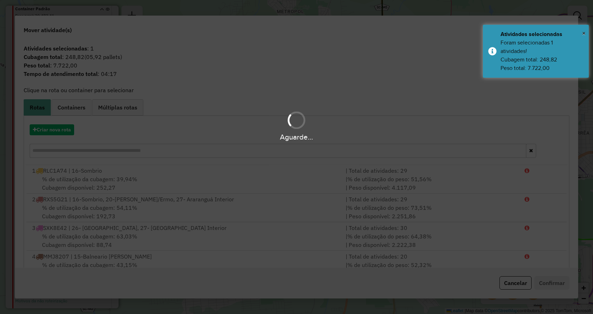
click at [62, 131] on div "Aguarde..." at bounding box center [296, 126] width 593 height 34
click at [71, 132] on button "Criar nova rota" at bounding box center [52, 129] width 44 height 11
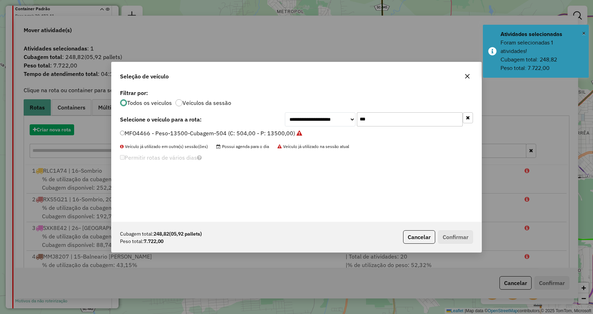
scroll to position [4, 2]
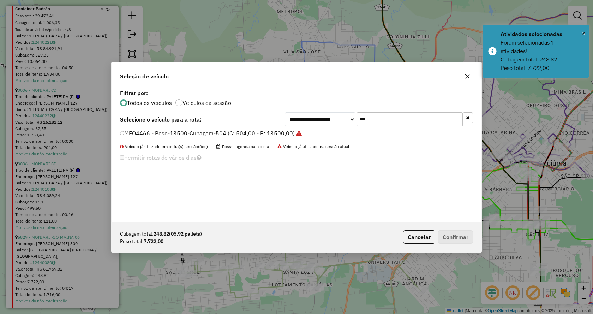
drag, startPoint x: 375, startPoint y: 123, endPoint x: 337, endPoint y: 119, distance: 38.7
click at [337, 119] on div "**********" at bounding box center [379, 119] width 188 height 14
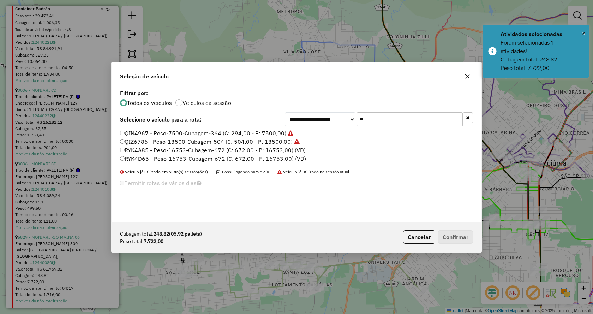
type input "*"
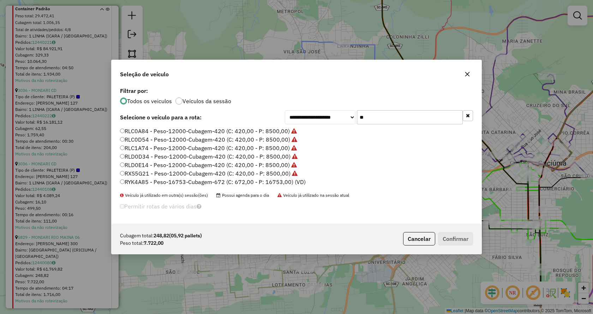
type input "**"
click at [204, 182] on label "RYK4A85 - Peso-16753-Cubagem-672 (C: 672,00 - P: 16753,00) (VD)" at bounding box center [213, 182] width 186 height 8
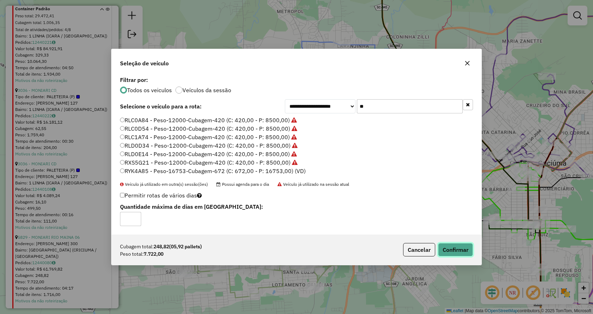
click at [453, 247] on button "Confirmar" at bounding box center [455, 249] width 35 height 13
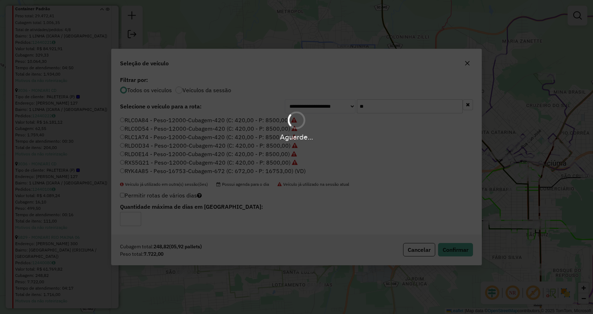
scroll to position [1468, 0]
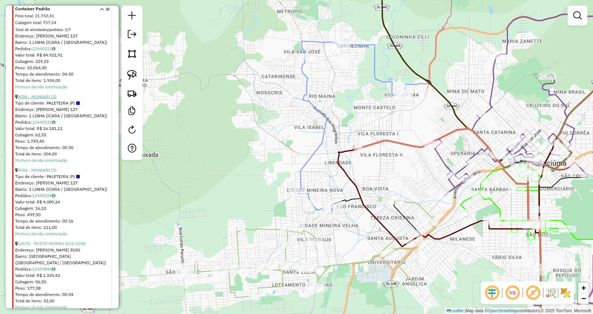
click at [47, 99] on link "3036 - MONIARI CD" at bounding box center [37, 96] width 39 height 5
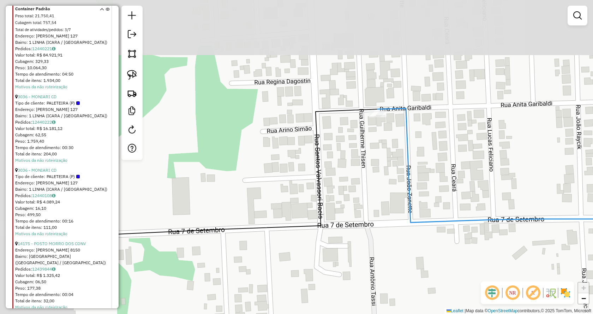
drag, startPoint x: 262, startPoint y: 125, endPoint x: 427, endPoint y: 215, distance: 187.8
click at [417, 228] on div "Atividade não roteirizada 3036 - MONIARI CD Tipo de cliente: PALETEIRA (P) Ende…" at bounding box center [296, 157] width 593 height 314
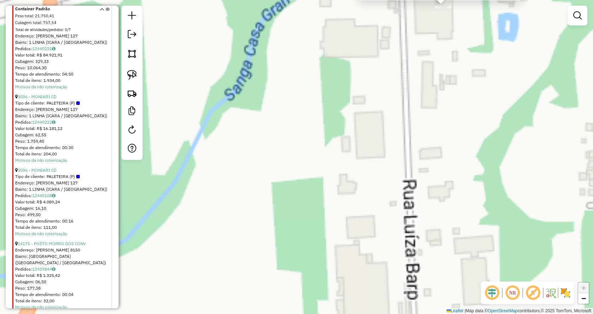
drag, startPoint x: 274, startPoint y: 231, endPoint x: 260, endPoint y: 252, distance: 25.5
click at [260, 252] on div "Atividade não roteirizada 3036 - MONIARI CD Tipo de cliente: PALETEIRA (P) Ende…" at bounding box center [296, 157] width 593 height 314
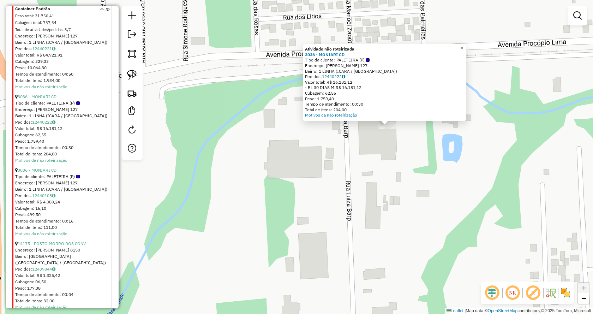
click at [418, 170] on div "Atividade não roteirizada 3036 - MONIARI CD Tipo de cliente: PALETEIRA (P) Ende…" at bounding box center [296, 157] width 593 height 314
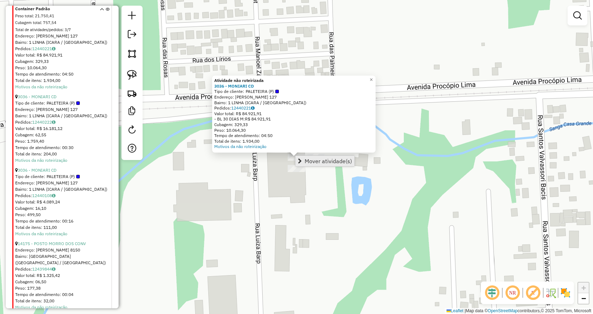
click at [299, 159] on span "Mover atividade(s)" at bounding box center [300, 161] width 4 height 6
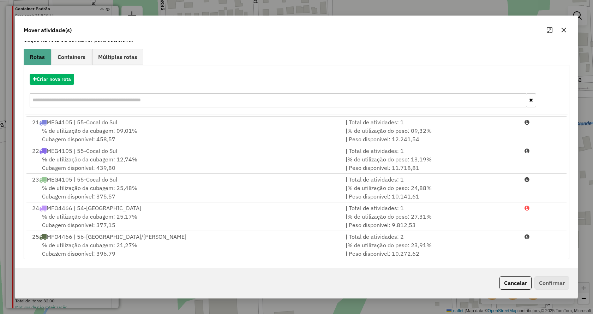
scroll to position [603, 0]
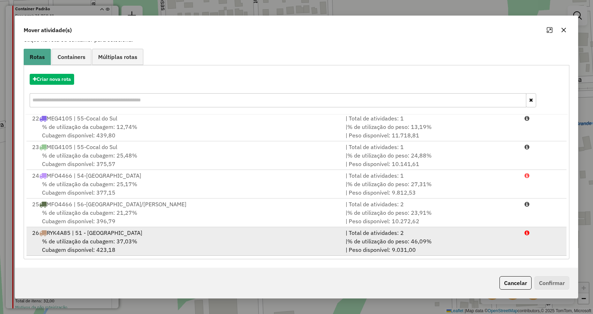
click at [509, 235] on div "| Total de atividades: 2" at bounding box center [431, 233] width 179 height 8
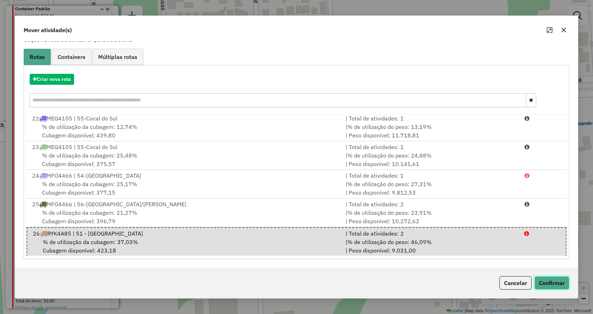
click at [555, 287] on button "Confirmar" at bounding box center [552, 282] width 35 height 13
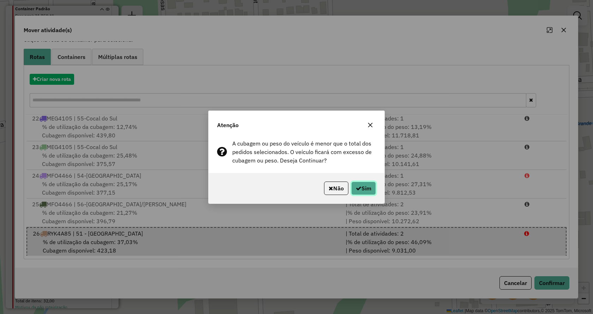
click at [364, 186] on button "Sim" at bounding box center [363, 188] width 25 height 13
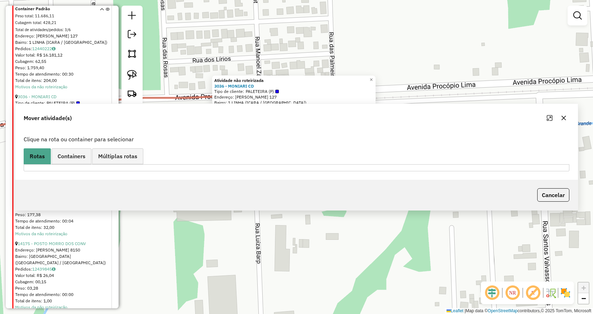
scroll to position [0, 0]
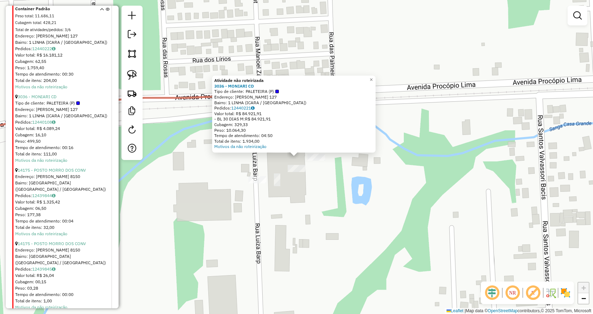
click at [301, 201] on div "Atividade não roteirizada 3036 - MONIARI CD Tipo de cliente: PALETEIRA (P) Ende…" at bounding box center [296, 157] width 593 height 314
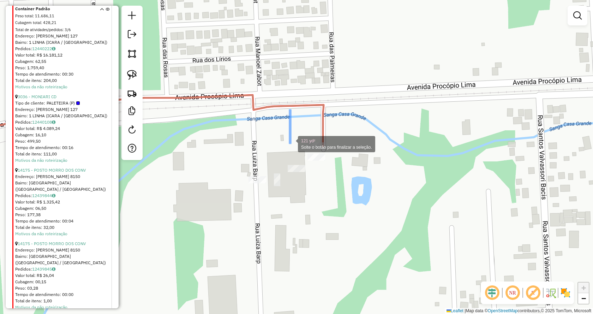
drag, startPoint x: 290, startPoint y: 110, endPoint x: 287, endPoint y: 152, distance: 41.8
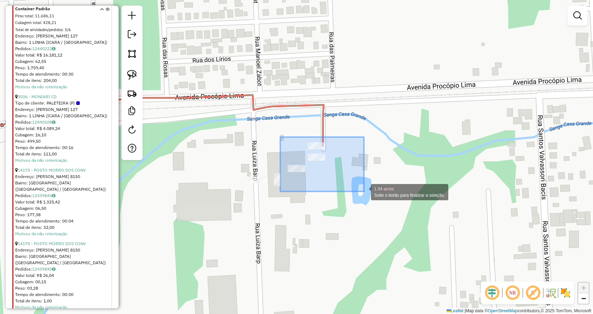
drag, startPoint x: 355, startPoint y: 185, endPoint x: 371, endPoint y: 196, distance: 19.6
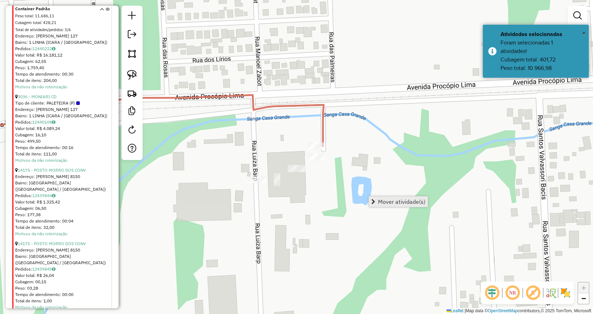
click at [379, 199] on span "Mover atividade(s)" at bounding box center [401, 202] width 47 height 6
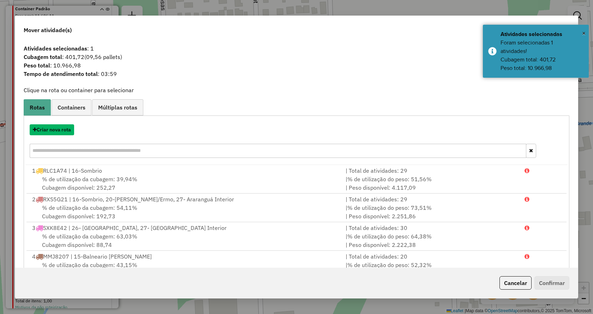
click at [52, 131] on button "Criar nova rota" at bounding box center [52, 129] width 44 height 11
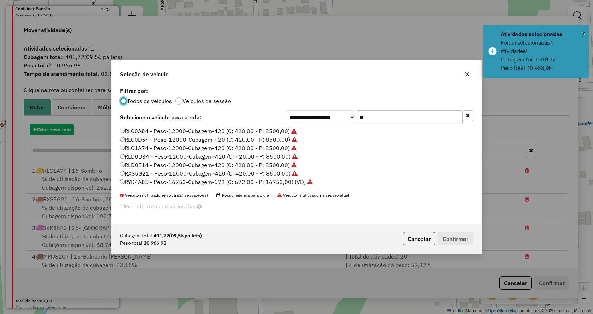
scroll to position [4, 2]
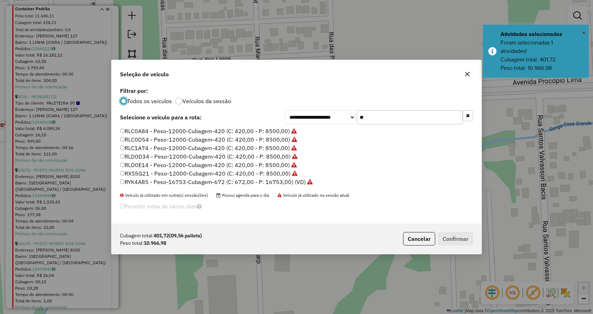
click at [463, 117] on button "button" at bounding box center [468, 115] width 10 height 11
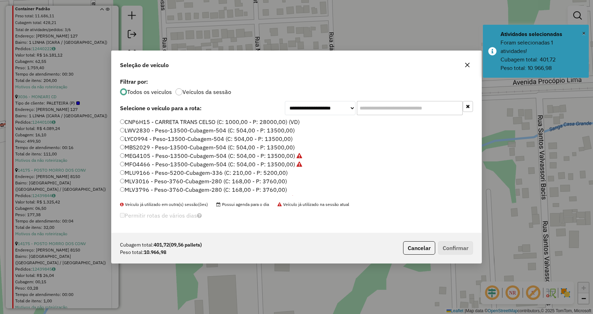
click at [439, 112] on input "text" at bounding box center [410, 108] width 106 height 14
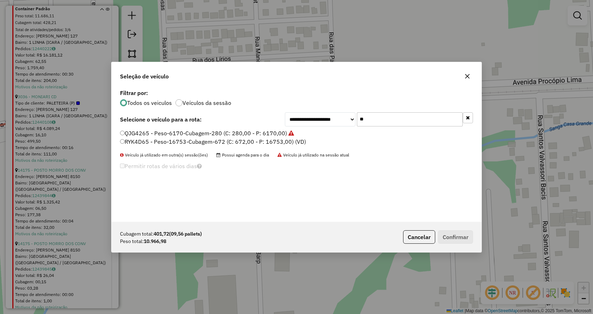
type input "**"
click at [296, 142] on label "RYK4D65 - Peso-16753-Cubagem-672 (C: 672,00 - P: 16753,00) (VD)" at bounding box center [213, 141] width 186 height 8
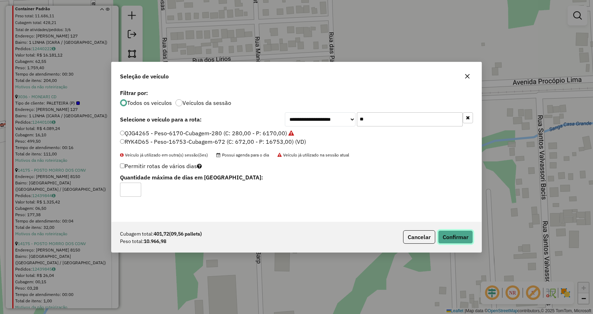
click at [442, 233] on button "Confirmar" at bounding box center [455, 236] width 35 height 13
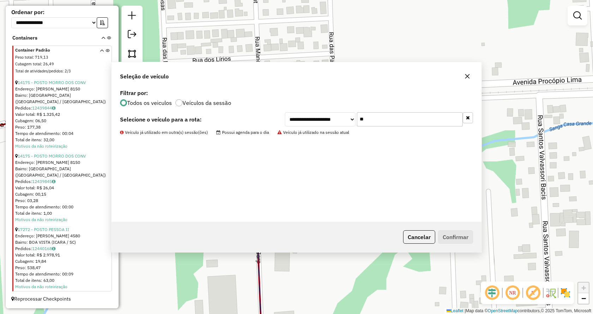
scroll to position [1281, 0]
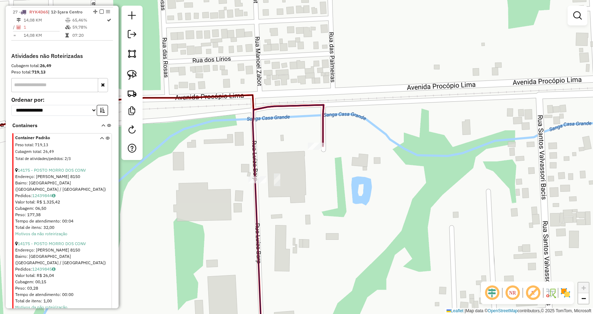
click at [417, 153] on div "Janela de atendimento Grade de atendimento Capacidade Transportadoras Veículos …" at bounding box center [296, 157] width 593 height 314
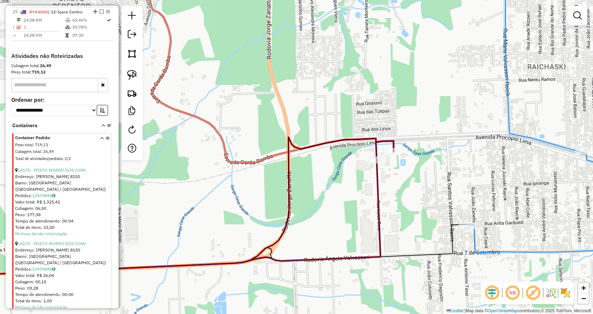
click at [101, 130] on icon at bounding box center [103, 127] width 4 height 7
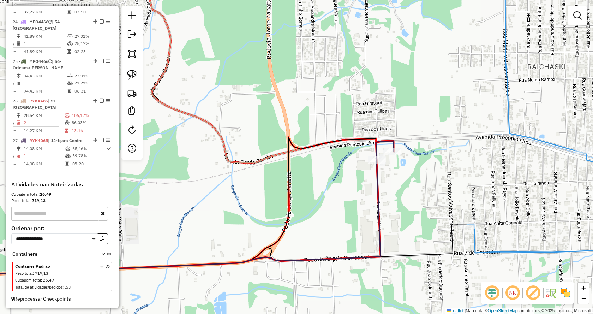
scroll to position [1159, 0]
click at [100, 266] on icon at bounding box center [102, 278] width 4 height 26
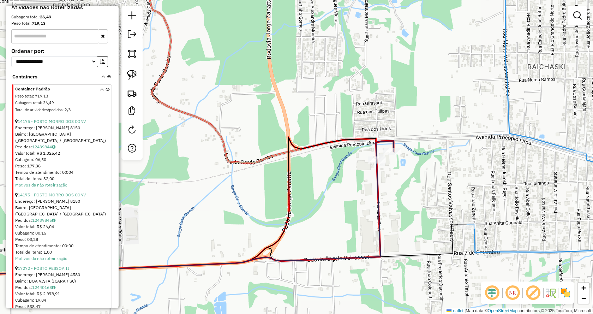
scroll to position [1388, 0]
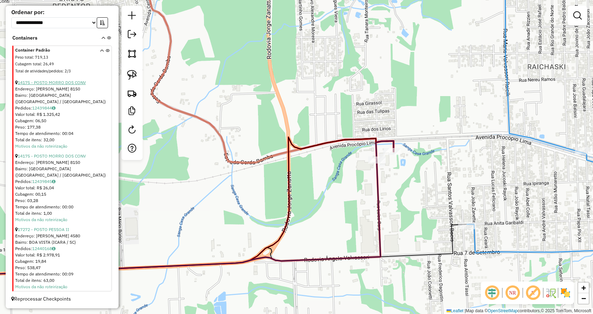
click at [66, 80] on link "14175 - POSTO MORRO DOS CONV" at bounding box center [52, 82] width 68 height 5
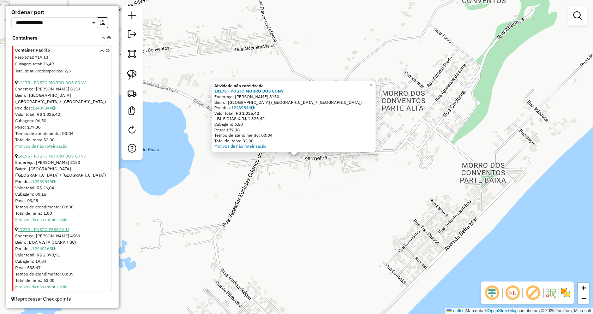
click at [46, 229] on link "17272 - POSTO PESSOA II" at bounding box center [44, 229] width 52 height 5
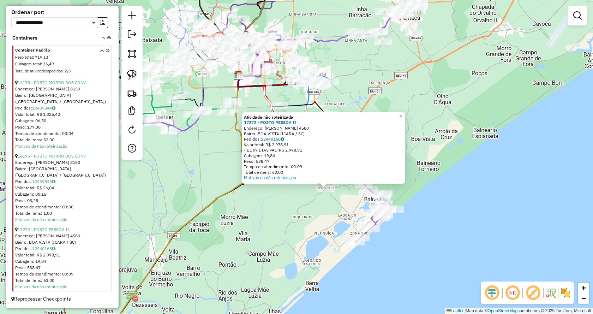
drag, startPoint x: 303, startPoint y: 232, endPoint x: 307, endPoint y: 209, distance: 23.6
click at [303, 233] on div "Atividade não roteirizada 17272 - POSTO PESSOA II Endereço: [PERSON_NAME] 4580 …" at bounding box center [296, 157] width 593 height 314
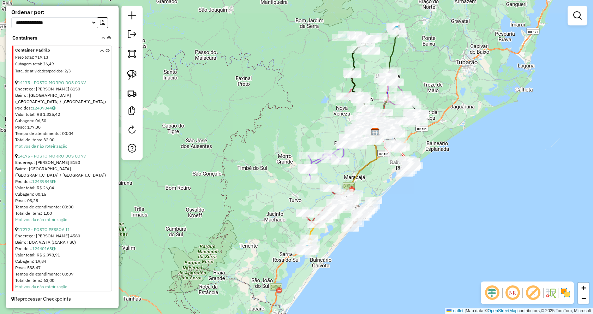
drag, startPoint x: 458, startPoint y: 52, endPoint x: 465, endPoint y: 82, distance: 31.3
click at [465, 82] on div "Janela de atendimento Grade de atendimento Capacidade Transportadoras Veículos …" at bounding box center [296, 157] width 593 height 314
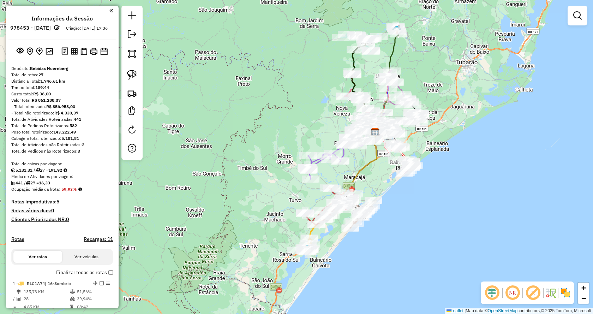
scroll to position [71, 0]
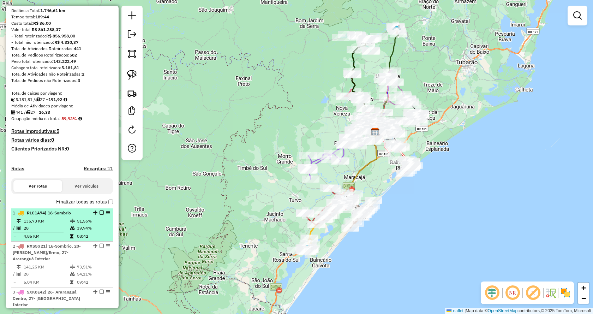
click at [38, 231] on td "28" at bounding box center [46, 228] width 46 height 7
select select "*********"
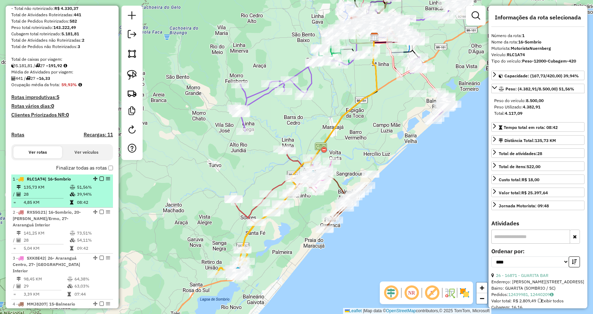
scroll to position [141, 0]
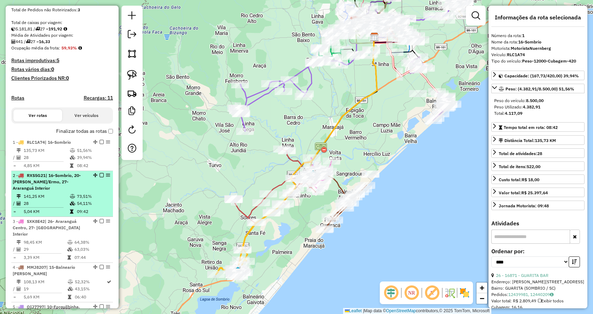
click at [60, 191] on div "2 - RXS5G21 | 16-Sombrio, 20-[PERSON_NAME]/Ermo, 27- Araranguá Interior" at bounding box center [50, 181] width 75 height 19
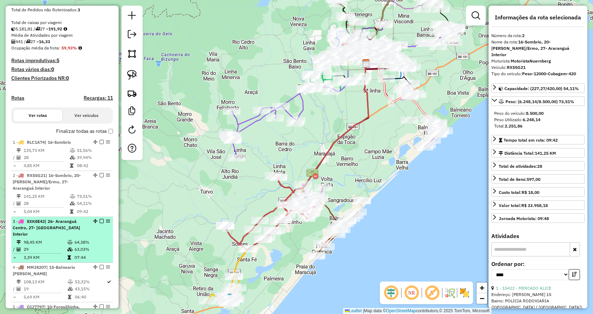
click at [54, 236] on span "| 26- Araranguá Centro, 27- [GEOGRAPHIC_DATA] Interior" at bounding box center [46, 228] width 67 height 18
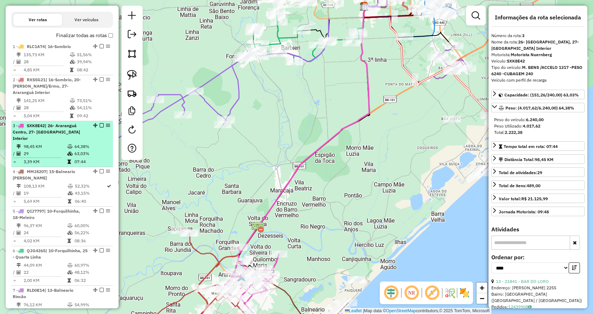
scroll to position [283, 0]
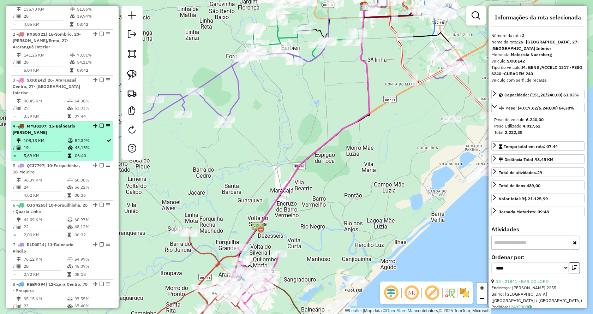
click at [49, 138] on td "108,13 KM" at bounding box center [45, 140] width 44 height 7
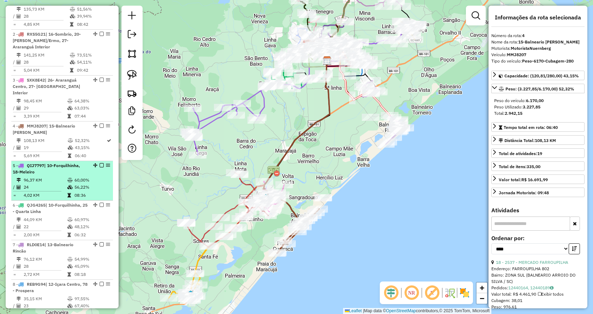
click at [54, 167] on span "| 10-Forquilhinha, 18-Meleiro" at bounding box center [46, 169] width 67 height 12
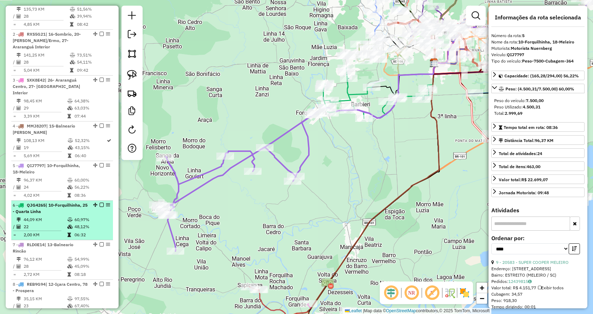
click at [55, 212] on div "6 - QJG4265 | 10-Forquilhinha, 25 - Quarta Linha" at bounding box center [50, 208] width 75 height 13
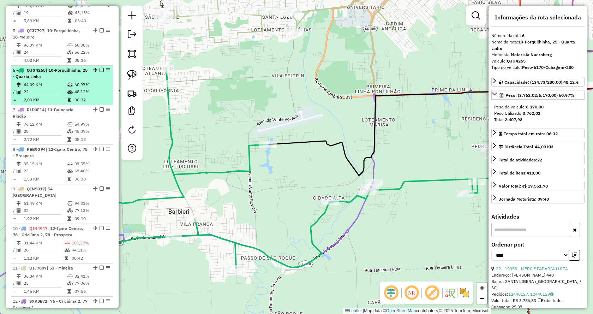
scroll to position [459, 0]
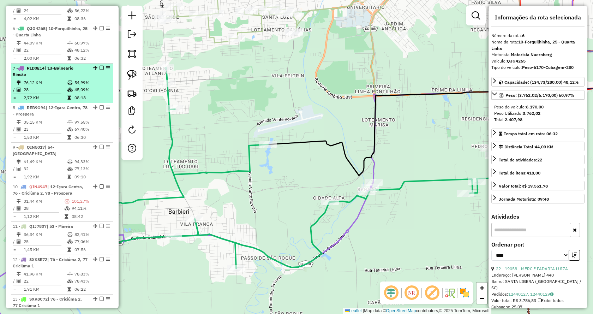
click at [35, 76] on div "7 - RLD0E14 | 13-Balneario Rincão" at bounding box center [50, 71] width 75 height 13
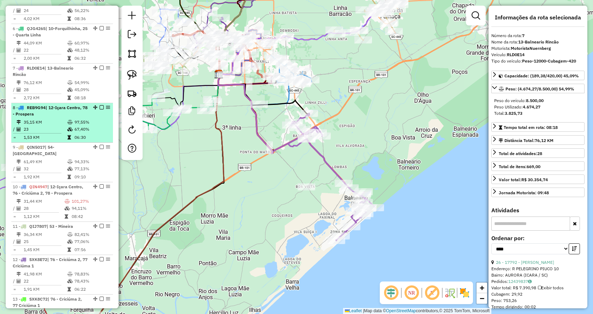
click at [39, 115] on span "| 12-Içara Centro, 78 - Prospera" at bounding box center [50, 111] width 75 height 12
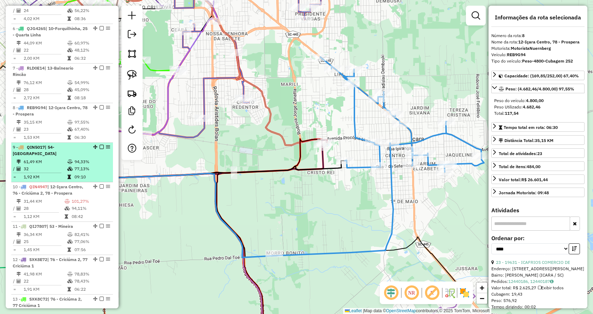
click at [38, 165] on td "61,49 KM" at bounding box center [45, 161] width 44 height 7
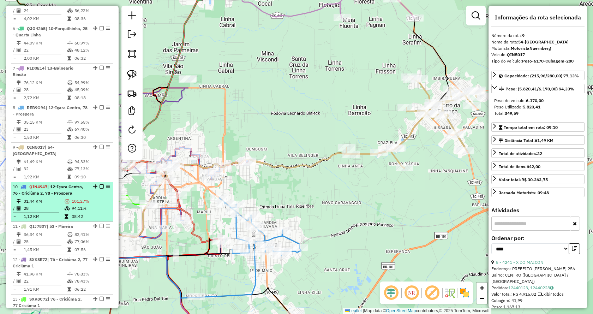
click at [55, 195] on span "| 12-Içara Centro, 76 - Criciúma 2, 78 - Prospera" at bounding box center [48, 190] width 71 height 12
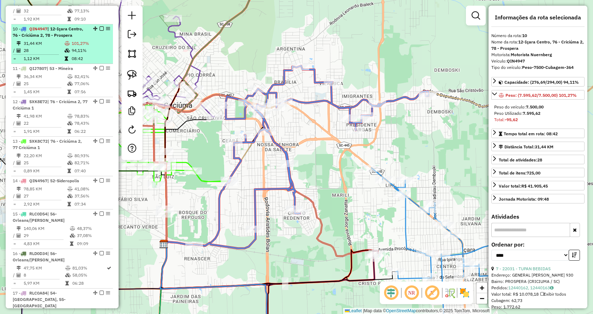
scroll to position [636, 0]
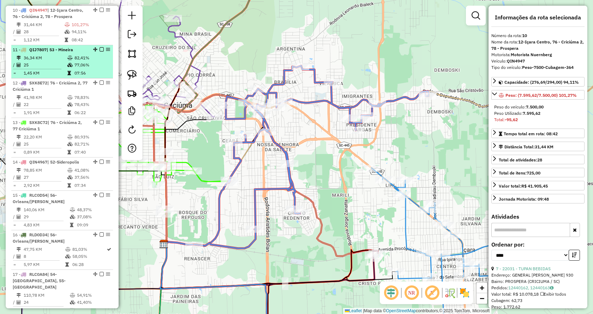
click at [44, 61] on td "36,34 KM" at bounding box center [45, 57] width 44 height 7
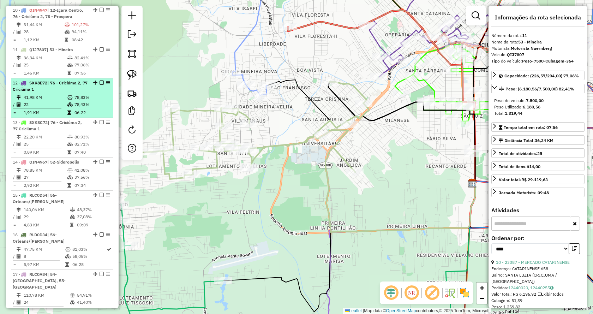
click at [44, 102] on td "22" at bounding box center [45, 104] width 44 height 7
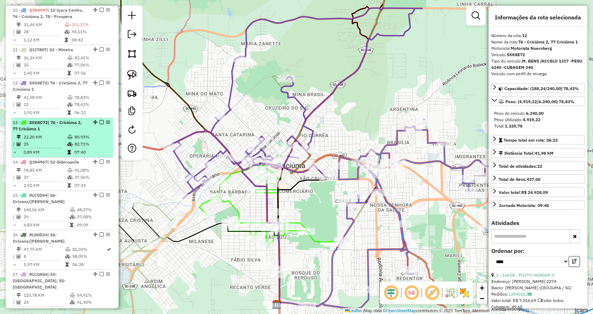
click at [54, 139] on td "22,20 KM" at bounding box center [45, 136] width 44 height 7
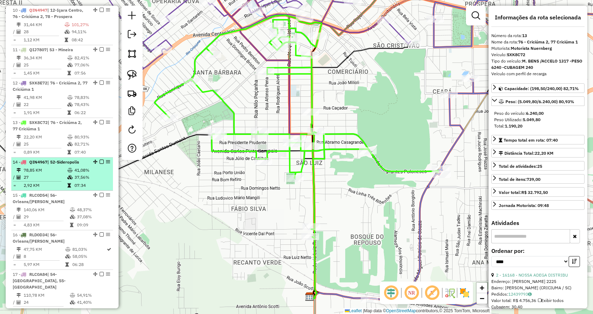
click at [49, 173] on td "78,85 KM" at bounding box center [45, 170] width 44 height 7
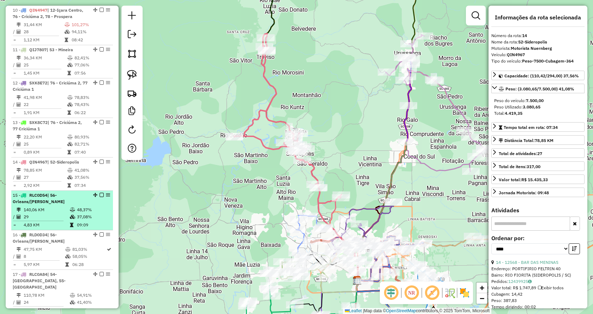
click at [46, 200] on span "| 56-Orleans/[PERSON_NAME]" at bounding box center [39, 198] width 52 height 12
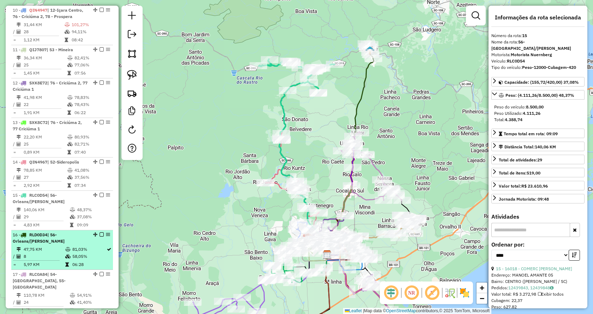
click at [44, 237] on span "RLD0D34" at bounding box center [38, 234] width 18 height 5
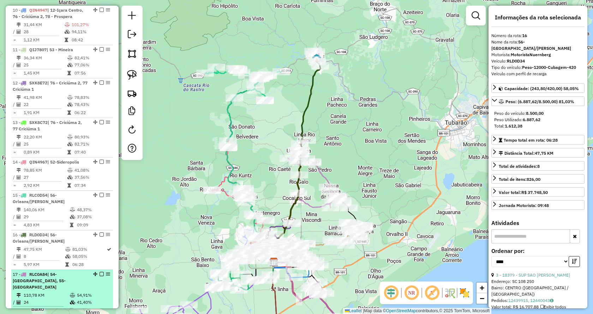
click at [42, 273] on span "RLC0A84" at bounding box center [38, 274] width 18 height 5
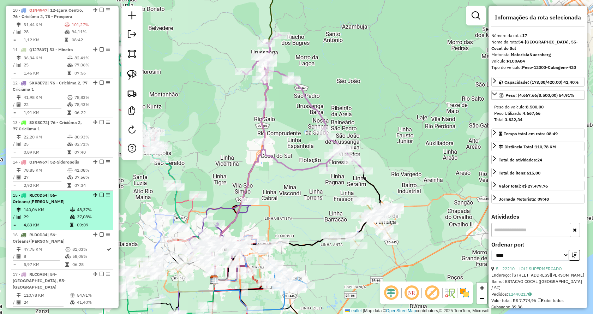
click at [45, 204] on div "15 - RLC0D54 | 56-Orleans/[PERSON_NAME]" at bounding box center [50, 198] width 75 height 13
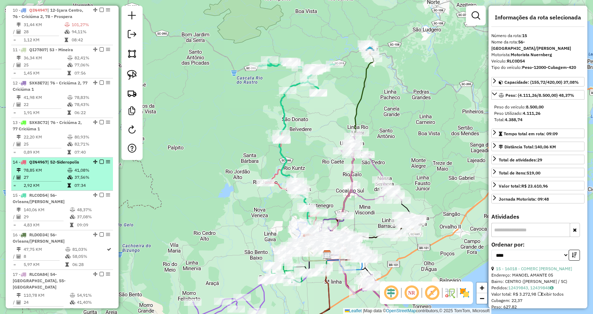
click at [43, 170] on td "78,85 KM" at bounding box center [45, 170] width 44 height 7
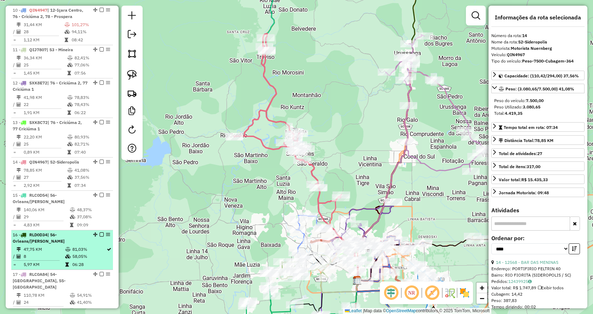
click at [43, 253] on td "47,75 KM" at bounding box center [44, 249] width 42 height 7
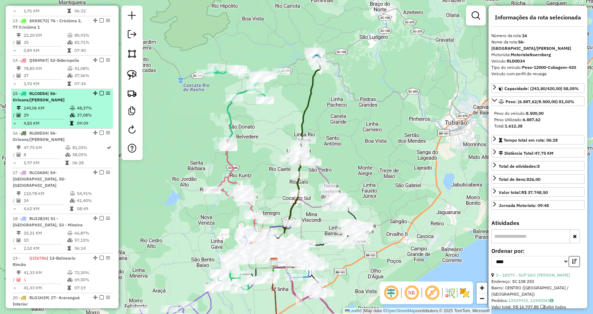
scroll to position [742, 0]
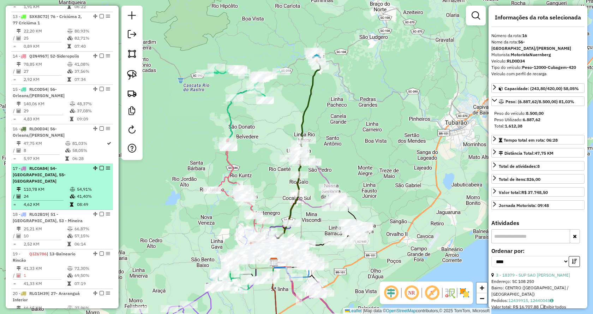
click at [35, 186] on td "110,78 KM" at bounding box center [46, 189] width 46 height 7
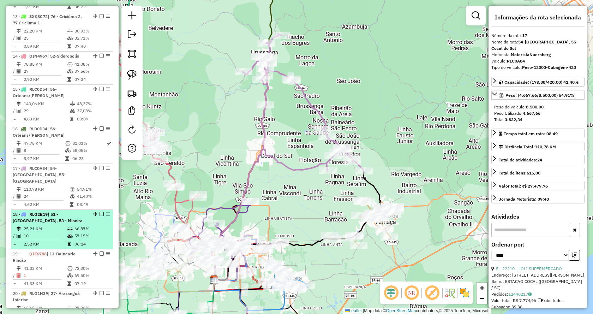
click at [43, 213] on div "18 - RLG2B19 | 51 - [GEOGRAPHIC_DATA], 53 - Mineira" at bounding box center [50, 217] width 75 height 13
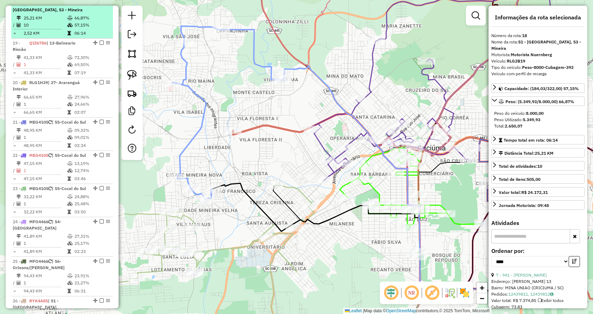
scroll to position [954, 0]
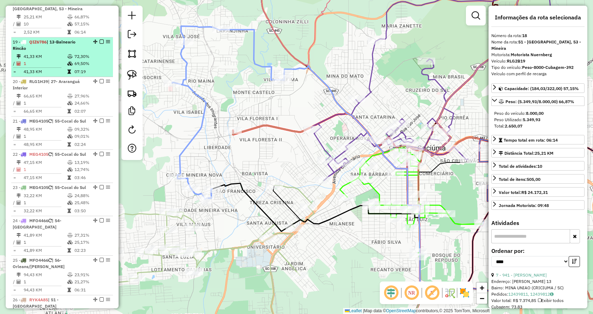
click at [52, 53] on td "41,33 KM" at bounding box center [45, 56] width 44 height 7
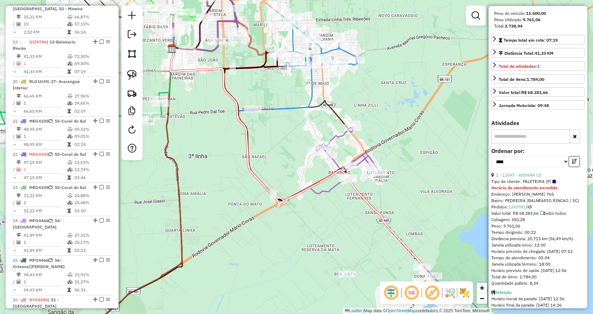
scroll to position [99, 0]
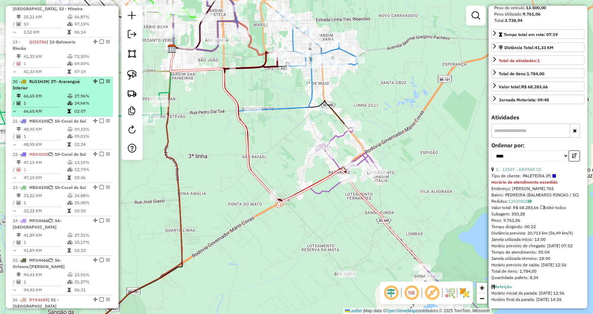
click at [55, 107] on td at bounding box center [40, 107] width 54 height 1
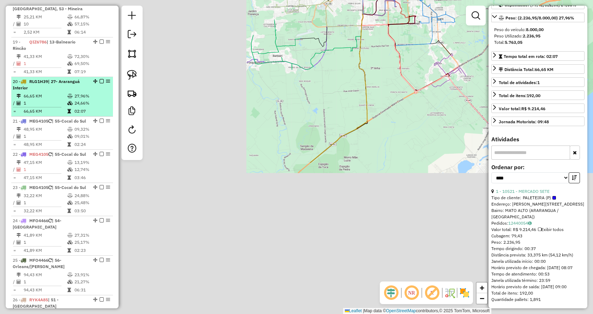
scroll to position [77, 0]
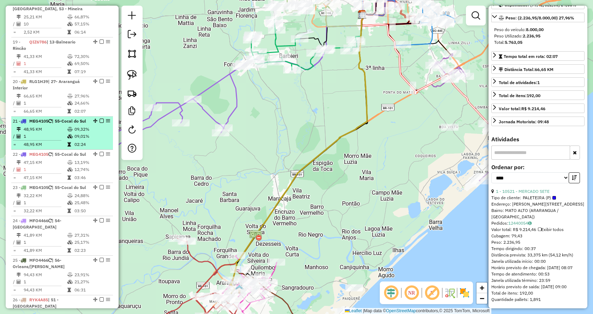
click at [52, 135] on td "1" at bounding box center [45, 136] width 44 height 7
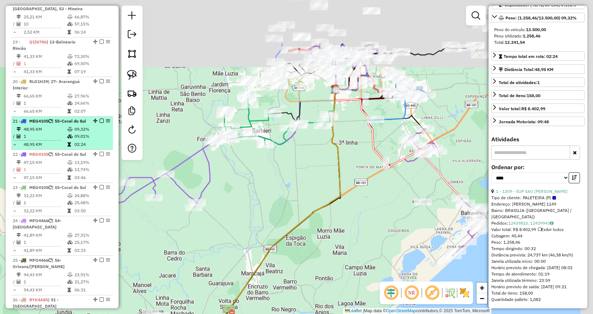
scroll to position [71, 0]
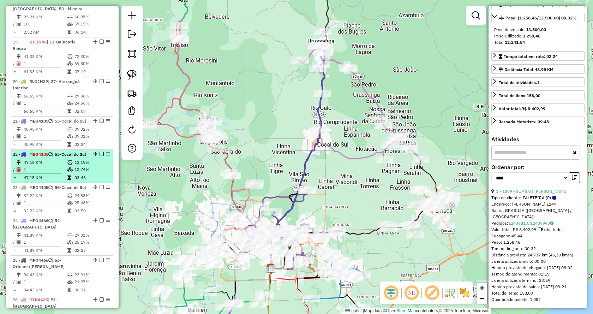
click at [53, 166] on td "47,15 KM" at bounding box center [45, 162] width 44 height 7
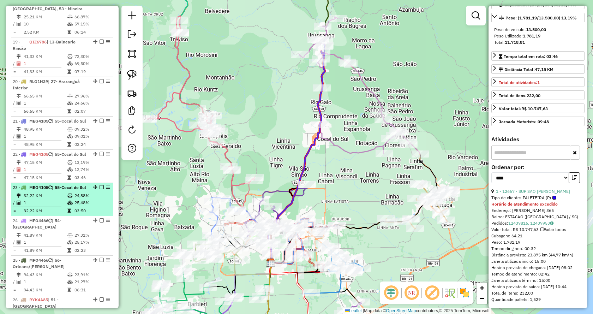
click at [49, 204] on li "23 - MEG4105 | 55-[GEOGRAPHIC_DATA] 32,22 KM 24,88% / 1 25,48% = 32,22 KM 03:50" at bounding box center [62, 199] width 102 height 33
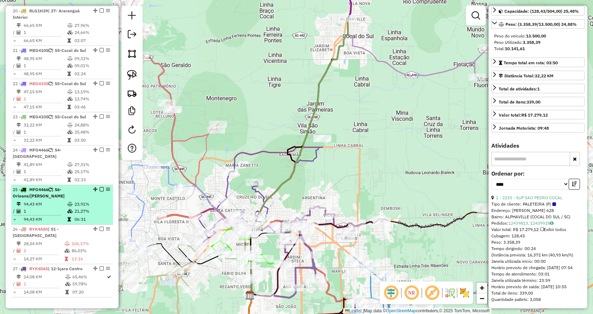
scroll to position [1095, 0]
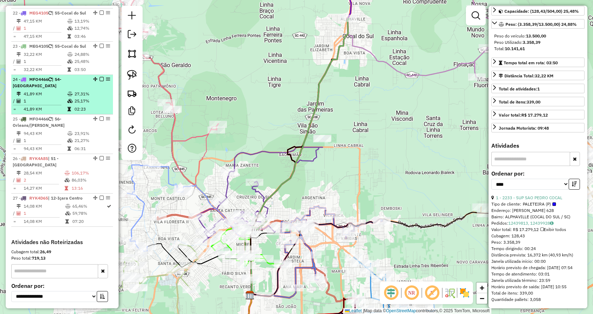
click at [44, 97] on td "41,89 KM" at bounding box center [45, 93] width 44 height 7
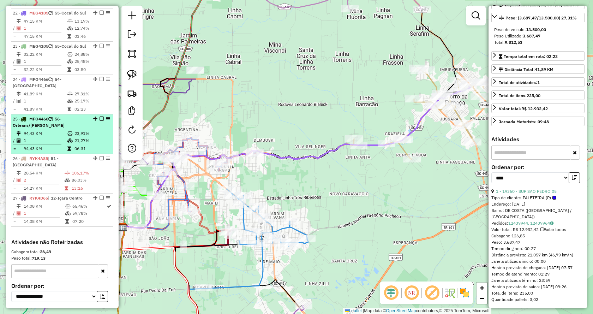
click at [45, 144] on td "1" at bounding box center [45, 140] width 44 height 7
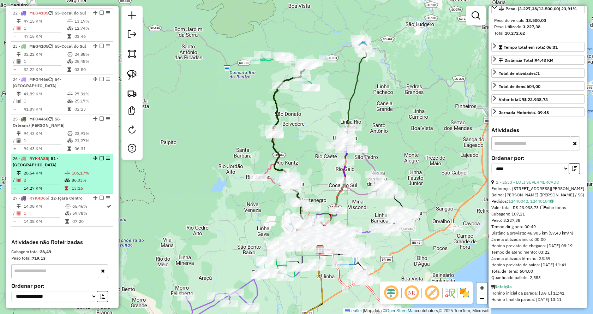
click at [49, 177] on td "28,54 KM" at bounding box center [43, 173] width 41 height 7
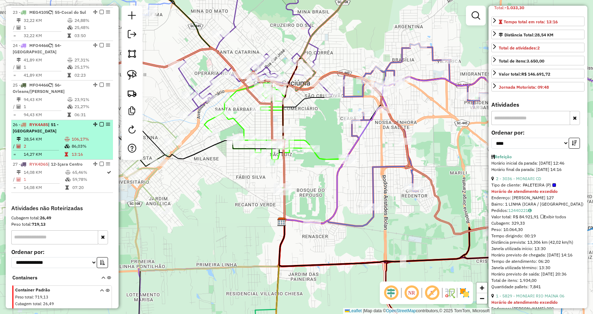
scroll to position [1165, 0]
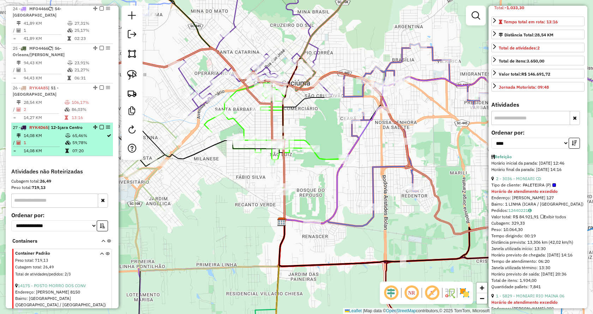
click at [44, 139] on td "14,08 KM" at bounding box center [44, 135] width 42 height 7
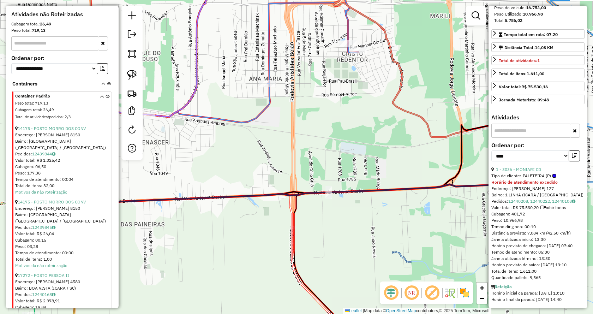
scroll to position [1176, 0]
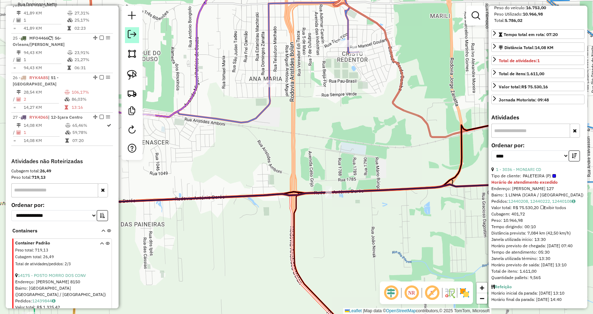
click at [130, 31] on em at bounding box center [132, 34] width 8 height 8
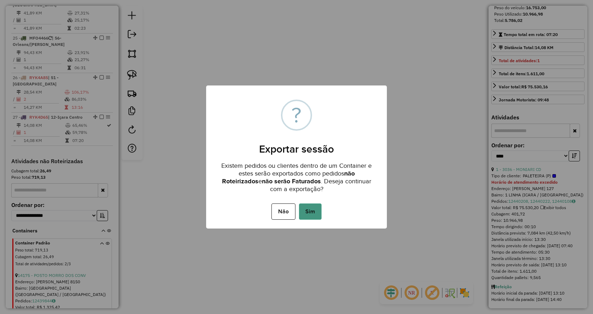
click at [304, 209] on button "Sim" at bounding box center [310, 211] width 23 height 16
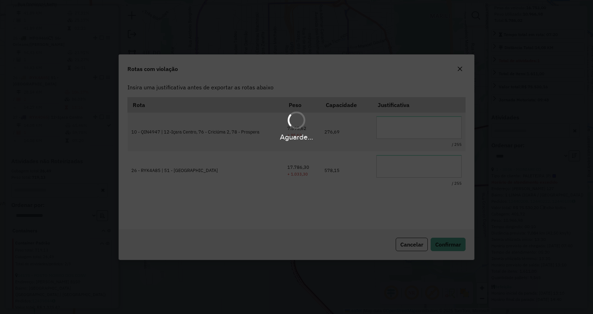
scroll to position [0, 0]
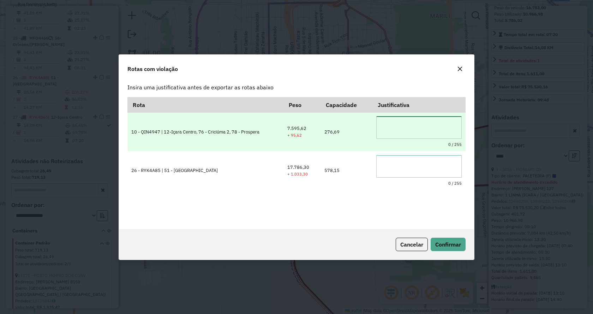
click at [403, 126] on textarea at bounding box center [418, 127] width 85 height 23
drag, startPoint x: 373, startPoint y: 131, endPoint x: 314, endPoint y: 130, distance: 58.3
click at [314, 130] on tr "**********" at bounding box center [297, 131] width 338 height 39
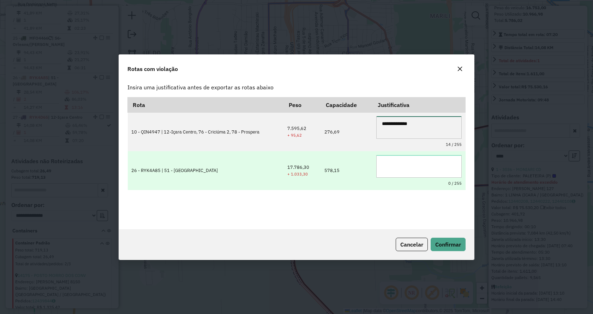
type textarea "**********"
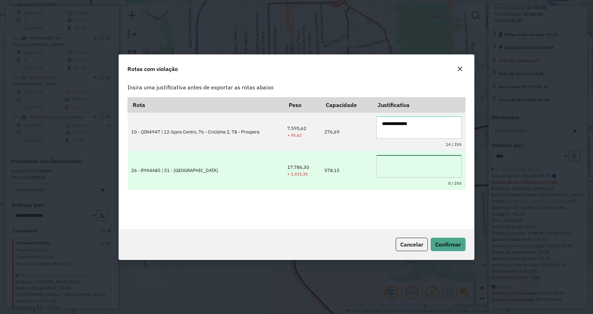
click at [396, 158] on textarea at bounding box center [418, 166] width 85 height 23
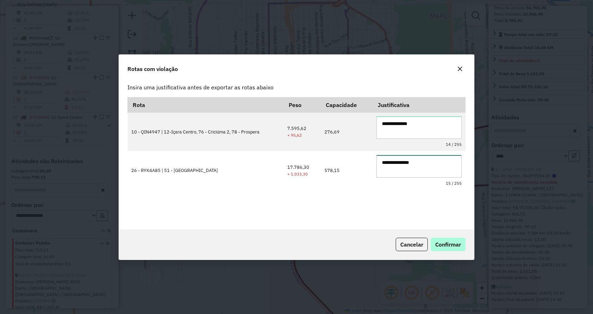
type textarea "**********"
click at [450, 245] on span "Confirmar" at bounding box center [448, 244] width 26 height 7
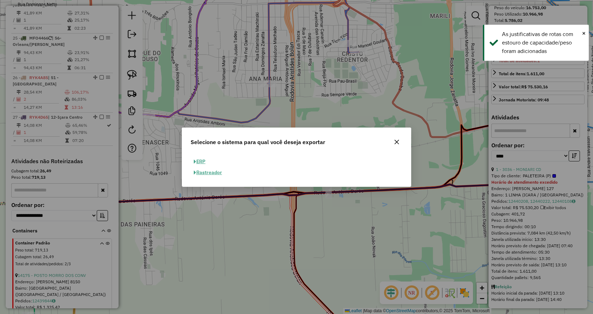
click at [196, 161] on button "ERP" at bounding box center [200, 161] width 18 height 11
select select "**"
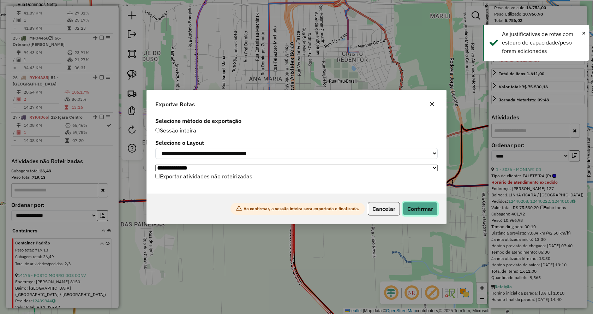
click at [413, 206] on button "Confirmar" at bounding box center [420, 208] width 35 height 13
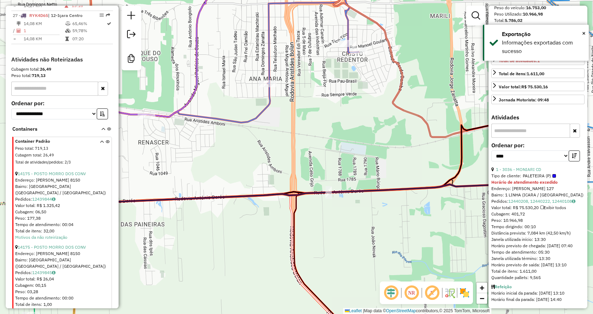
scroll to position [1294, 0]
